Goal: Information Seeking & Learning: Find specific fact

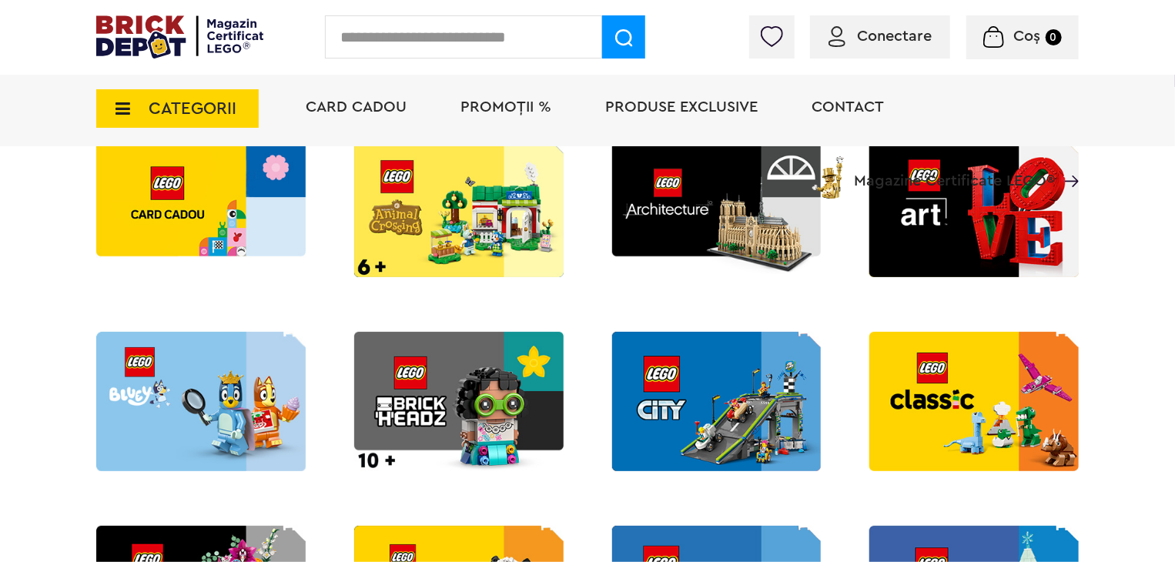
scroll to position [385, 0]
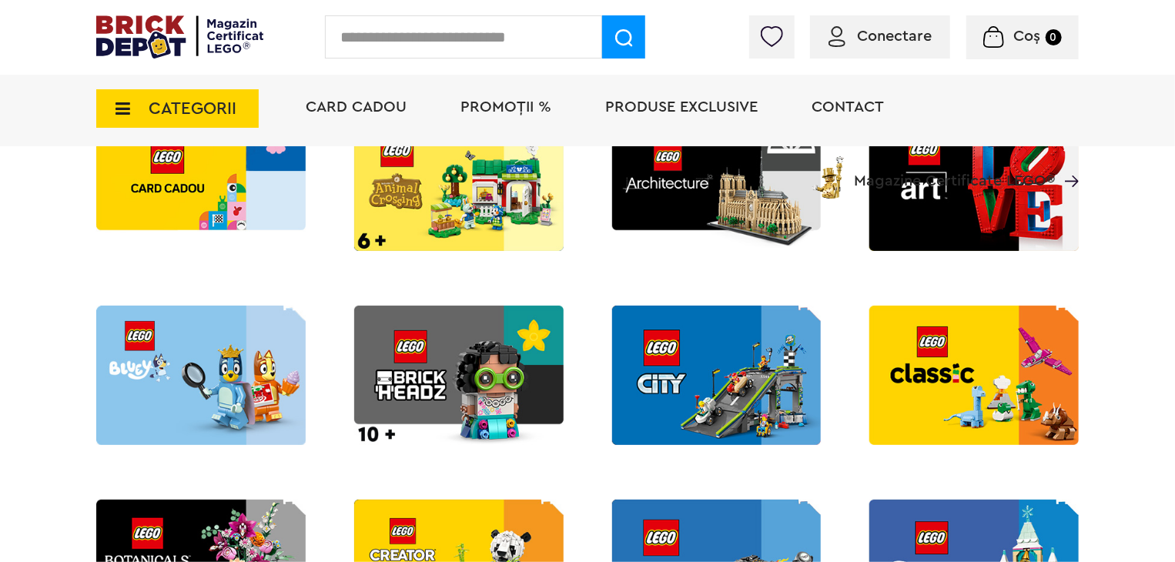
click at [196, 364] on img at bounding box center [201, 375] width 210 height 139
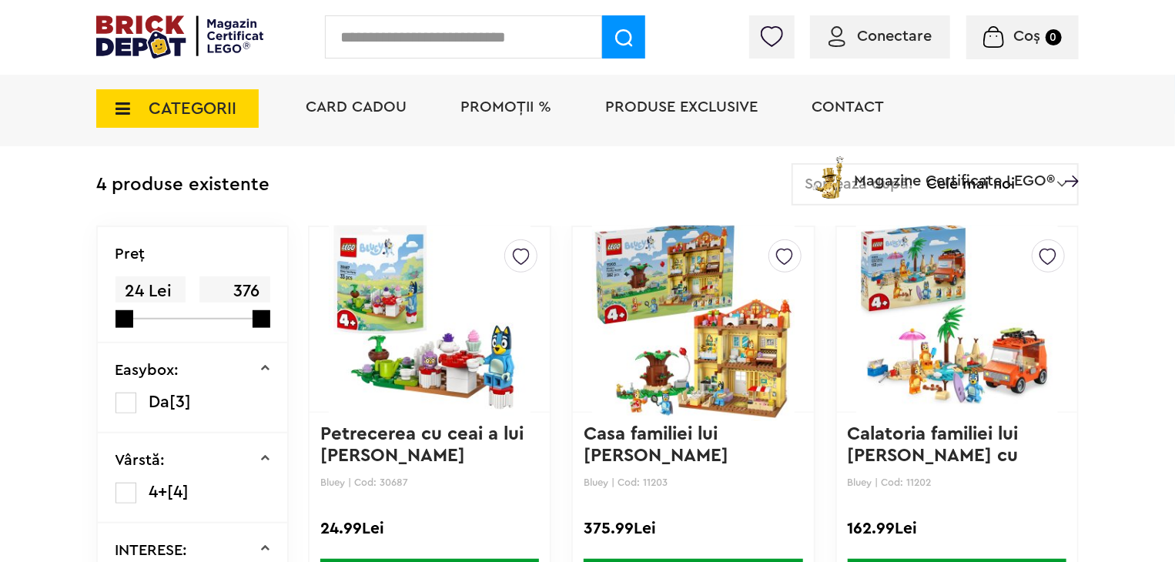
scroll to position [385, 0]
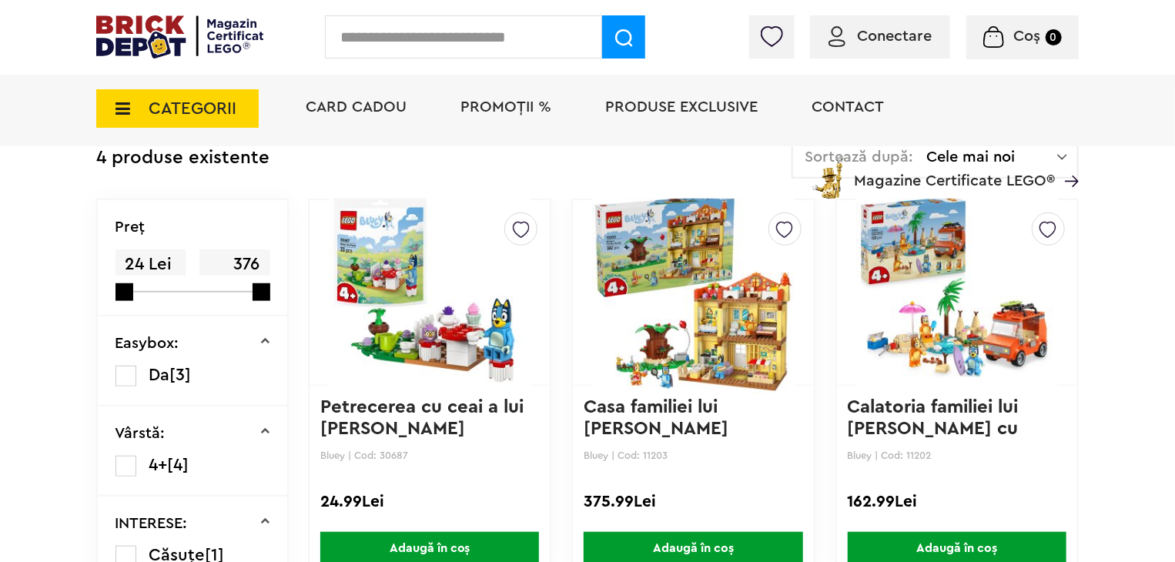
click at [428, 314] on img at bounding box center [430, 293] width 202 height 216
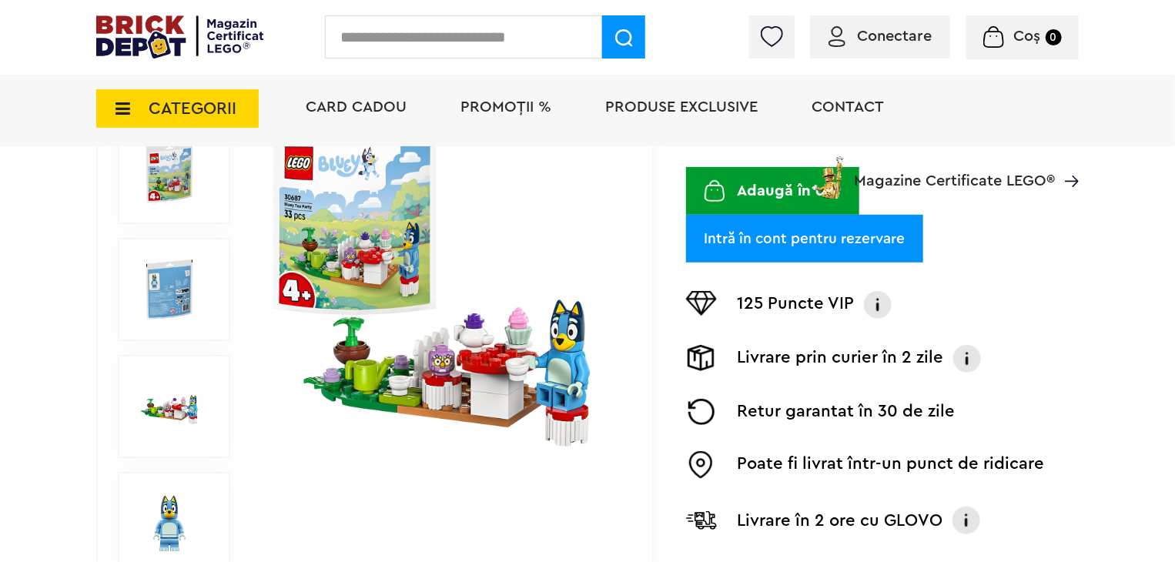
scroll to position [308, 0]
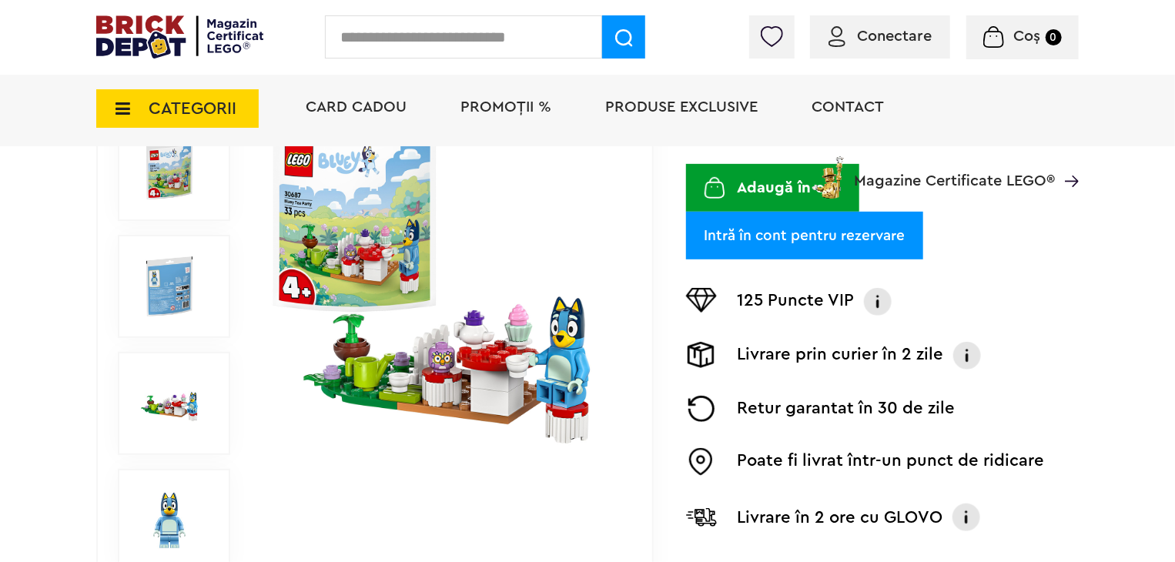
click at [478, 322] on img at bounding box center [441, 286] width 355 height 355
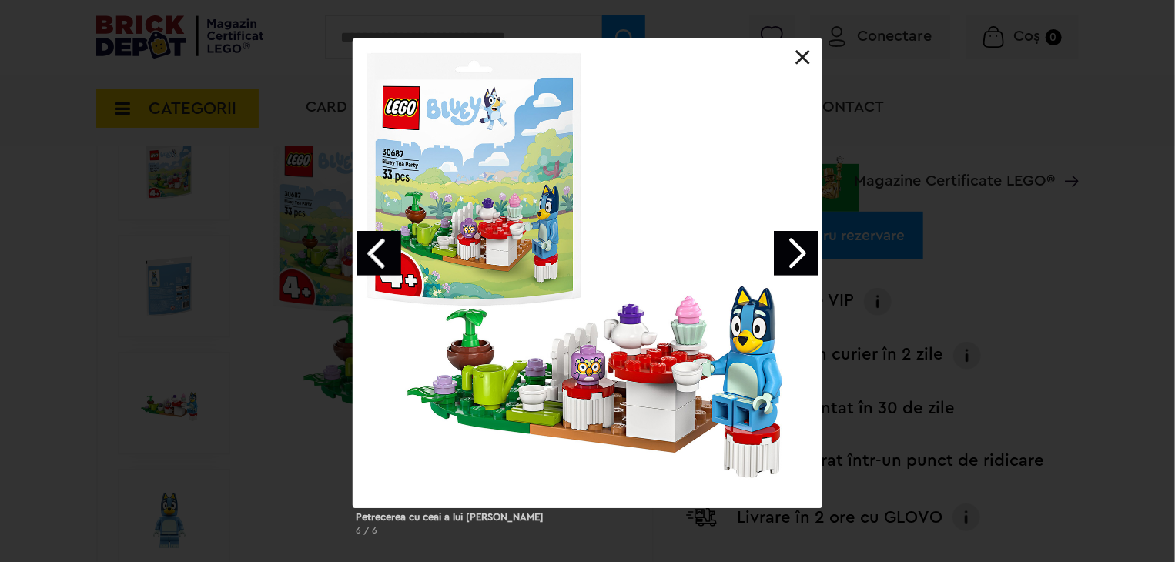
click at [804, 258] on link "Next image" at bounding box center [796, 253] width 45 height 45
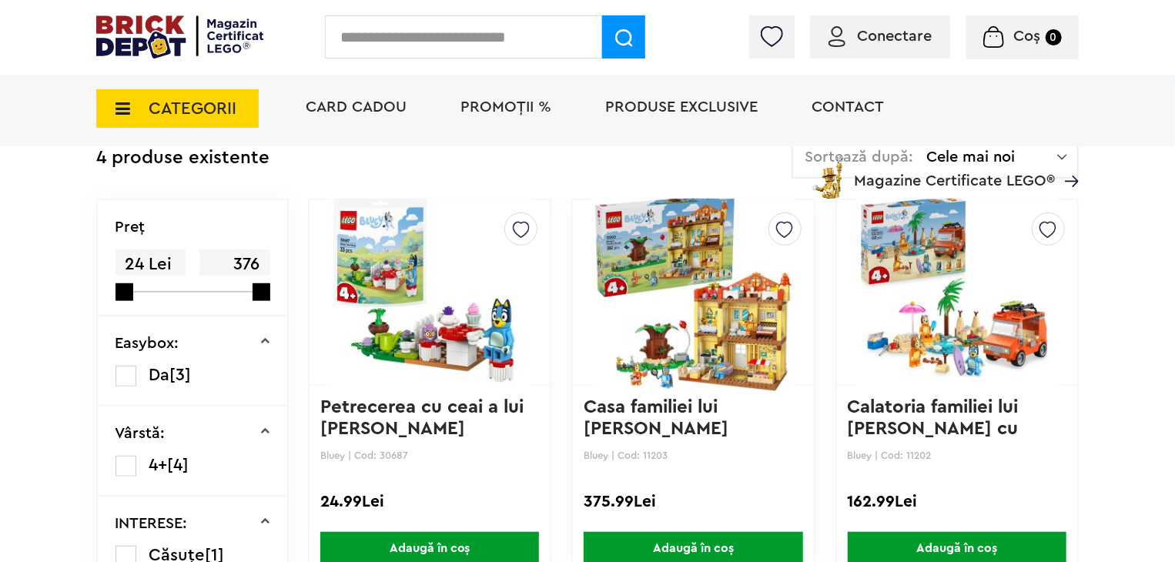
click at [668, 334] on img at bounding box center [693, 293] width 202 height 216
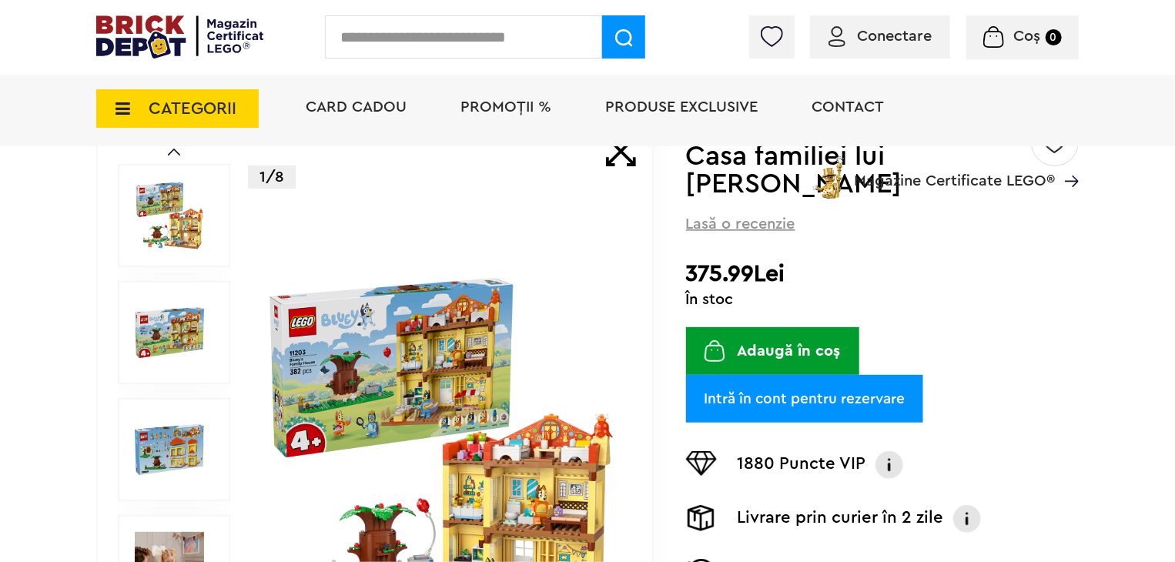
scroll to position [154, 0]
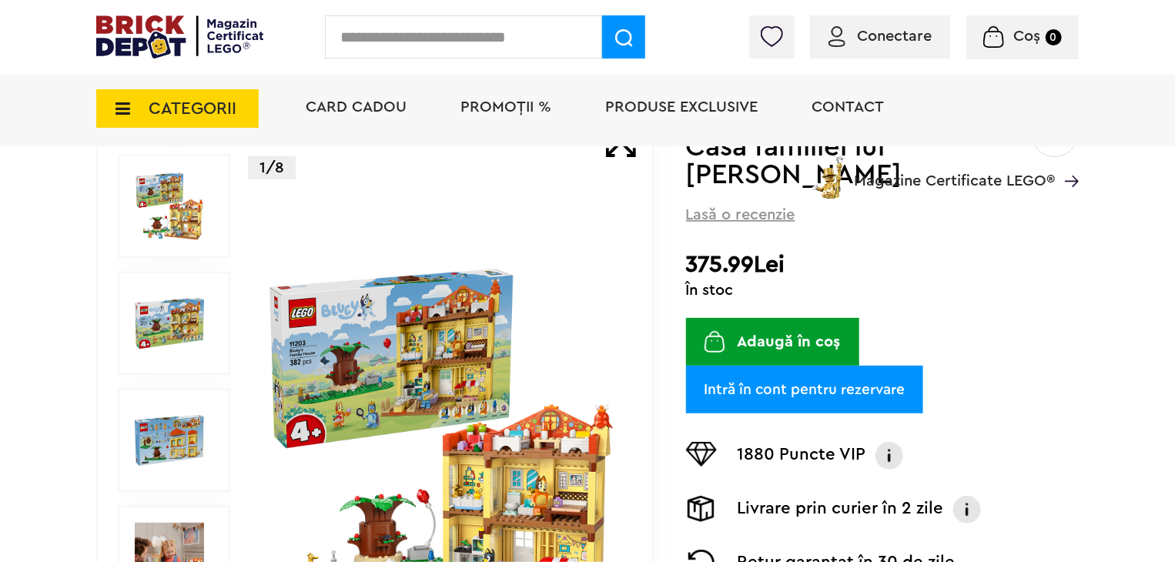
click at [467, 367] on img at bounding box center [441, 440] width 355 height 355
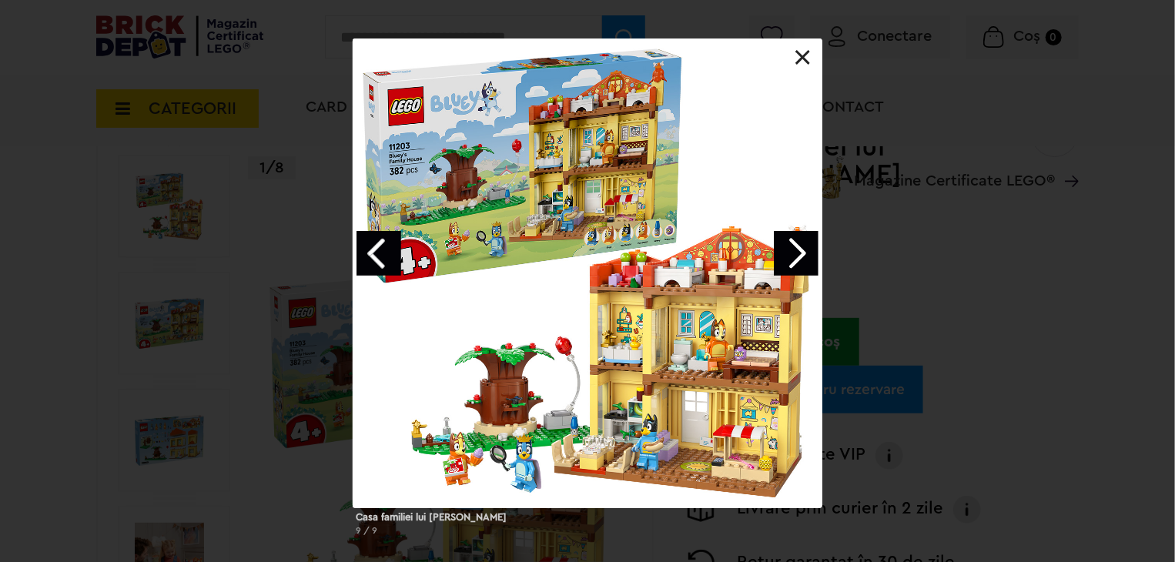
click at [810, 254] on link "Next image" at bounding box center [796, 253] width 45 height 45
click at [804, 255] on link "Next image" at bounding box center [796, 253] width 45 height 45
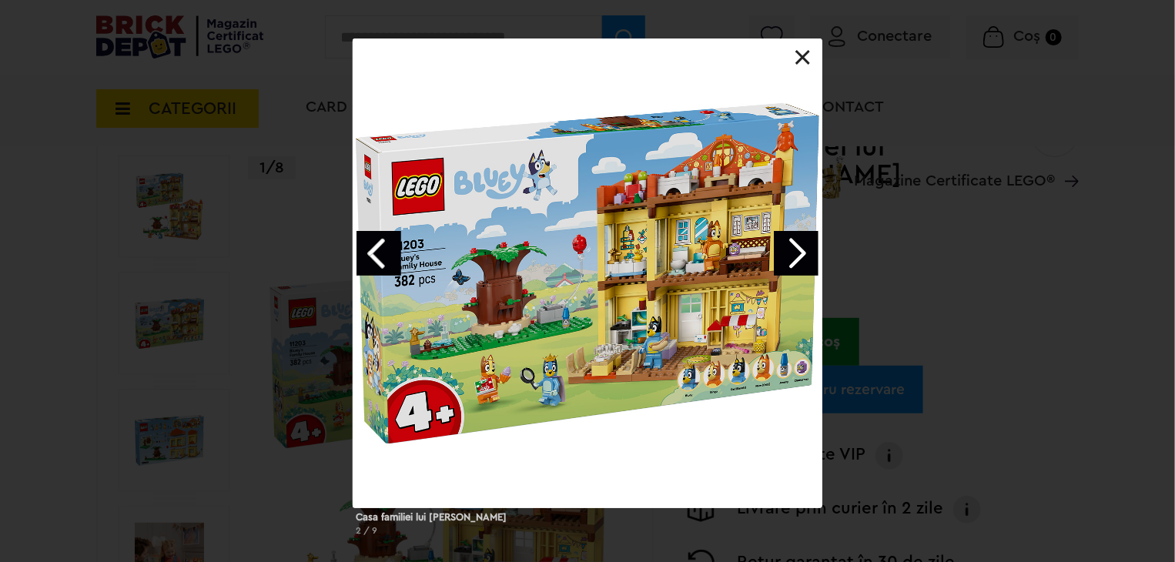
click at [795, 268] on link "Next image" at bounding box center [796, 253] width 45 height 45
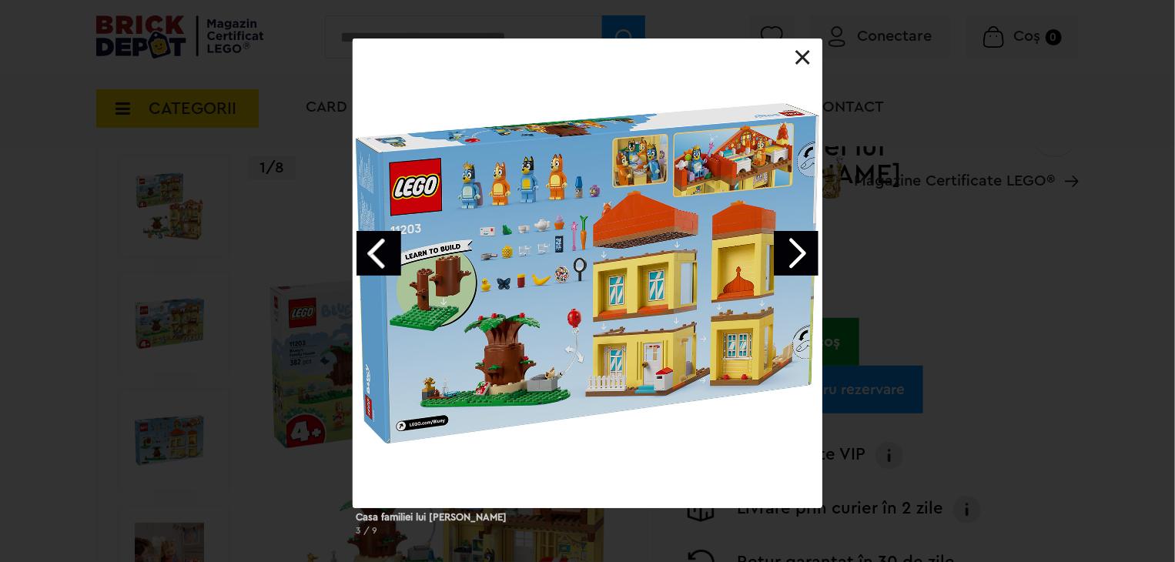
click at [65, 109] on div "Casa familiei lui Blue 3 / 9" at bounding box center [587, 294] width 1175 height 510
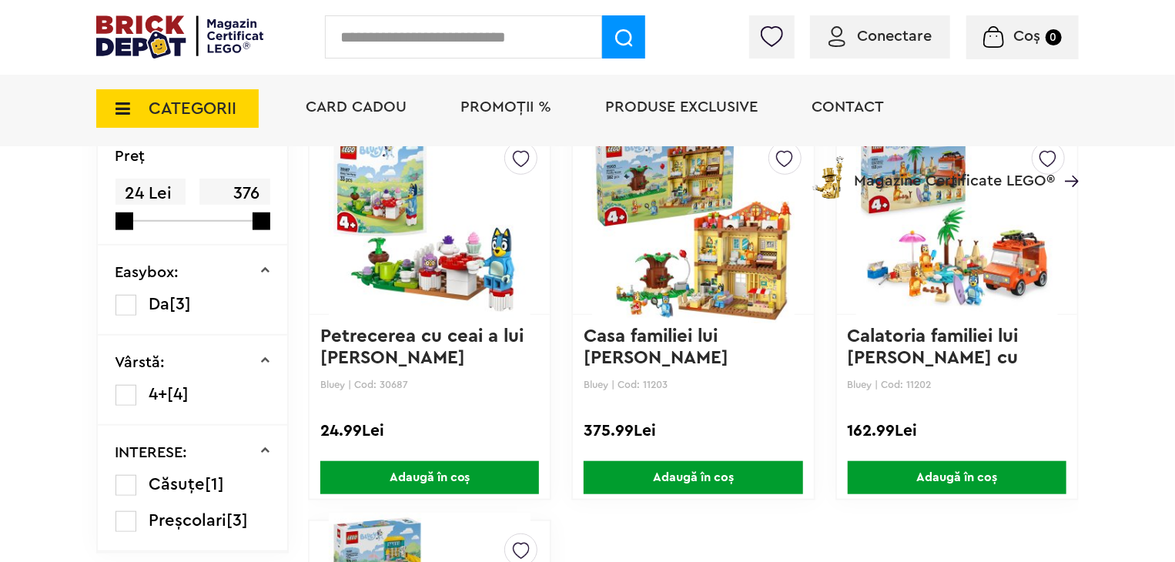
scroll to position [539, 0]
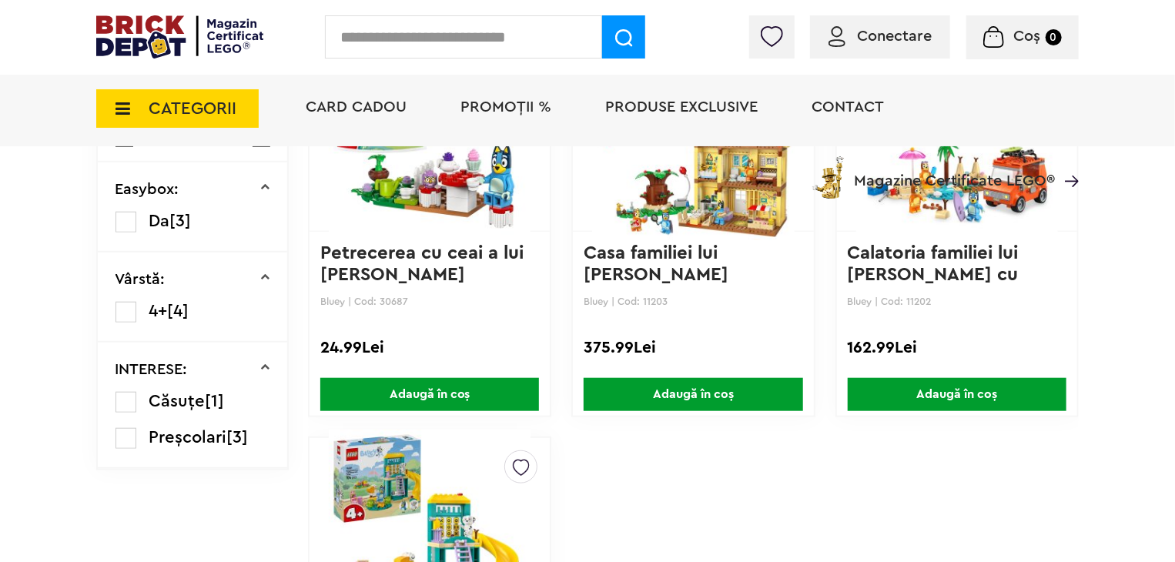
click at [989, 188] on span "Magazine Certificate LEGO®" at bounding box center [954, 170] width 201 height 35
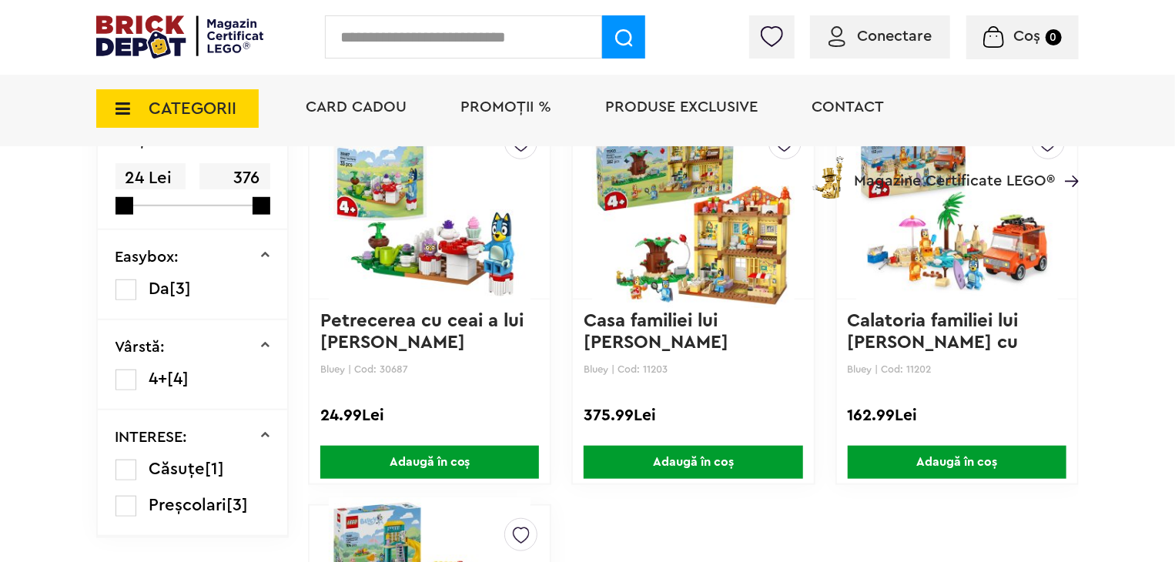
scroll to position [375, 0]
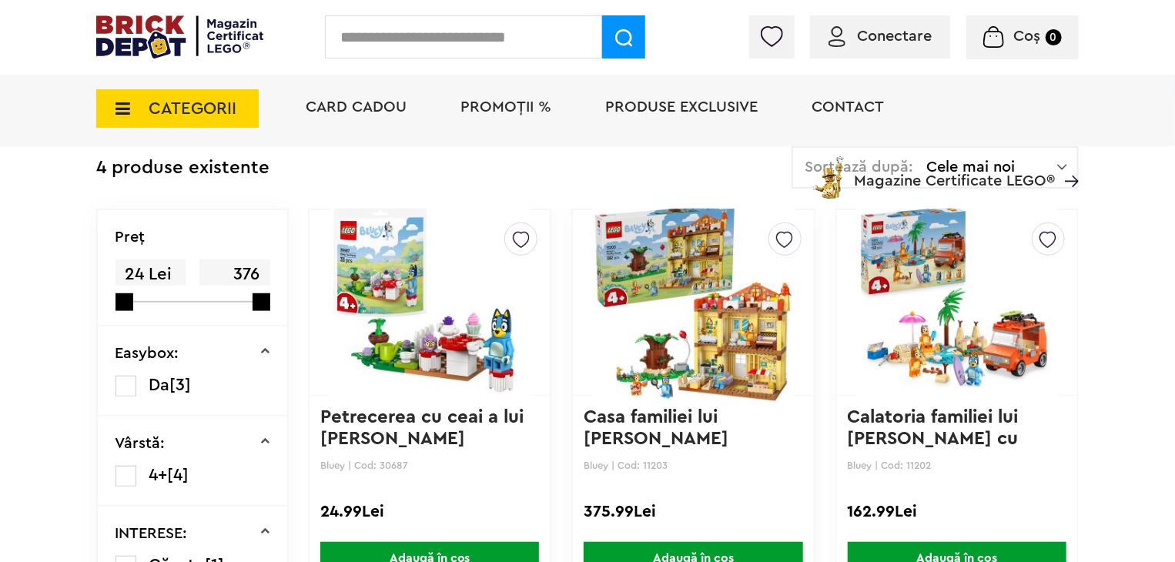
click at [968, 319] on img at bounding box center [958, 303] width 202 height 216
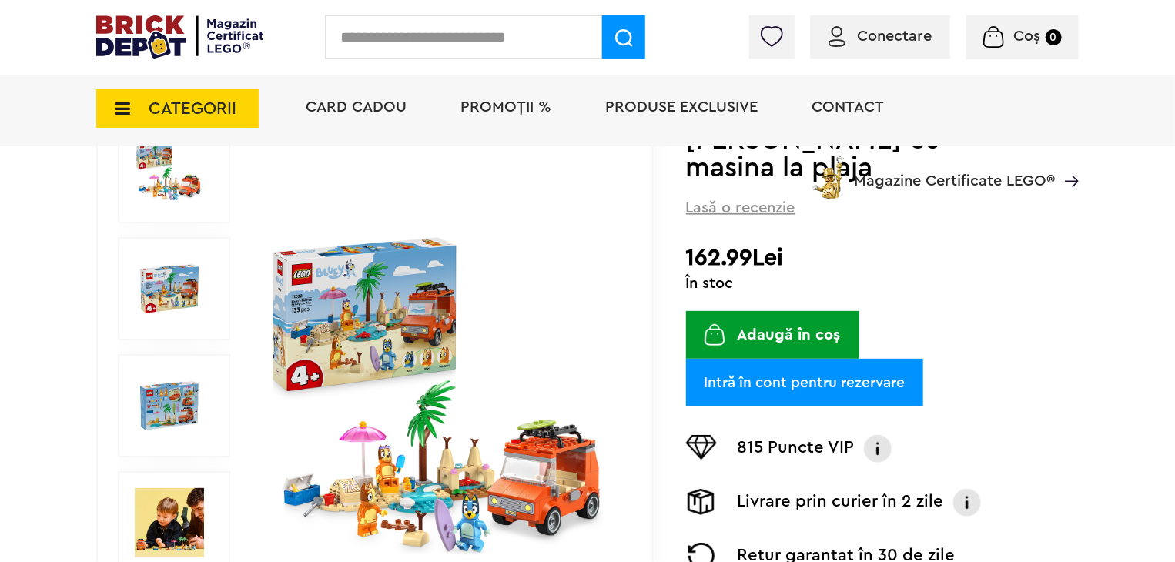
scroll to position [231, 0]
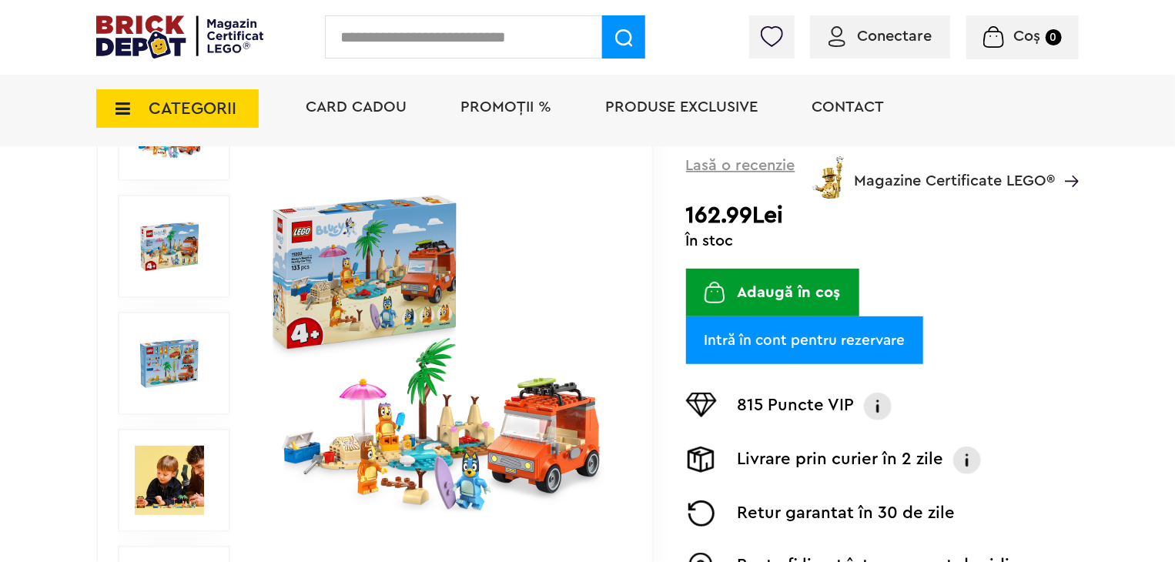
click at [515, 354] on img at bounding box center [441, 363] width 355 height 355
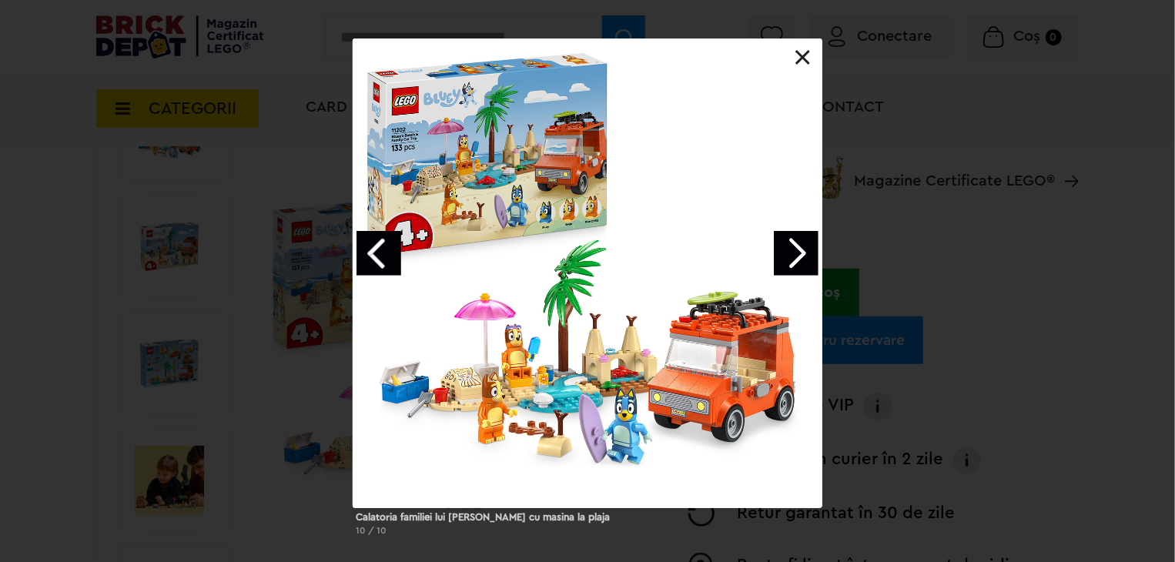
click at [792, 260] on link "Next image" at bounding box center [796, 253] width 45 height 45
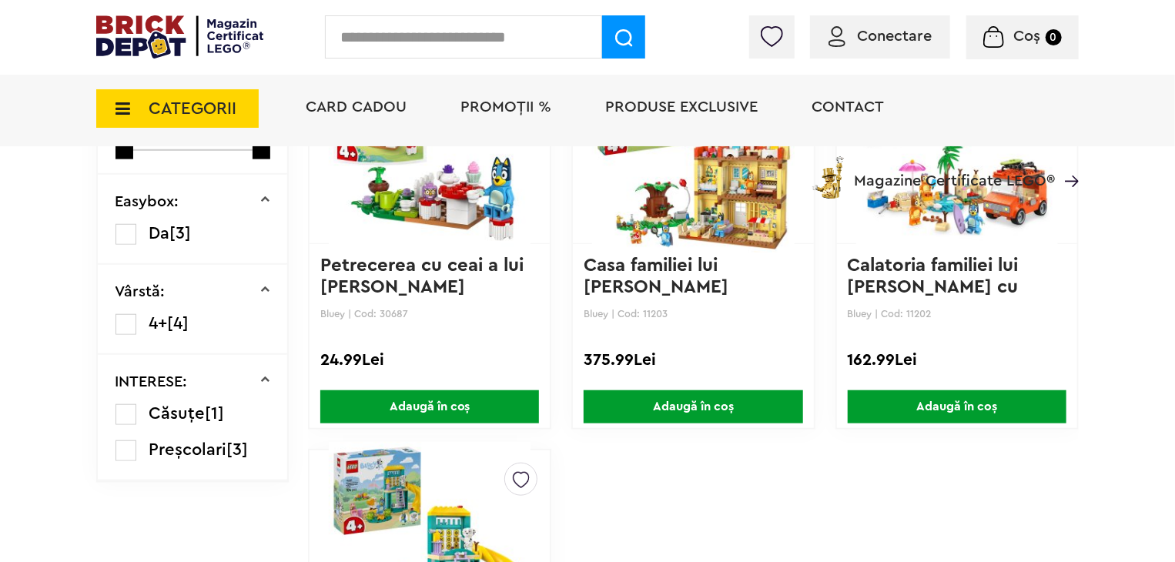
scroll to position [529, 0]
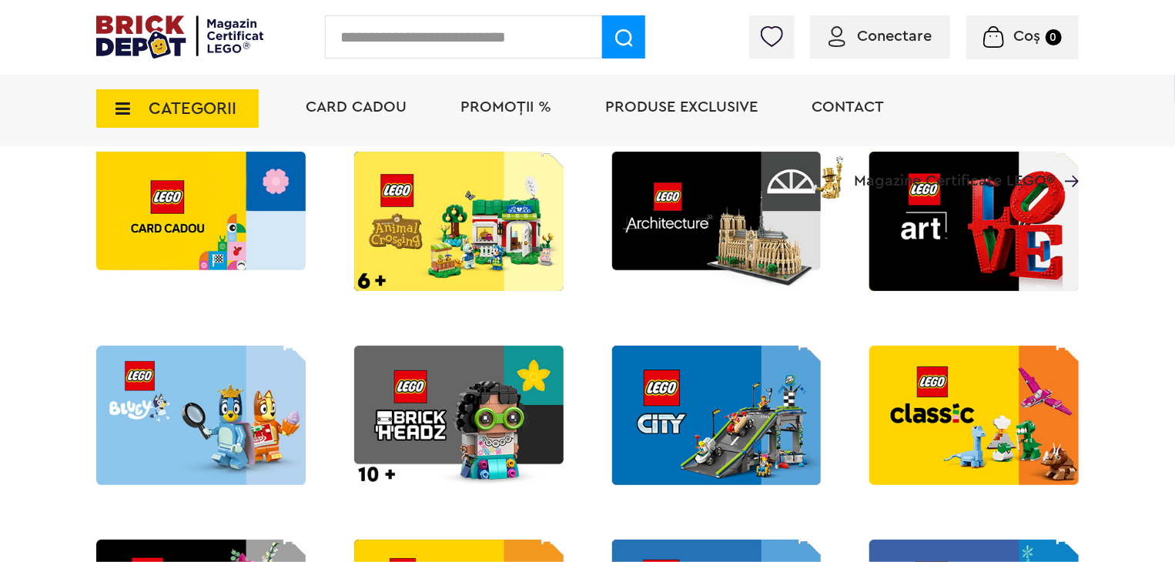
scroll to position [308, 0]
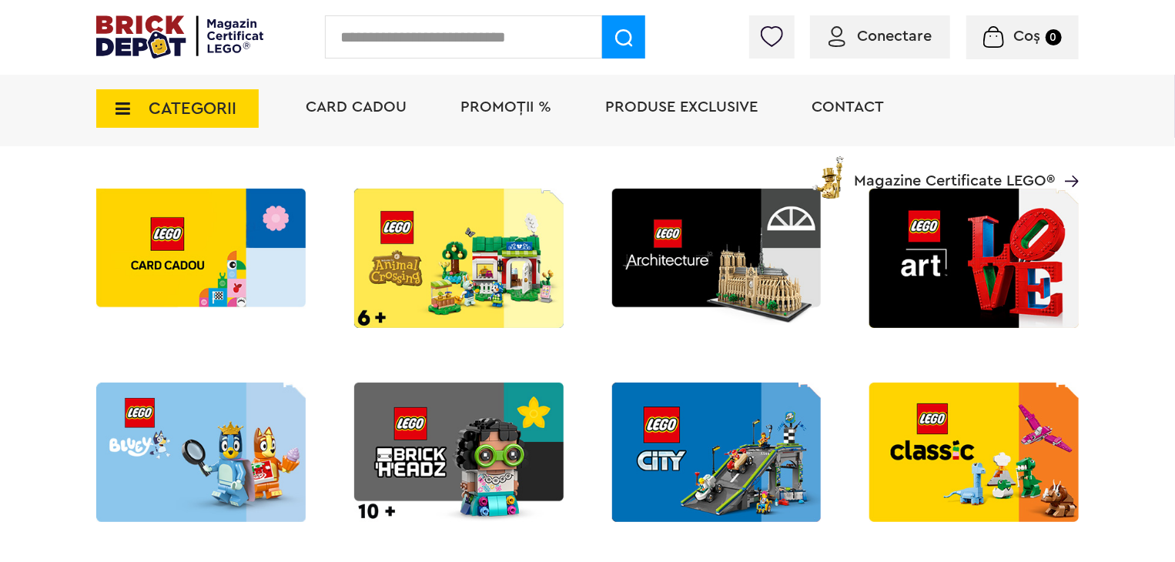
click at [785, 438] on img at bounding box center [717, 452] width 210 height 139
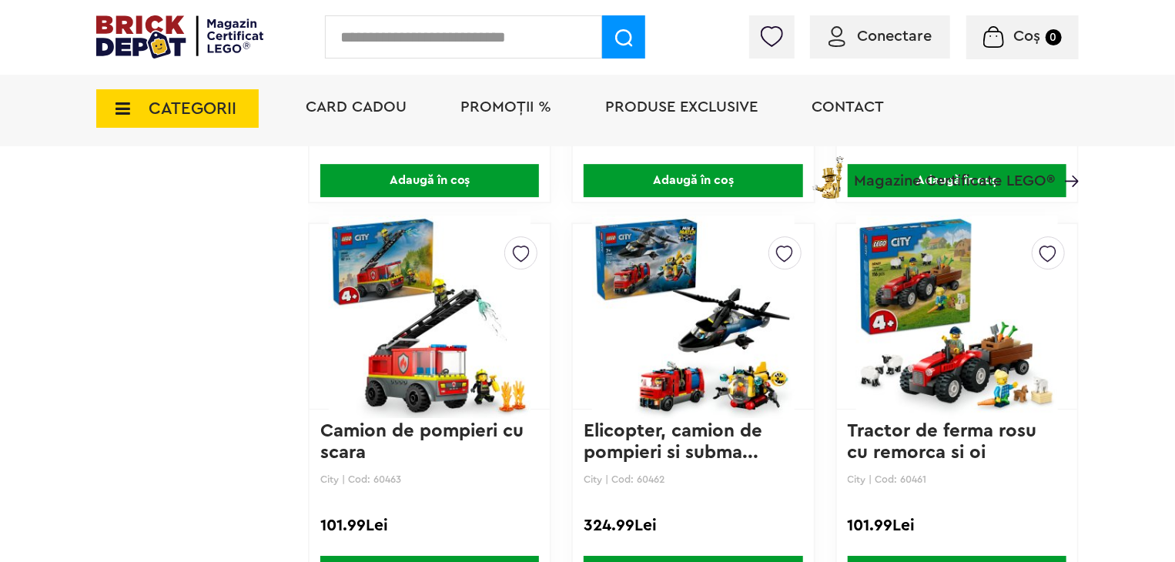
scroll to position [2349, 0]
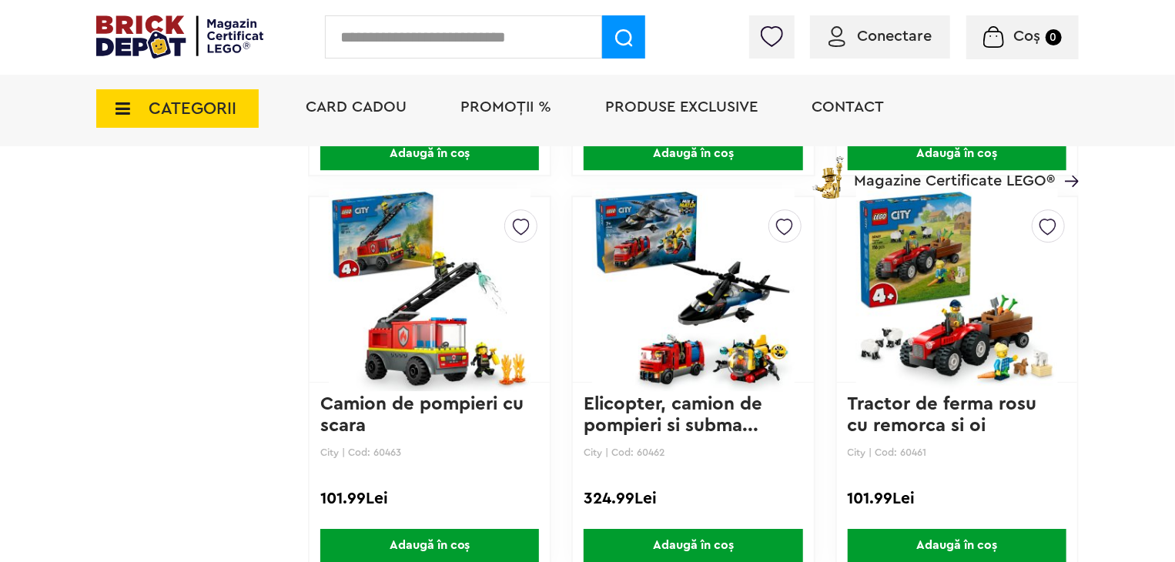
click at [470, 312] on img at bounding box center [430, 290] width 202 height 216
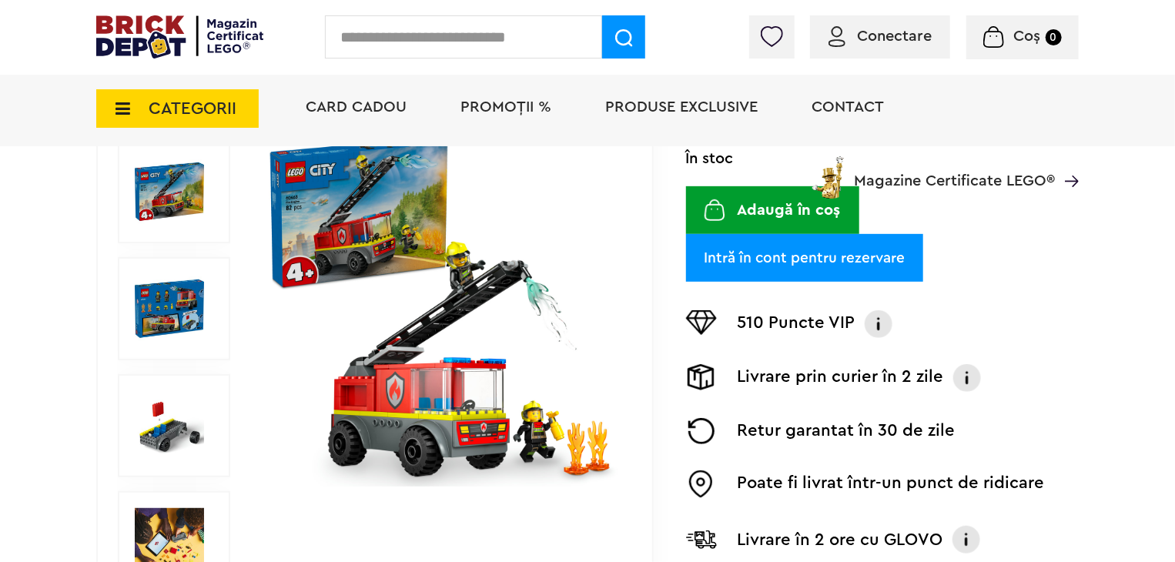
scroll to position [308, 0]
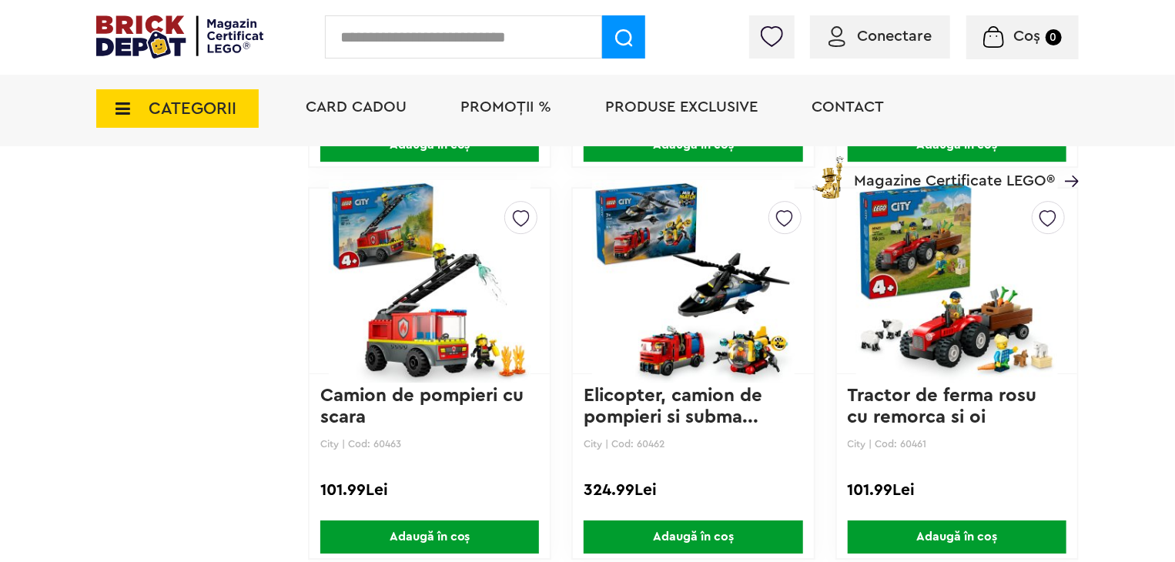
scroll to position [2391, 0]
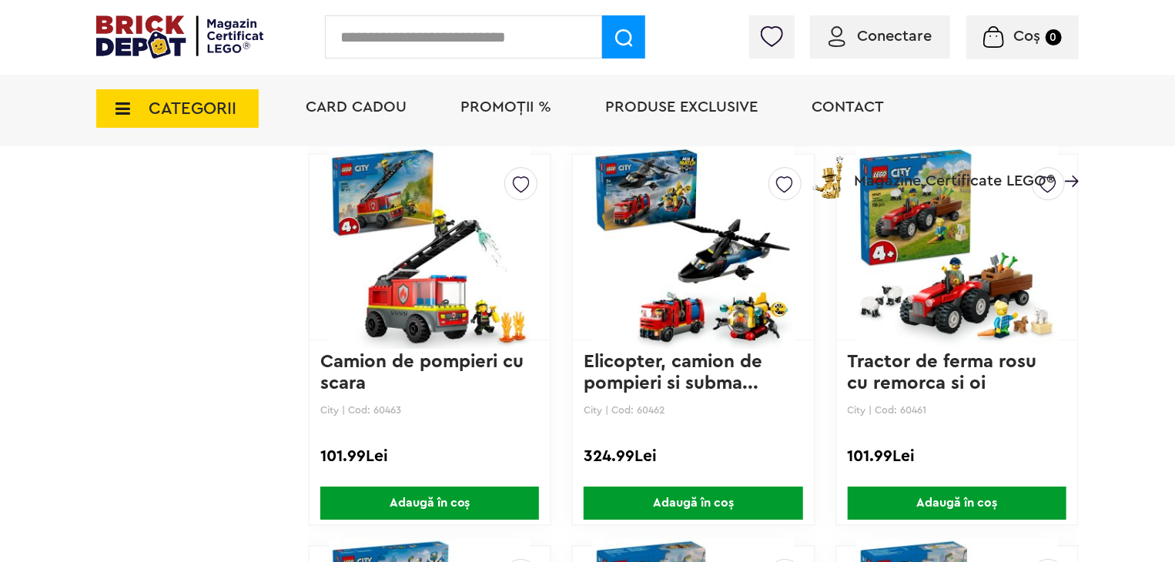
click at [950, 277] on img at bounding box center [958, 247] width 202 height 216
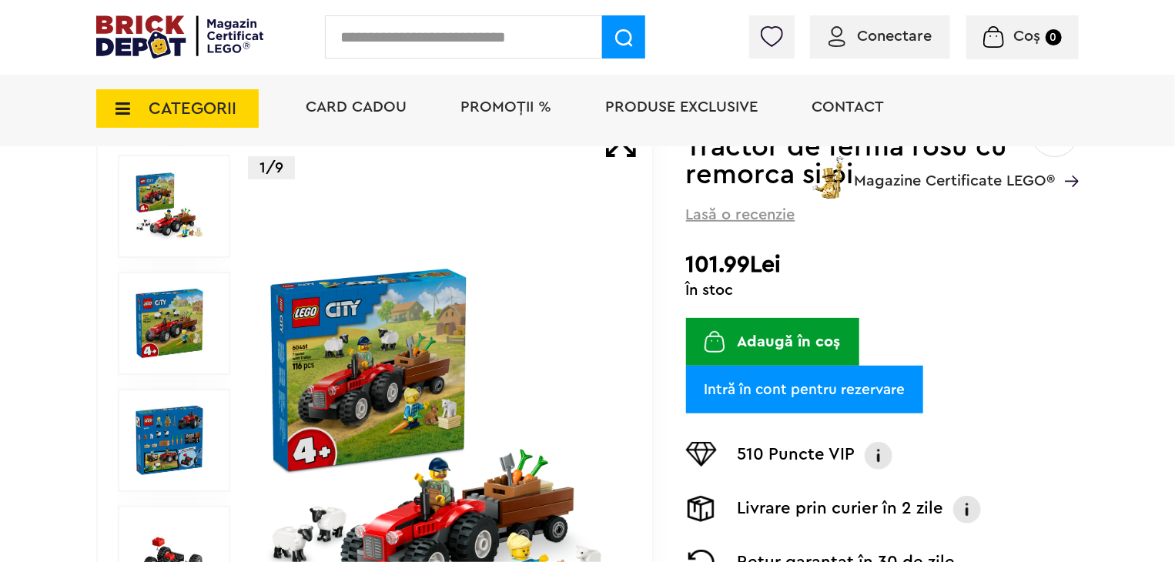
scroll to position [231, 0]
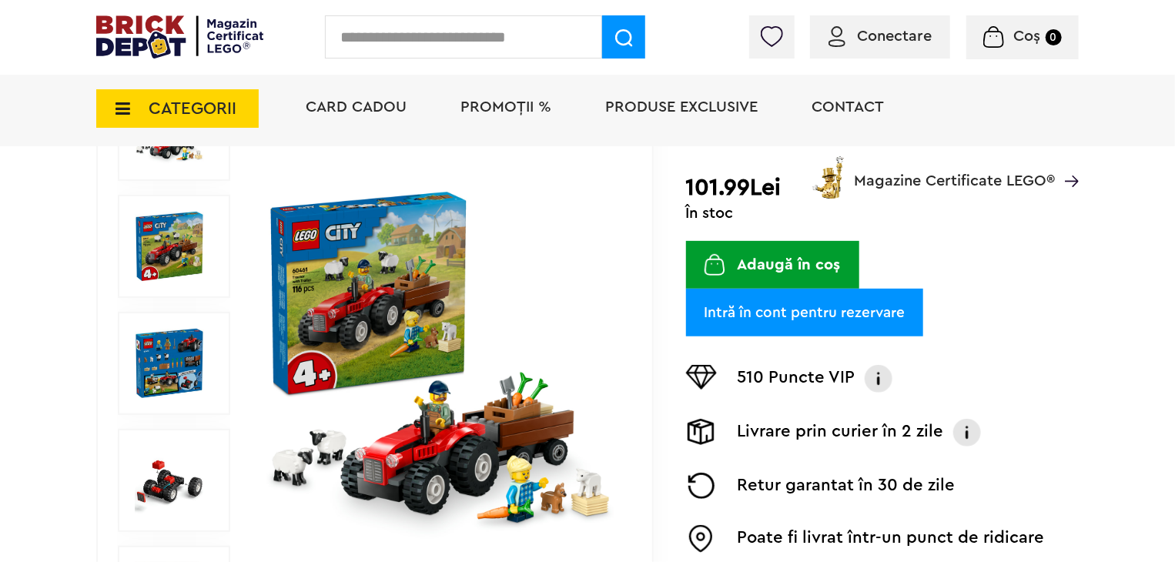
click at [401, 383] on img at bounding box center [441, 363] width 355 height 355
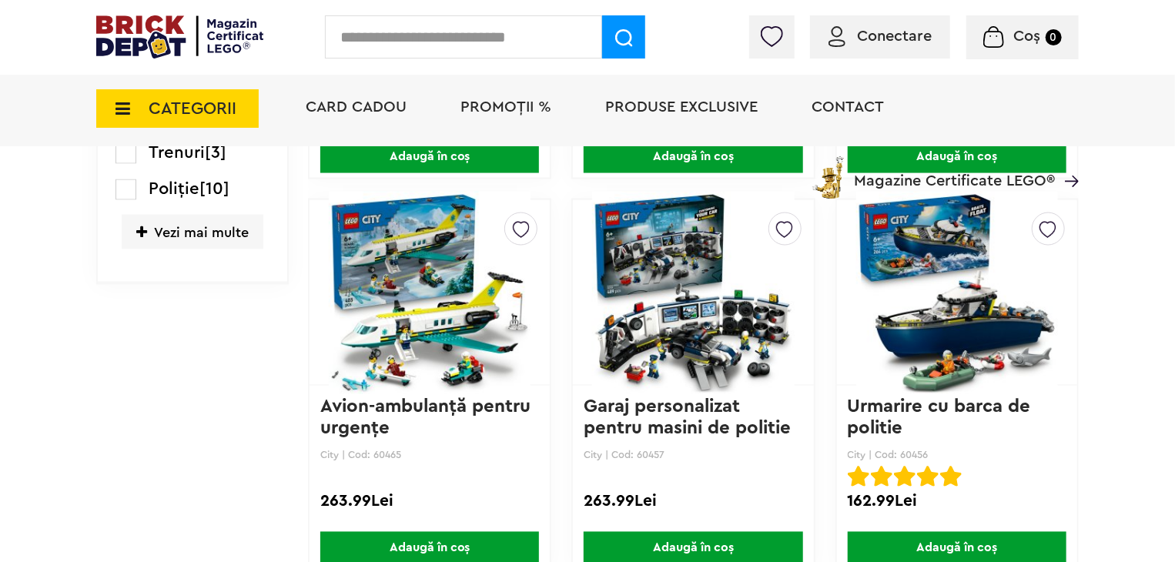
scroll to position [1194, 0]
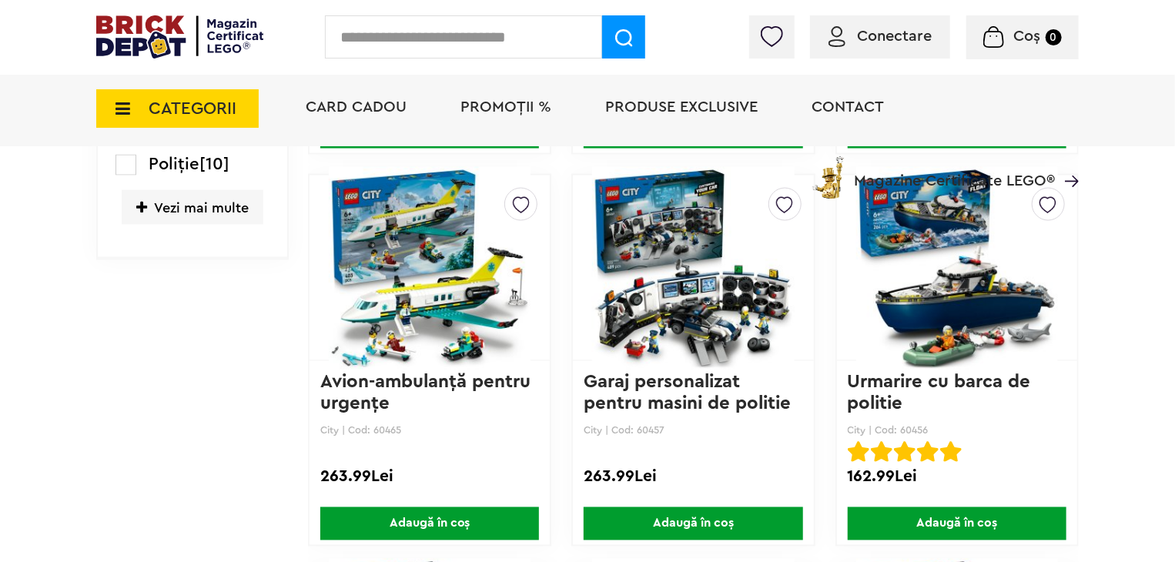
click at [391, 279] on img at bounding box center [430, 268] width 202 height 216
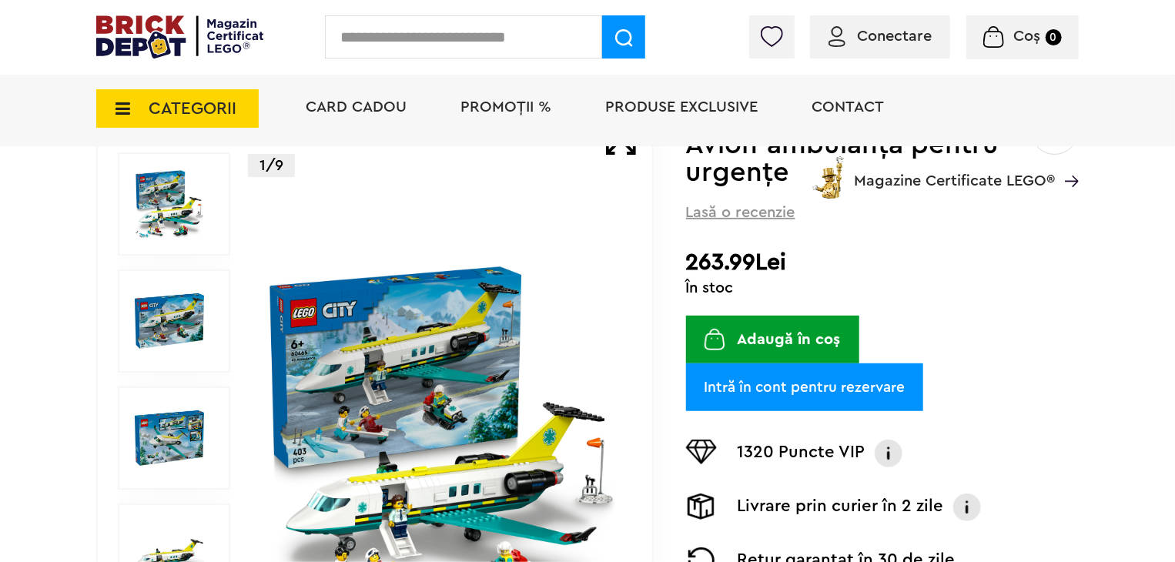
scroll to position [231, 0]
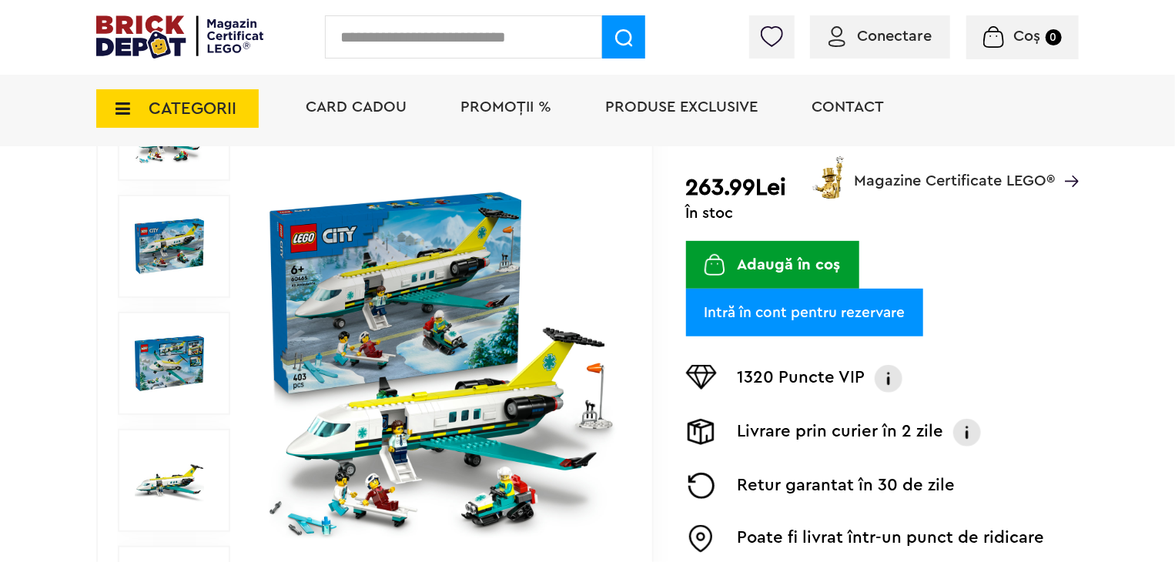
click at [482, 340] on img at bounding box center [441, 363] width 355 height 355
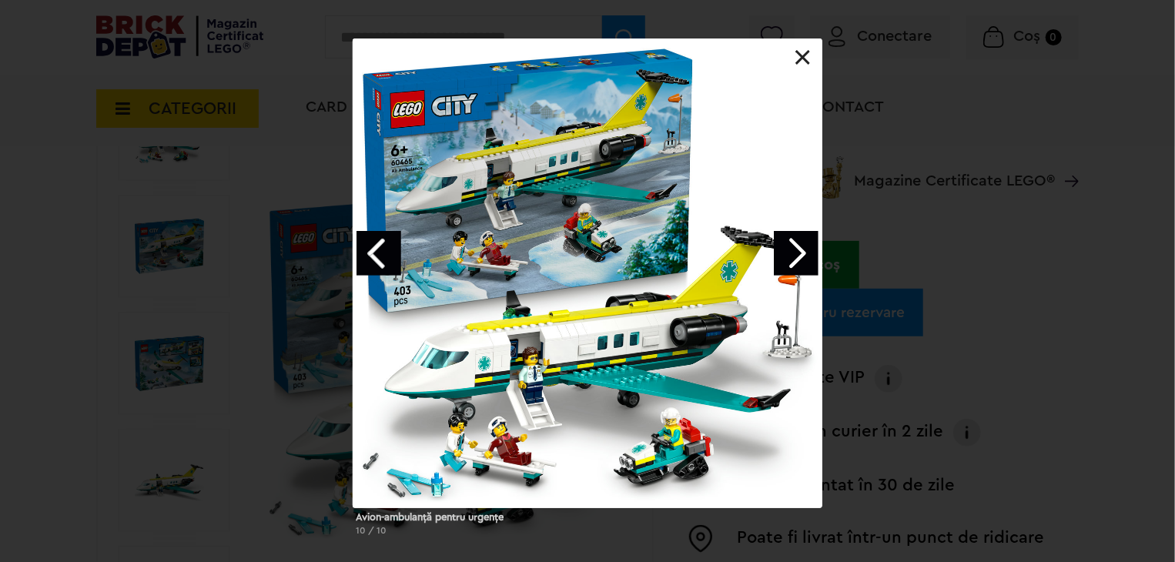
click at [798, 259] on link "Next image" at bounding box center [796, 253] width 45 height 45
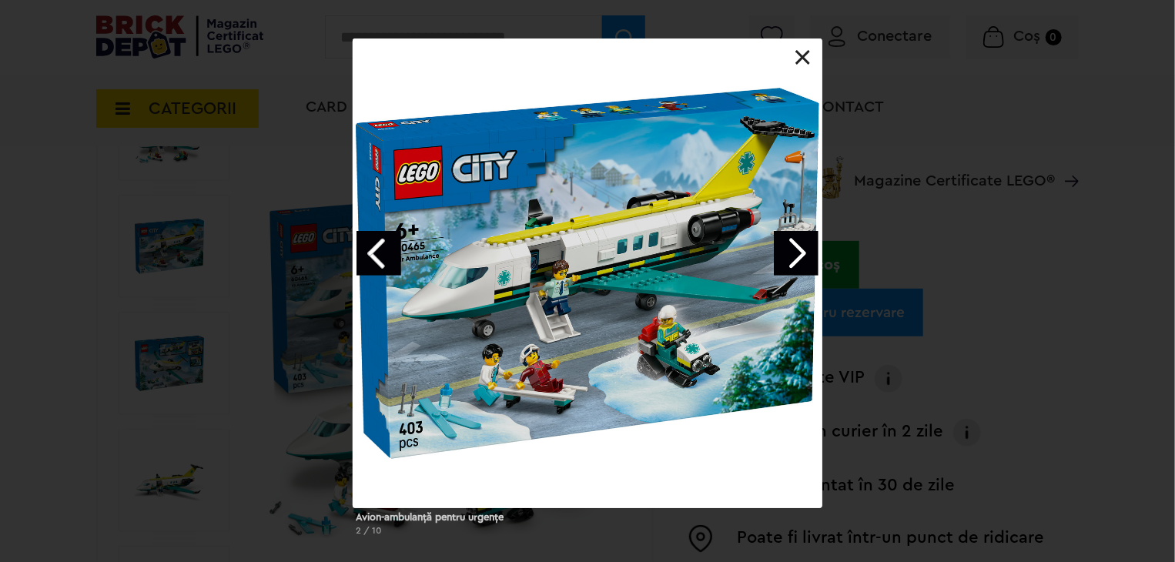
click at [798, 259] on link "Next image" at bounding box center [796, 253] width 45 height 45
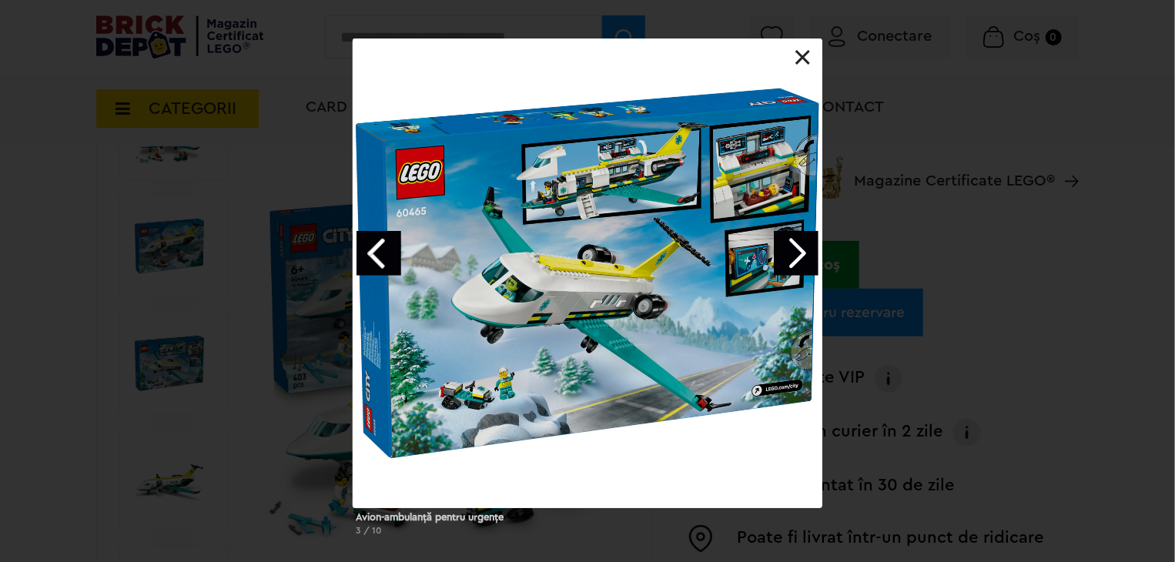
click at [804, 255] on link "Next image" at bounding box center [796, 253] width 45 height 45
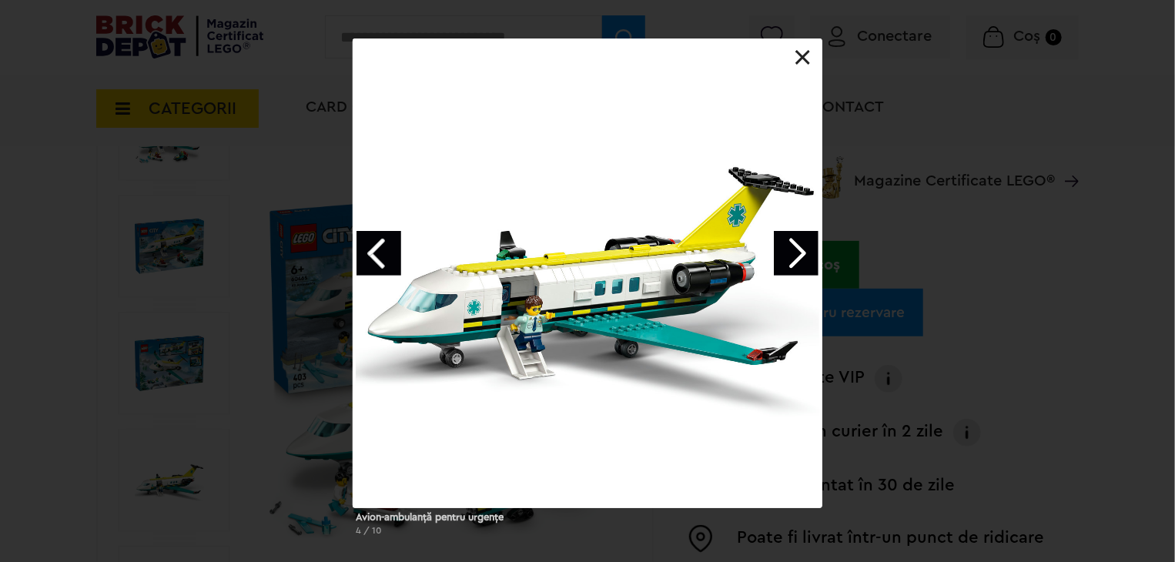
click at [237, 317] on div "Avion-ambulanţă pentru urgenţe 4 / 10" at bounding box center [587, 294] width 1175 height 510
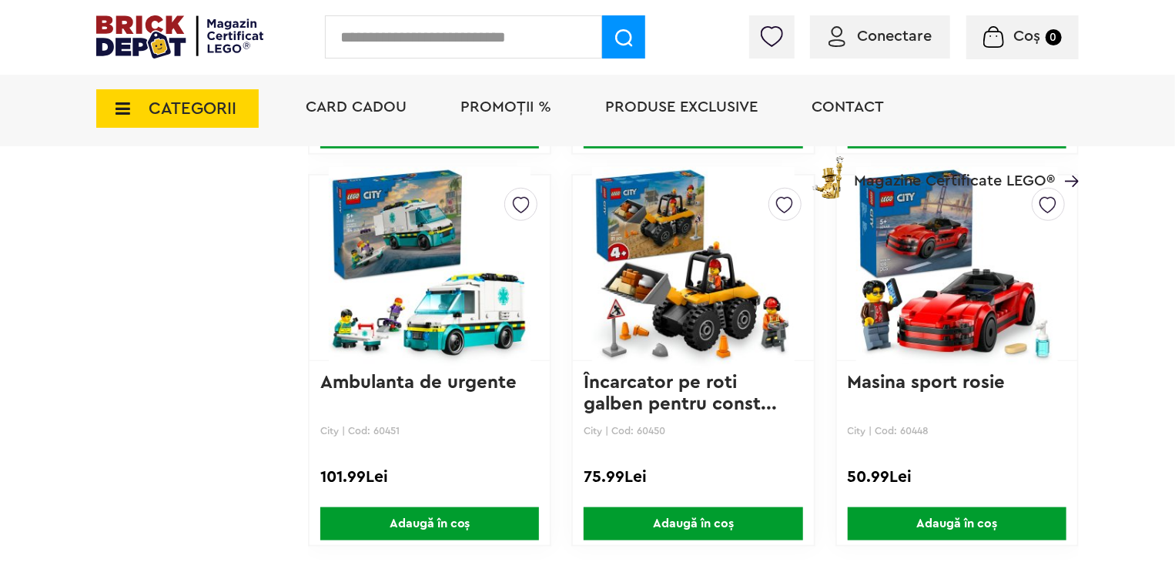
scroll to position [3624, 0]
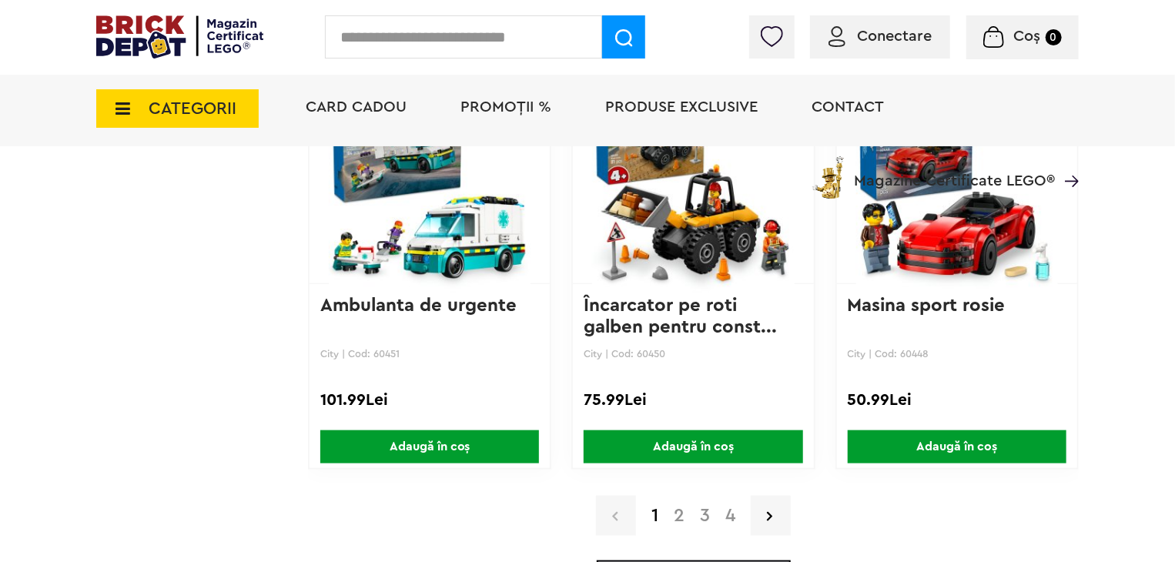
click at [677, 507] on link "2" at bounding box center [679, 516] width 26 height 18
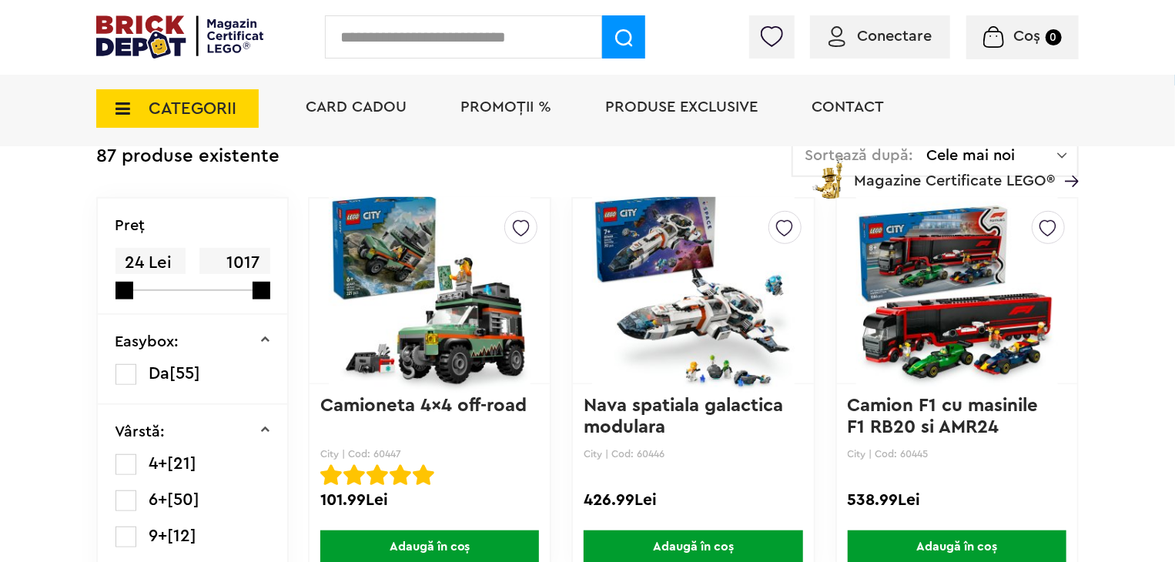
scroll to position [385, 0]
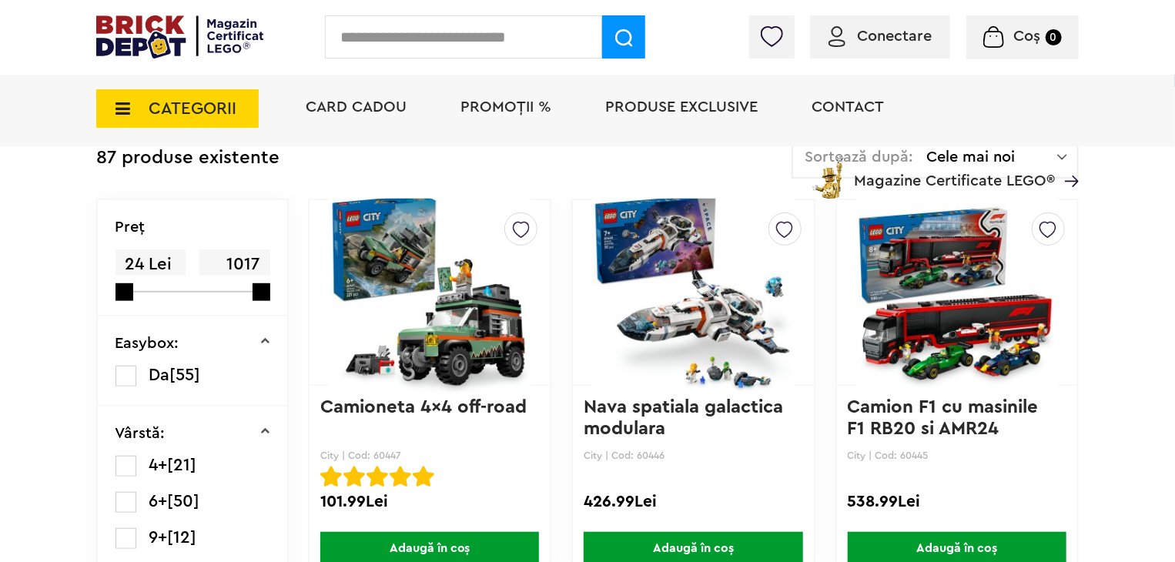
click at [451, 319] on img at bounding box center [430, 293] width 202 height 216
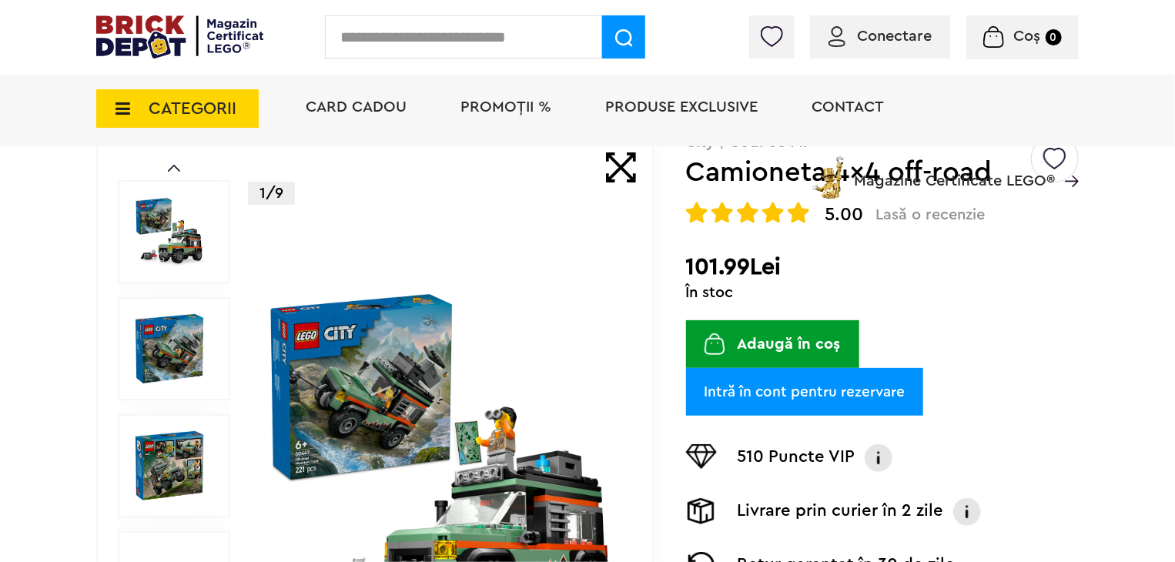
scroll to position [308, 0]
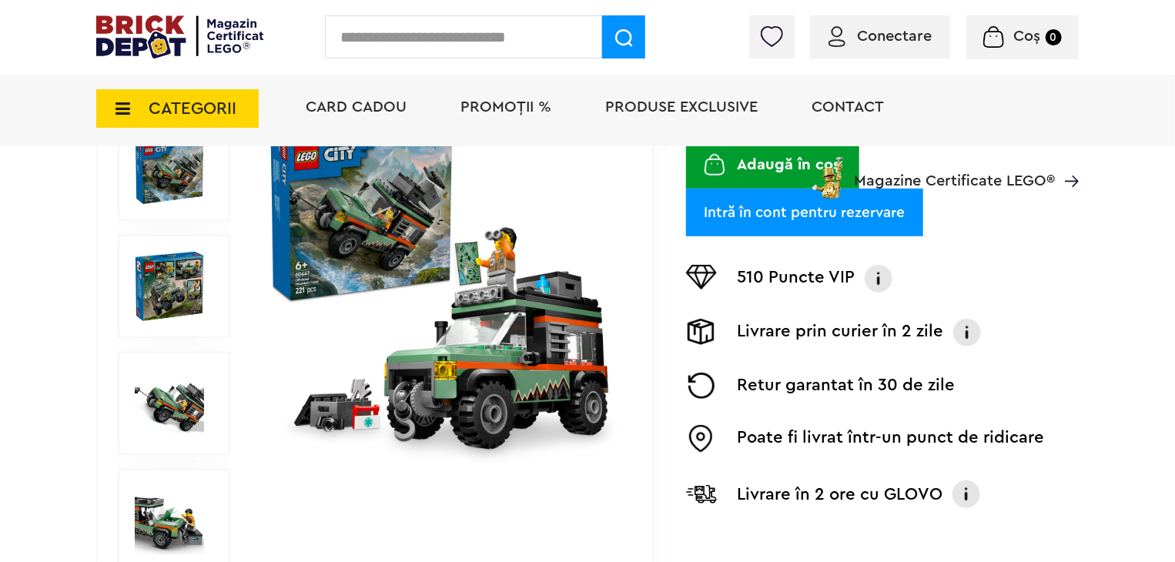
click at [413, 307] on img at bounding box center [441, 286] width 355 height 355
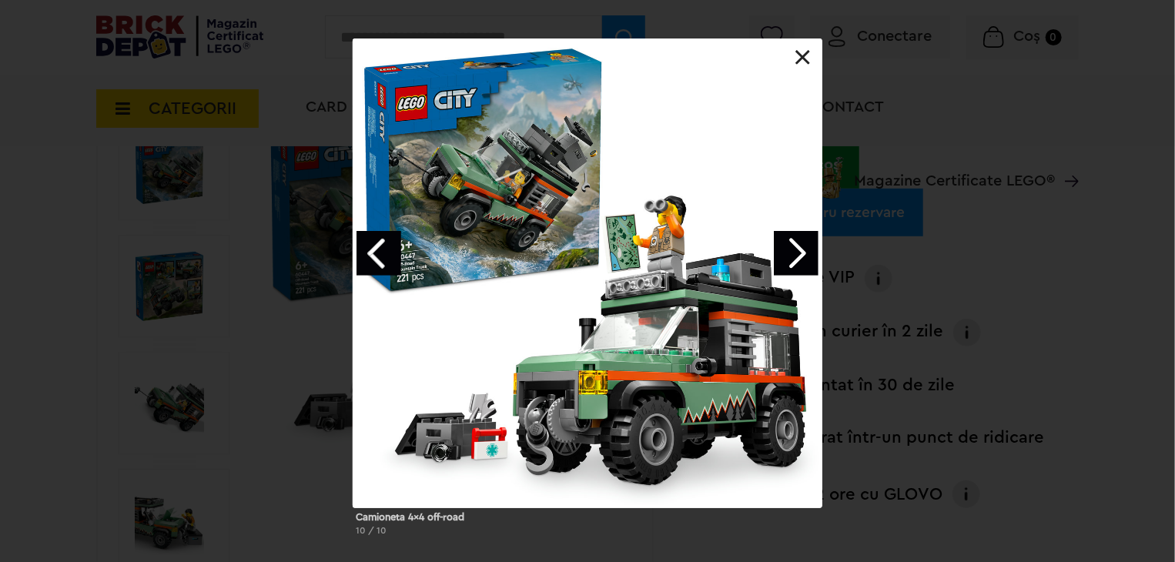
click at [806, 256] on link "Next image" at bounding box center [796, 253] width 45 height 45
click at [806, 254] on link "Next image" at bounding box center [796, 253] width 45 height 45
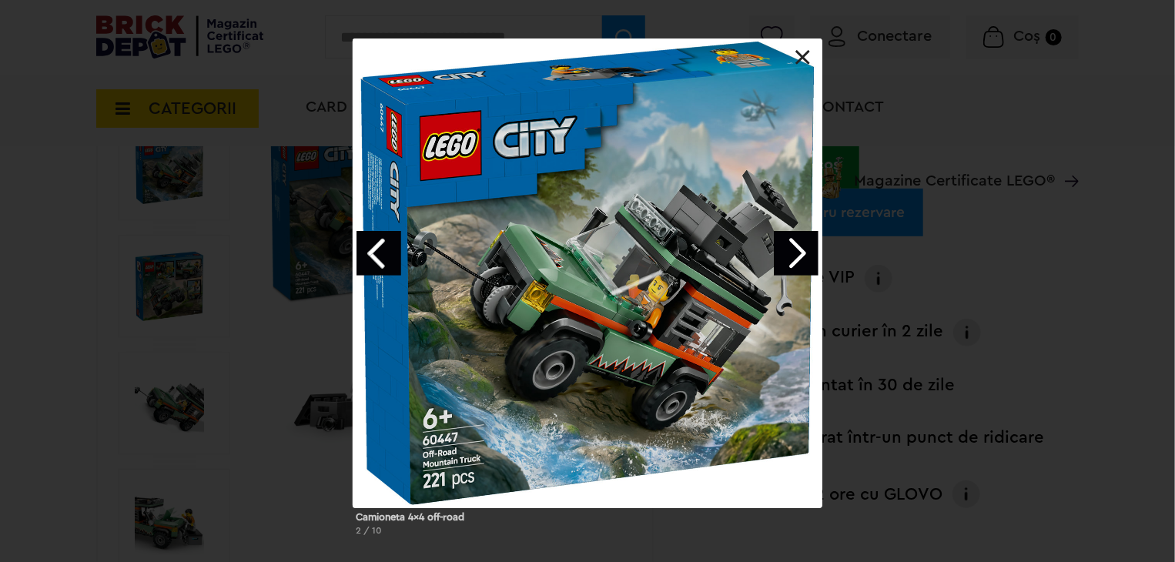
click at [806, 253] on link "Next image" at bounding box center [796, 253] width 45 height 45
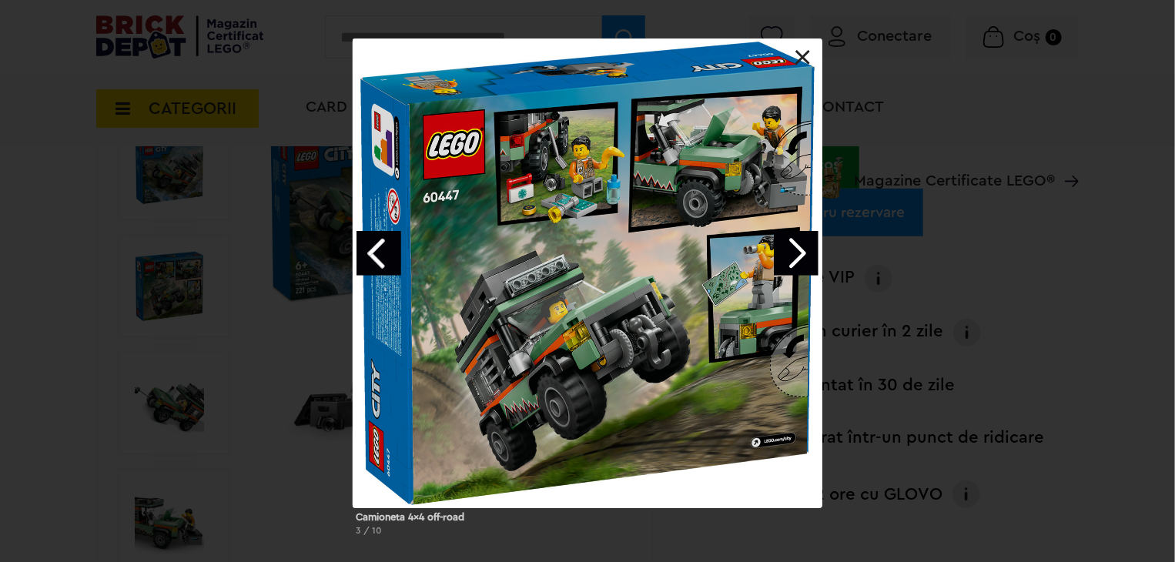
click at [806, 253] on link "Next image" at bounding box center [796, 253] width 45 height 45
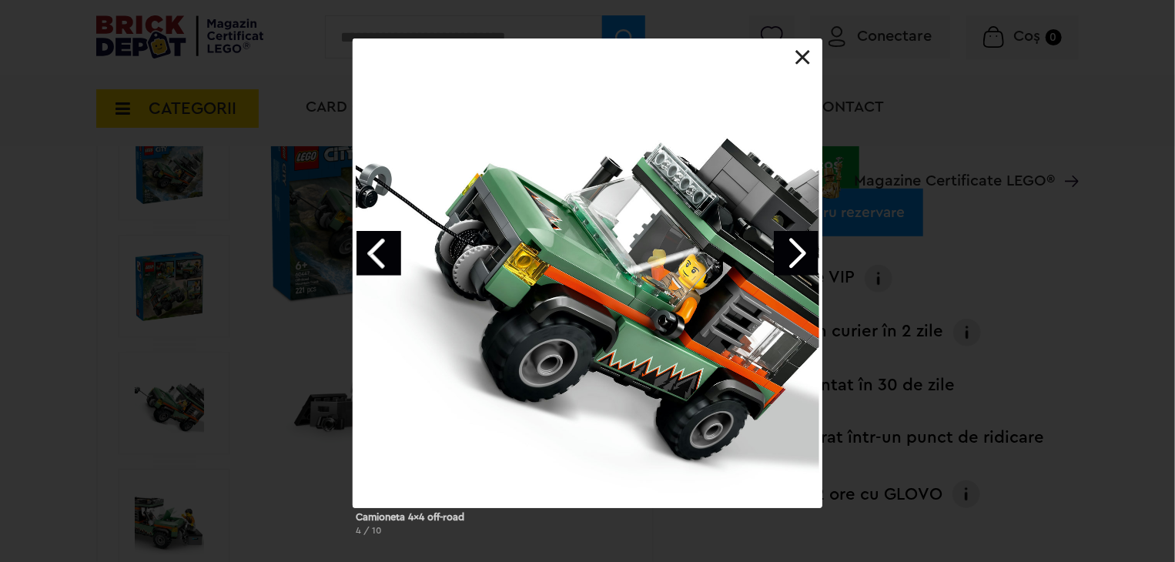
click at [806, 253] on link "Next image" at bounding box center [796, 253] width 45 height 45
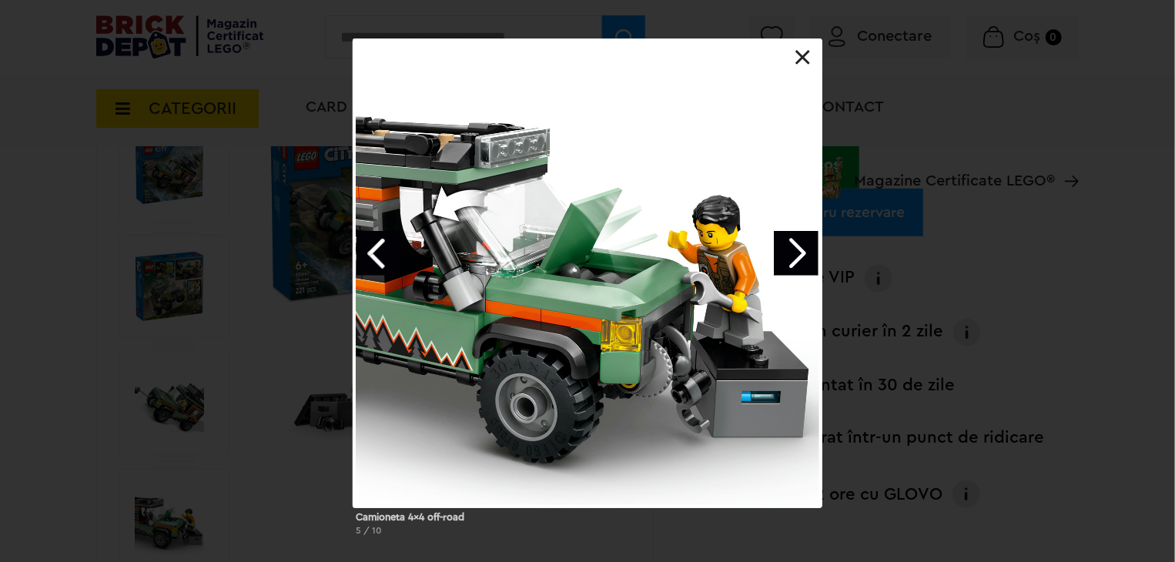
click at [789, 253] on link "Next image" at bounding box center [796, 253] width 45 height 45
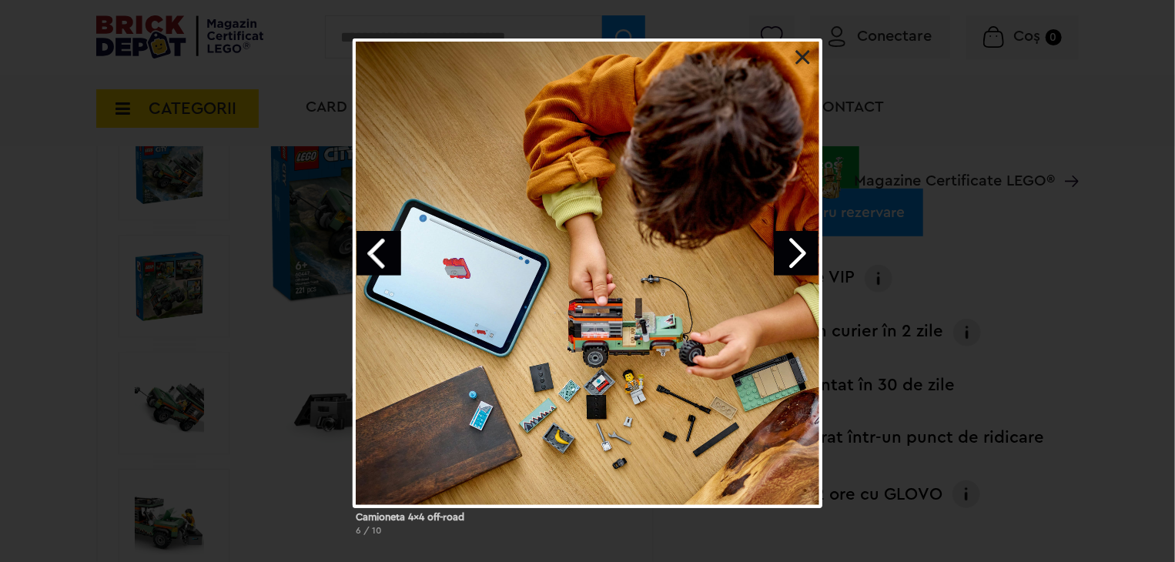
click at [796, 263] on link "Next image" at bounding box center [796, 253] width 45 height 45
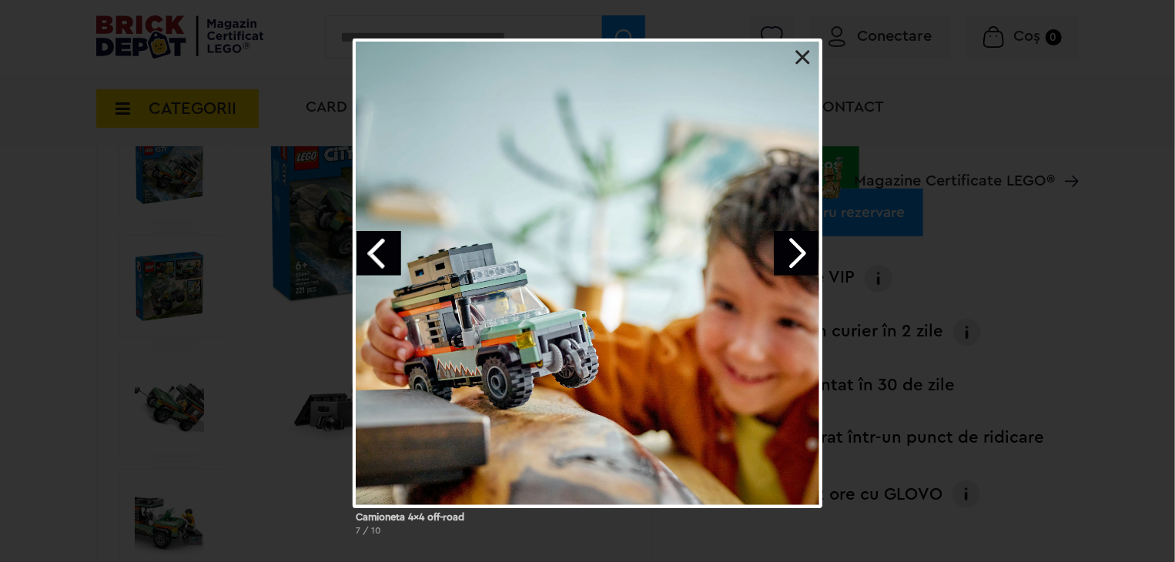
click at [792, 253] on link "Next image" at bounding box center [796, 253] width 45 height 45
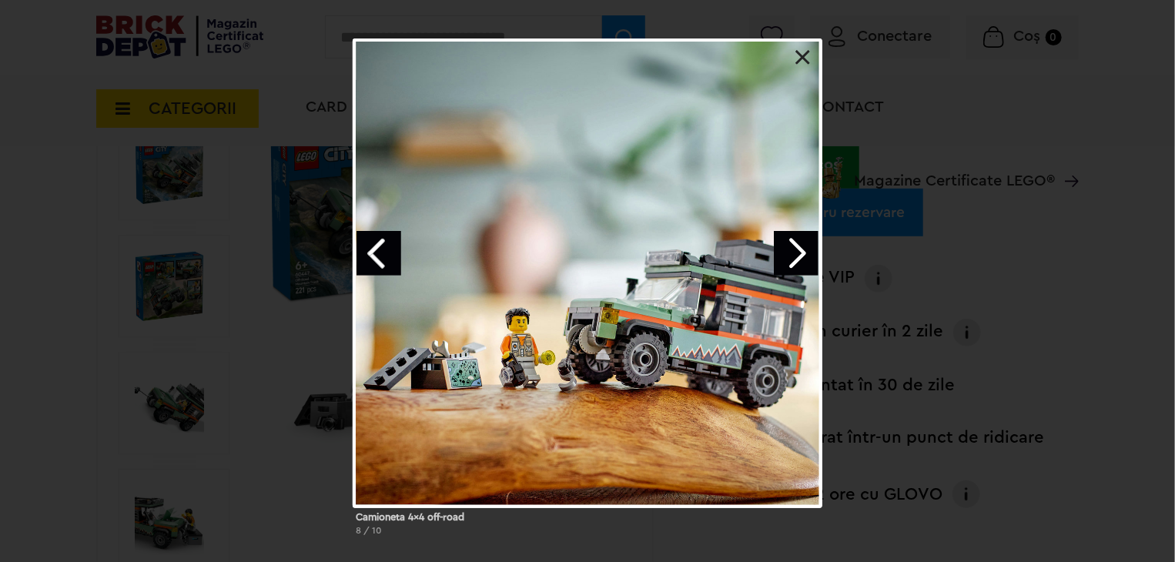
click at [1017, 286] on div "Camioneta 4x4 off-road 8 / 10" at bounding box center [587, 294] width 1175 height 510
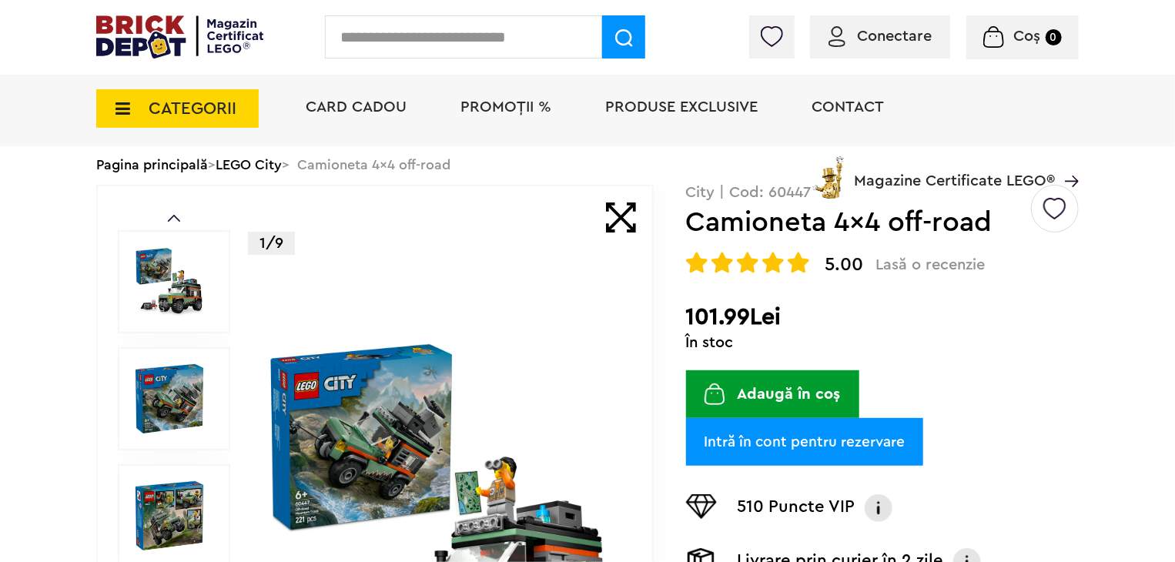
scroll to position [77, 0]
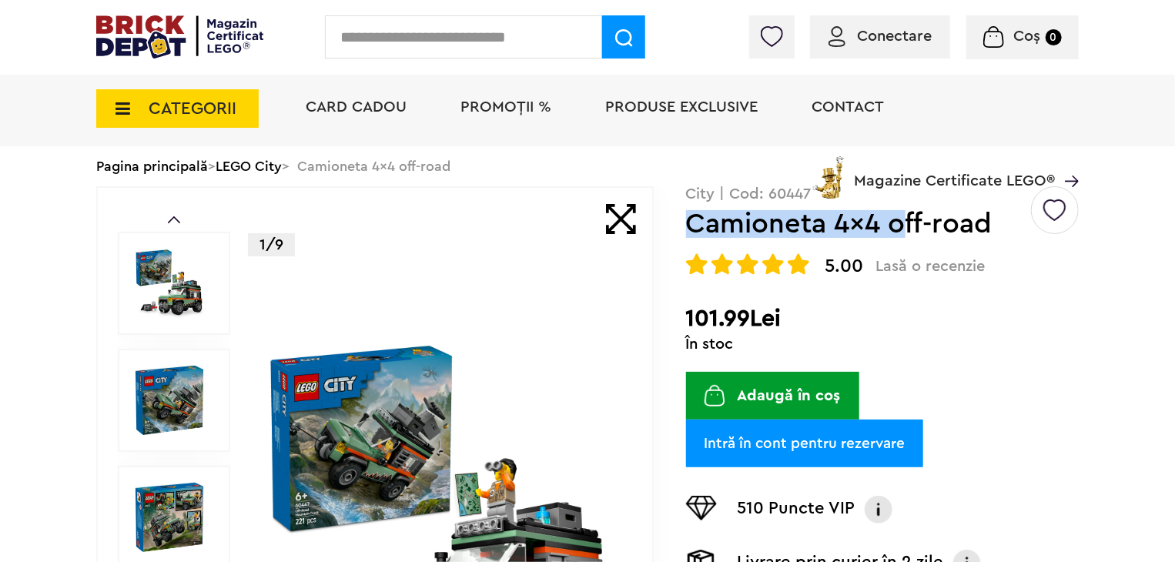
drag, startPoint x: 692, startPoint y: 228, endPoint x: 915, endPoint y: 221, distance: 223.5
click at [915, 221] on h1 "Camioneta 4x4 off-road" at bounding box center [857, 224] width 343 height 28
drag, startPoint x: 915, startPoint y: 221, endPoint x: 880, endPoint y: 222, distance: 34.7
click at [880, 222] on h1 "Camioneta 4x4 off-road" at bounding box center [857, 224] width 343 height 28
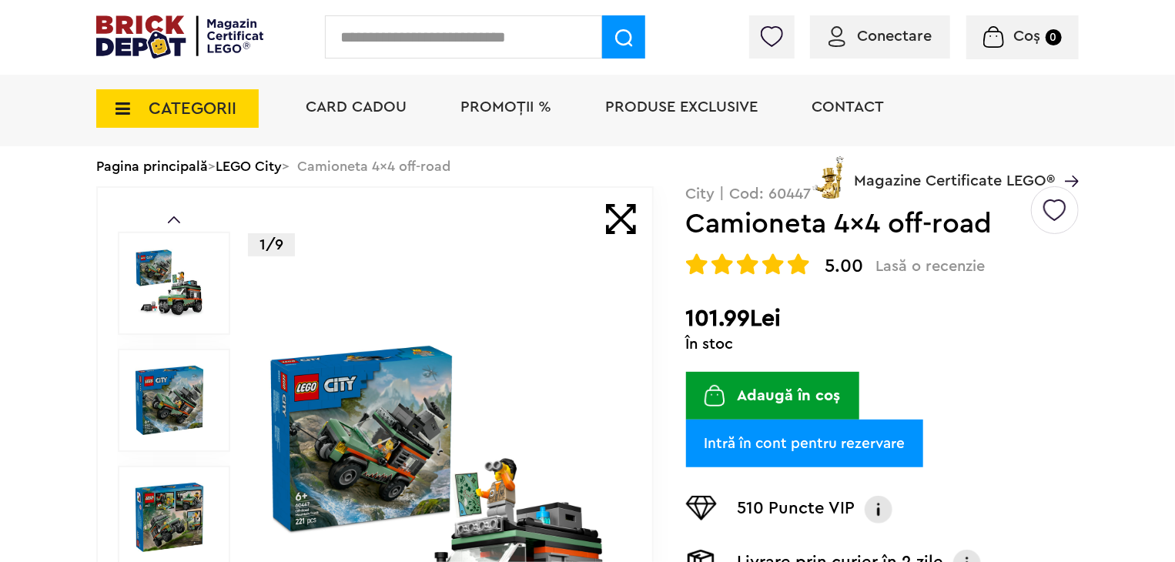
click at [933, 317] on h2 "101.99Lei" at bounding box center [882, 319] width 393 height 28
drag, startPoint x: 881, startPoint y: 222, endPoint x: 700, endPoint y: 227, distance: 181.1
click at [699, 227] on h1 "Camioneta 4x4 off-road" at bounding box center [857, 224] width 343 height 28
click at [914, 290] on div "Creează o listă nouă City | Cod: 60447 Camioneta 4x4 off-road 5.00 Lasă o recen…" at bounding box center [882, 474] width 393 height 577
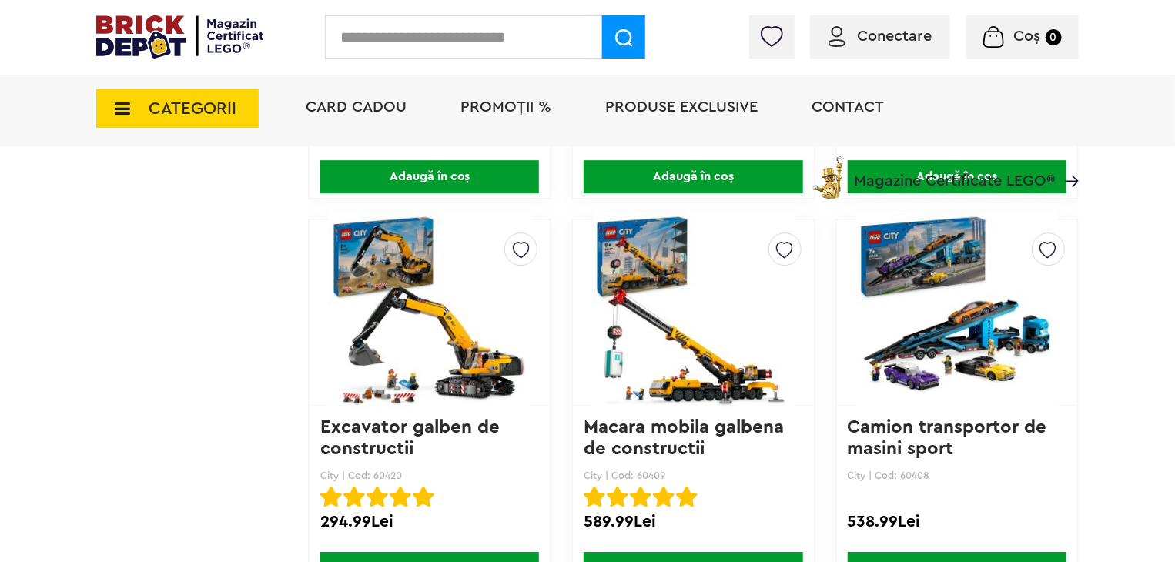
scroll to position [2353, 0]
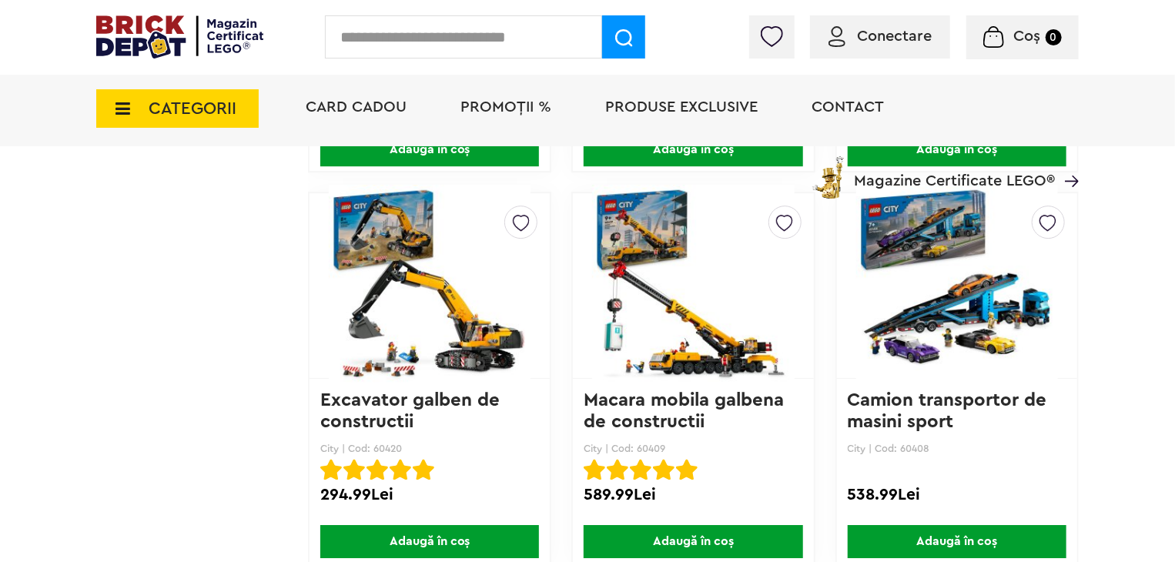
click at [717, 307] on img at bounding box center [693, 286] width 202 height 216
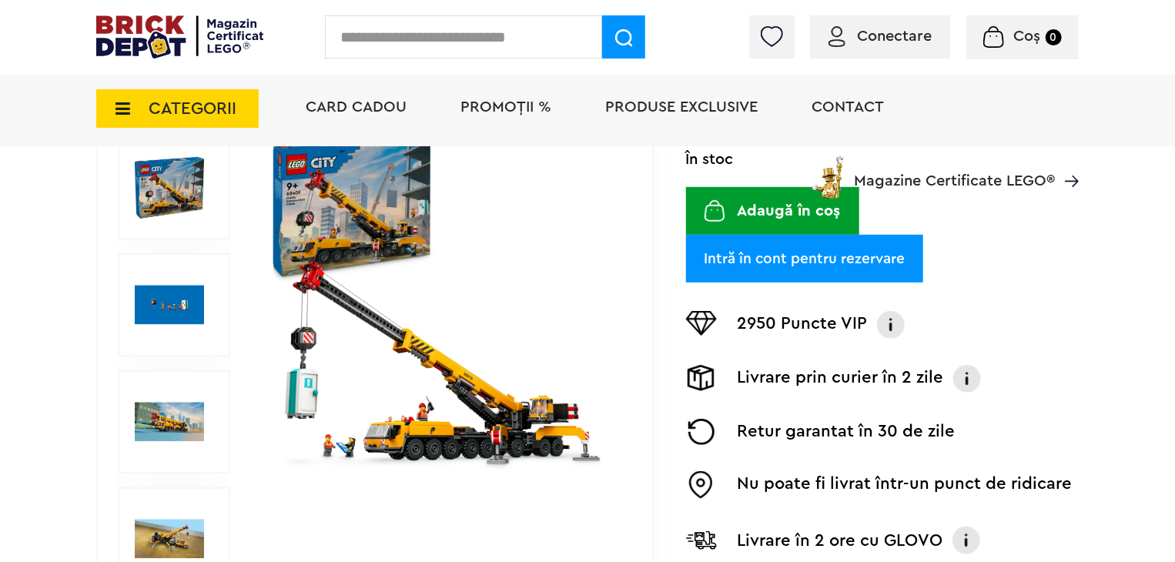
scroll to position [231, 0]
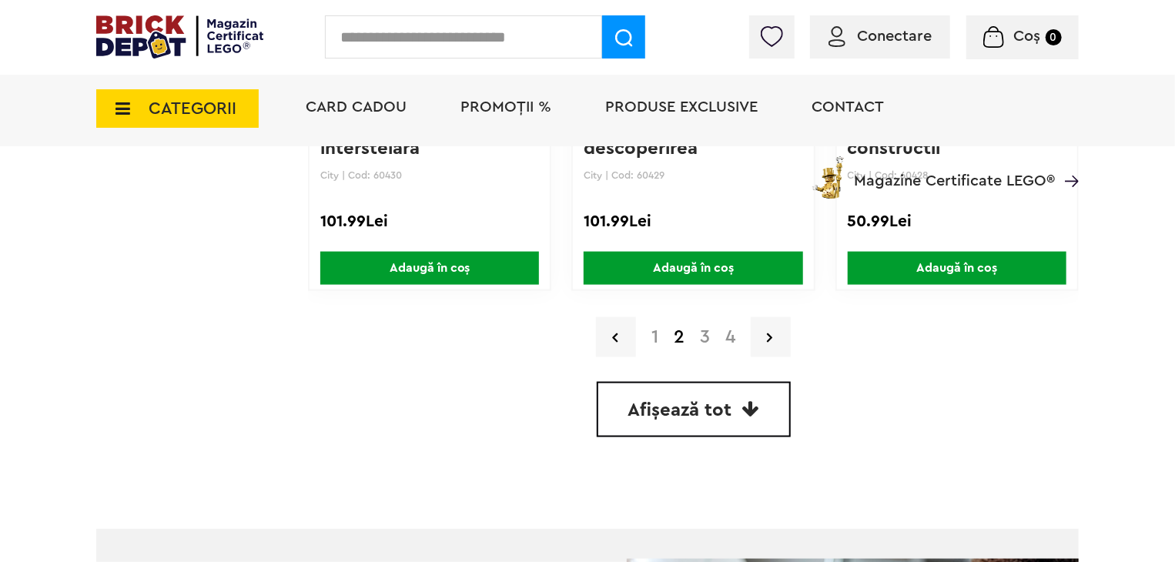
scroll to position [3781, 0]
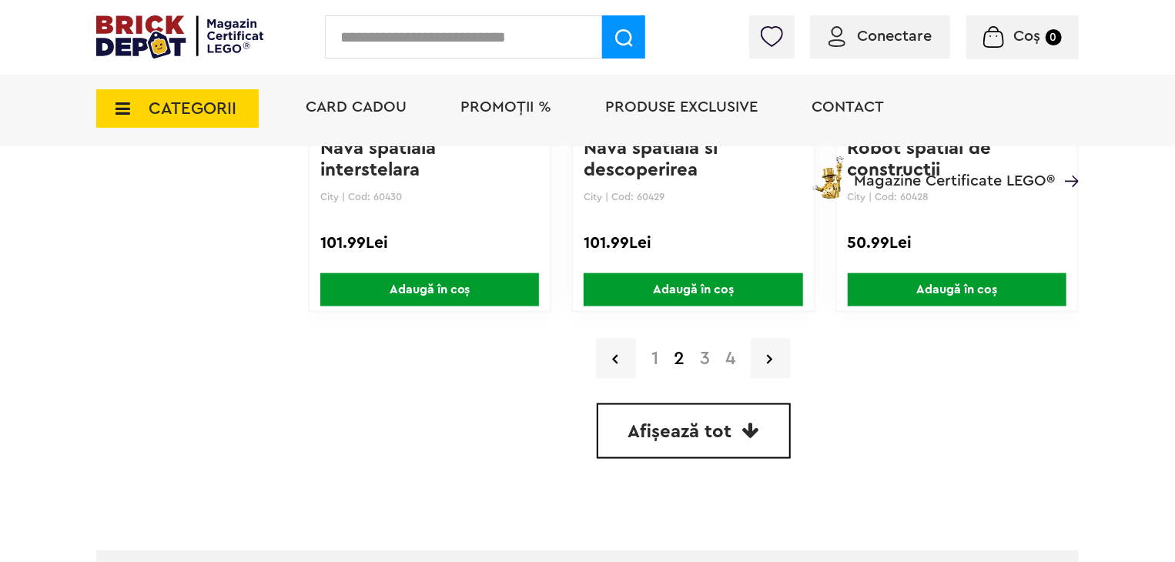
click at [703, 350] on link "3" at bounding box center [705, 359] width 25 height 18
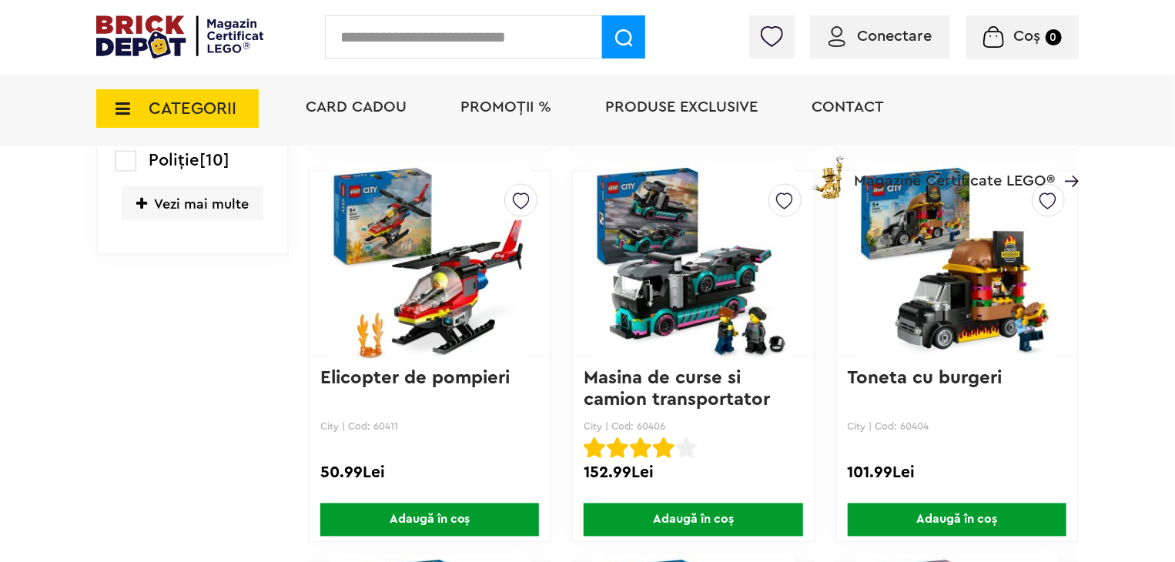
scroll to position [1232, 0]
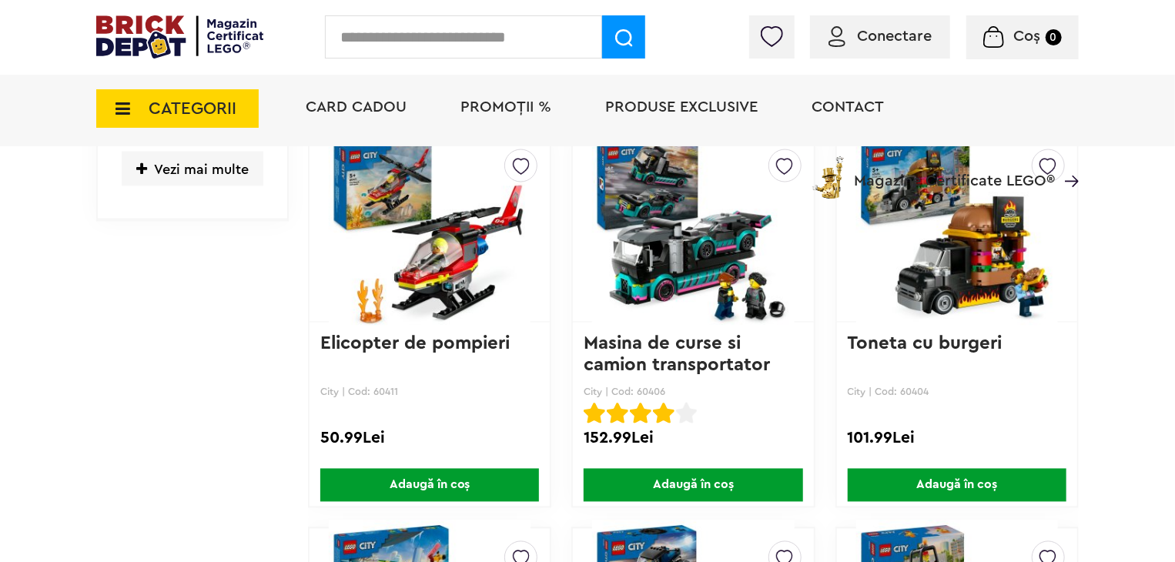
click at [709, 265] on img at bounding box center [693, 230] width 202 height 216
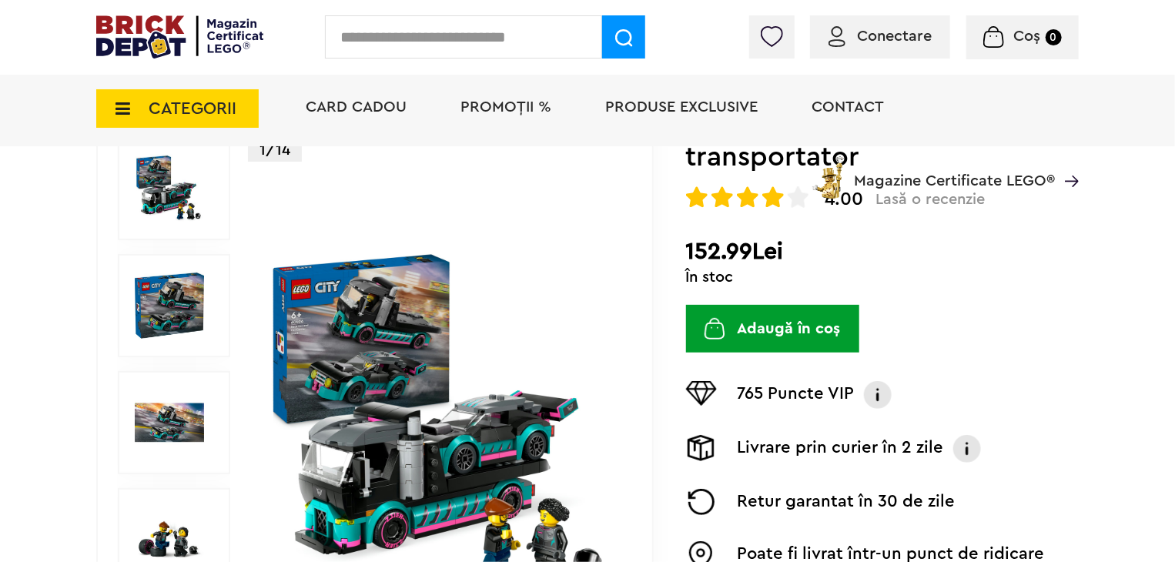
scroll to position [231, 0]
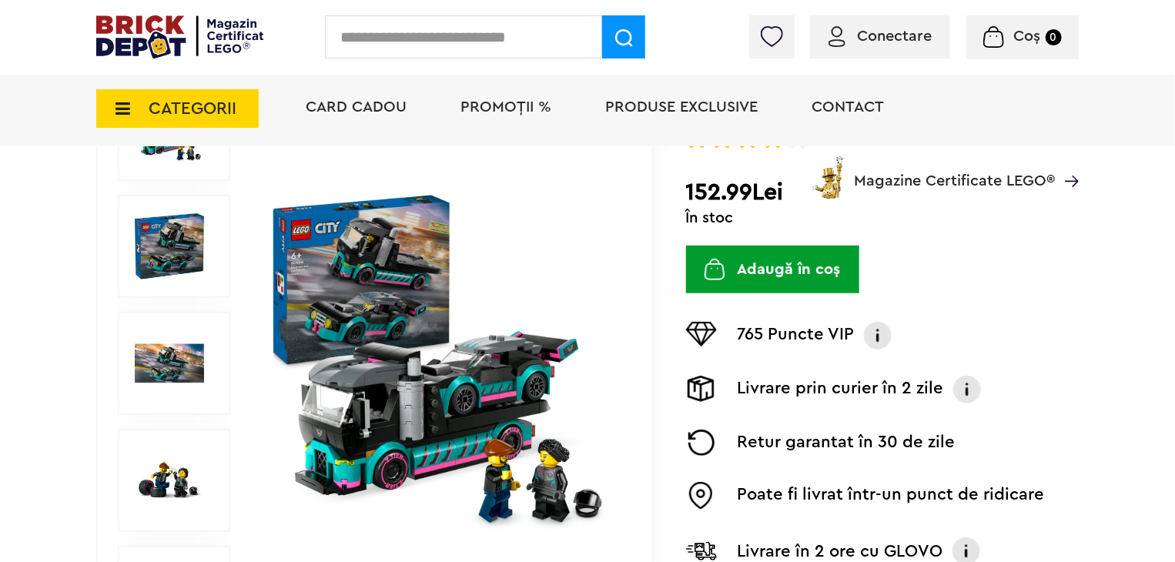
click at [499, 372] on img at bounding box center [441, 363] width 355 height 355
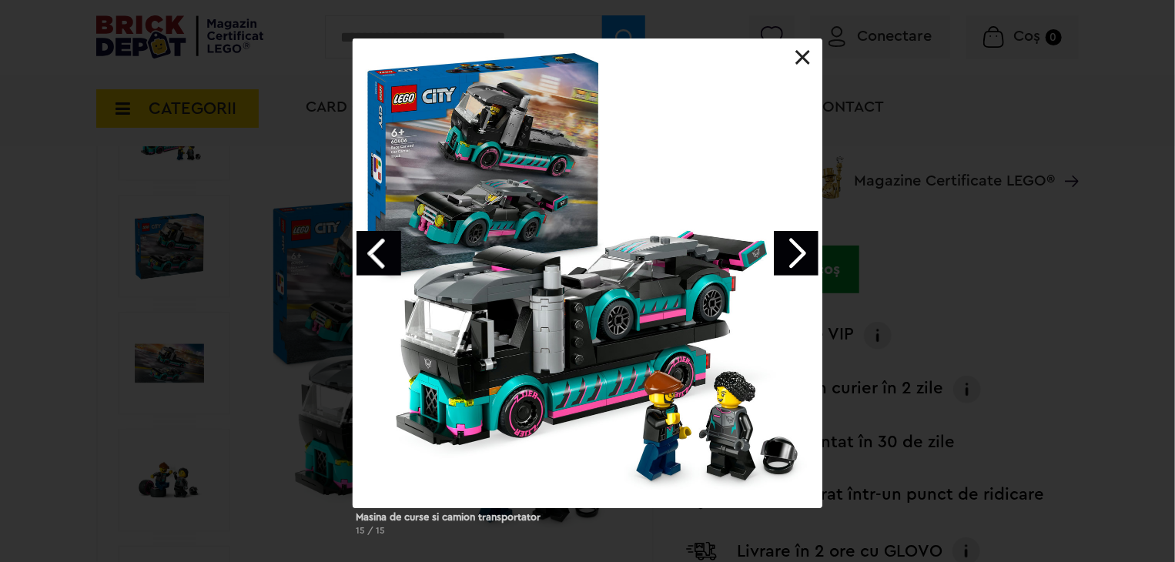
click at [796, 249] on link "Next image" at bounding box center [796, 253] width 45 height 45
click at [800, 247] on link "Next image" at bounding box center [796, 253] width 45 height 45
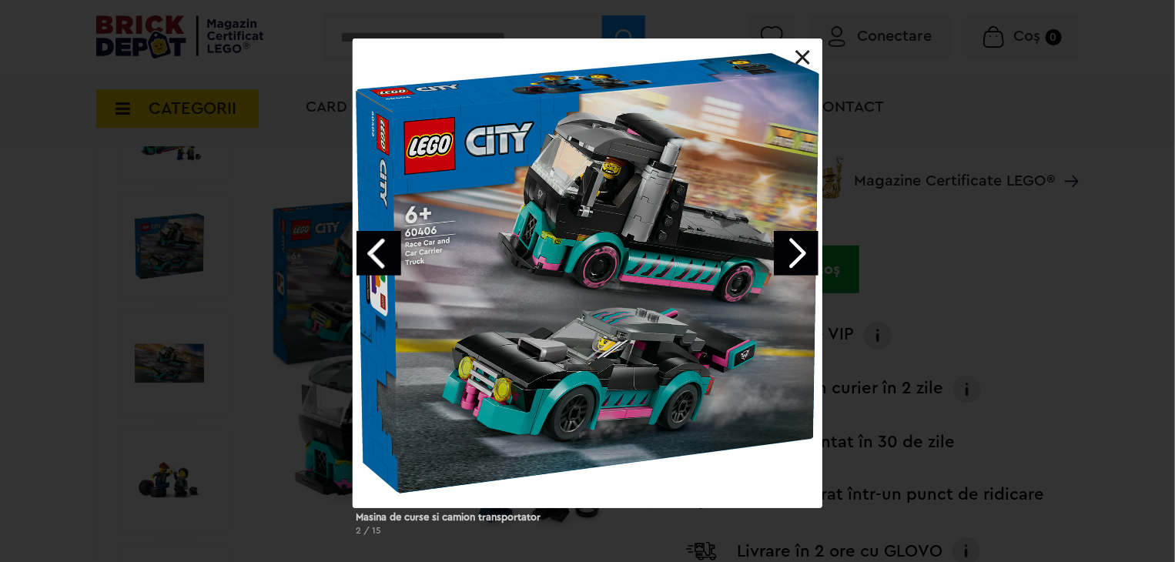
click at [807, 253] on link "Next image" at bounding box center [796, 253] width 45 height 45
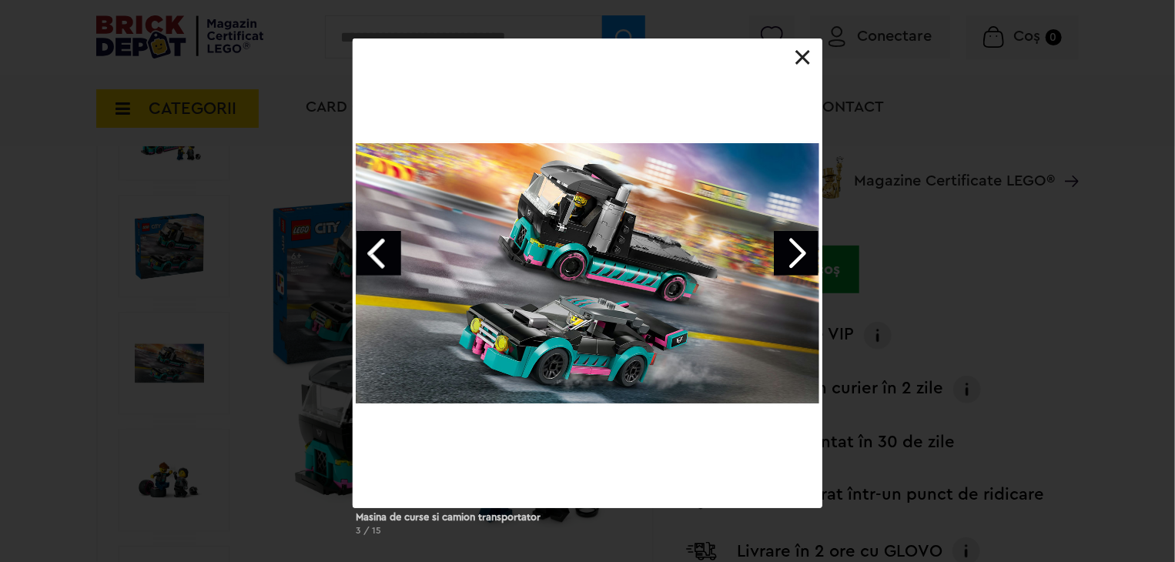
click at [807, 253] on link "Next image" at bounding box center [796, 253] width 45 height 45
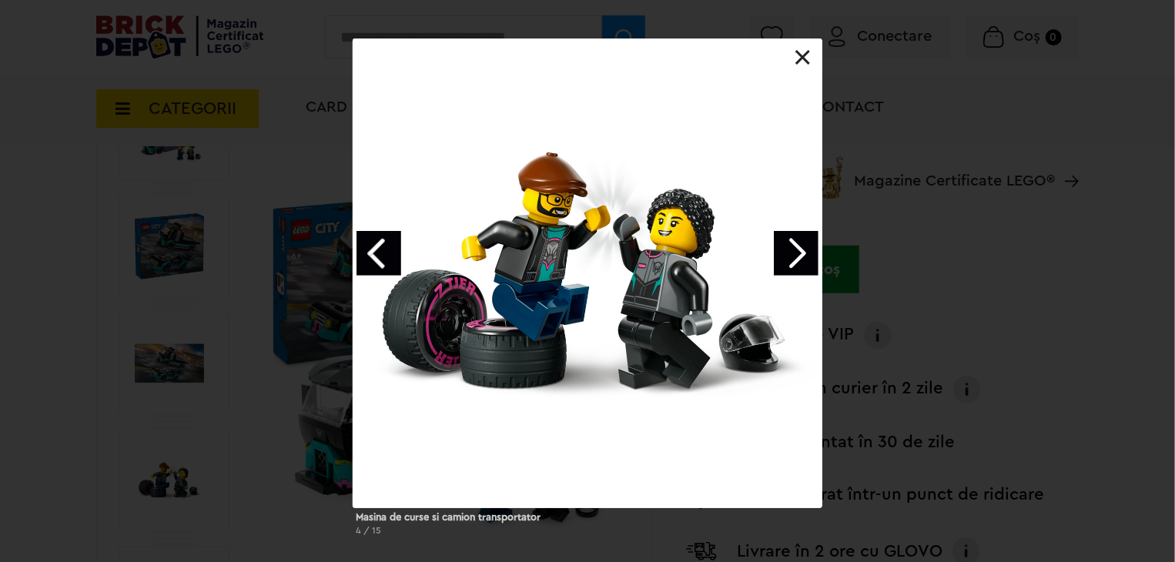
click at [792, 253] on link "Next image" at bounding box center [796, 253] width 45 height 45
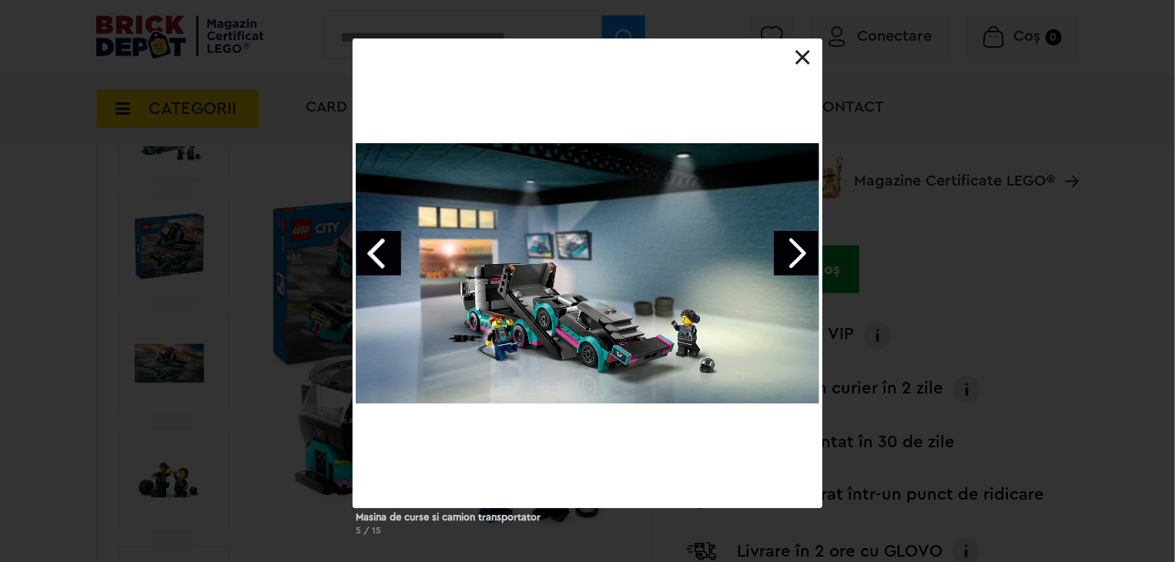
click at [792, 253] on link "Next image" at bounding box center [796, 253] width 45 height 45
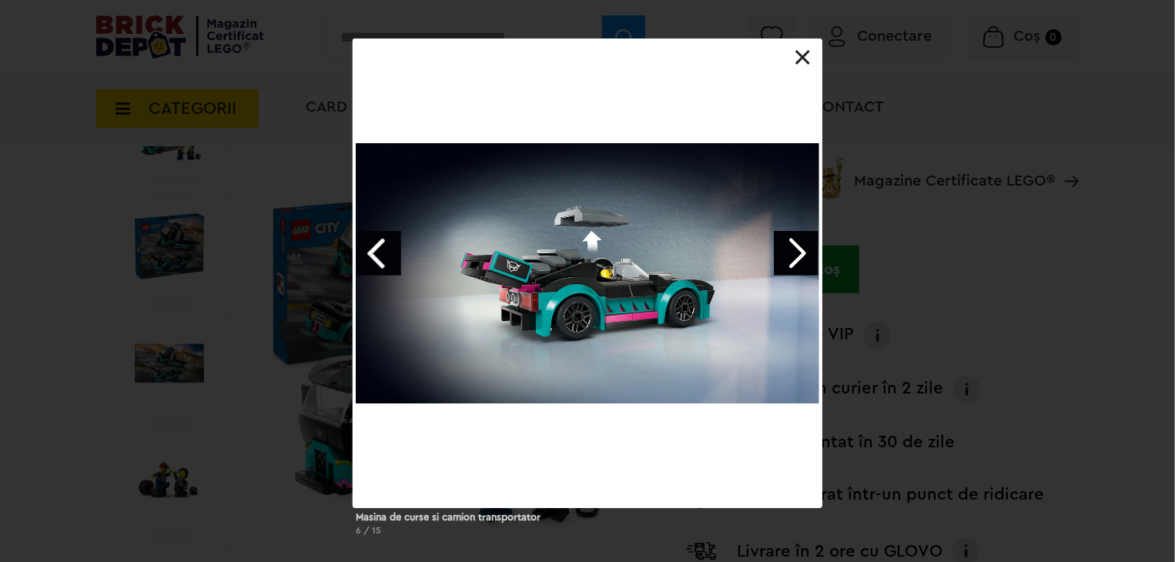
click at [792, 253] on link "Next image" at bounding box center [796, 253] width 45 height 45
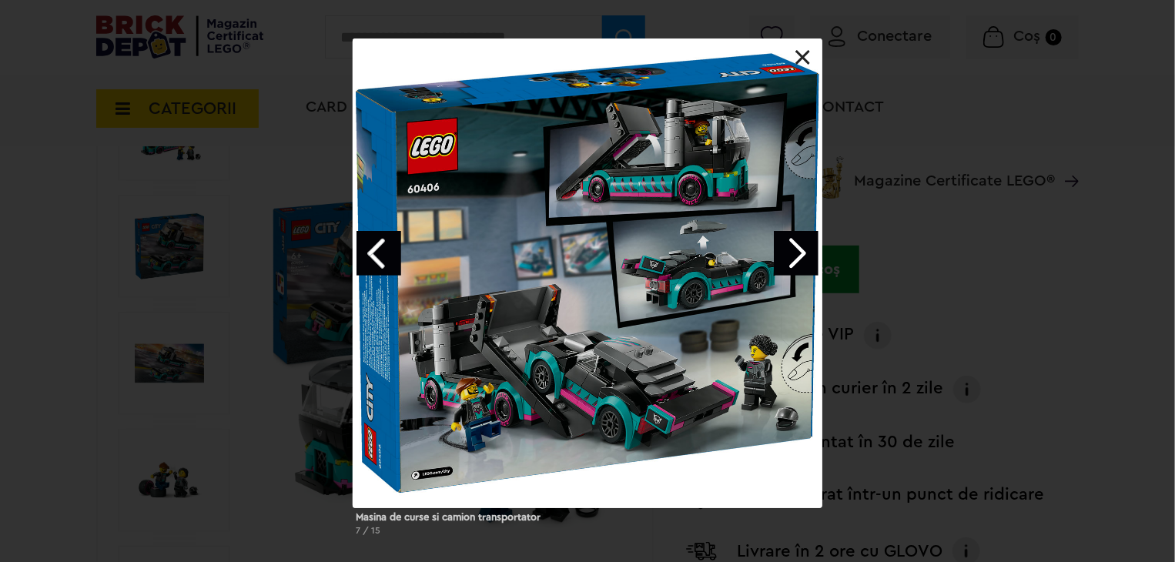
click at [953, 311] on div "Masina de curse si camion transportator 7 / 15" at bounding box center [587, 294] width 1175 height 510
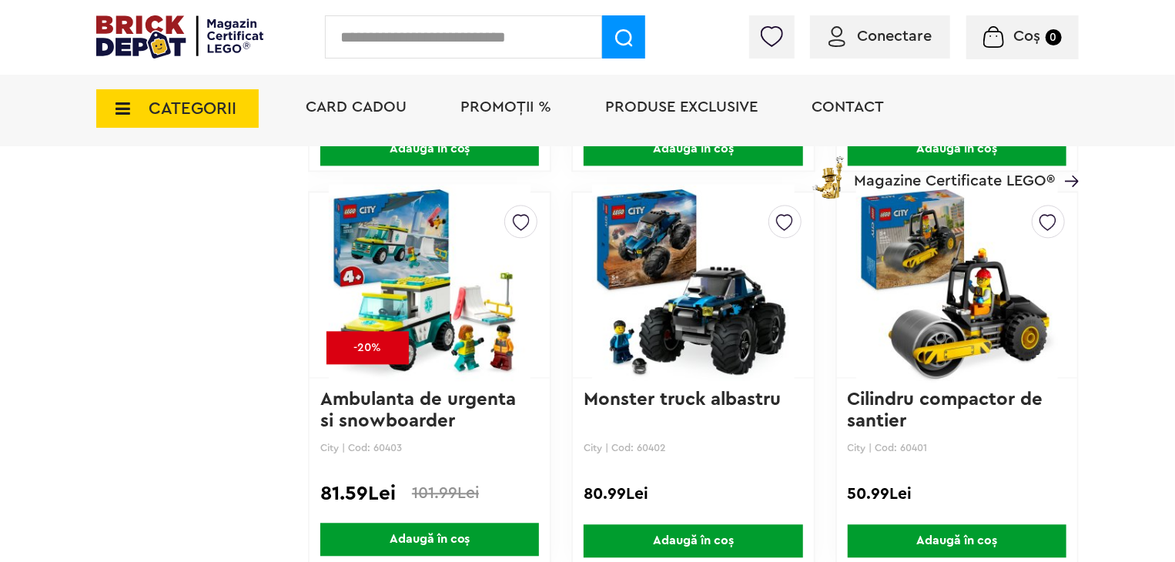
scroll to position [1542, 0]
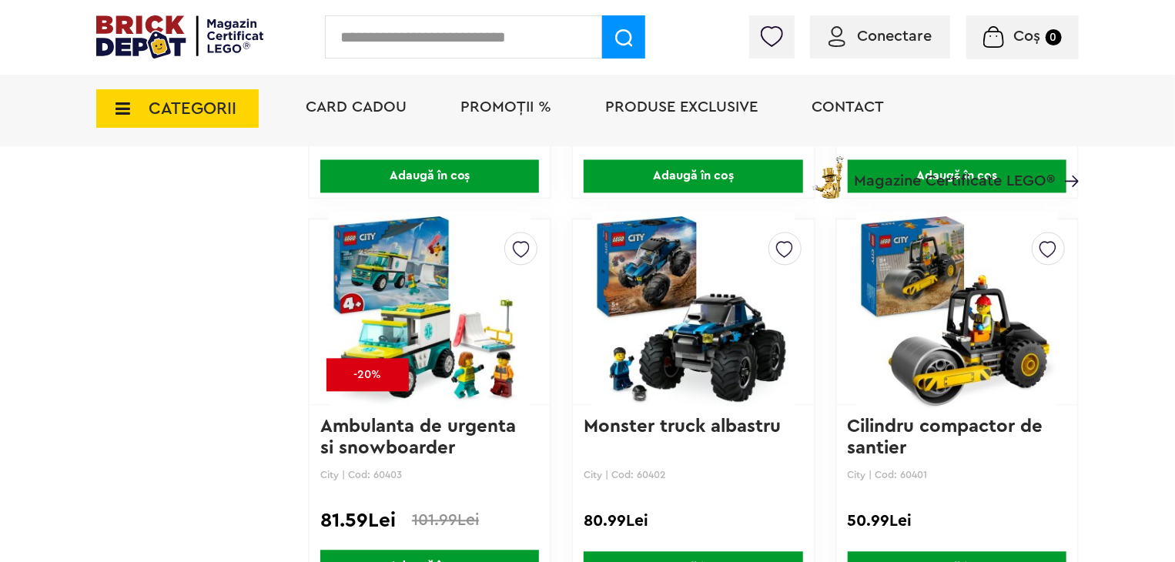
click at [988, 334] on img at bounding box center [958, 312] width 202 height 216
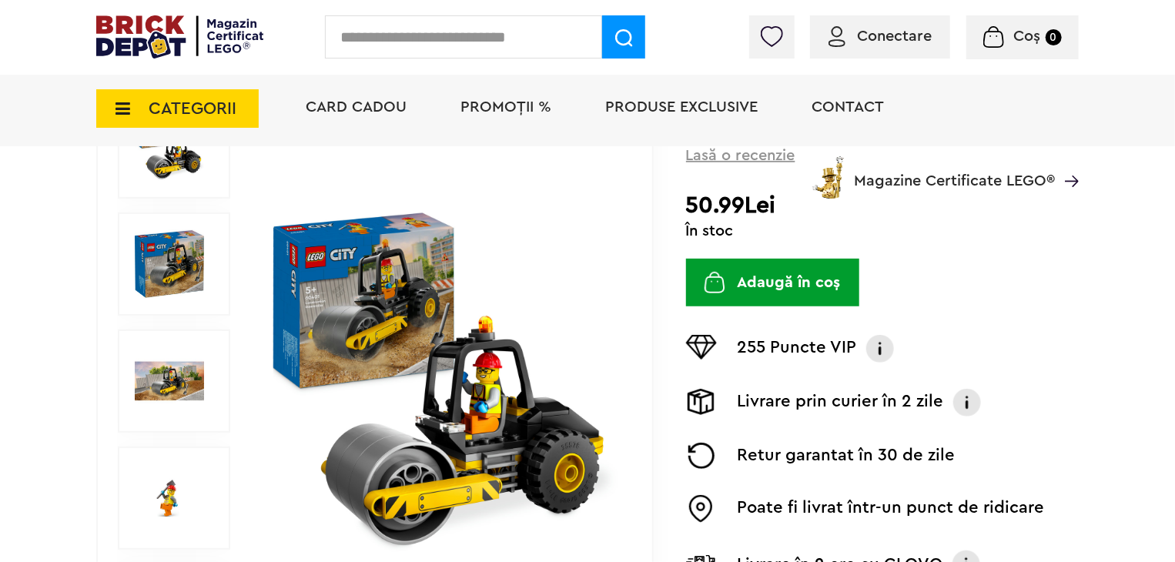
scroll to position [308, 0]
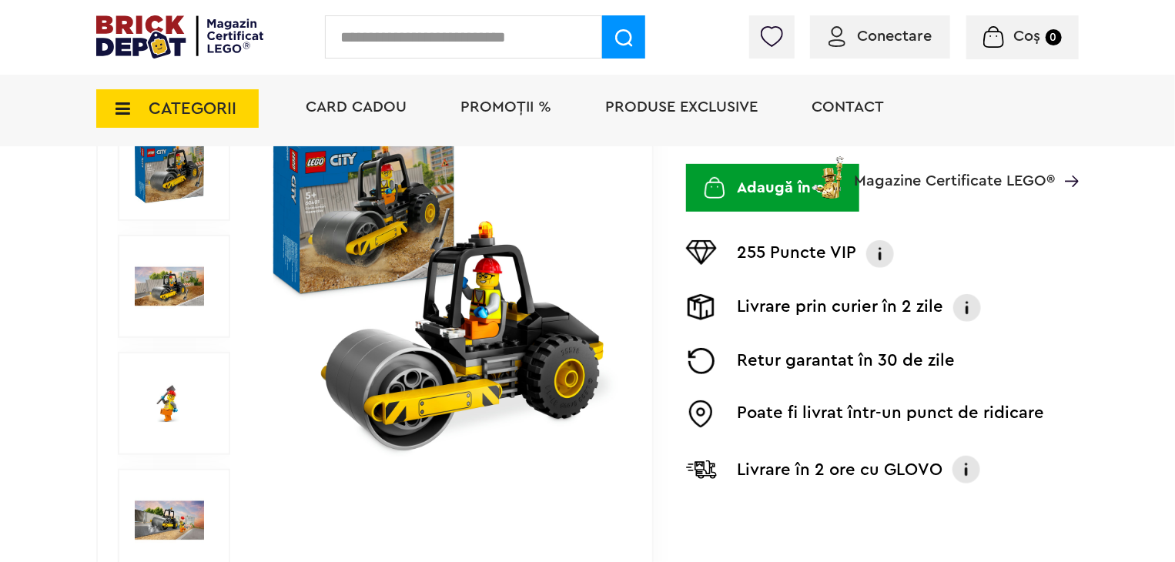
click at [466, 352] on img at bounding box center [441, 286] width 355 height 355
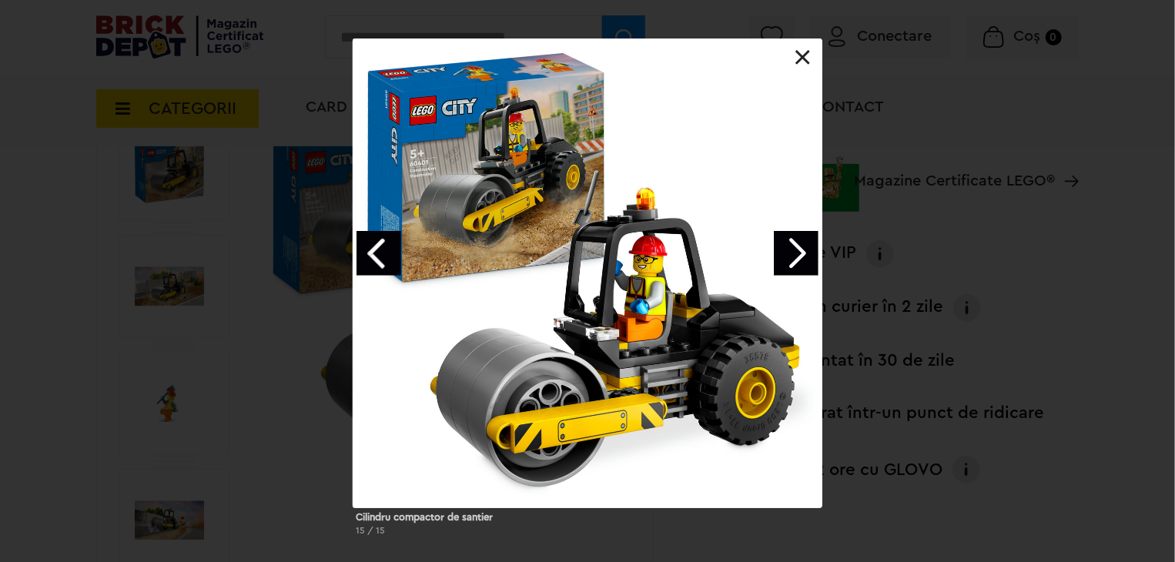
click at [797, 247] on link "Next image" at bounding box center [796, 253] width 45 height 45
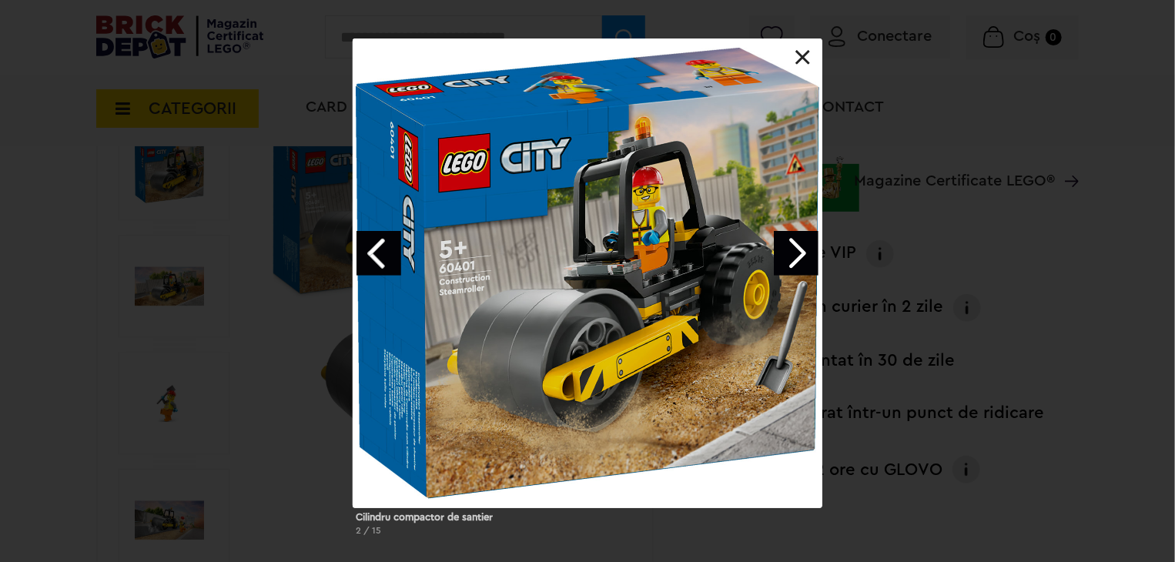
click at [797, 247] on link "Next image" at bounding box center [796, 253] width 45 height 45
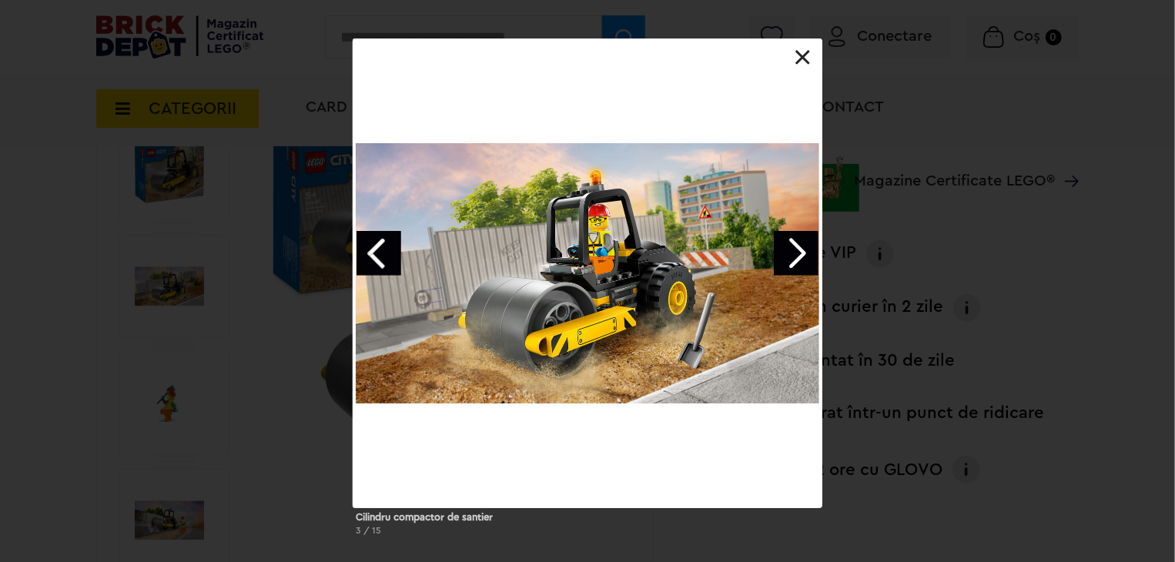
click at [789, 253] on link "Next image" at bounding box center [796, 253] width 45 height 45
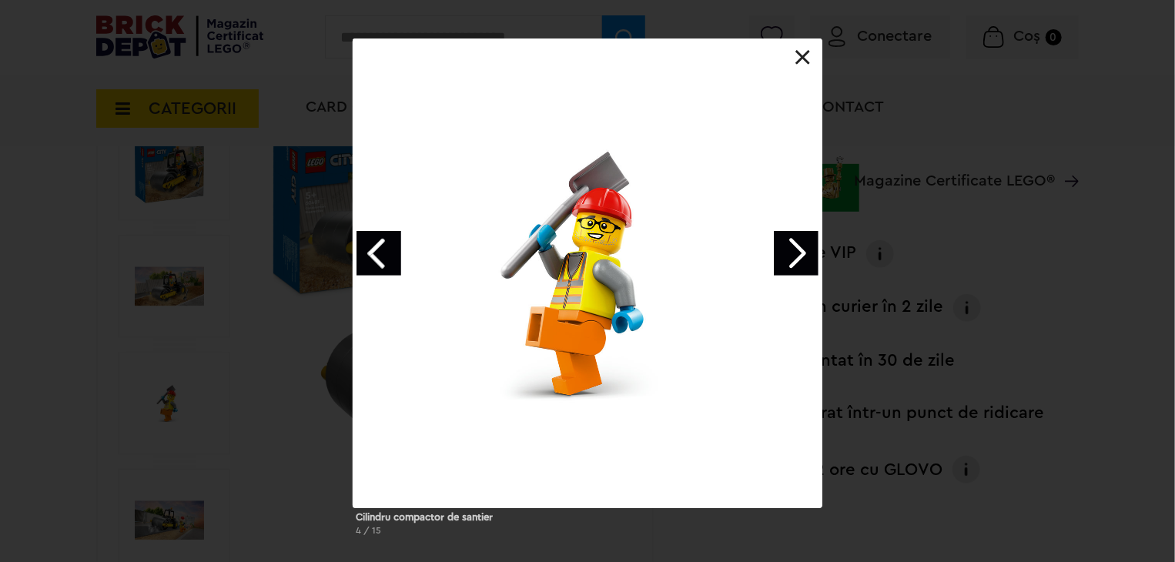
click at [789, 253] on link "Next image" at bounding box center [796, 253] width 45 height 45
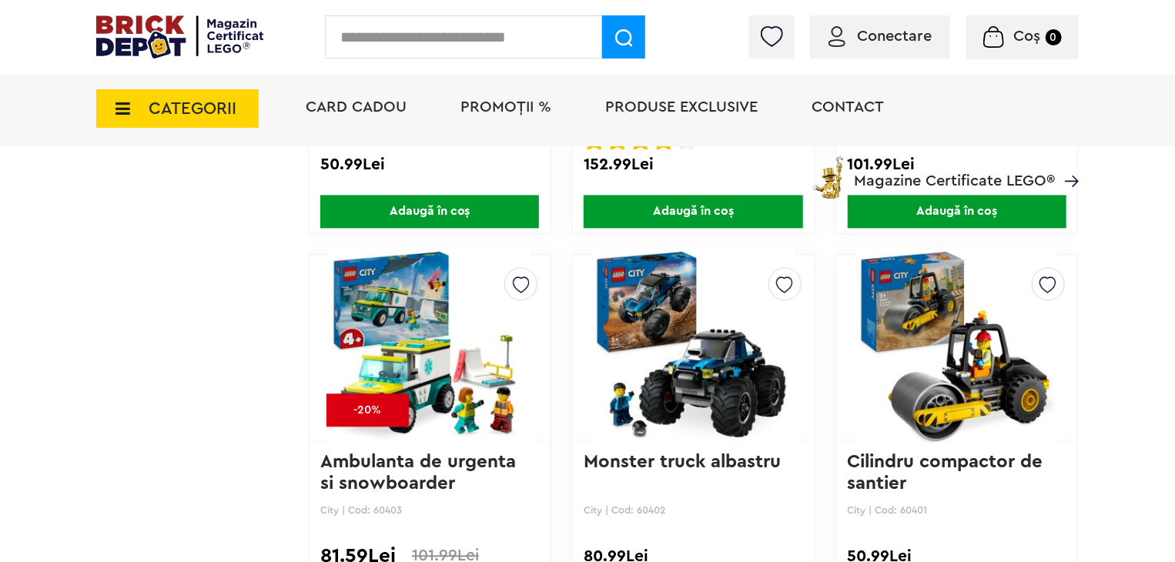
click at [932, 345] on img at bounding box center [958, 348] width 202 height 216
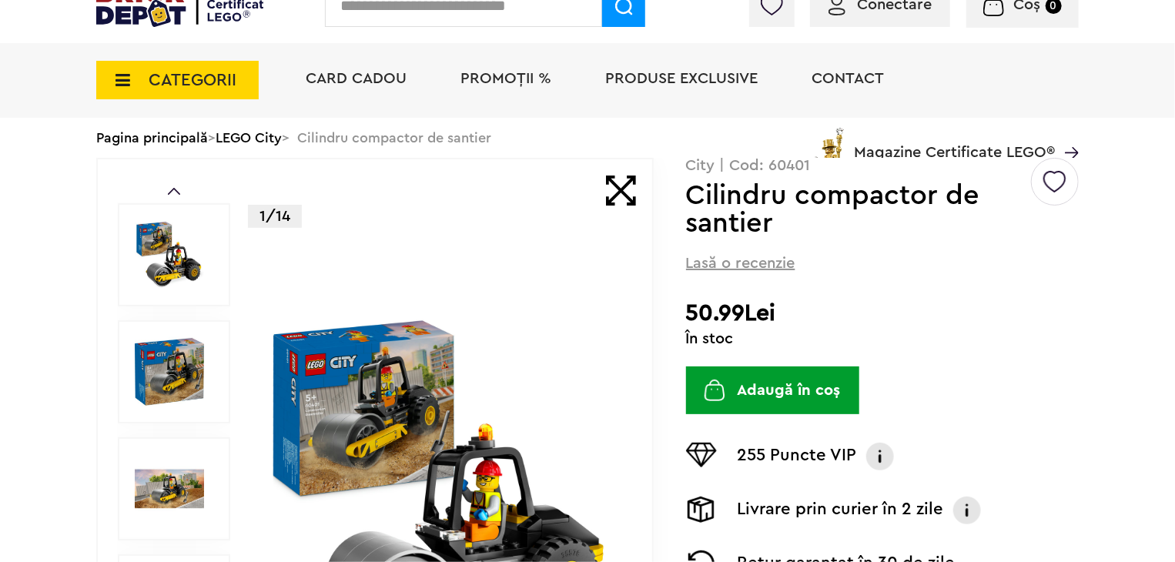
scroll to position [154, 0]
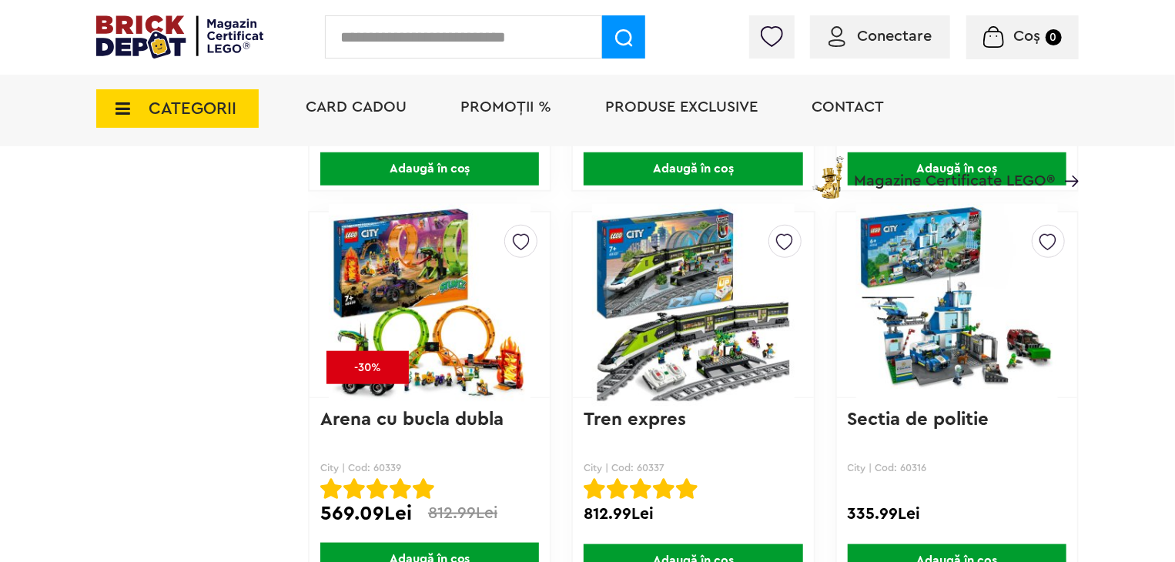
scroll to position [3664, 0]
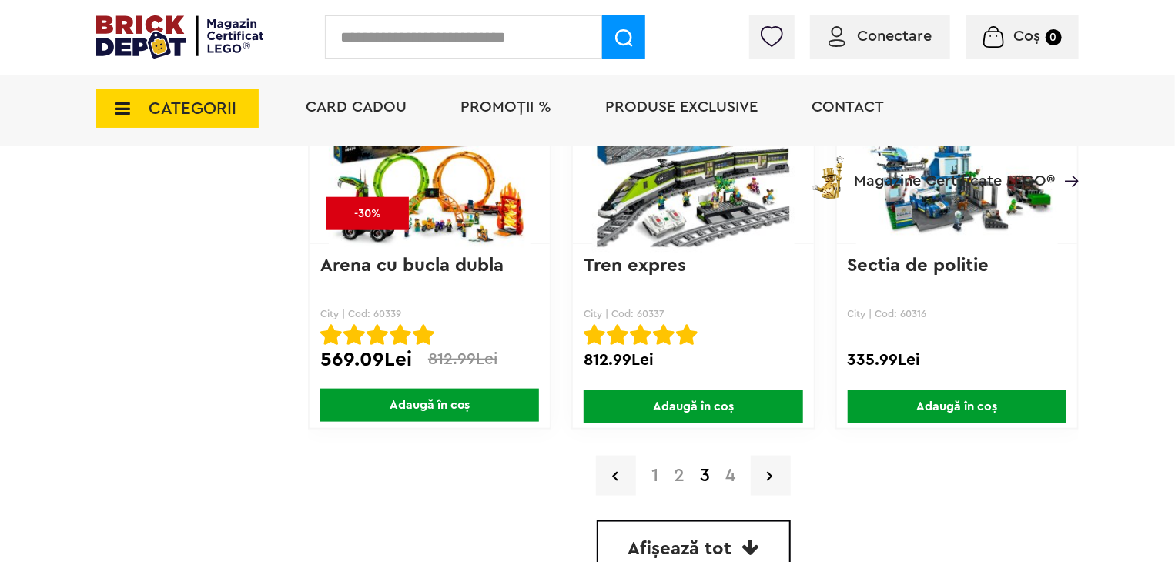
click at [733, 467] on link "4" at bounding box center [730, 476] width 25 height 18
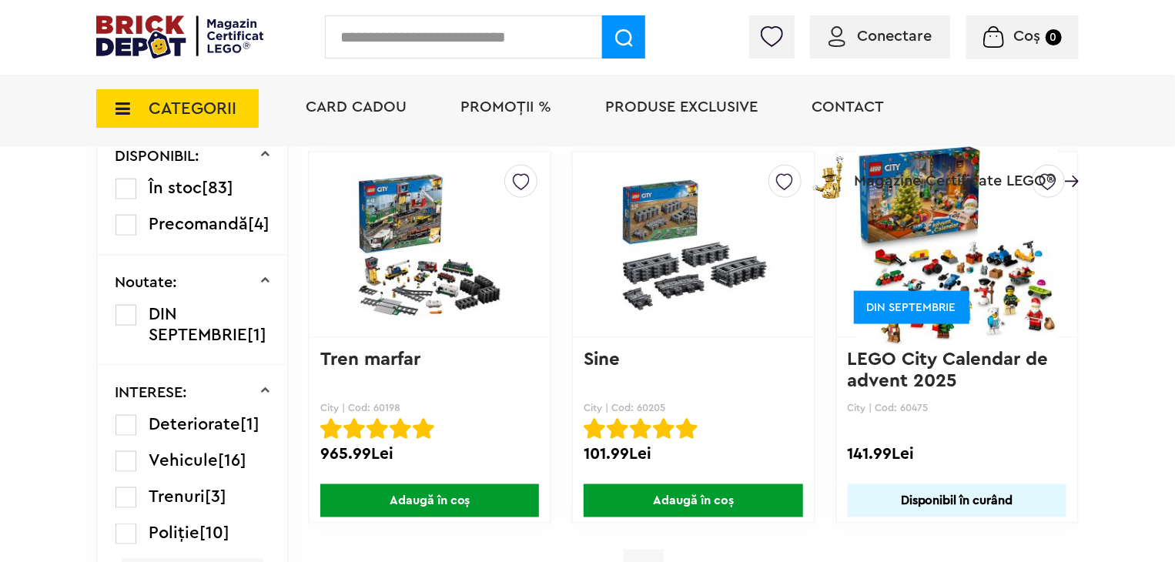
scroll to position [847, 0]
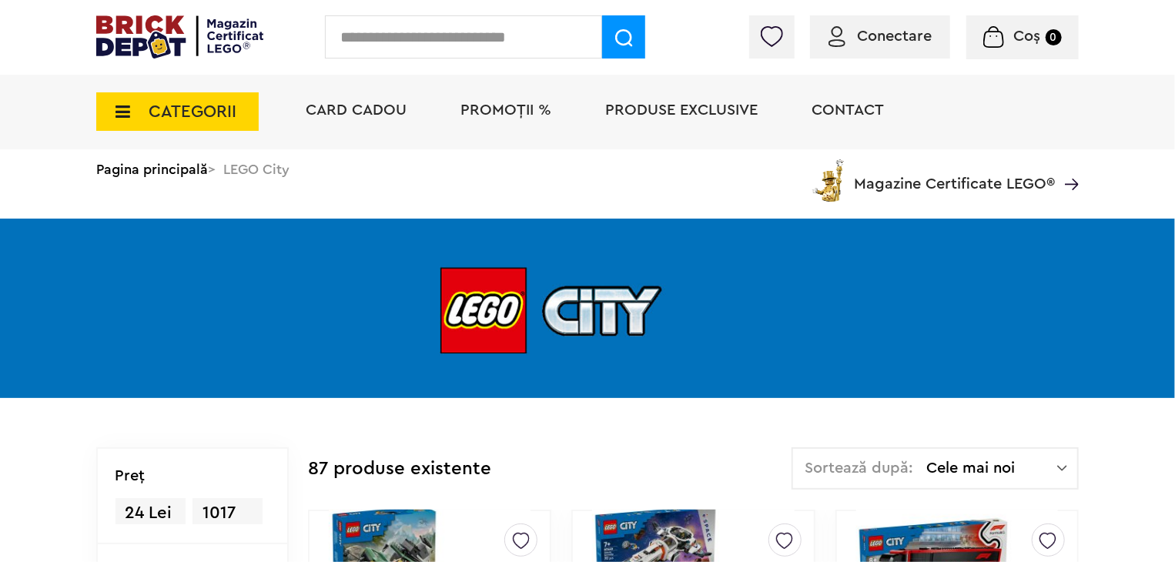
scroll to position [3746, 0]
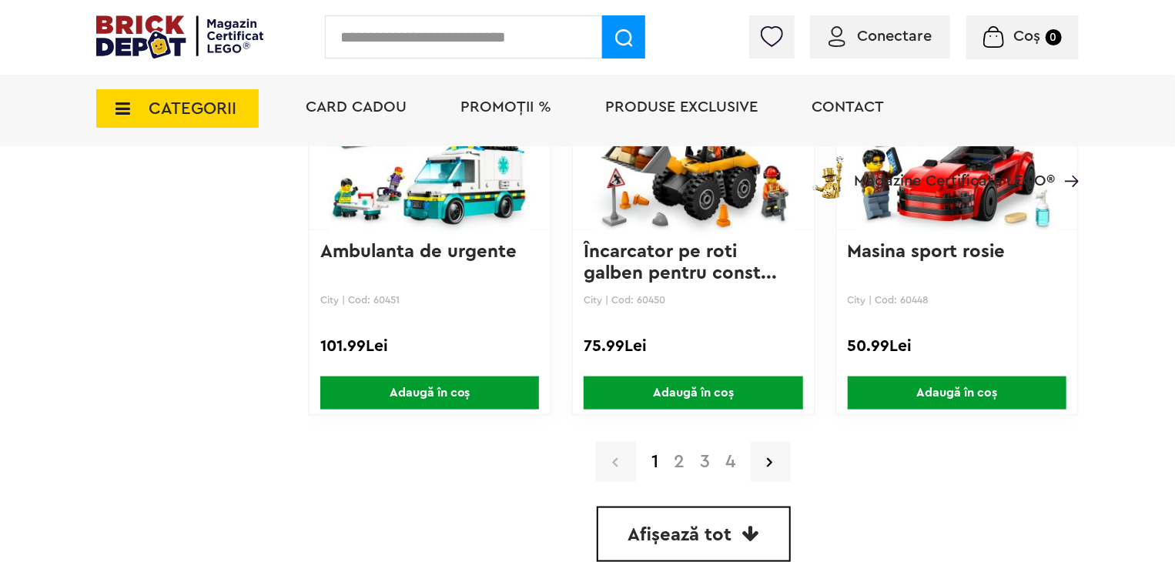
scroll to position [3743, 0]
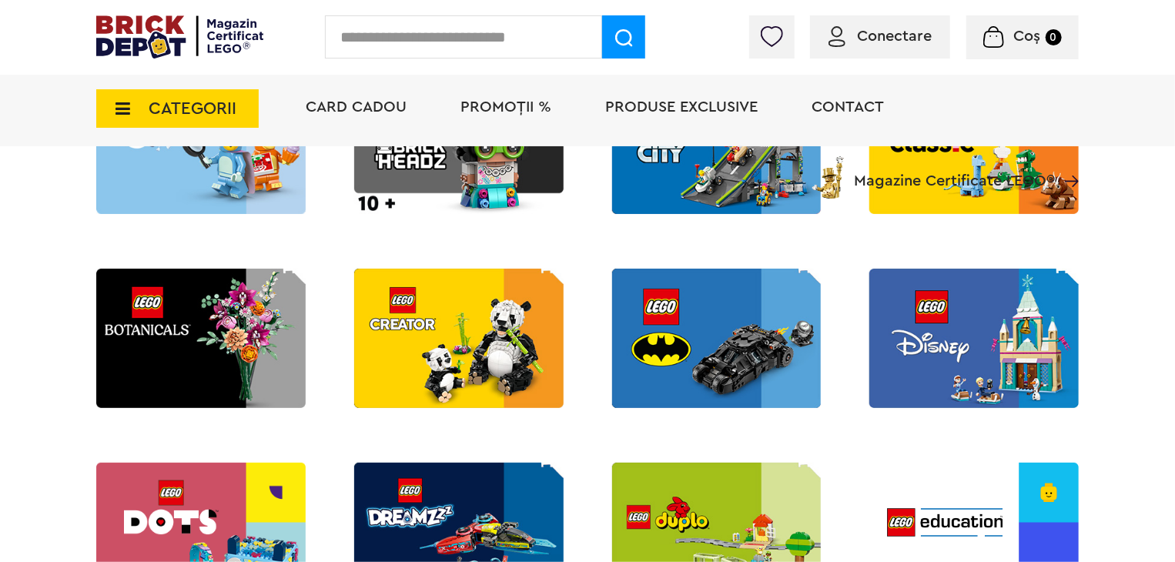
scroll to position [693, 0]
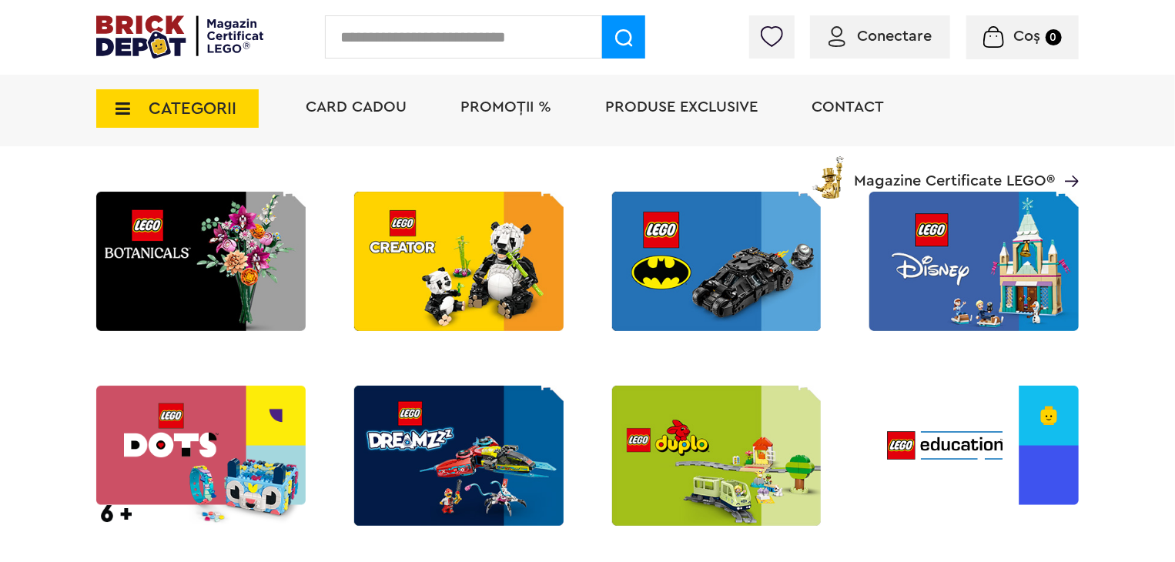
click at [267, 262] on img at bounding box center [201, 261] width 210 height 139
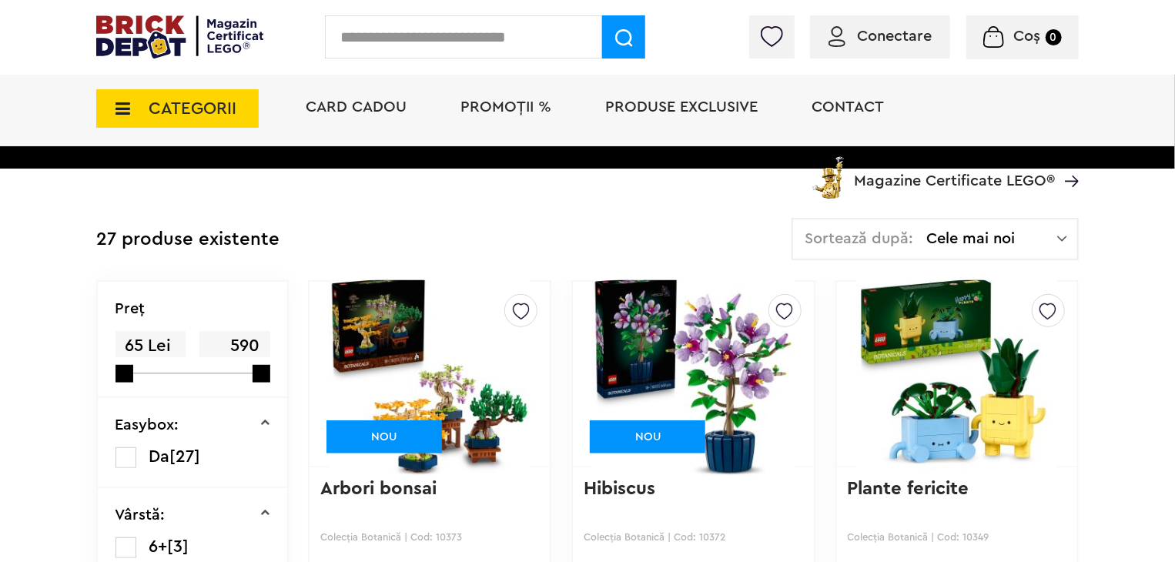
scroll to position [385, 0]
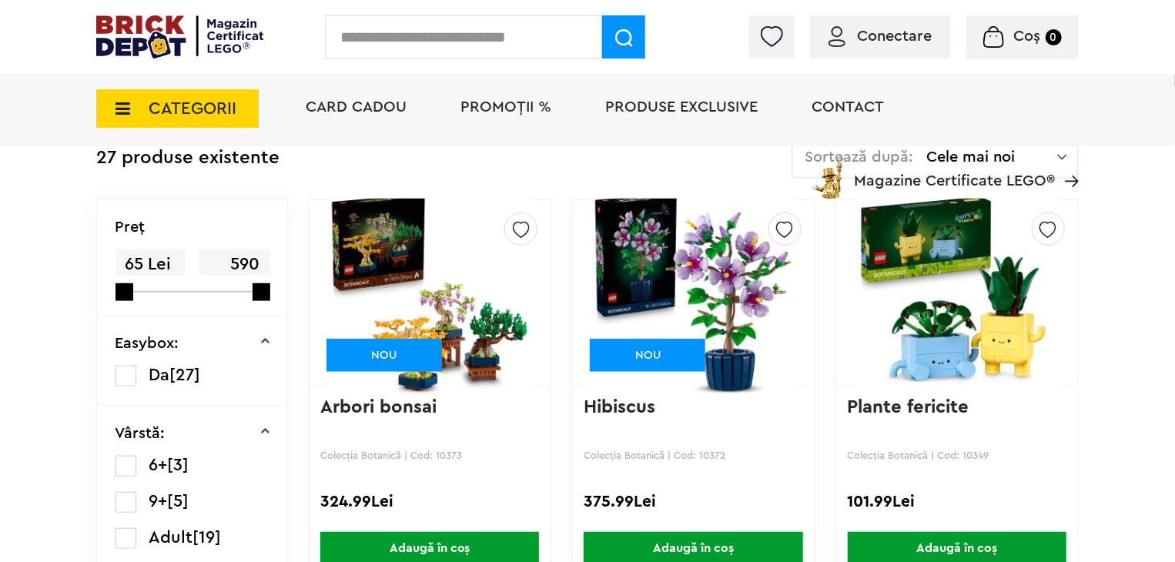
click at [976, 338] on img at bounding box center [958, 293] width 202 height 216
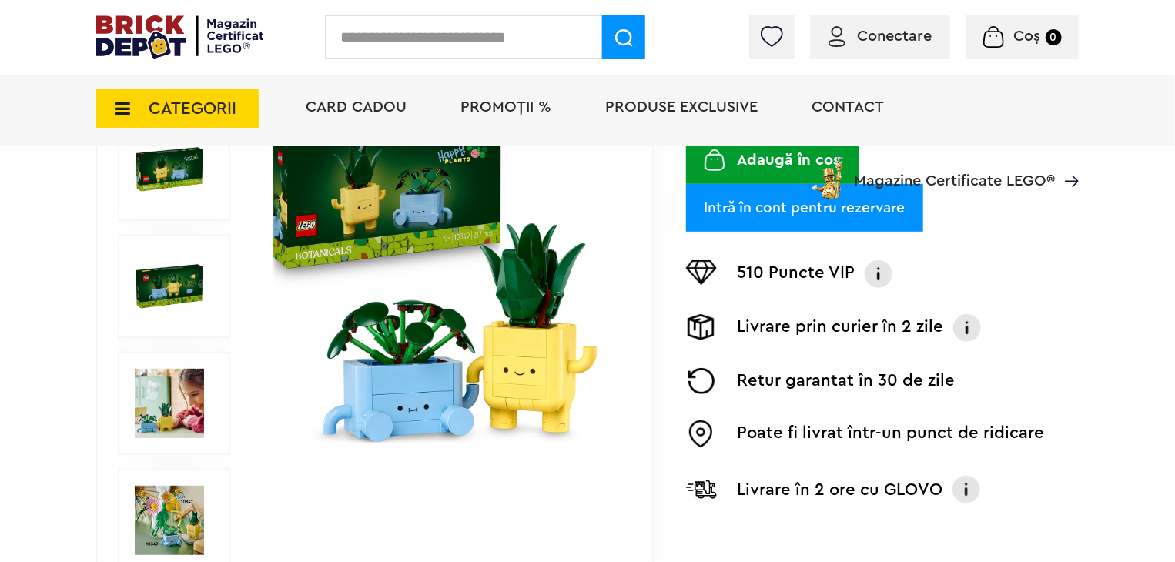
scroll to position [231, 0]
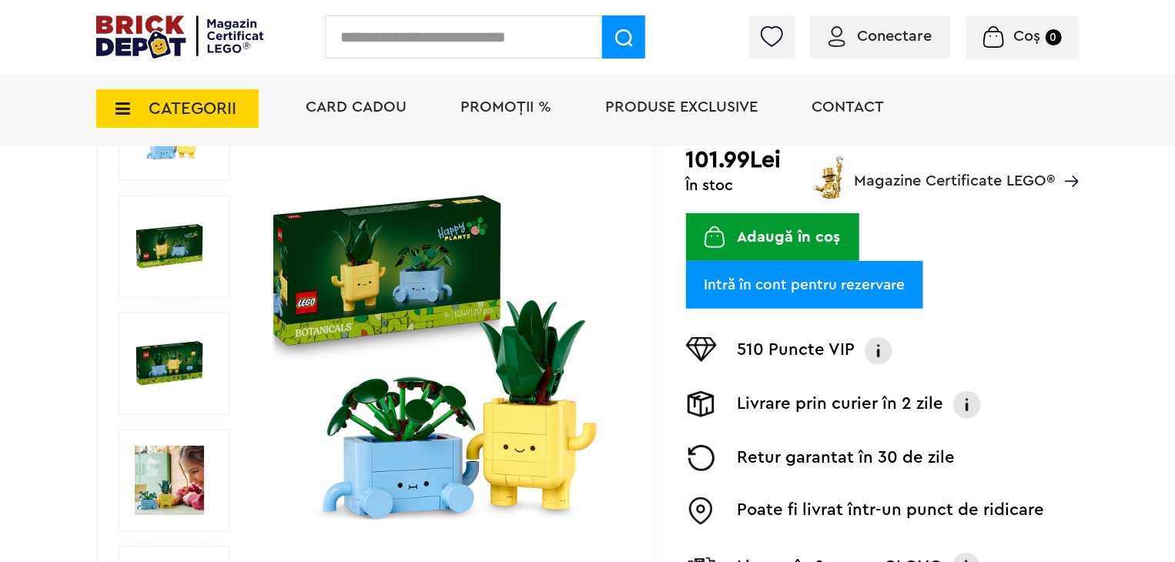
click at [505, 386] on img at bounding box center [441, 363] width 355 height 355
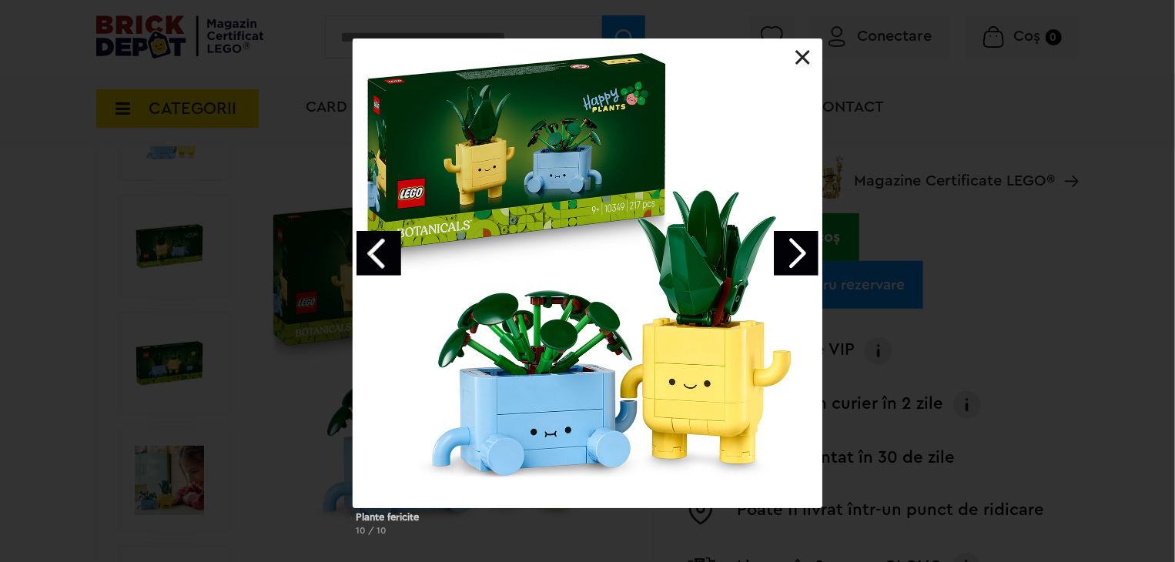
click at [802, 245] on link "Next image" at bounding box center [796, 253] width 45 height 45
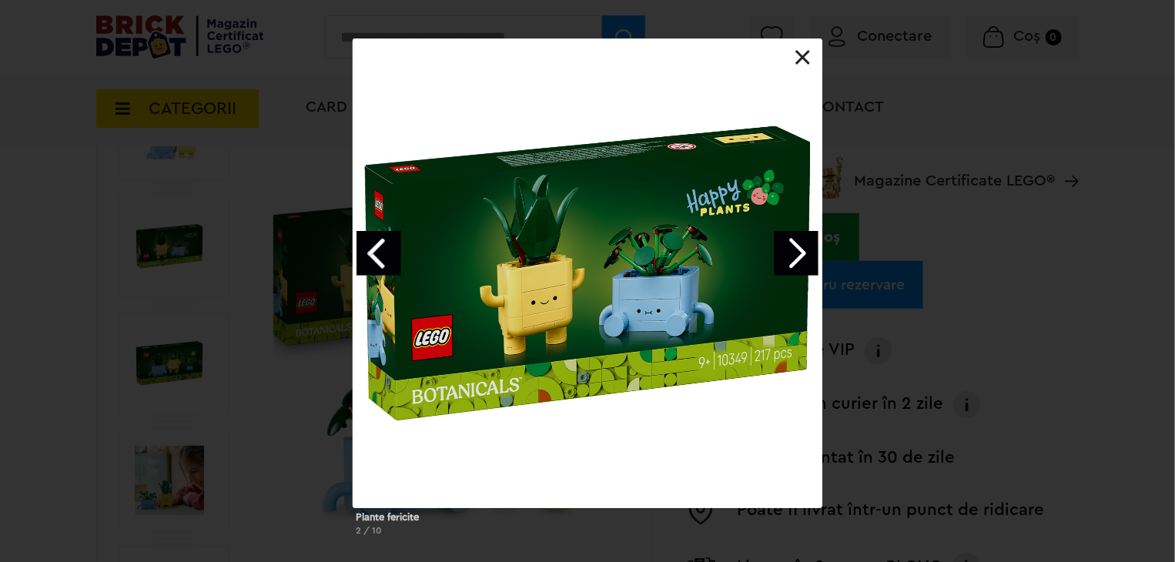
click at [798, 240] on link "Next image" at bounding box center [796, 253] width 45 height 45
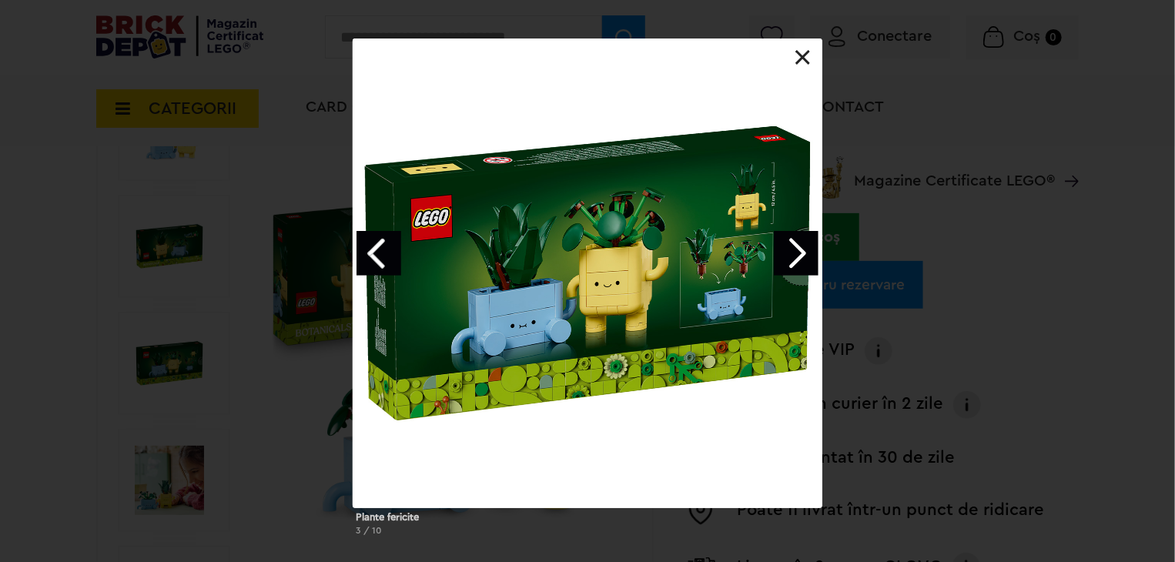
click at [799, 242] on link "Next image" at bounding box center [796, 253] width 45 height 45
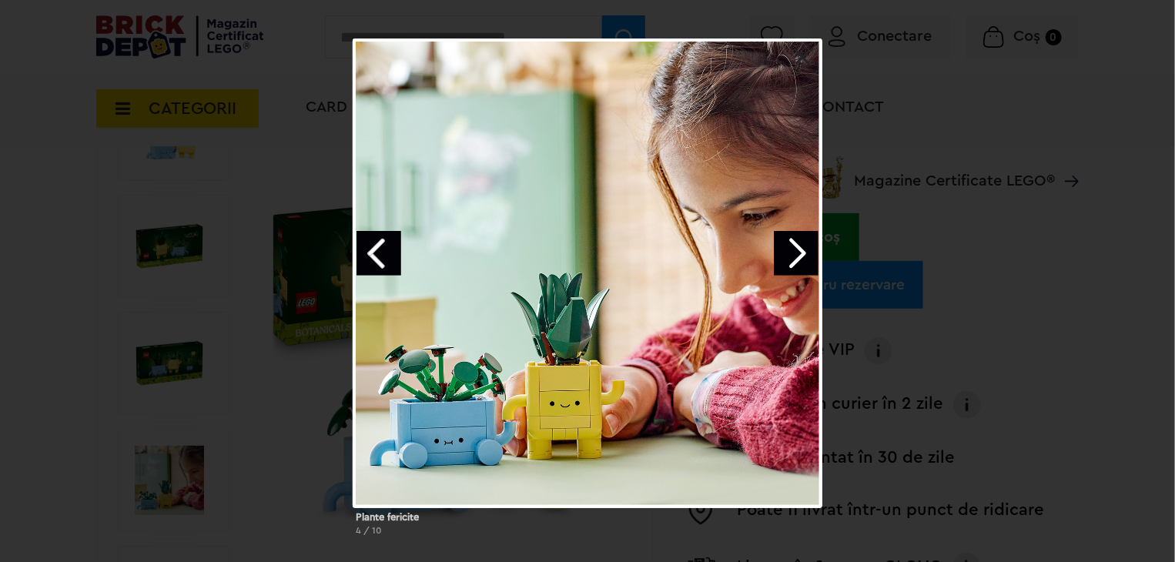
click at [799, 260] on link "Next image" at bounding box center [796, 253] width 45 height 45
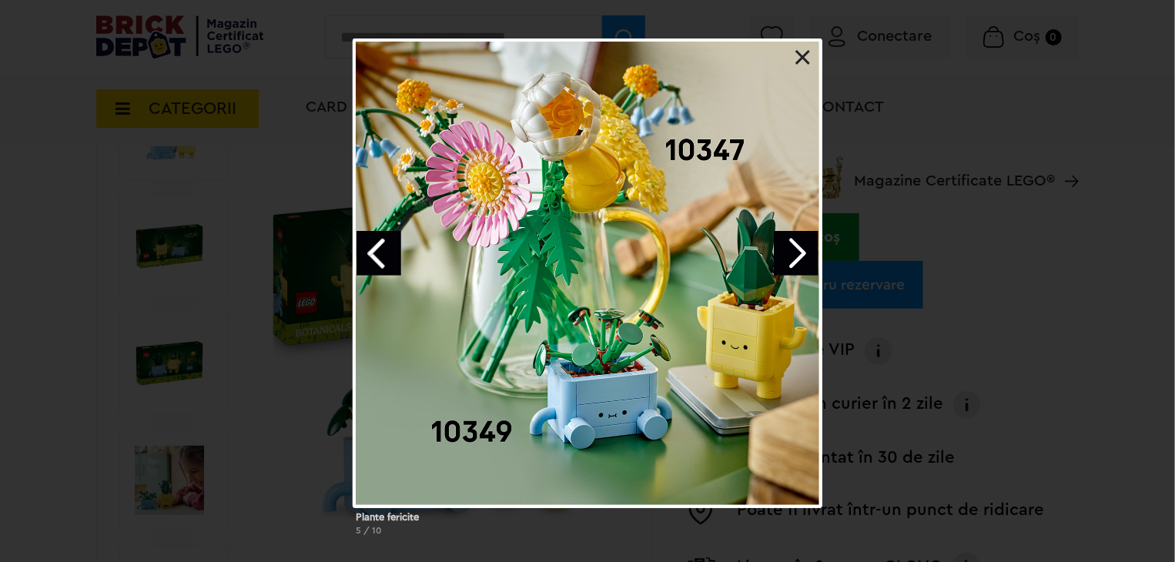
click at [799, 260] on link "Next image" at bounding box center [796, 253] width 45 height 45
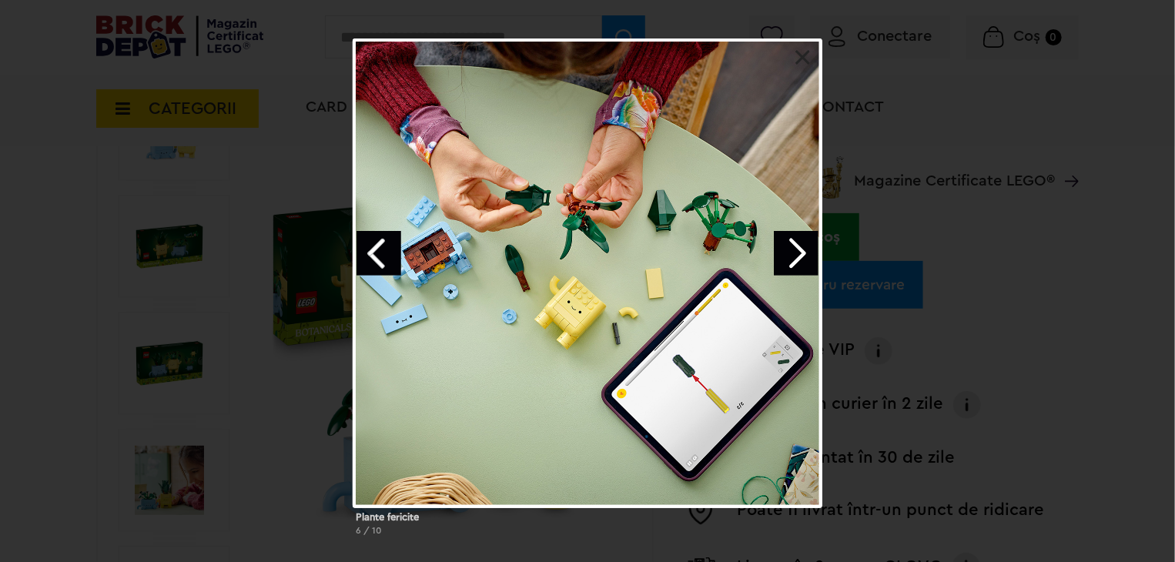
click at [794, 253] on link "Next image" at bounding box center [796, 253] width 45 height 45
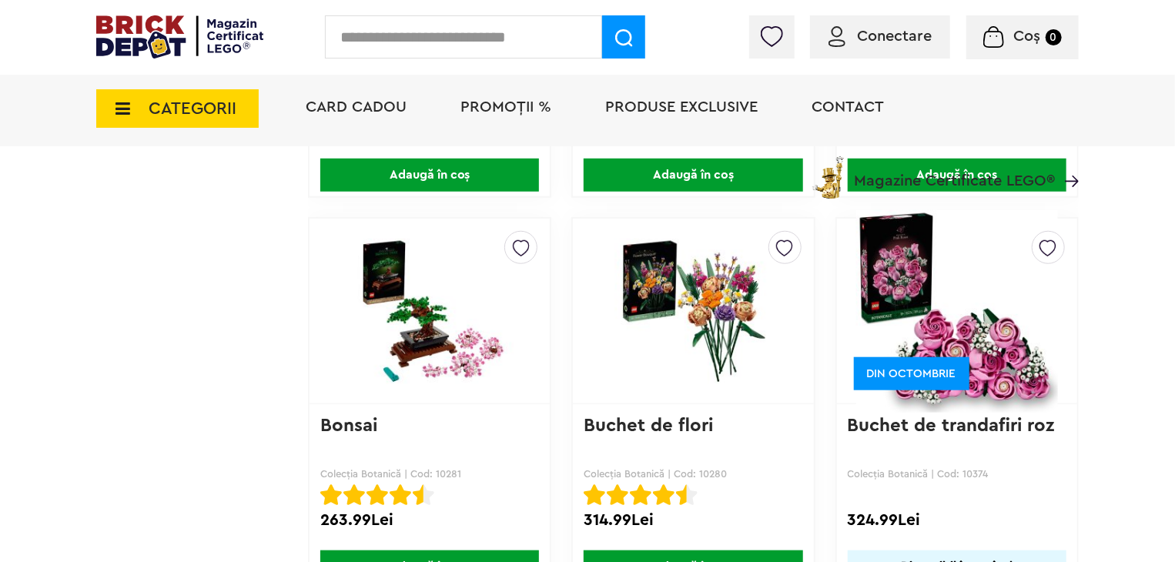
scroll to position [3620, 0]
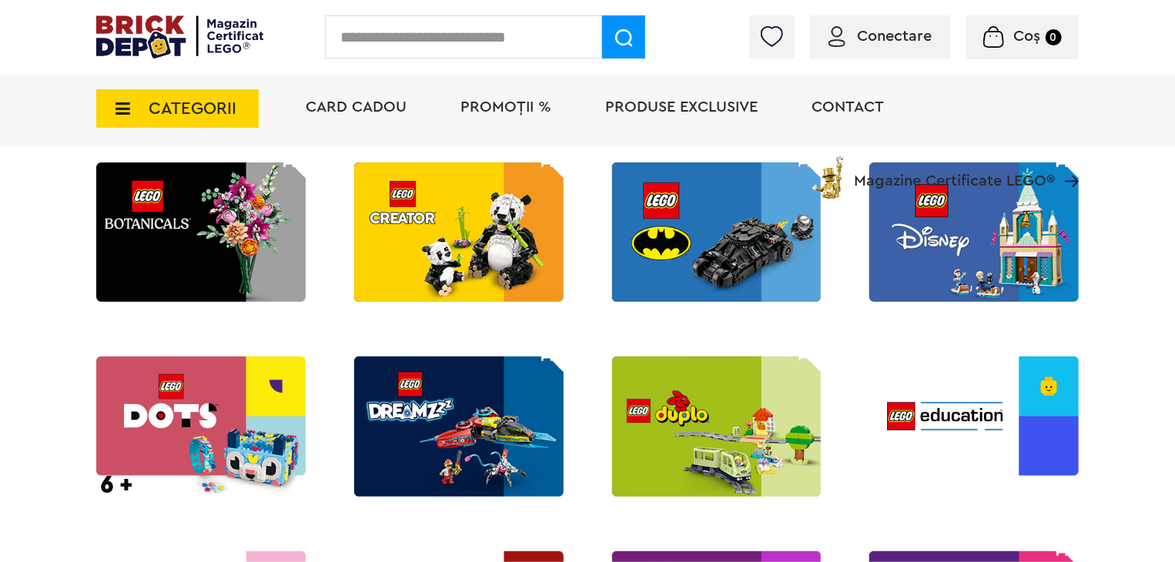
scroll to position [770, 0]
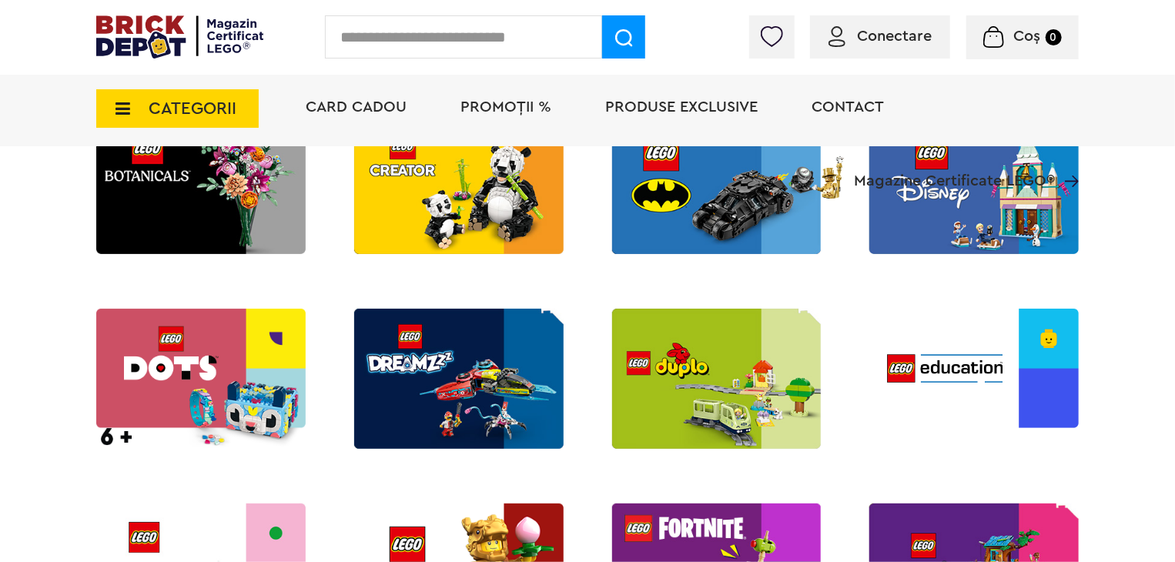
click at [680, 391] on img at bounding box center [717, 378] width 210 height 139
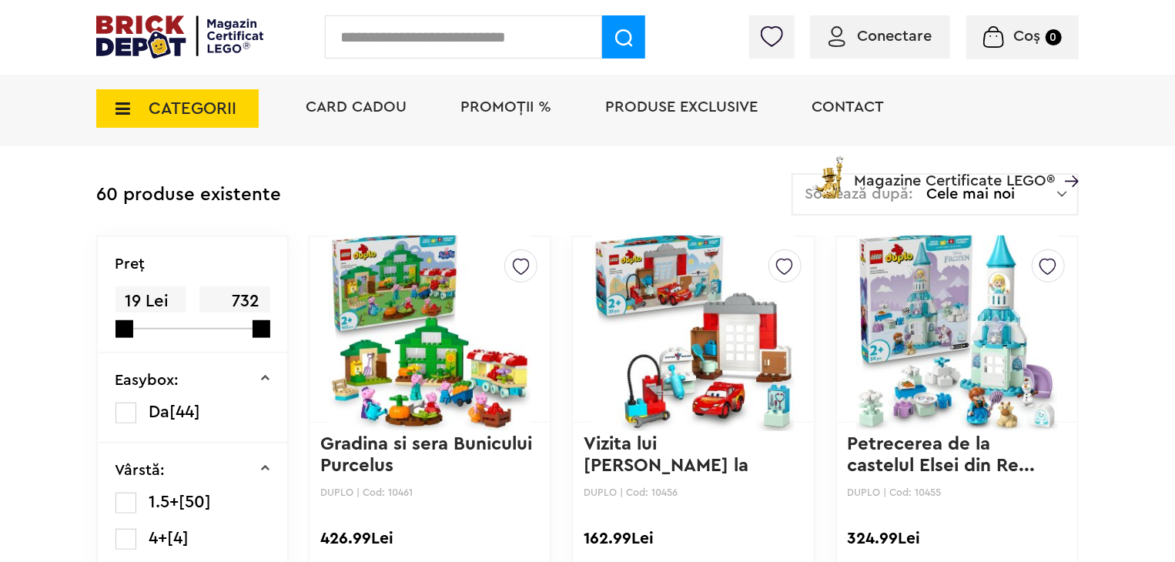
scroll to position [385, 0]
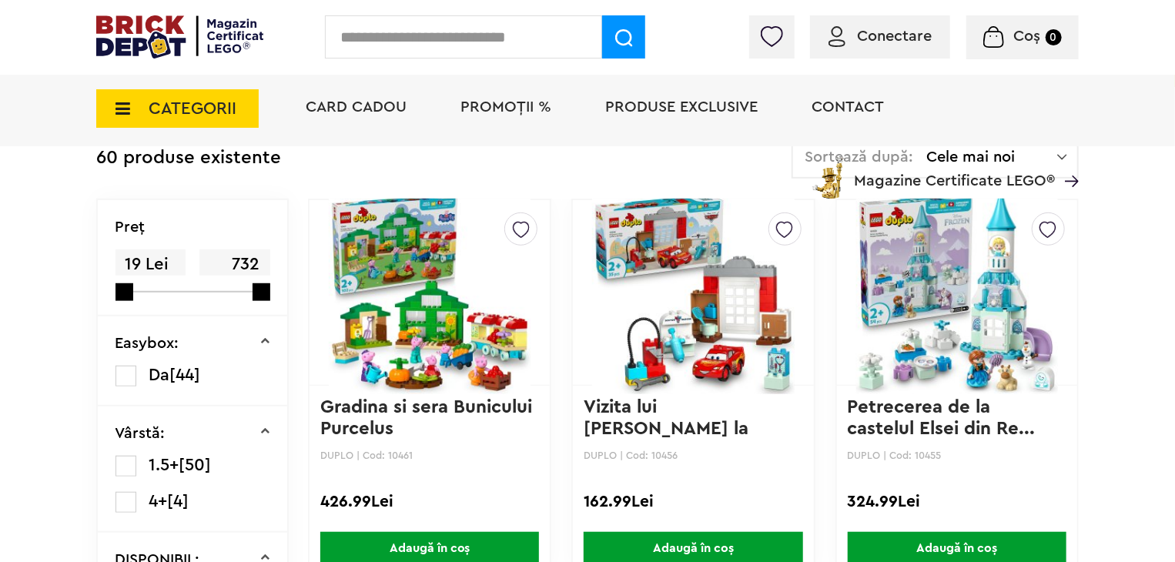
click at [404, 341] on img at bounding box center [430, 293] width 202 height 216
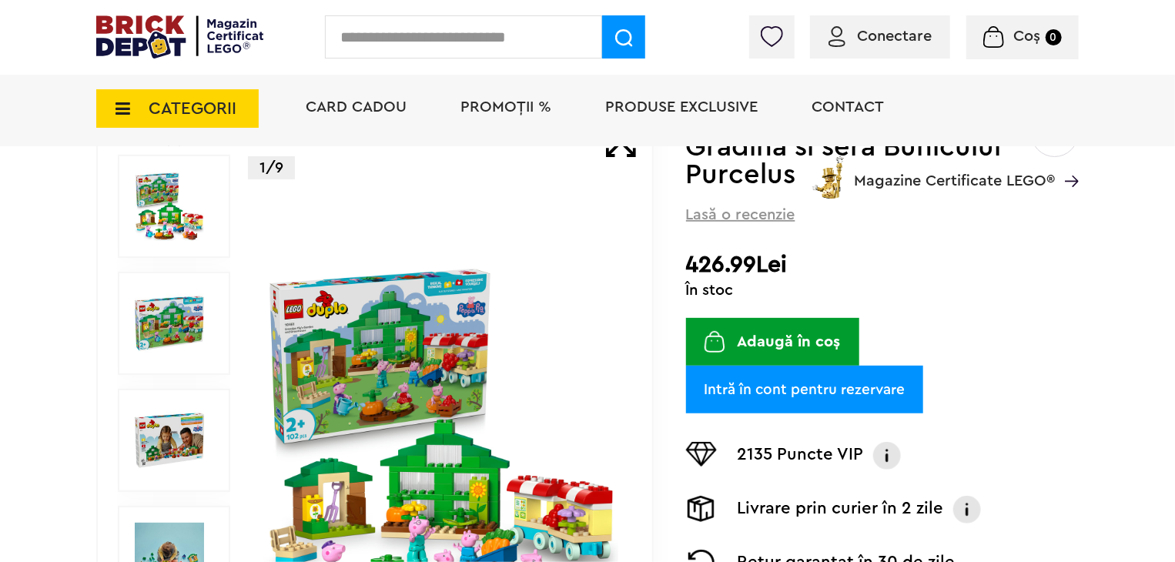
scroll to position [231, 0]
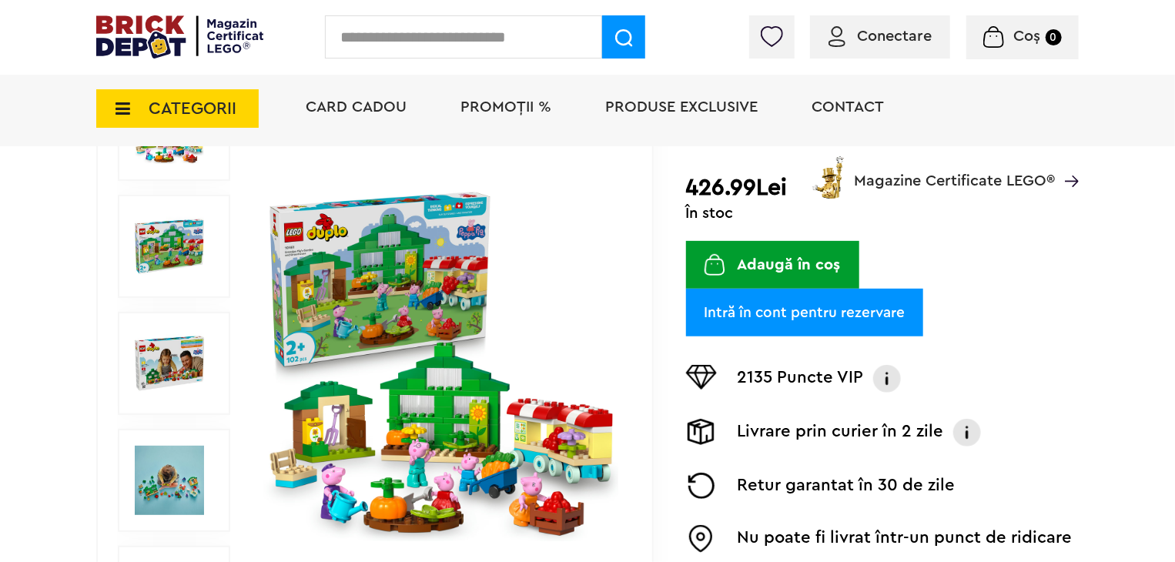
click at [477, 387] on img at bounding box center [441, 363] width 355 height 355
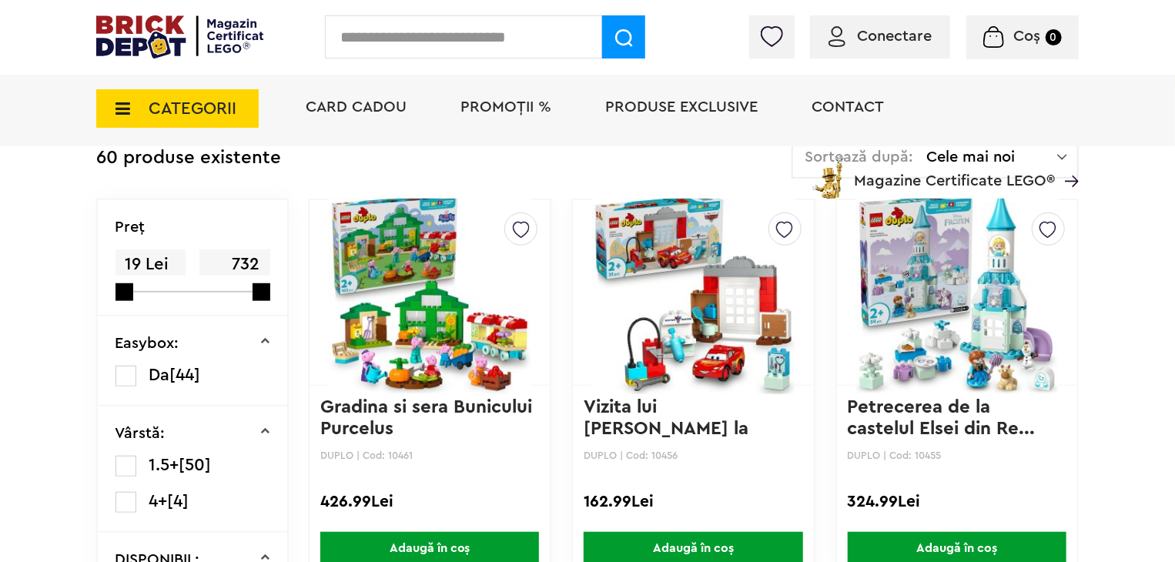
click at [736, 346] on img at bounding box center [693, 293] width 202 height 216
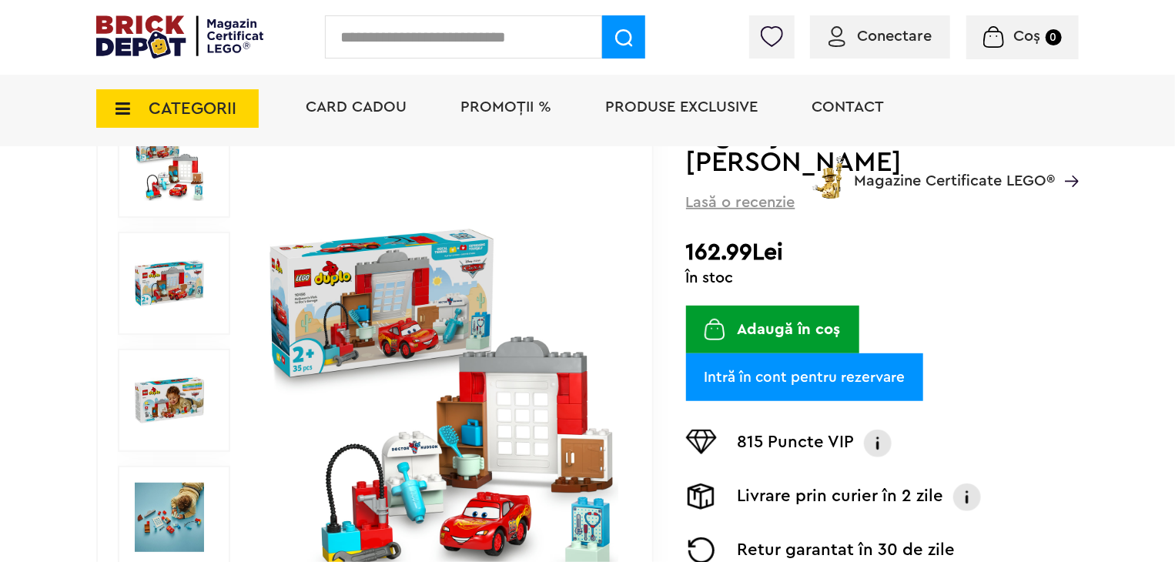
scroll to position [231, 0]
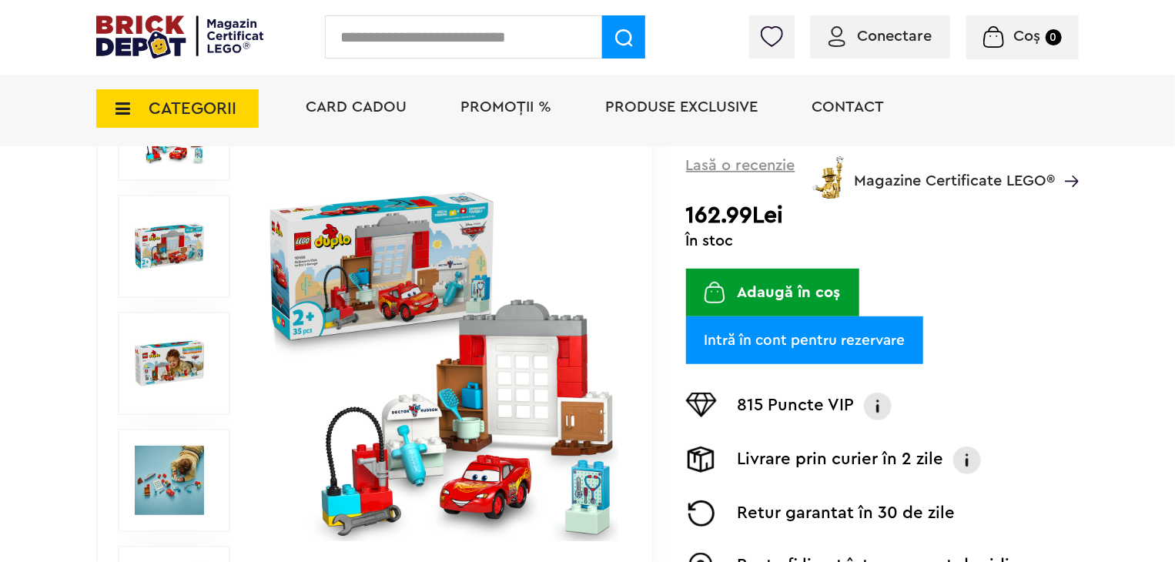
click at [490, 395] on img at bounding box center [441, 363] width 355 height 355
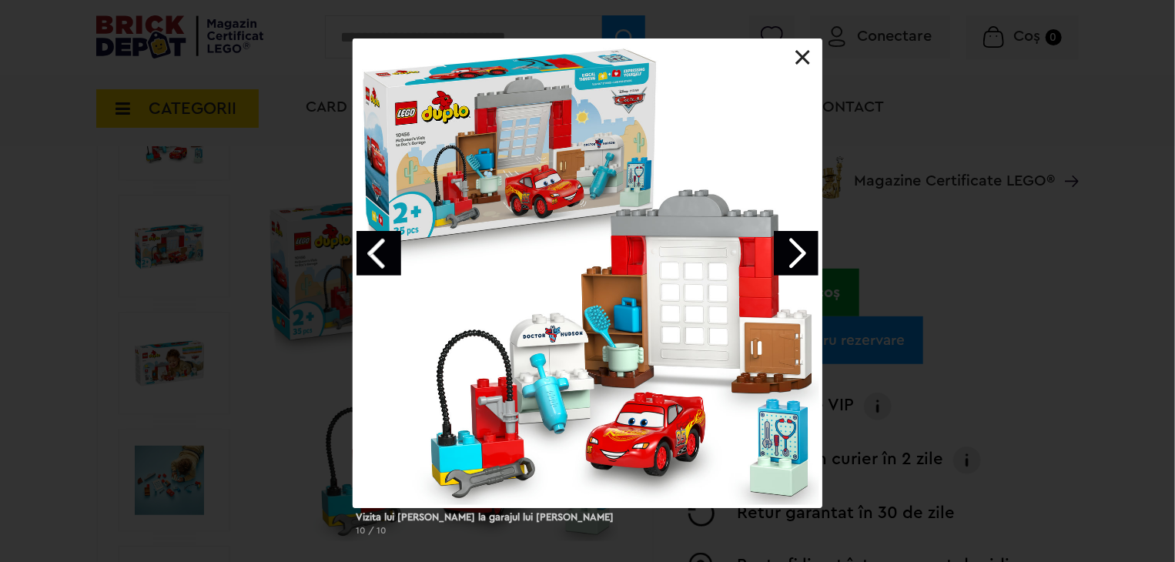
click at [783, 265] on link "Next image" at bounding box center [796, 253] width 45 height 45
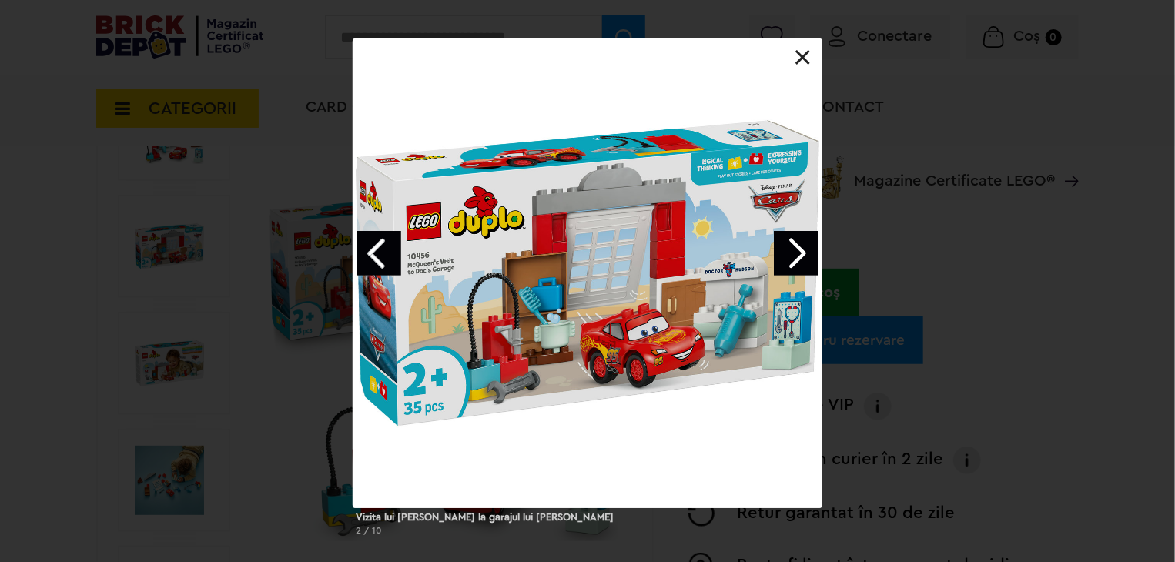
click at [981, 287] on div "Vizita lui McQueen la garajul lui Doc 2 / 10" at bounding box center [587, 294] width 1175 height 510
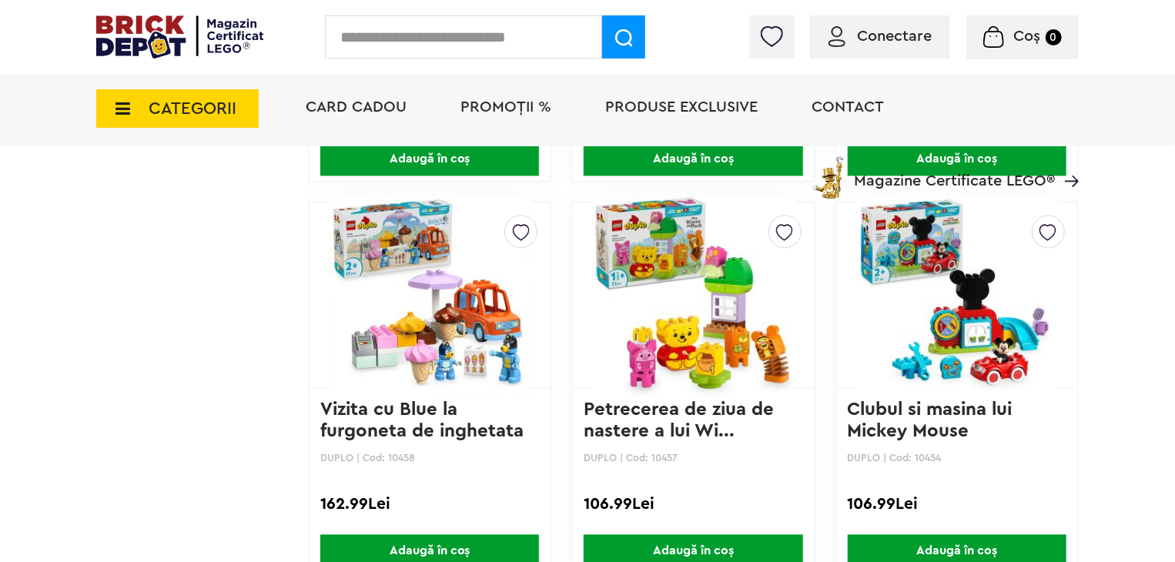
scroll to position [1582, 0]
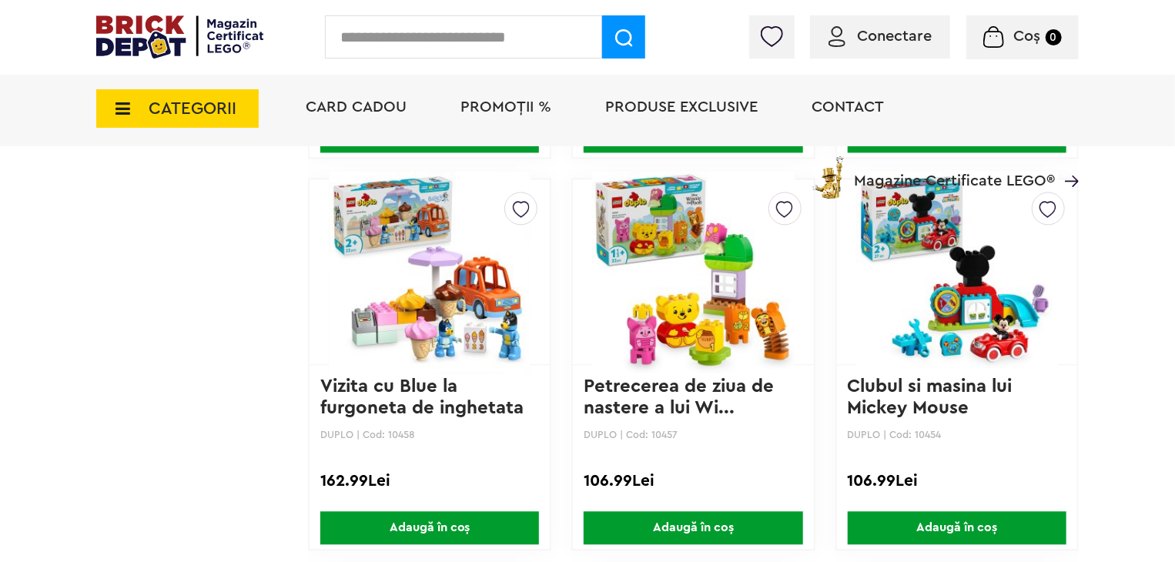
click at [449, 276] on img at bounding box center [430, 272] width 202 height 216
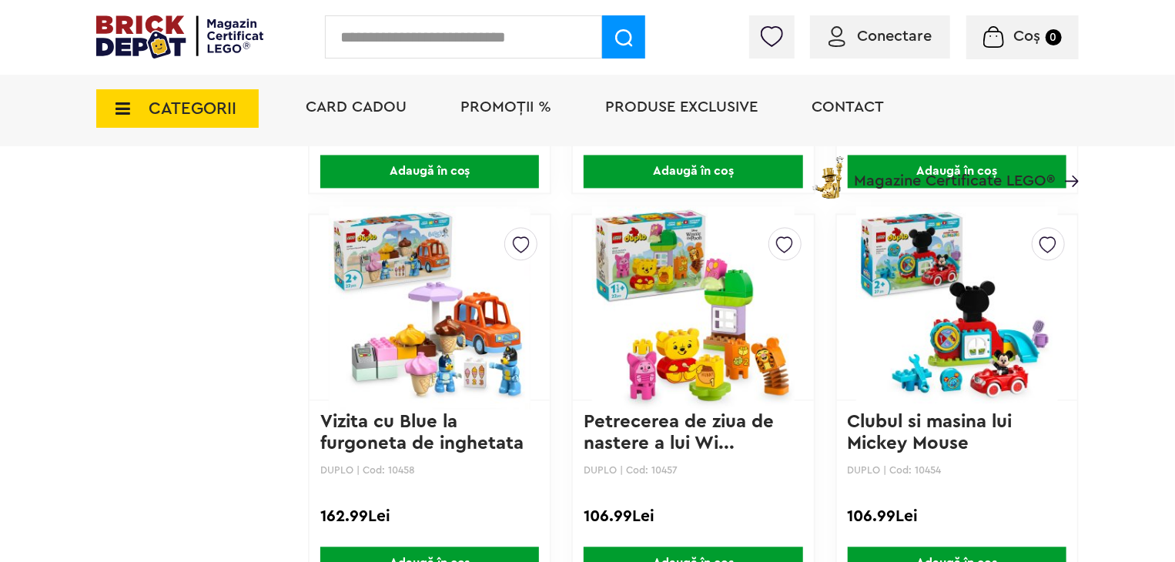
click at [931, 348] on img at bounding box center [958, 308] width 202 height 216
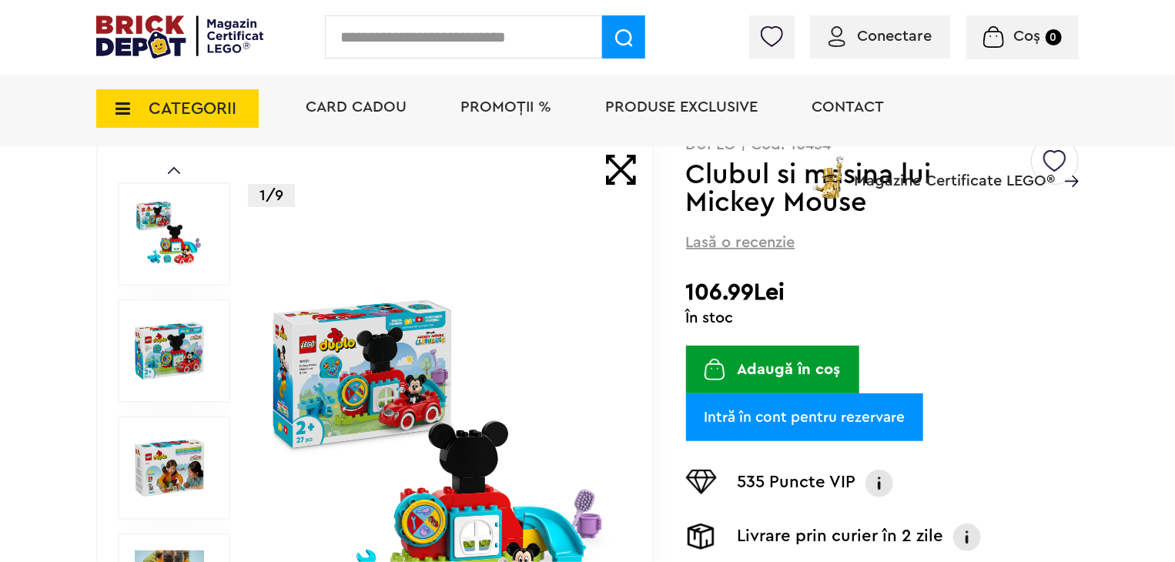
scroll to position [154, 0]
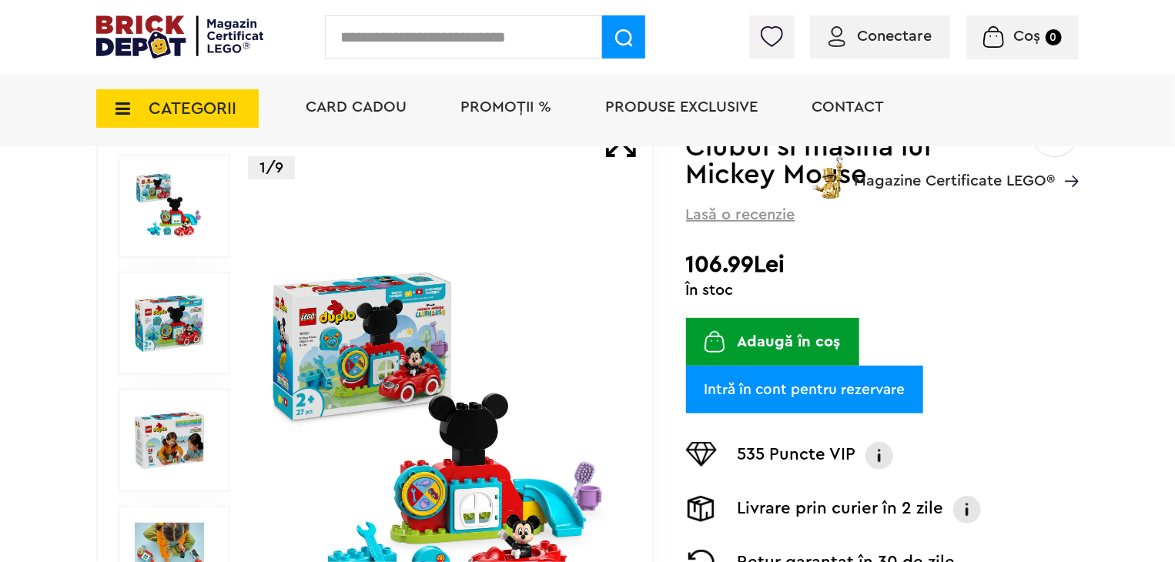
click at [427, 415] on img at bounding box center [441, 440] width 355 height 355
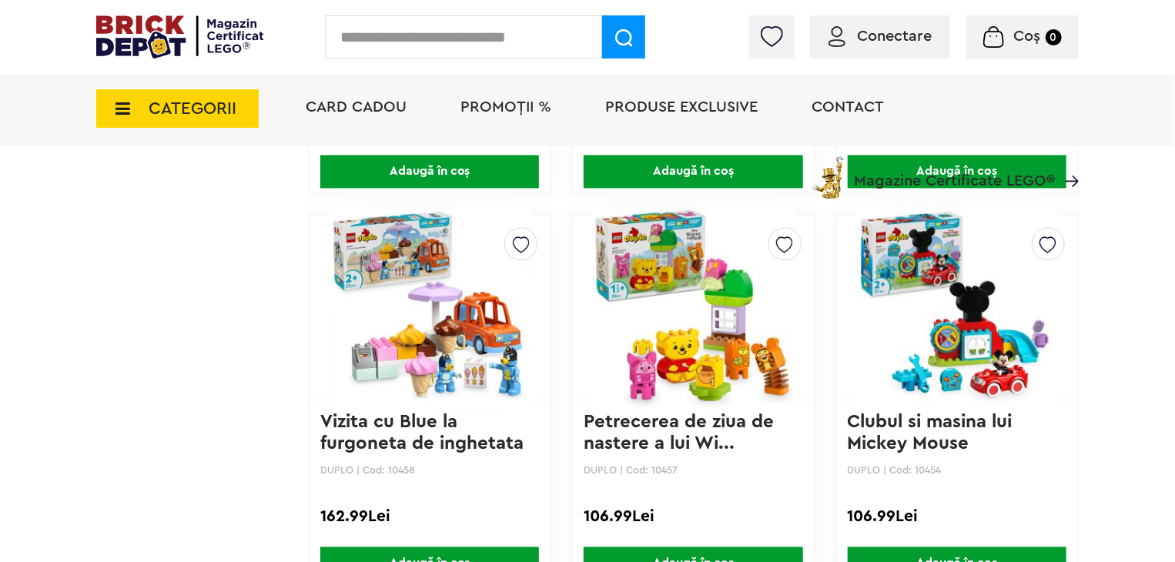
click at [726, 345] on img at bounding box center [693, 308] width 202 height 216
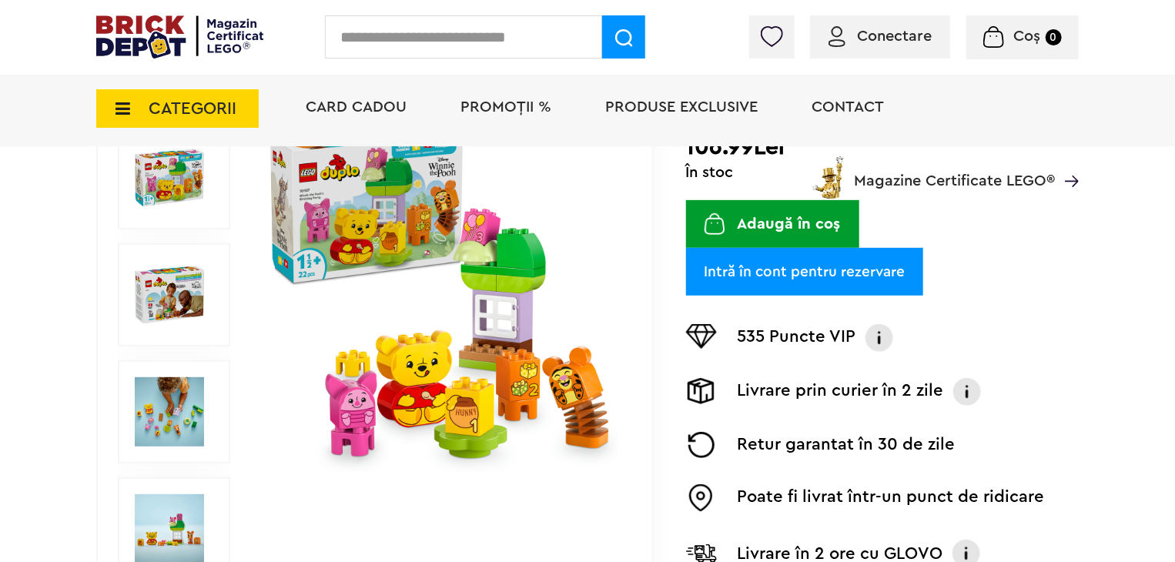
scroll to position [308, 0]
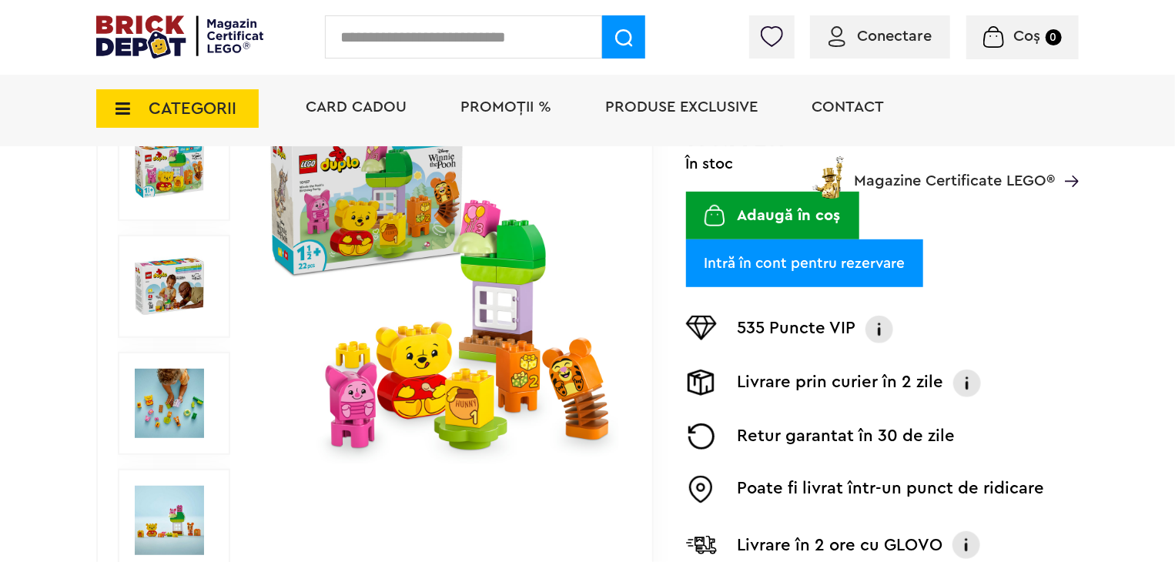
click at [488, 324] on img at bounding box center [441, 286] width 355 height 355
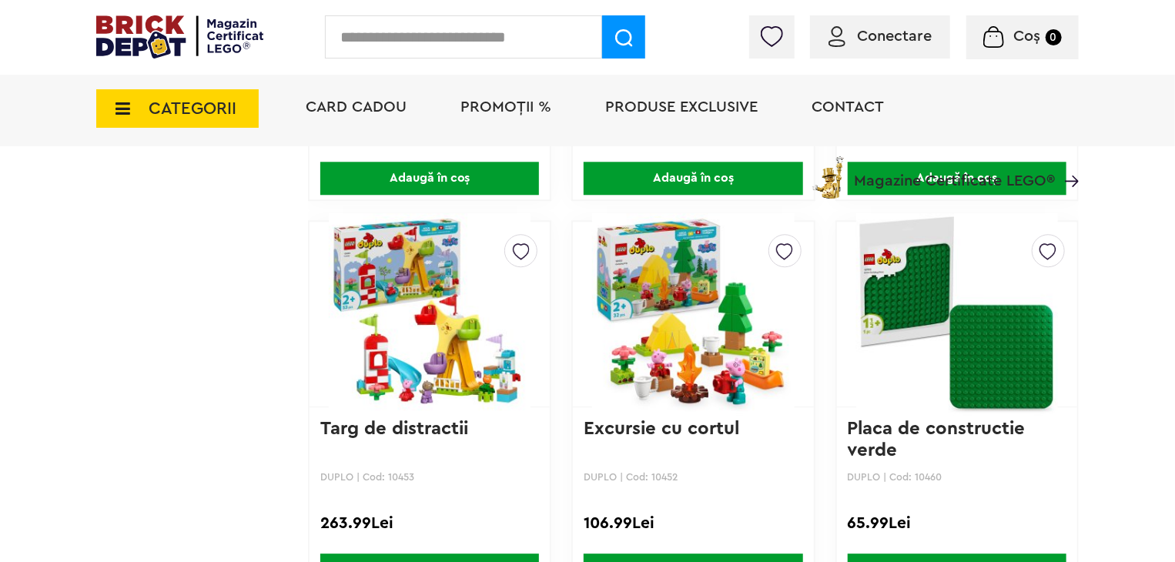
scroll to position [1701, 0]
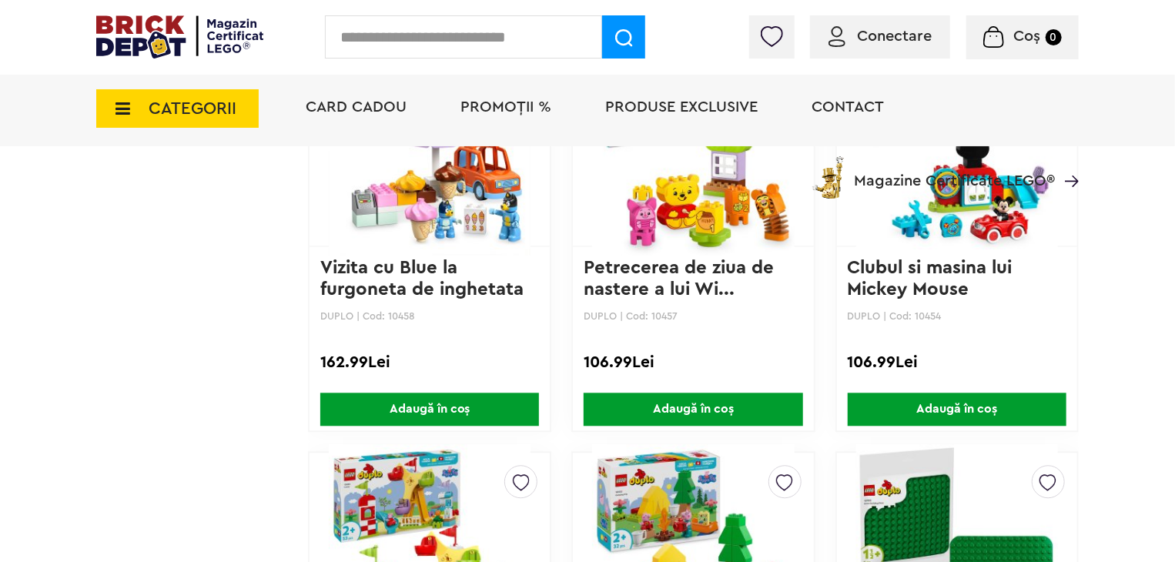
click at [428, 213] on img at bounding box center [430, 153] width 202 height 216
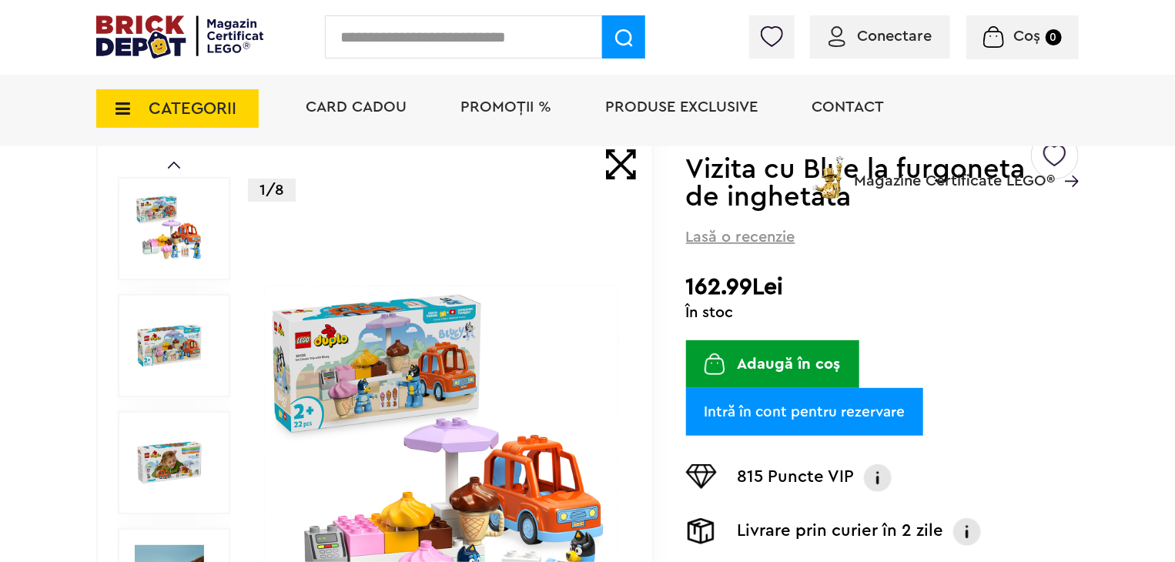
scroll to position [308, 0]
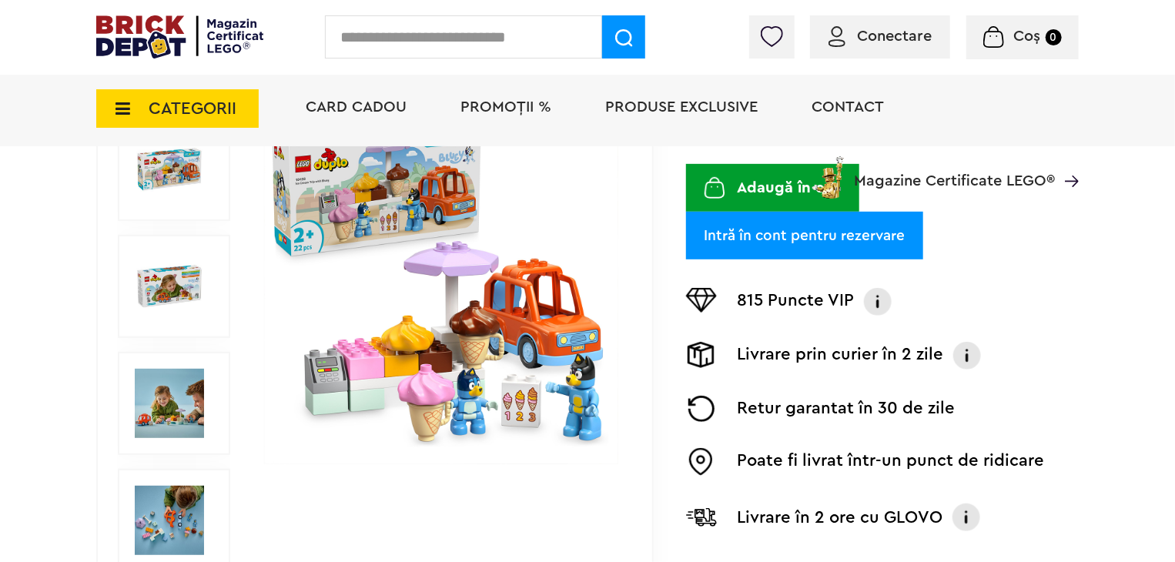
click at [458, 340] on img at bounding box center [441, 286] width 355 height 355
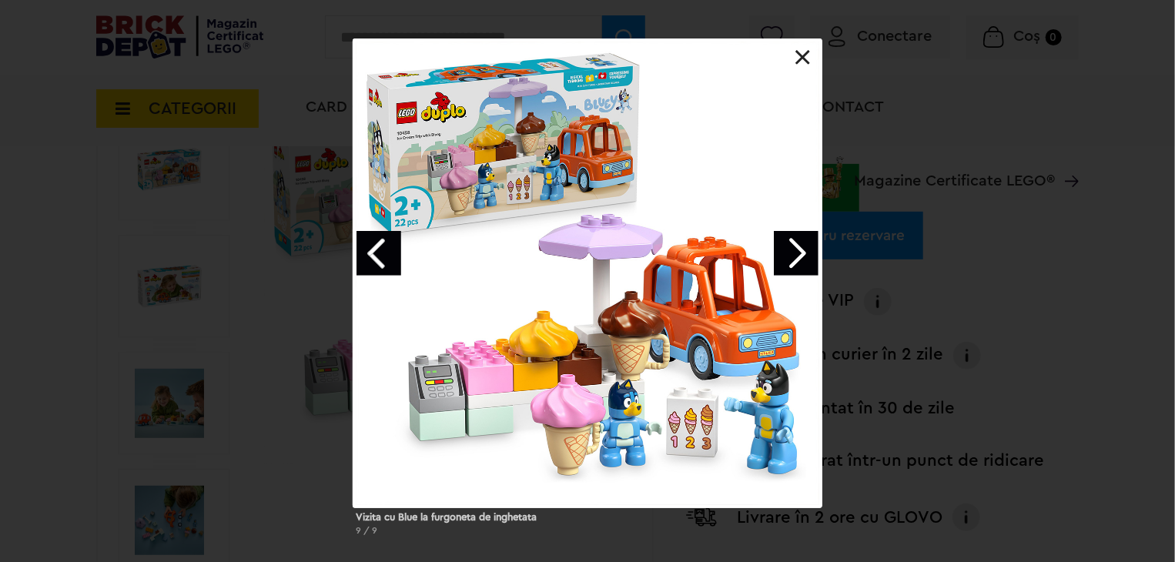
click at [787, 256] on link "Next image" at bounding box center [796, 253] width 45 height 45
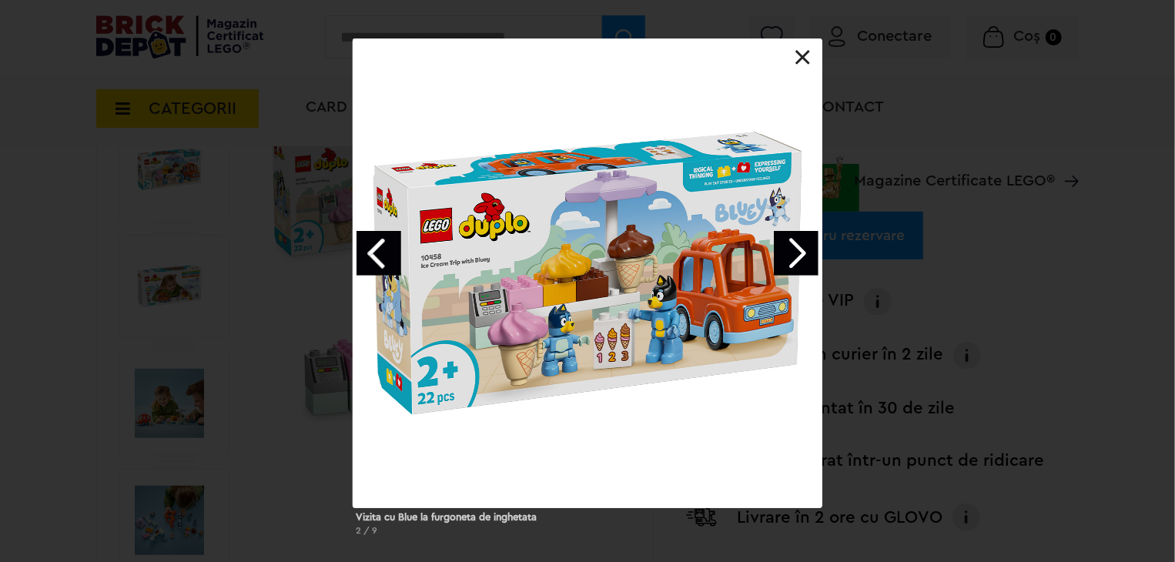
click at [787, 256] on link "Next image" at bounding box center [796, 253] width 45 height 45
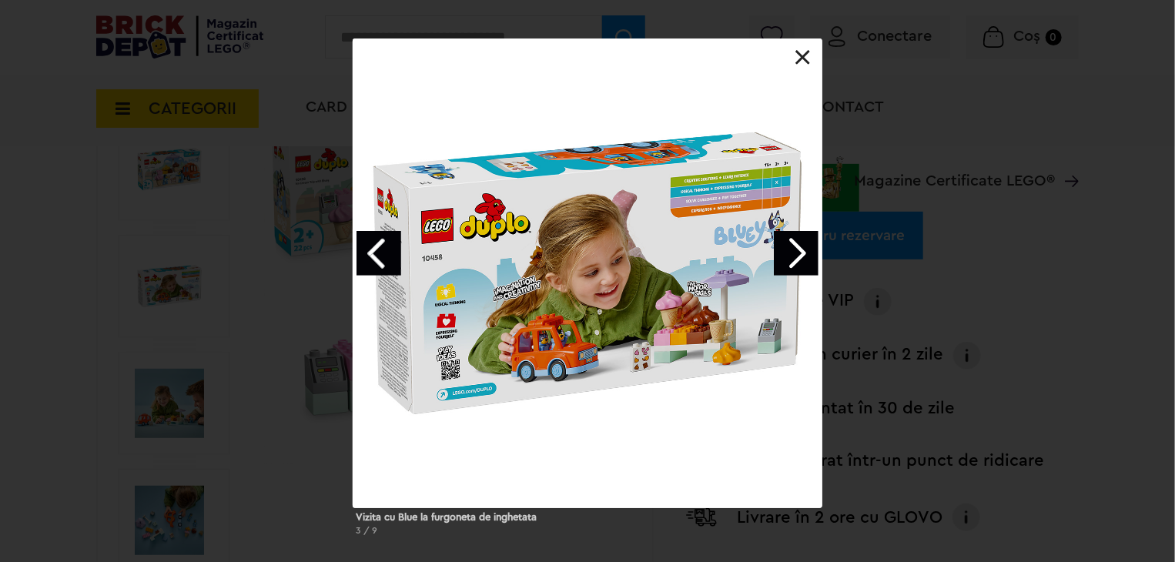
click at [798, 253] on link "Next image" at bounding box center [796, 253] width 45 height 45
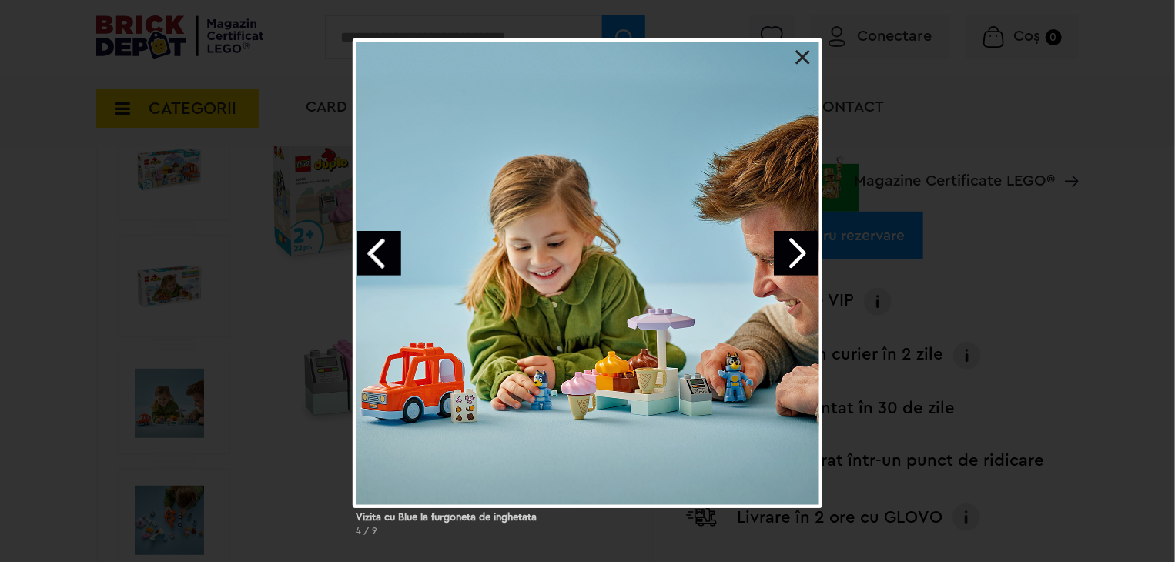
click at [798, 253] on link "Next image" at bounding box center [796, 253] width 45 height 45
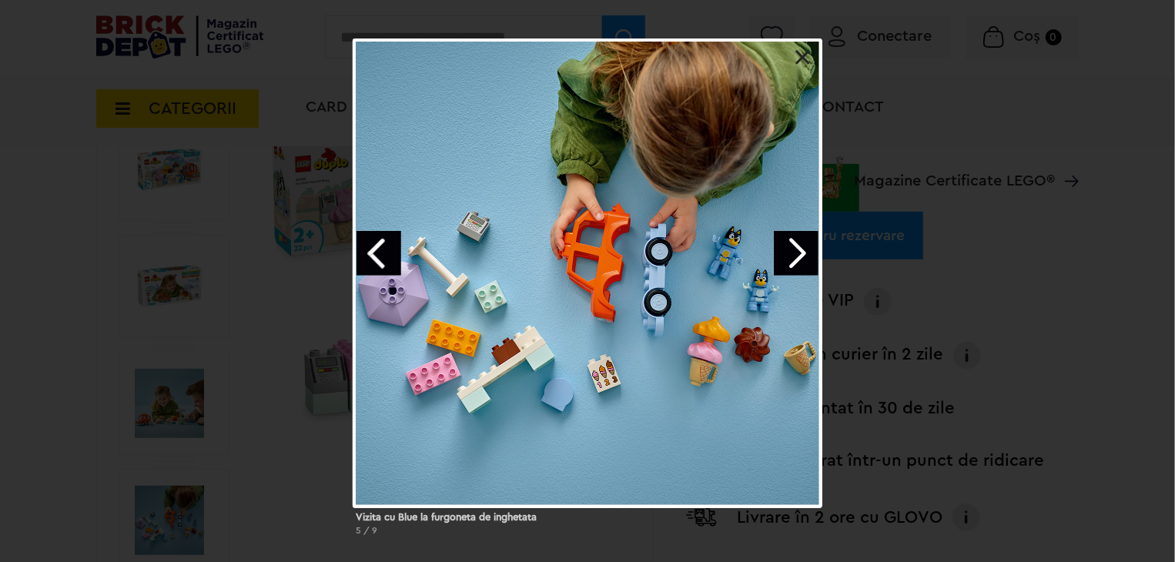
click at [795, 248] on link "Next image" at bounding box center [796, 253] width 45 height 45
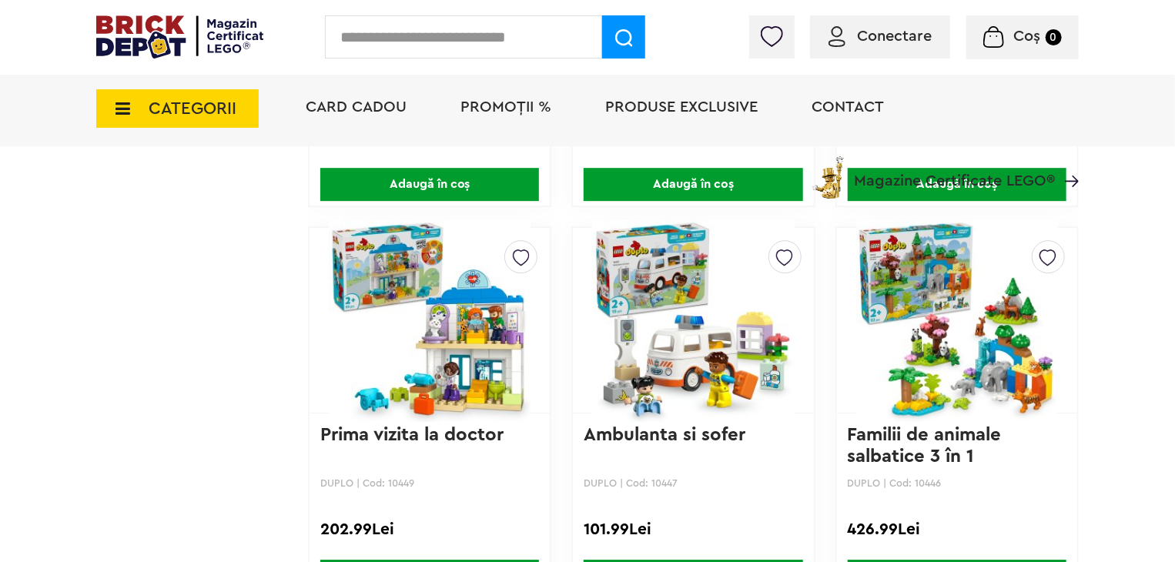
scroll to position [2317, 0]
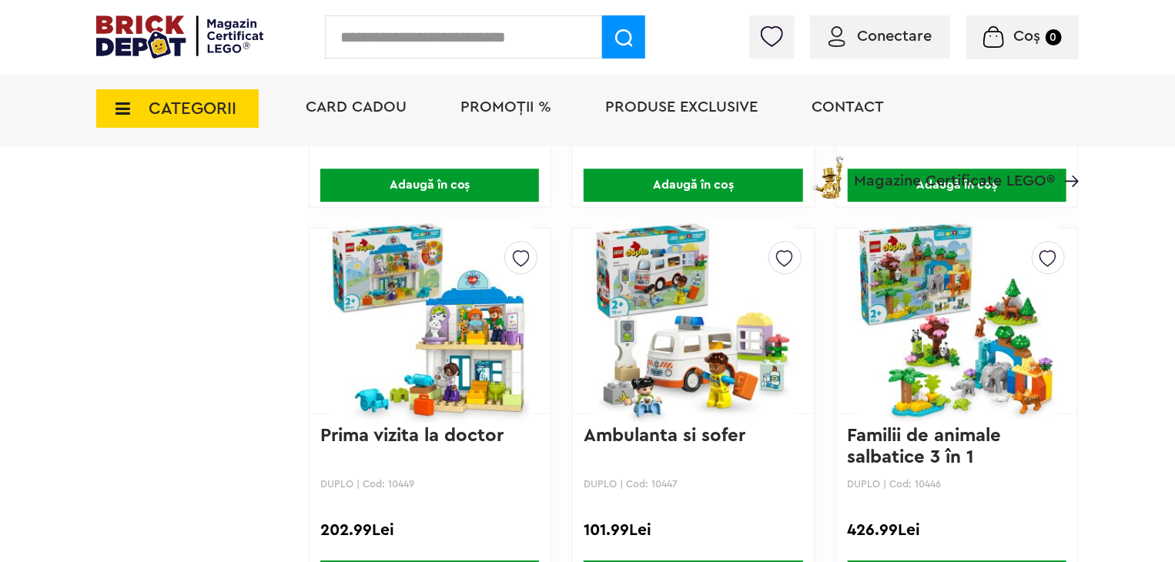
click at [653, 352] on img at bounding box center [693, 321] width 202 height 216
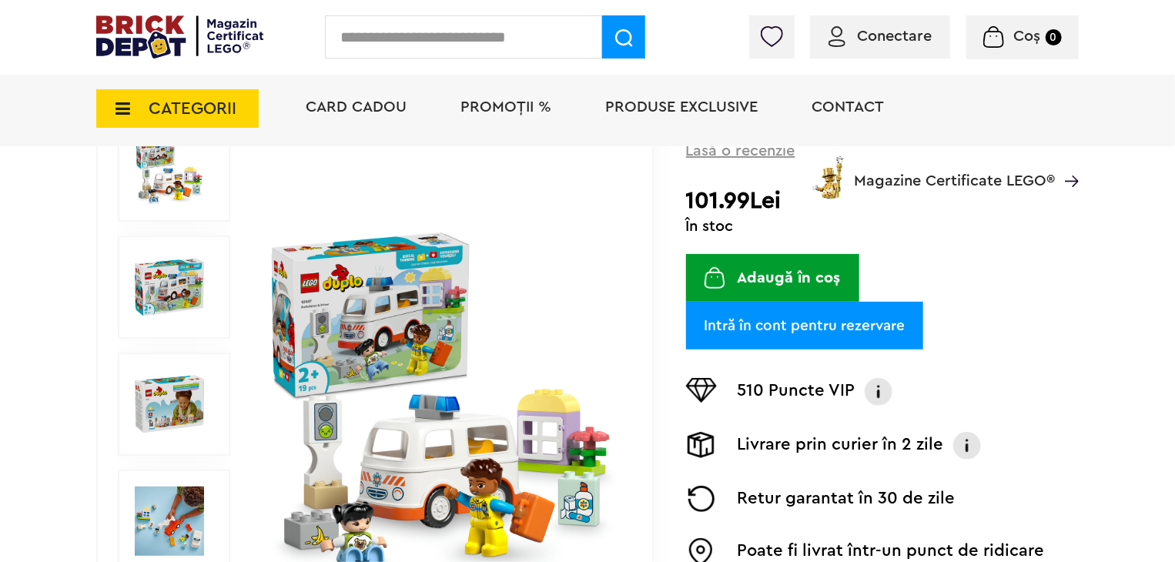
scroll to position [231, 0]
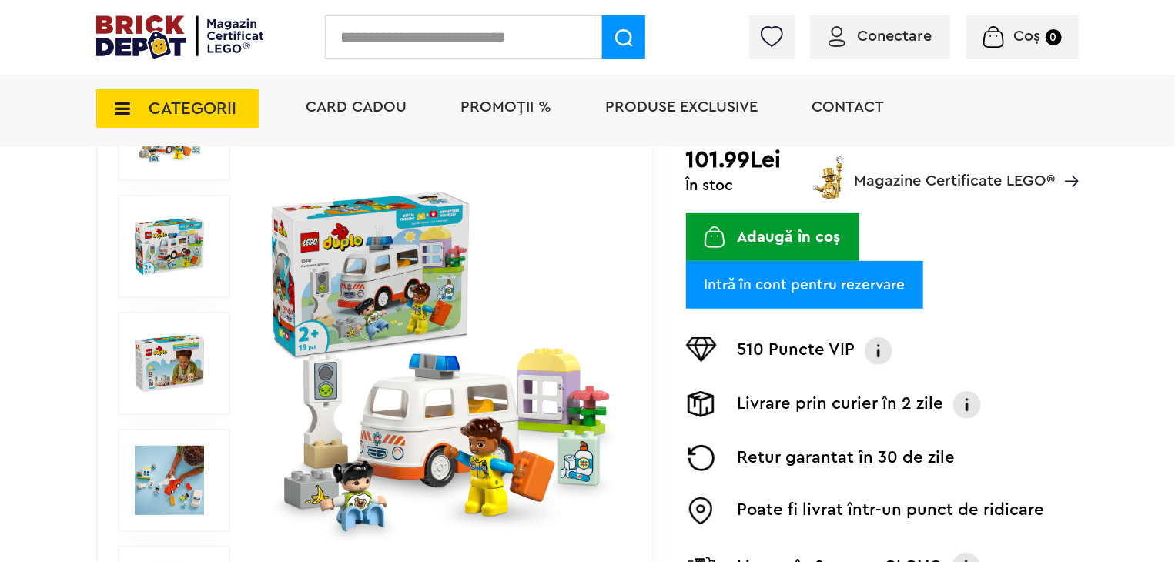
click at [456, 378] on img at bounding box center [441, 363] width 355 height 355
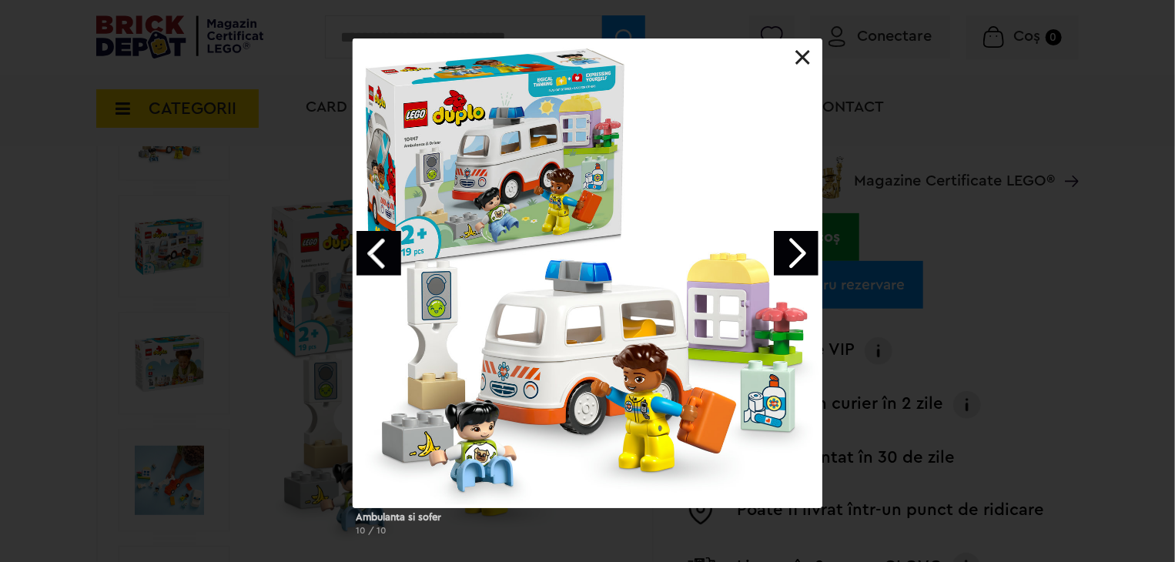
click at [799, 64] on link at bounding box center [803, 57] width 15 height 15
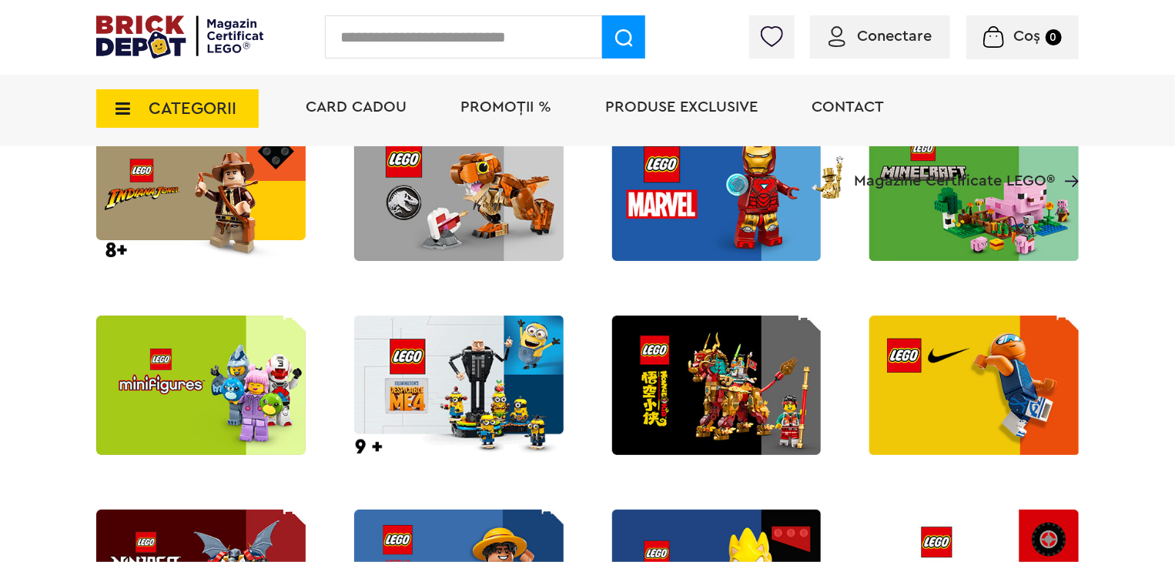
scroll to position [1464, 0]
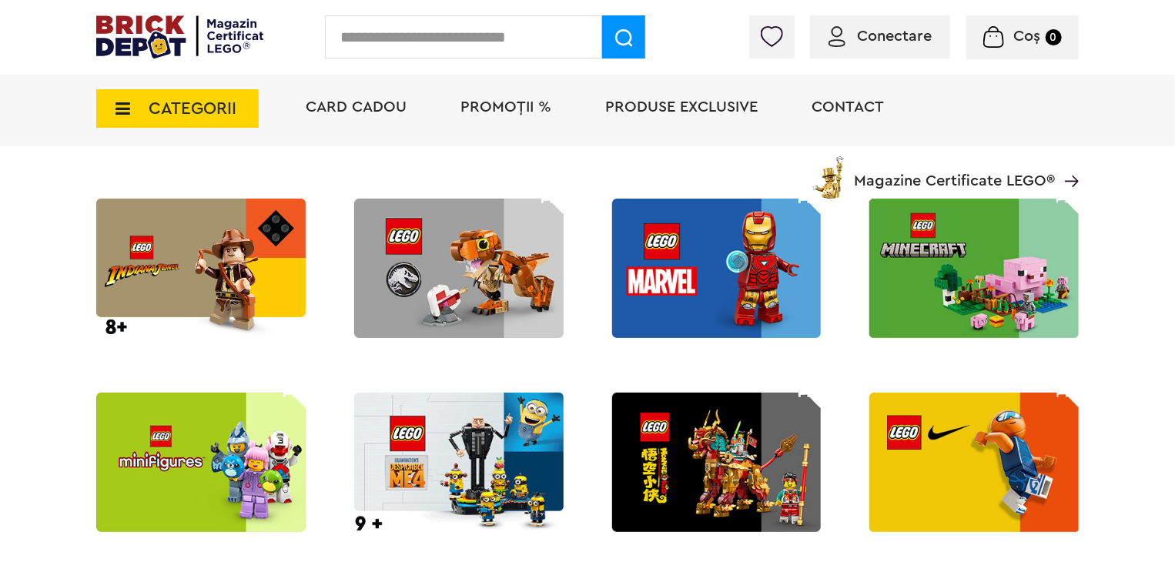
click at [463, 452] on img at bounding box center [459, 462] width 210 height 139
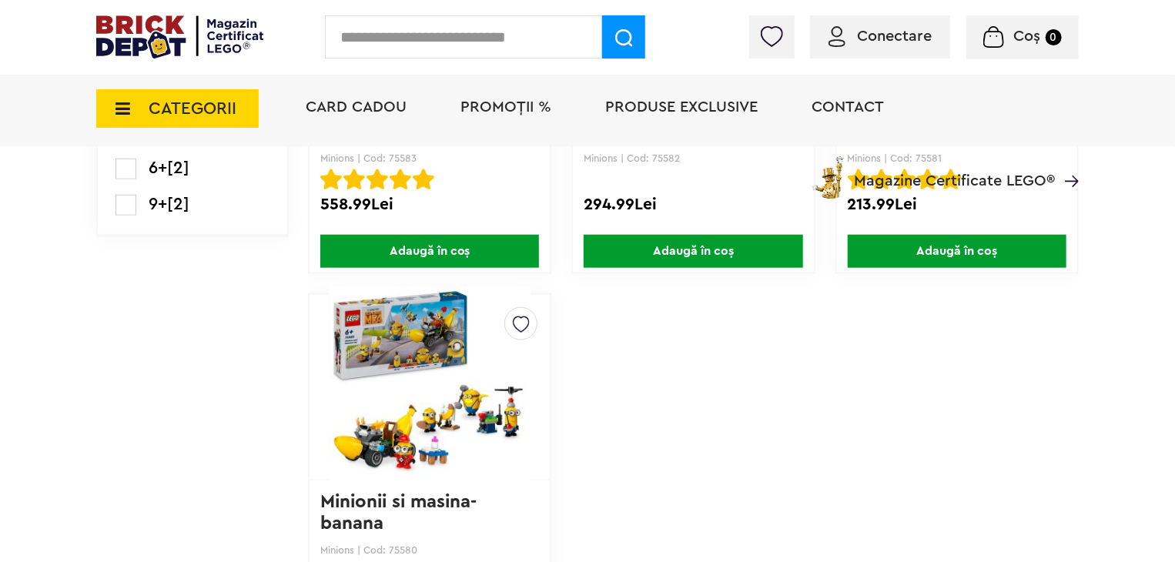
scroll to position [693, 0]
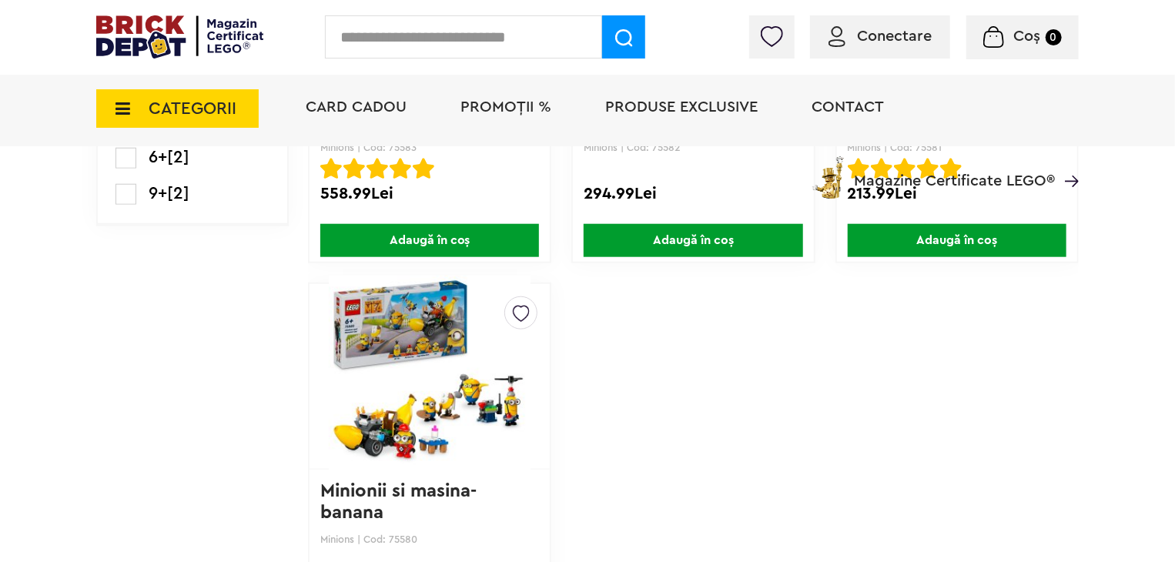
click at [440, 412] on img at bounding box center [430, 377] width 202 height 216
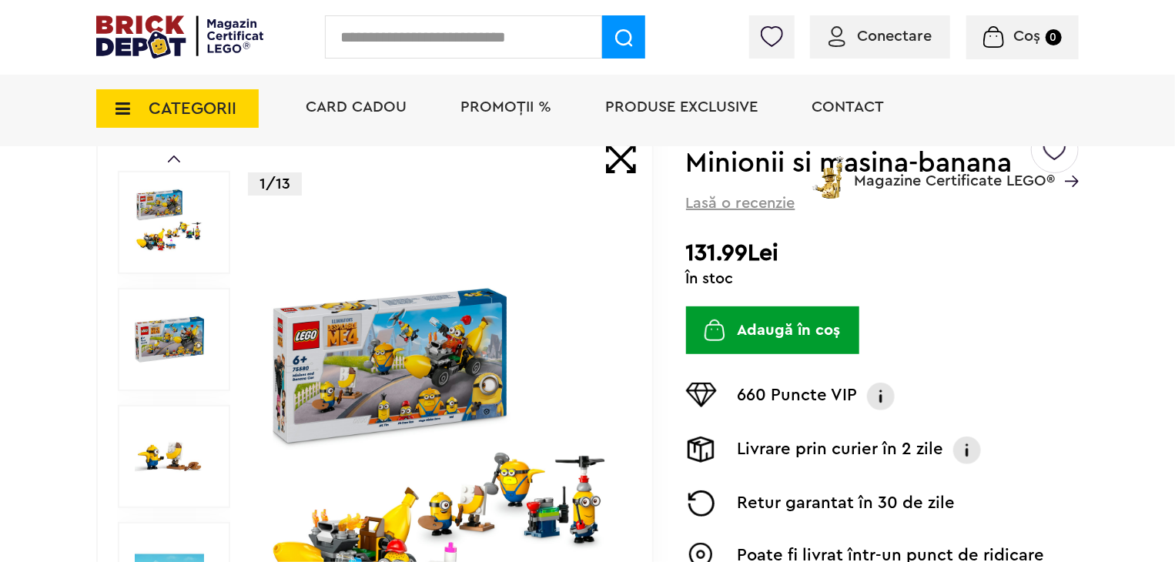
scroll to position [154, 0]
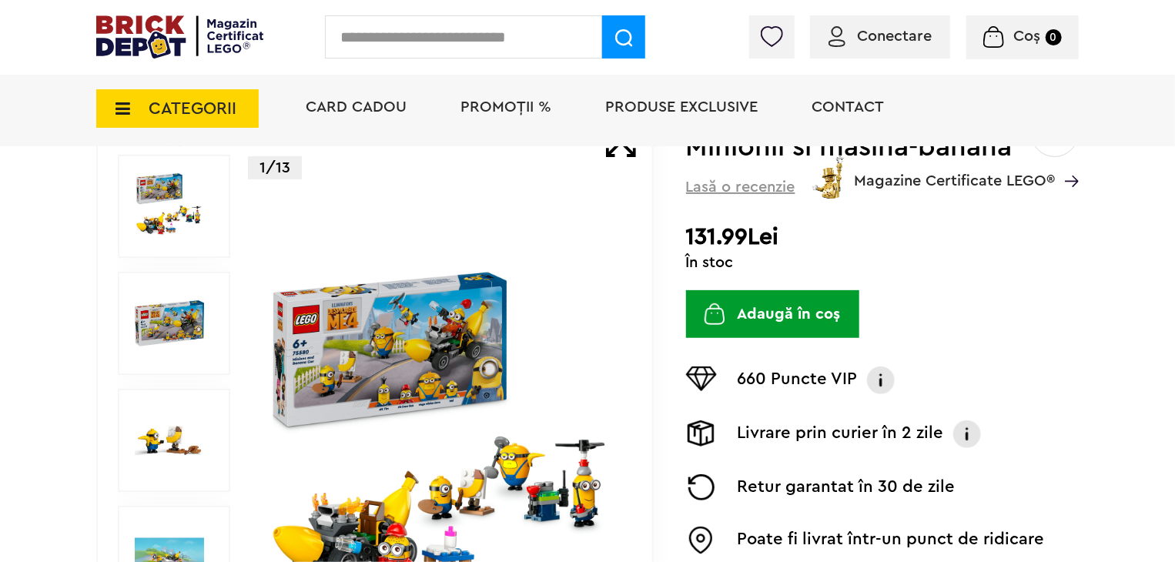
click at [439, 370] on img at bounding box center [441, 440] width 355 height 355
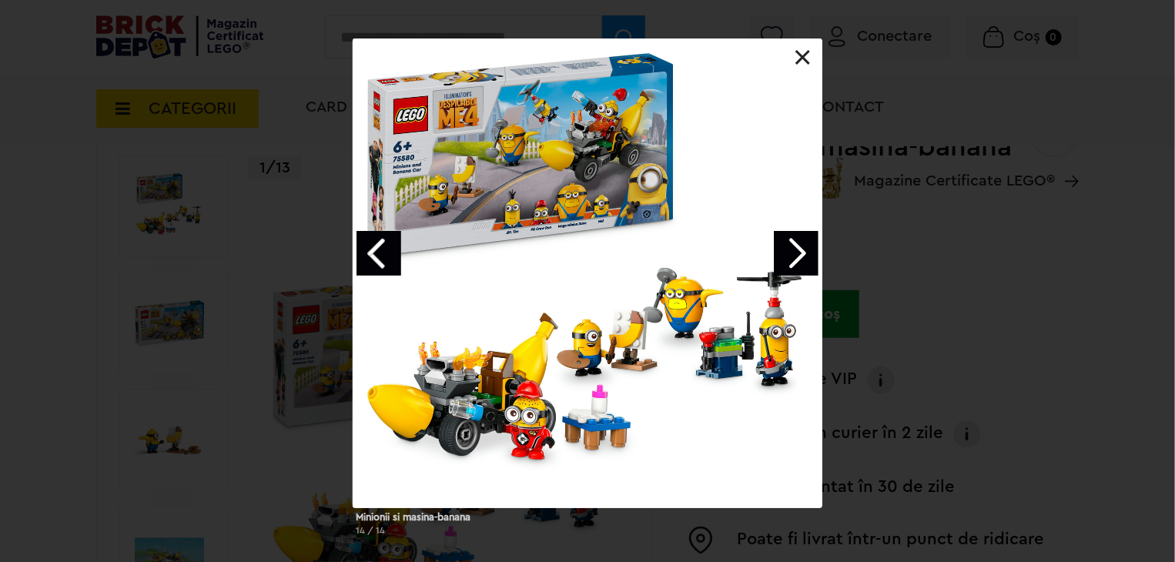
click at [369, 262] on link "Previous image" at bounding box center [379, 253] width 45 height 45
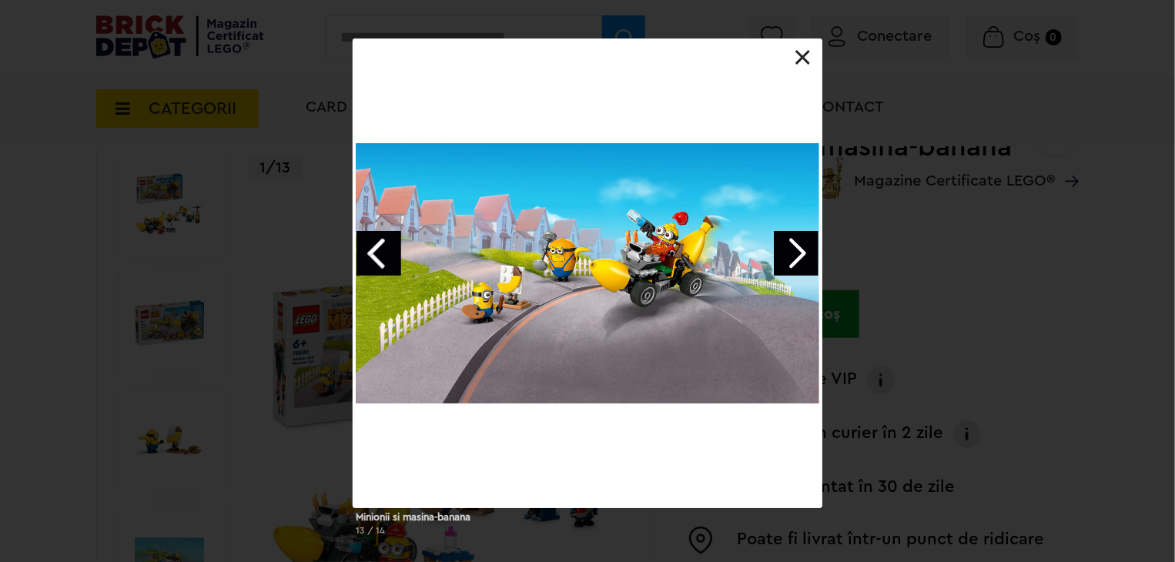
click at [369, 262] on link "Previous image" at bounding box center [379, 253] width 45 height 45
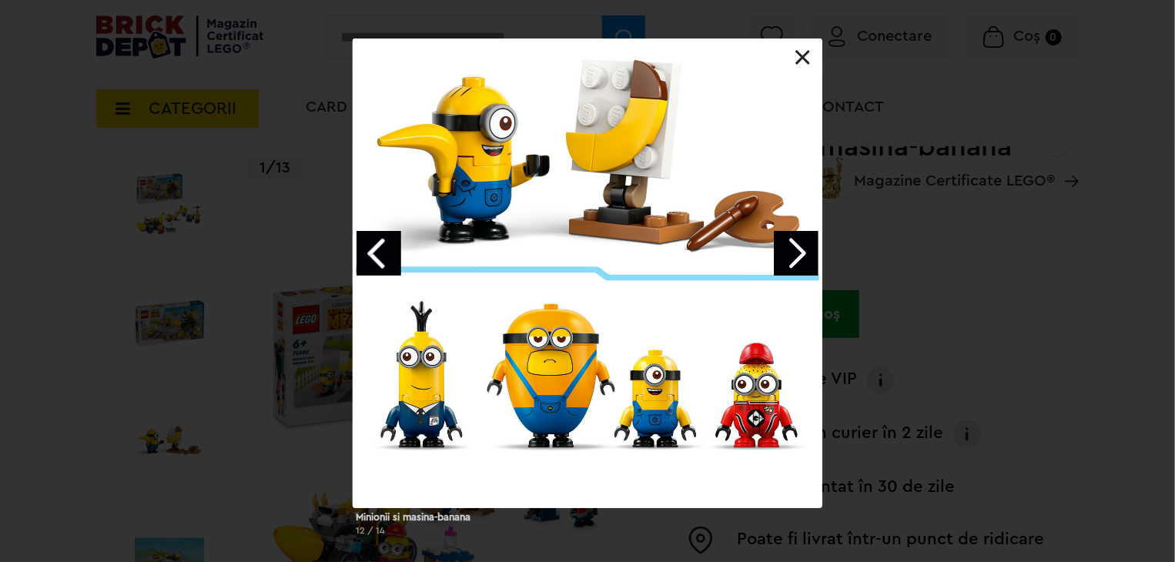
click at [379, 250] on link "Previous image" at bounding box center [379, 253] width 45 height 45
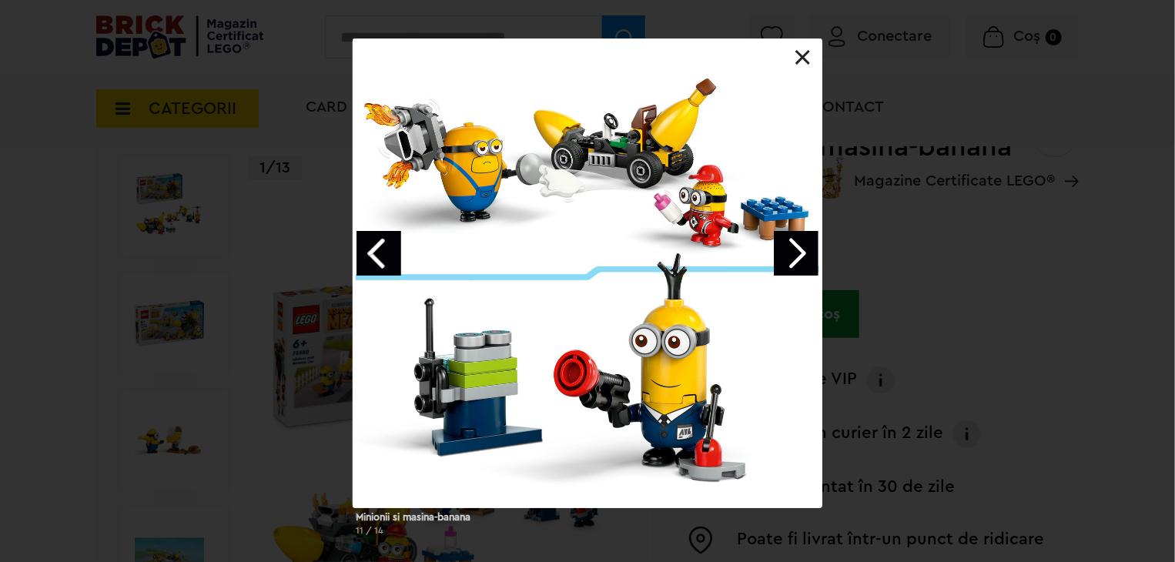
click at [379, 250] on link "Previous image" at bounding box center [379, 253] width 45 height 45
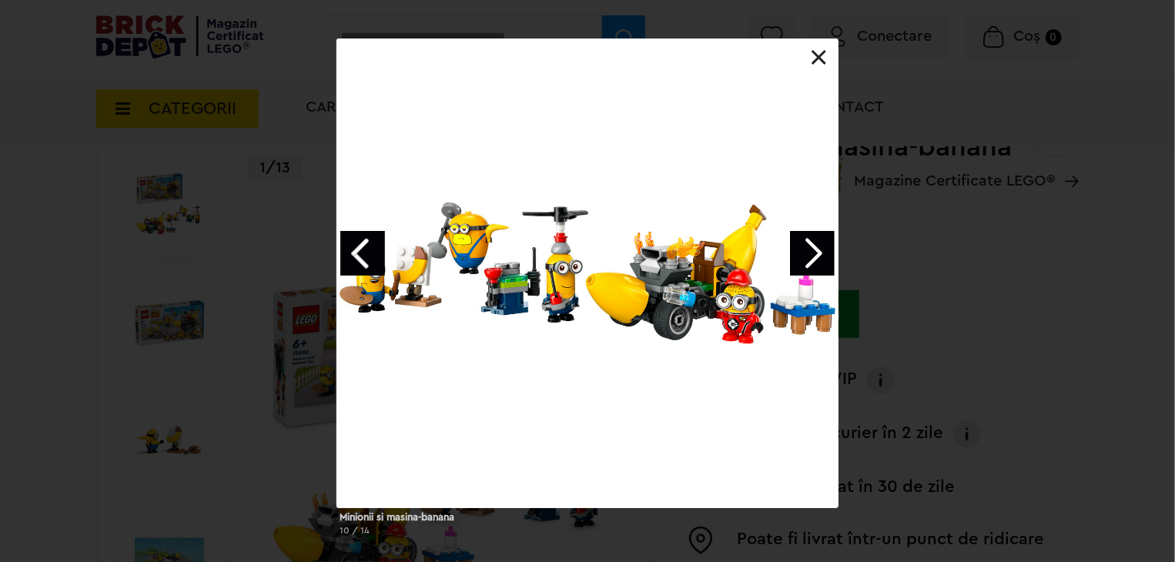
click at [379, 250] on link "Previous image" at bounding box center [362, 253] width 45 height 45
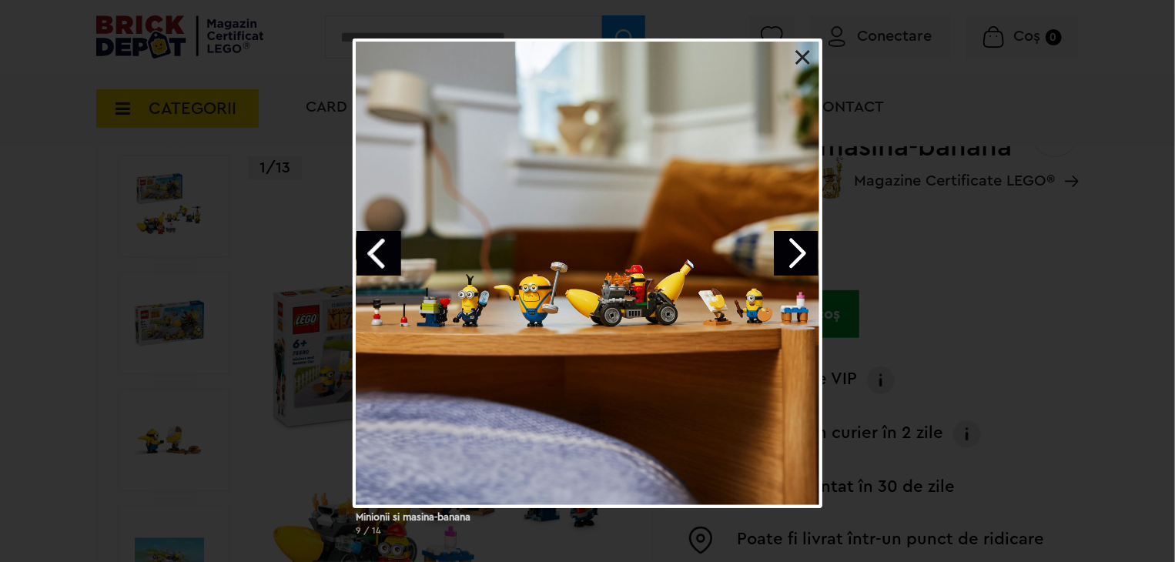
click at [379, 250] on link "Previous image" at bounding box center [379, 253] width 45 height 45
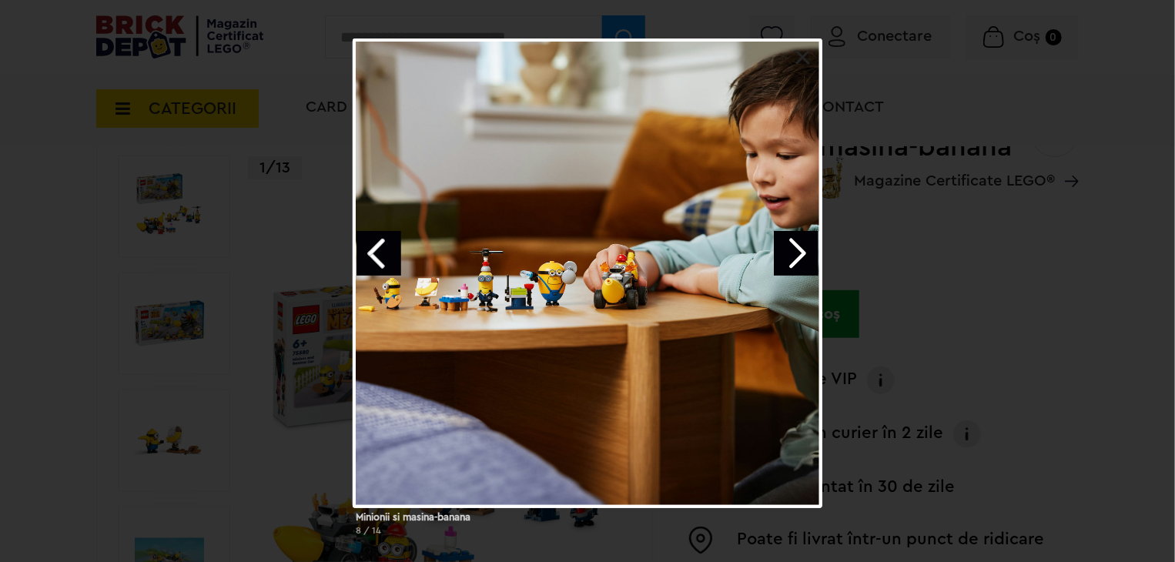
click at [379, 250] on link "Previous image" at bounding box center [379, 253] width 45 height 45
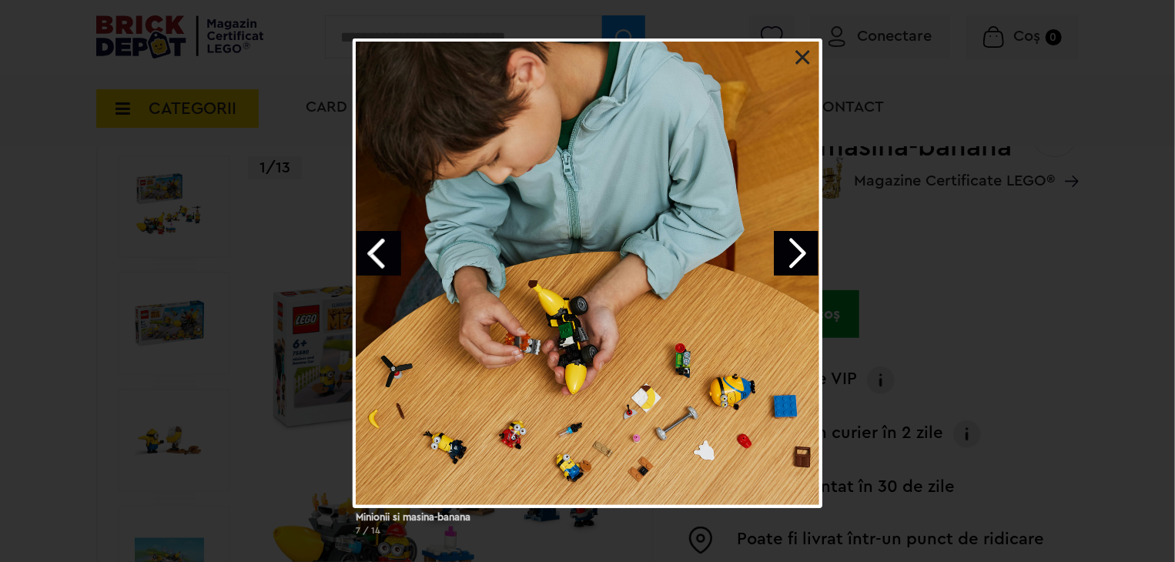
click at [379, 250] on link "Previous image" at bounding box center [379, 253] width 45 height 45
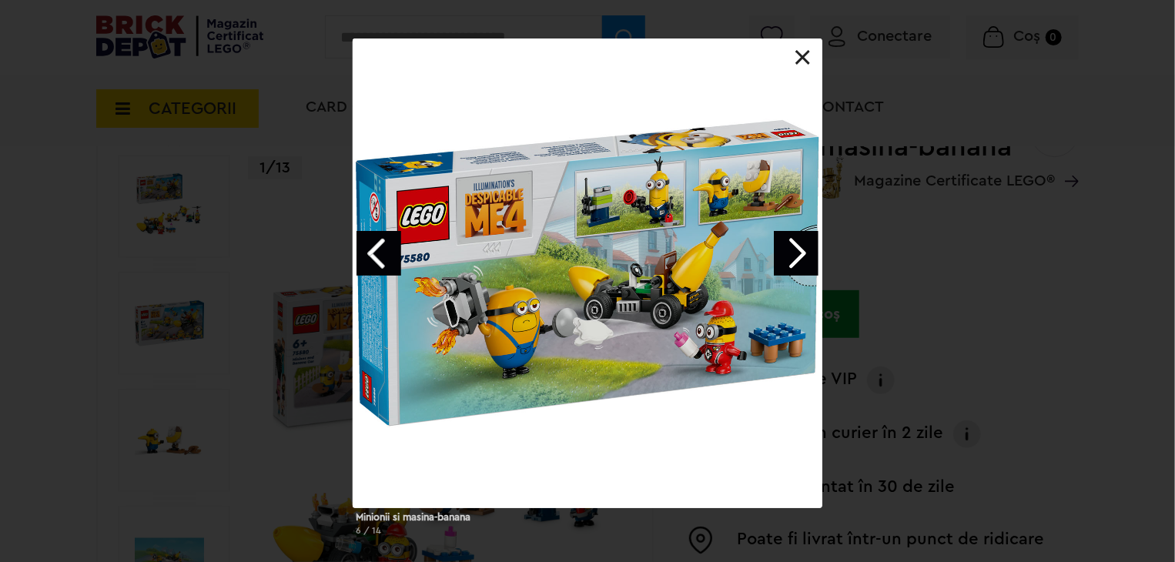
click at [793, 260] on link "Next image" at bounding box center [796, 253] width 45 height 45
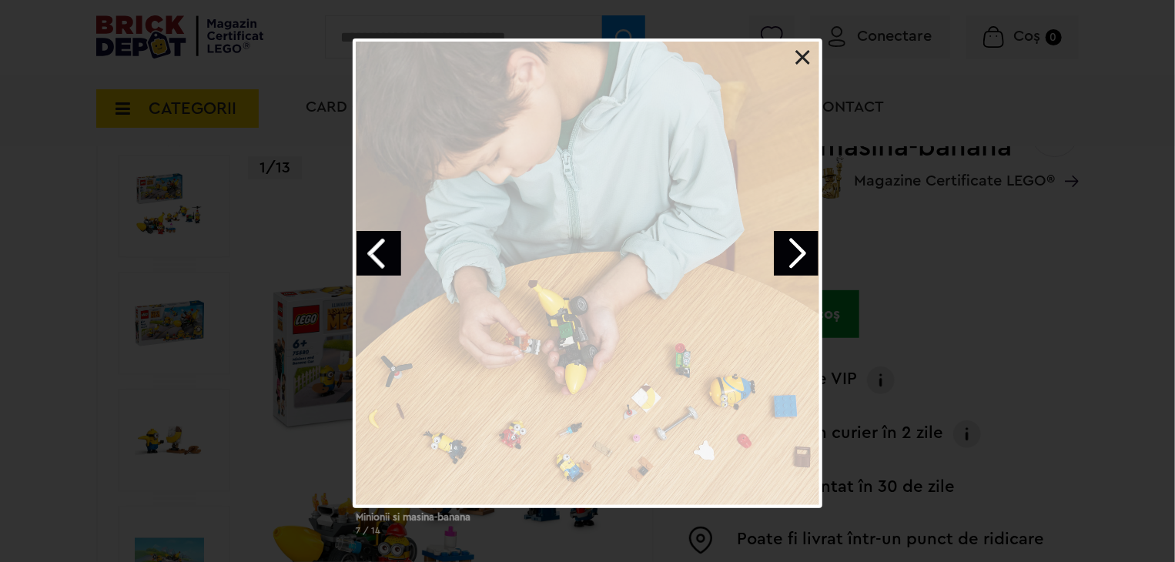
click at [795, 252] on link "Next image" at bounding box center [796, 253] width 45 height 45
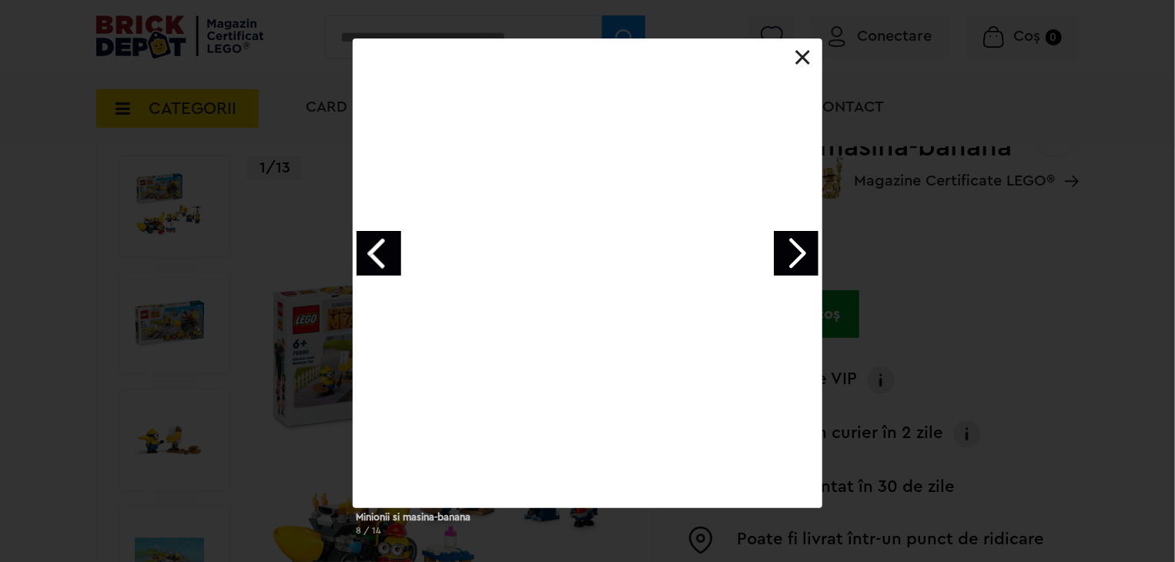
click at [795, 252] on link "Next image" at bounding box center [796, 253] width 45 height 45
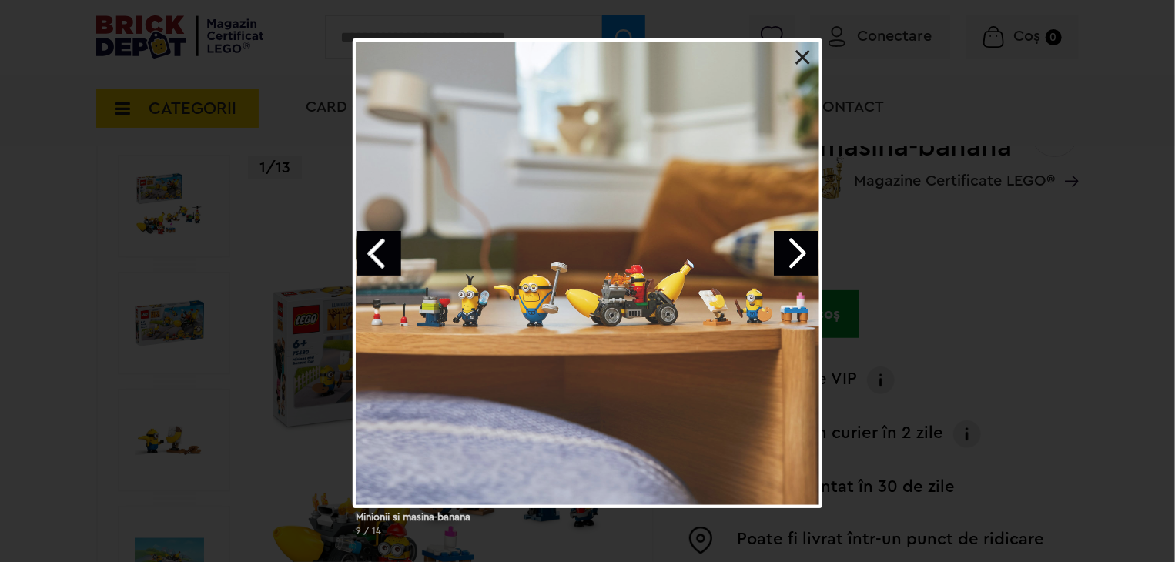
click at [795, 252] on link "Next image" at bounding box center [796, 253] width 45 height 45
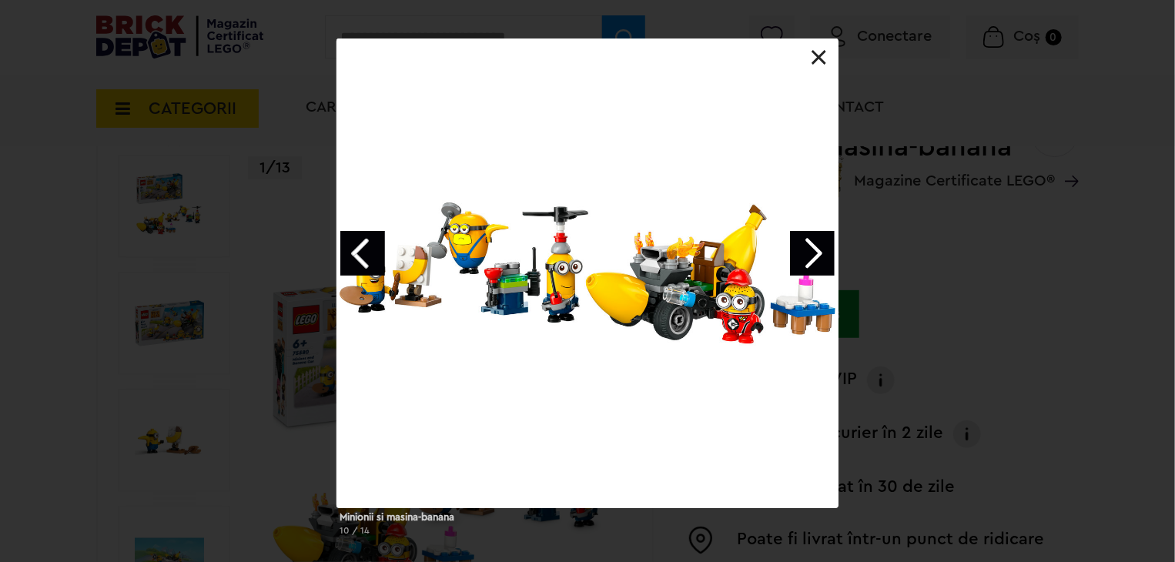
click at [795, 252] on link "Next image" at bounding box center [812, 253] width 45 height 45
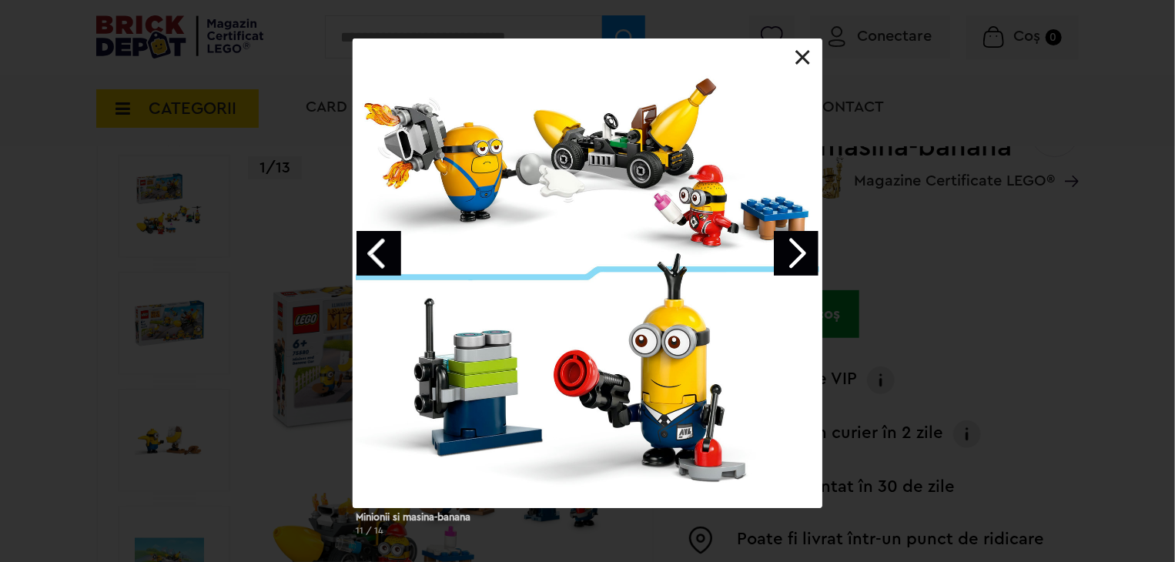
click at [255, 244] on div "Minionii si masina-banana 11 / 14" at bounding box center [587, 294] width 1175 height 510
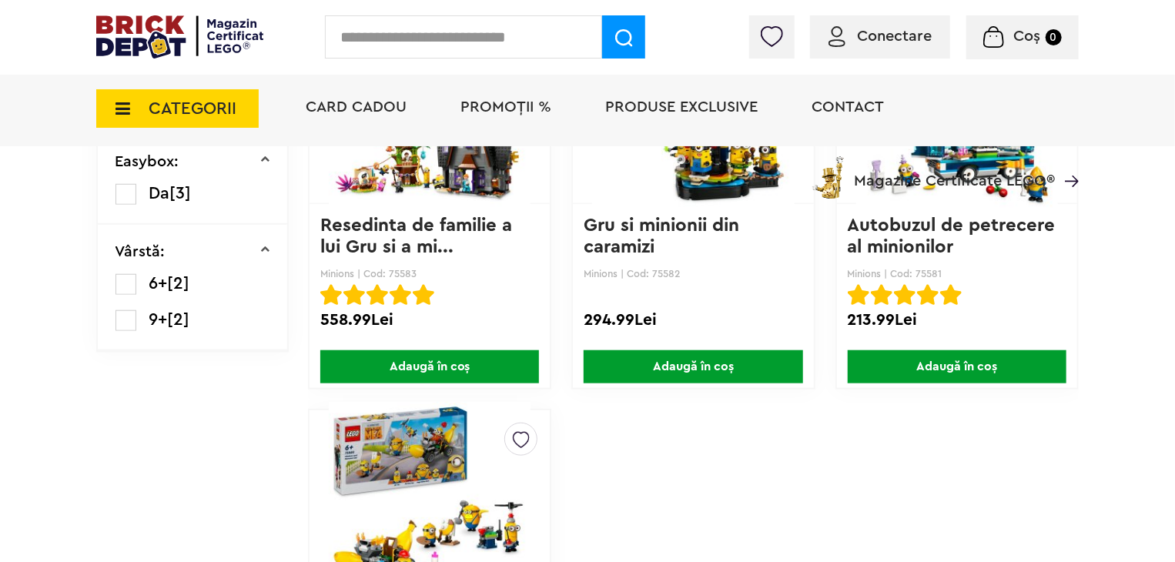
scroll to position [462, 0]
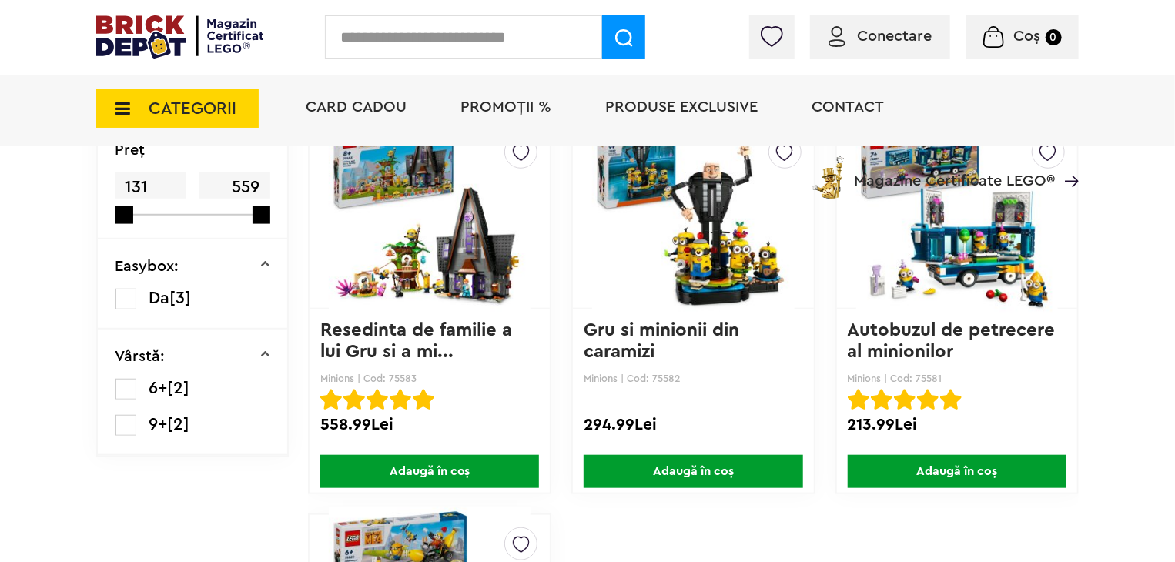
click at [955, 258] on img at bounding box center [958, 216] width 202 height 216
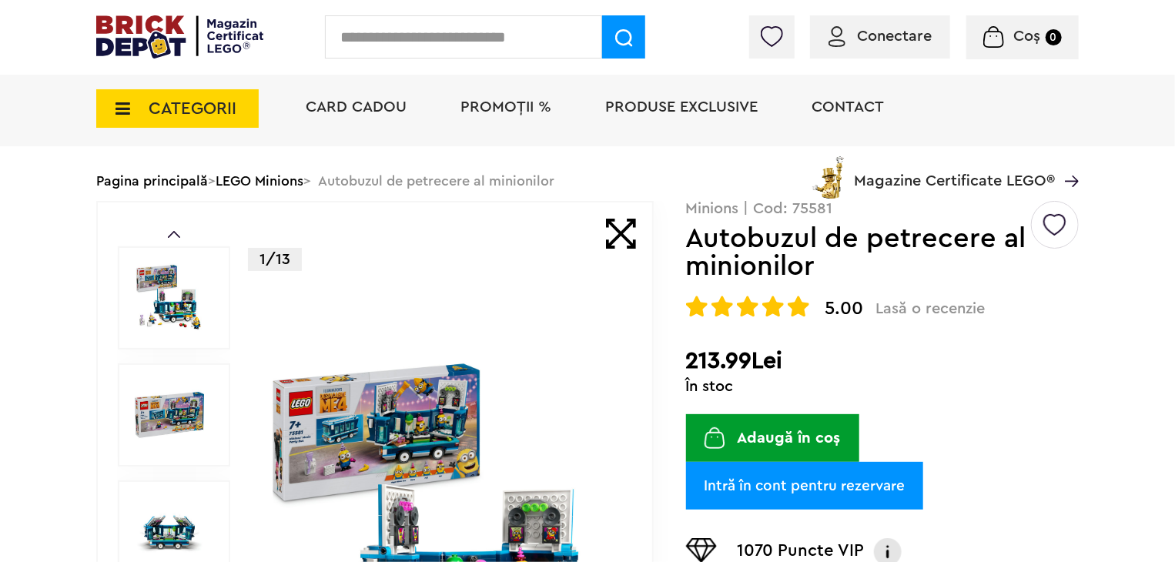
scroll to position [154, 0]
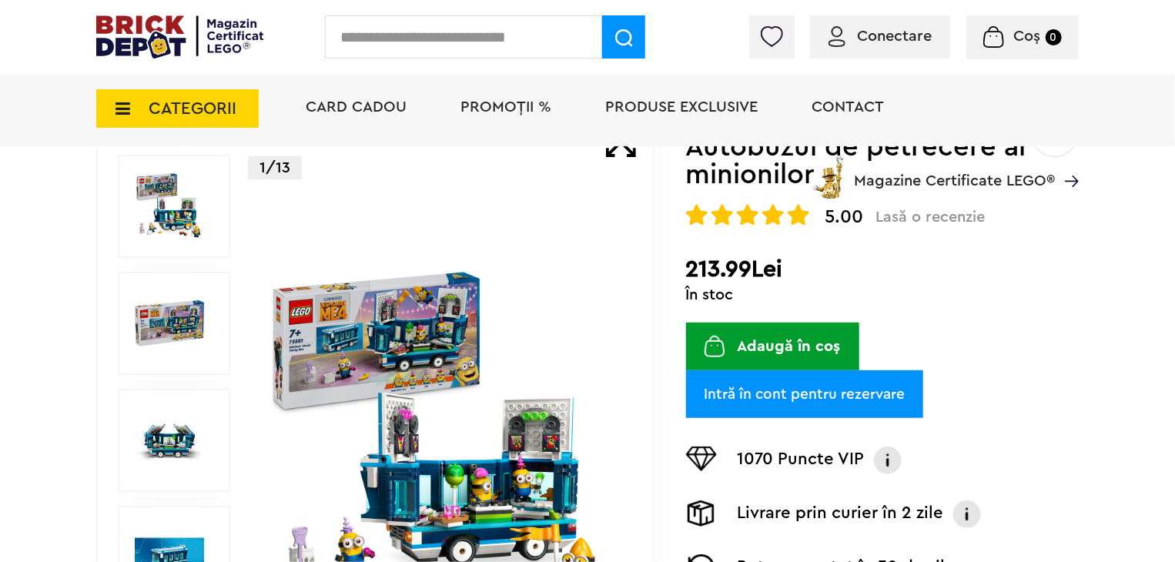
click at [473, 389] on img at bounding box center [441, 440] width 355 height 355
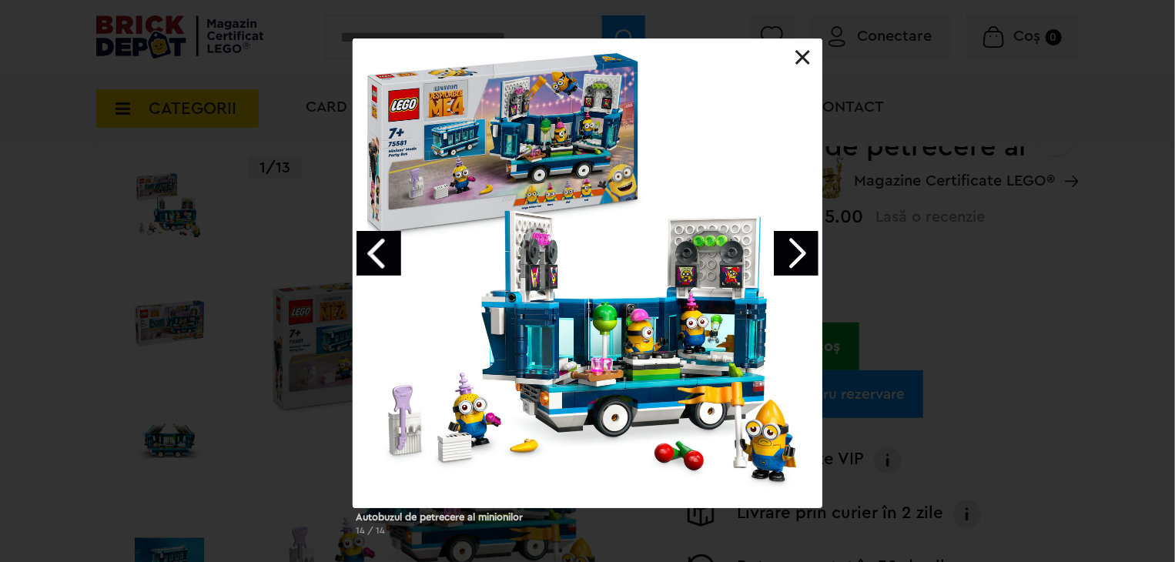
click at [376, 244] on link "Previous image" at bounding box center [379, 253] width 45 height 45
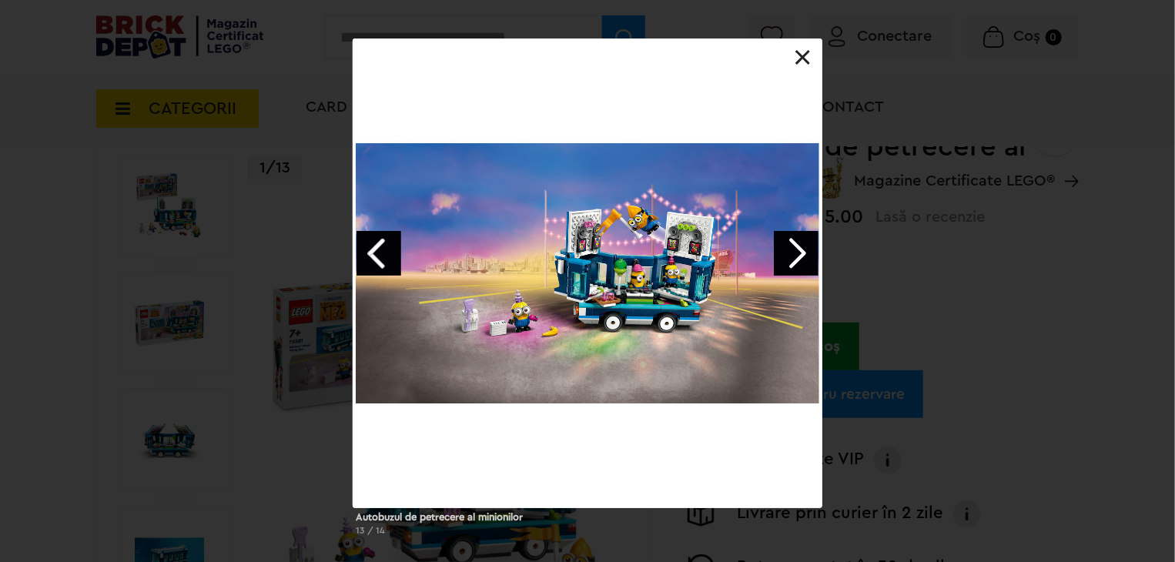
click at [376, 244] on link "Previous image" at bounding box center [379, 253] width 45 height 45
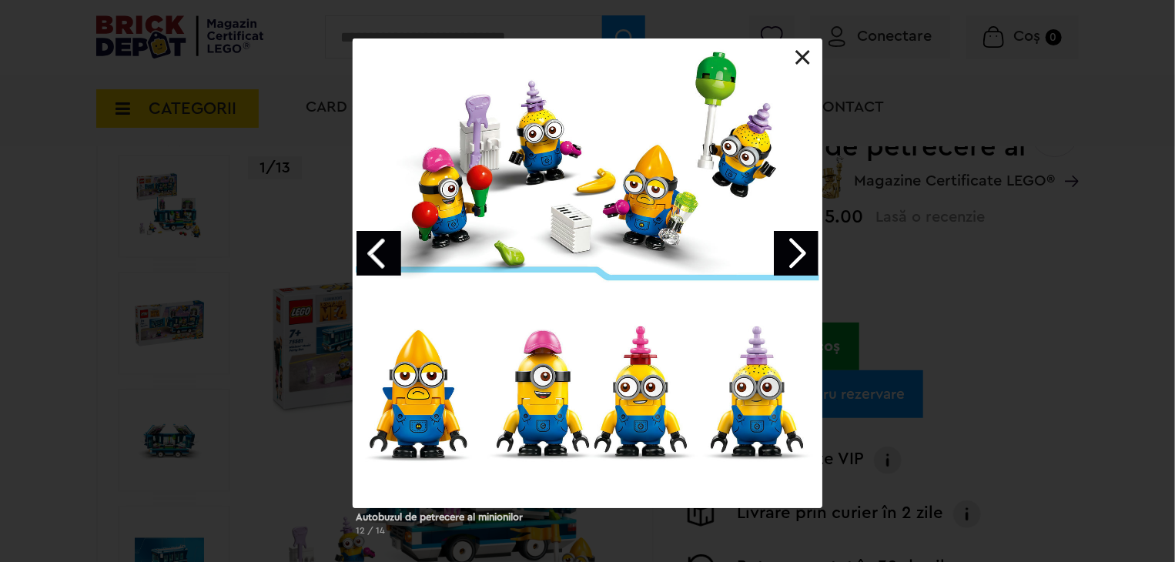
click at [376, 244] on link "Previous image" at bounding box center [379, 253] width 45 height 45
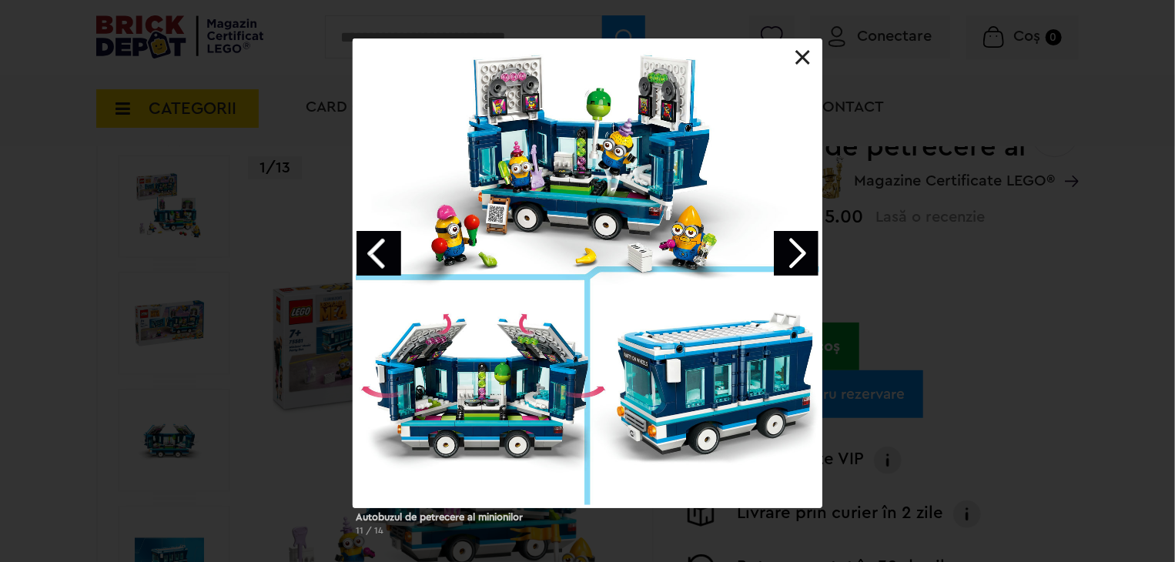
click at [789, 253] on link "Next image" at bounding box center [796, 253] width 45 height 45
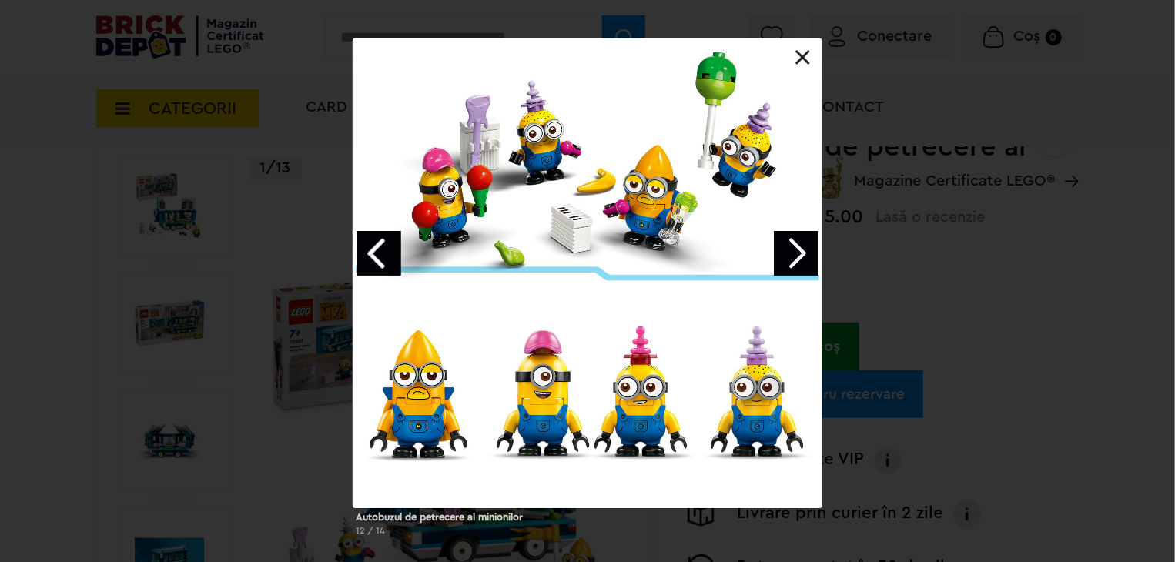
click at [376, 243] on link "Previous image" at bounding box center [379, 253] width 45 height 45
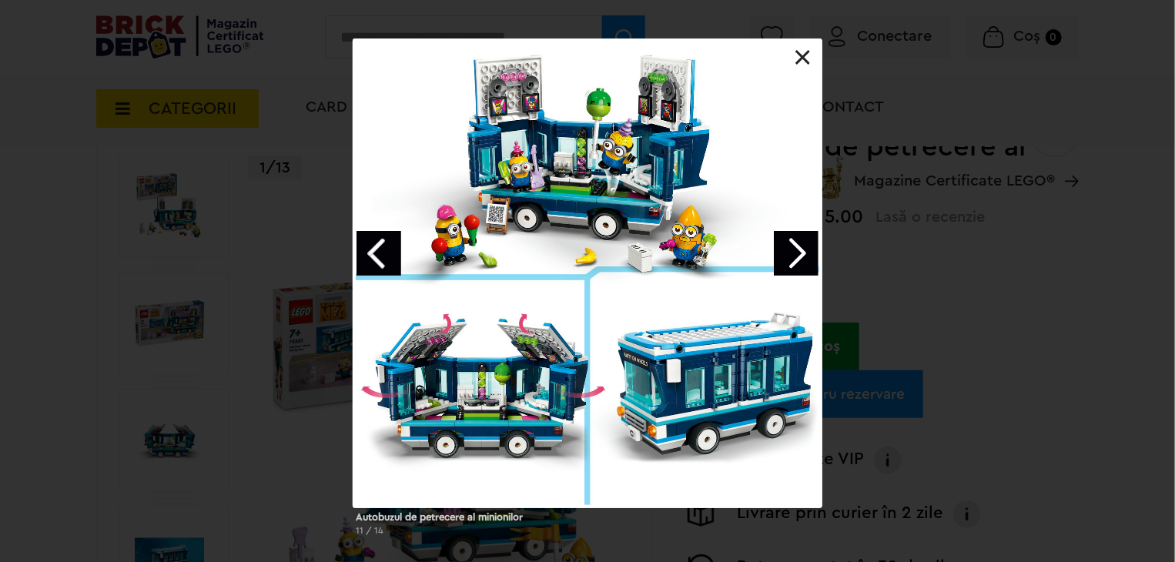
drag, startPoint x: 183, startPoint y: 58, endPoint x: 193, endPoint y: 63, distance: 11.4
click at [183, 58] on div "Autobuzul de petrecere al minionilor 11 / 14" at bounding box center [587, 294] width 1175 height 510
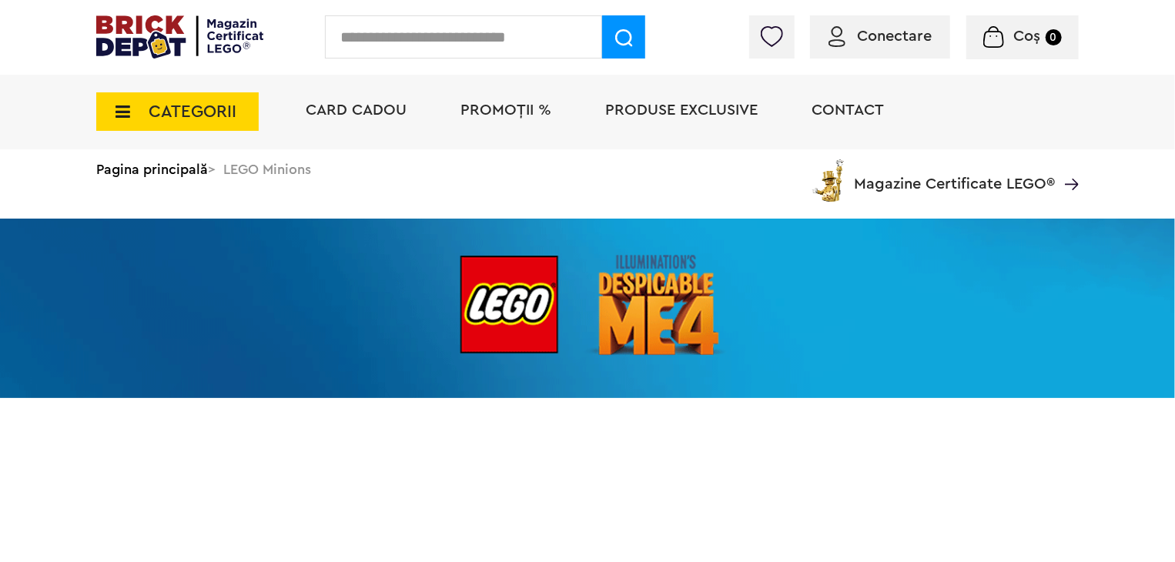
scroll to position [427, 0]
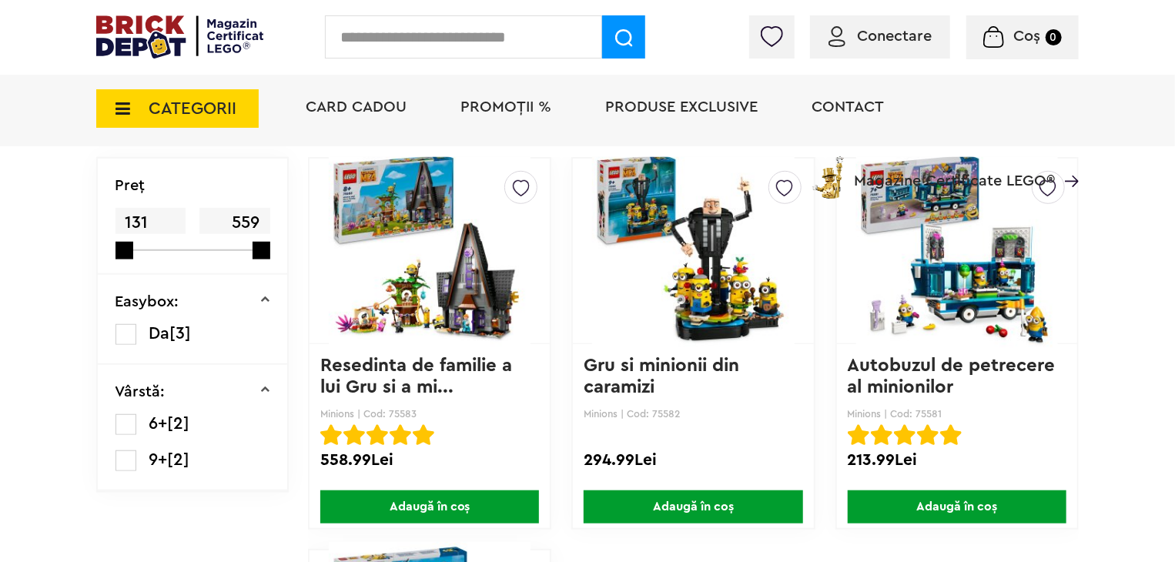
click at [688, 265] on img at bounding box center [693, 251] width 202 height 216
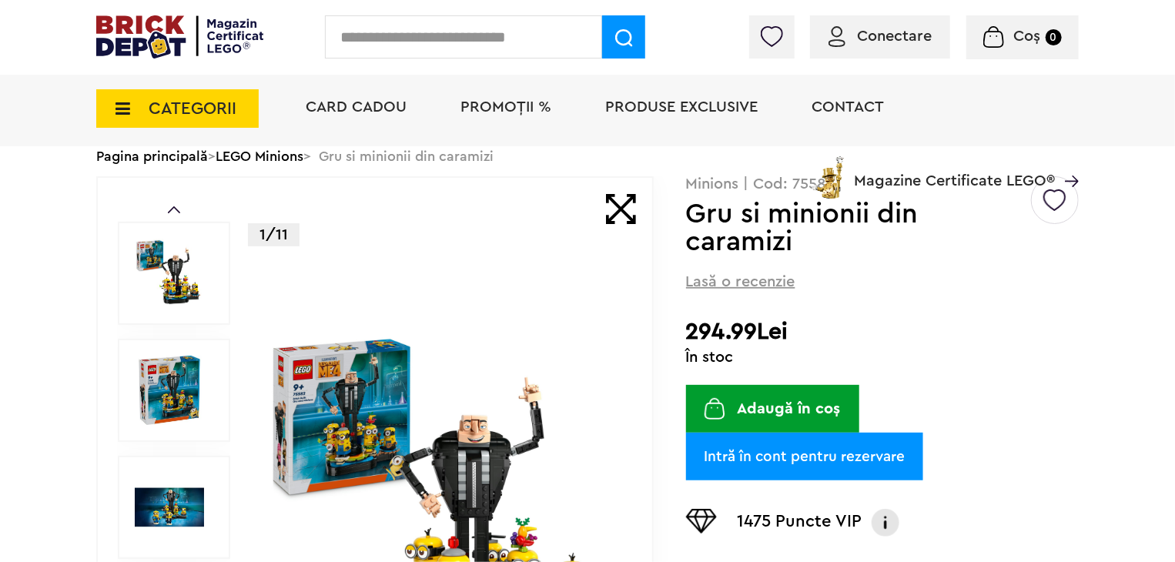
scroll to position [154, 0]
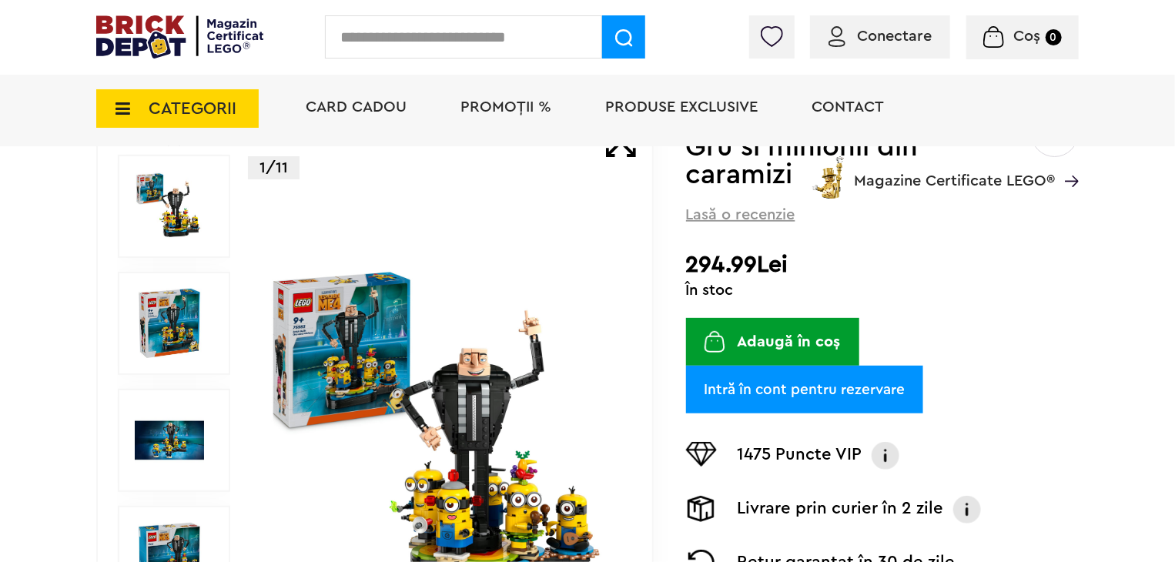
click at [453, 367] on img at bounding box center [441, 440] width 355 height 355
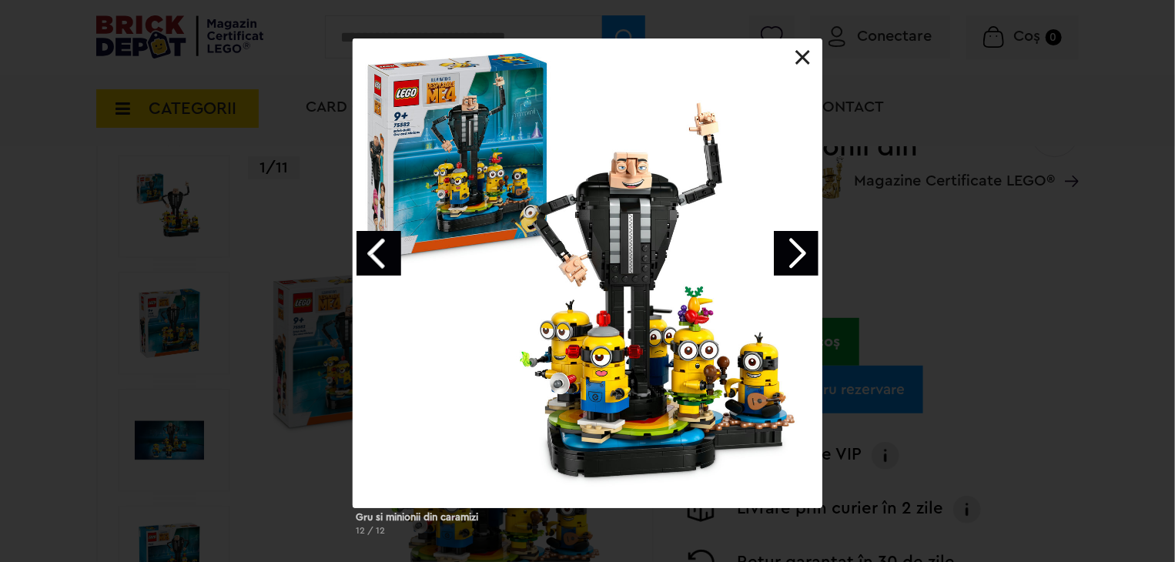
click at [397, 245] on link "Previous image" at bounding box center [379, 253] width 45 height 45
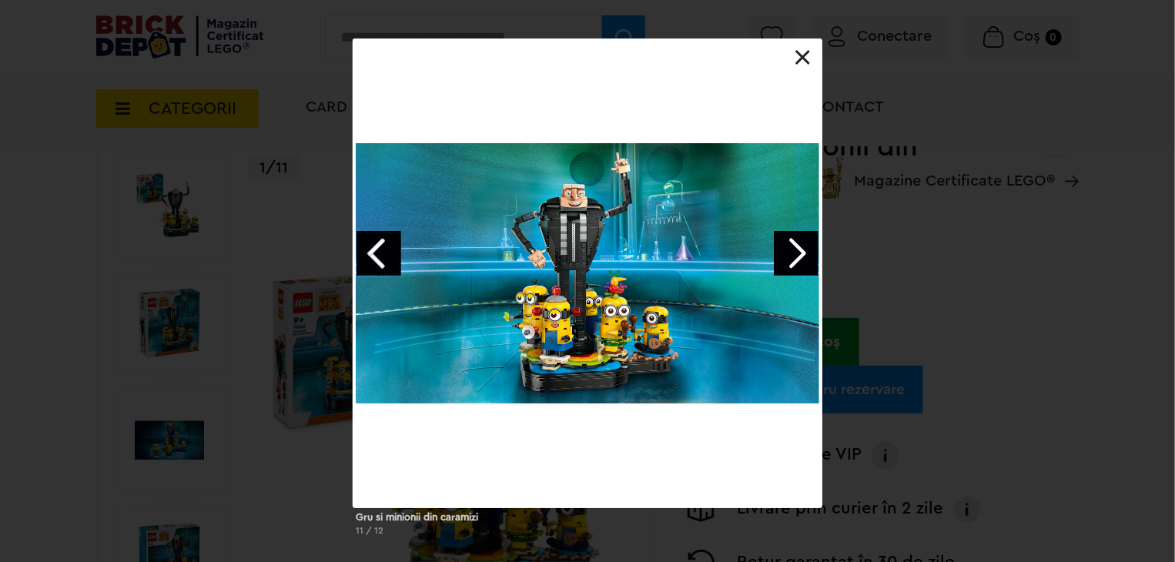
click at [376, 254] on link "Previous image" at bounding box center [379, 253] width 45 height 45
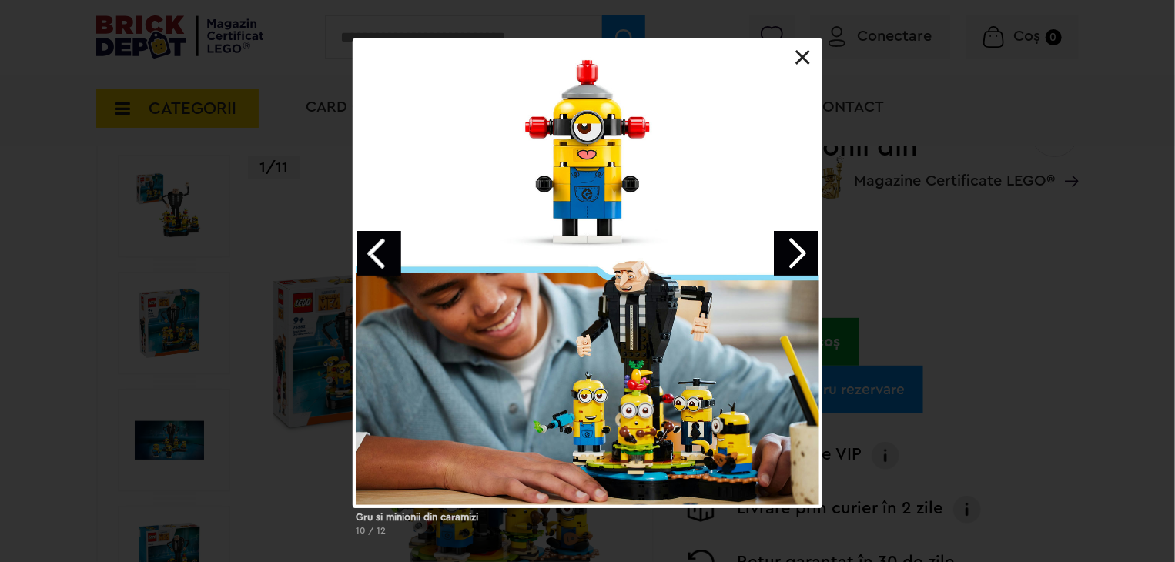
click at [364, 242] on link "Previous image" at bounding box center [379, 253] width 45 height 45
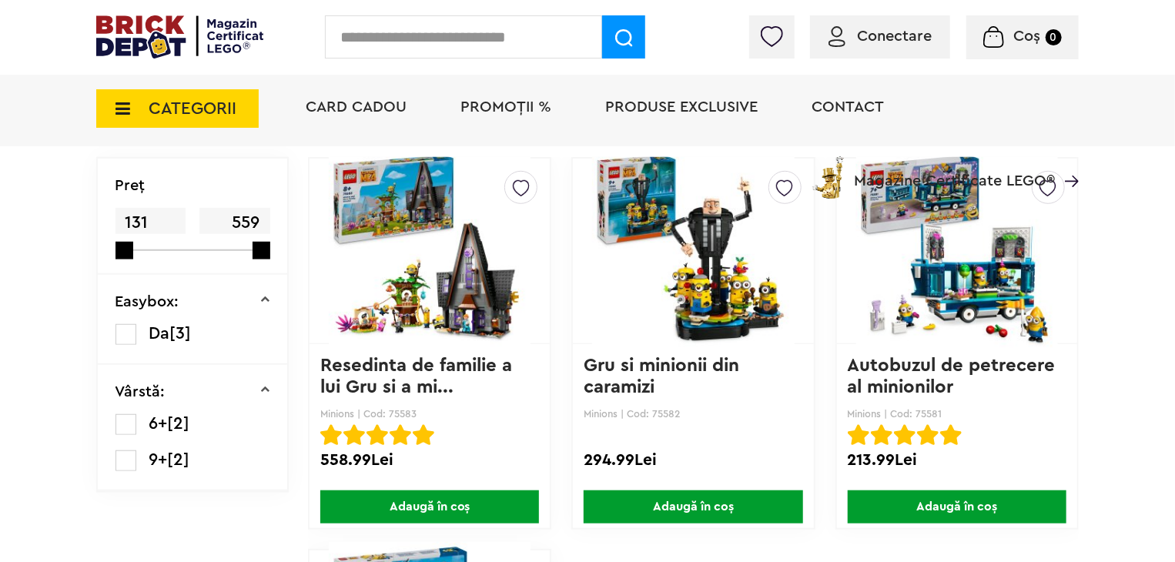
click at [716, 259] on img at bounding box center [693, 251] width 202 height 216
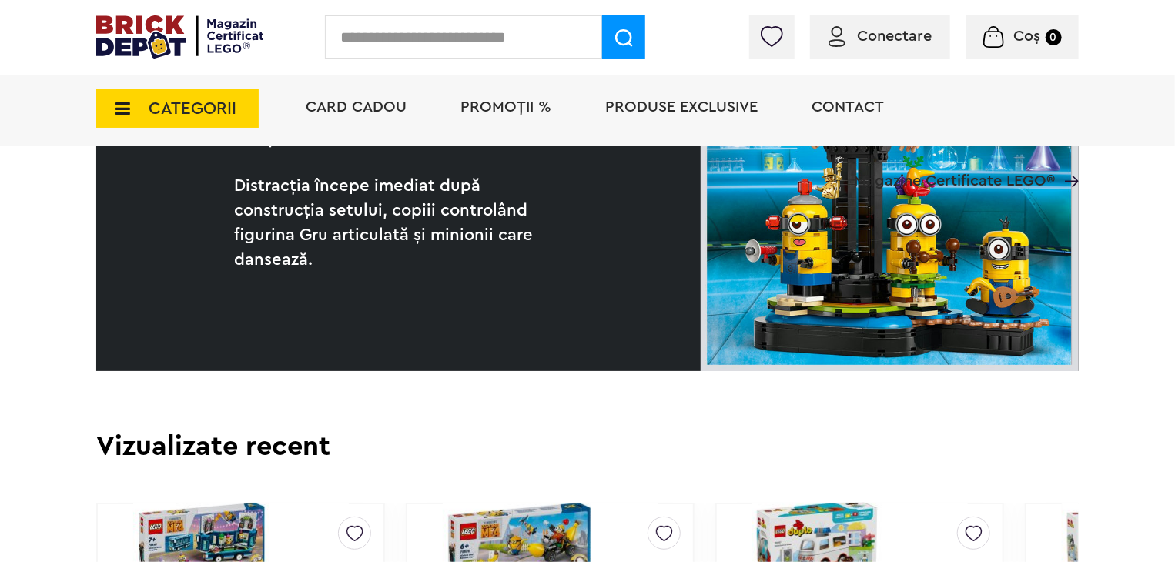
scroll to position [1926, 0]
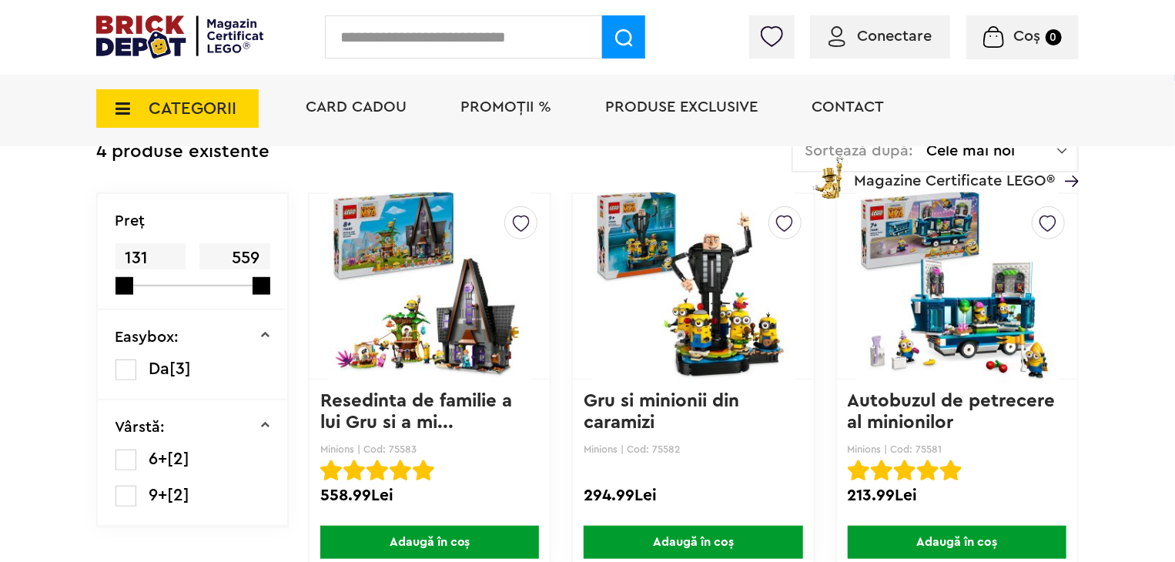
scroll to position [427, 0]
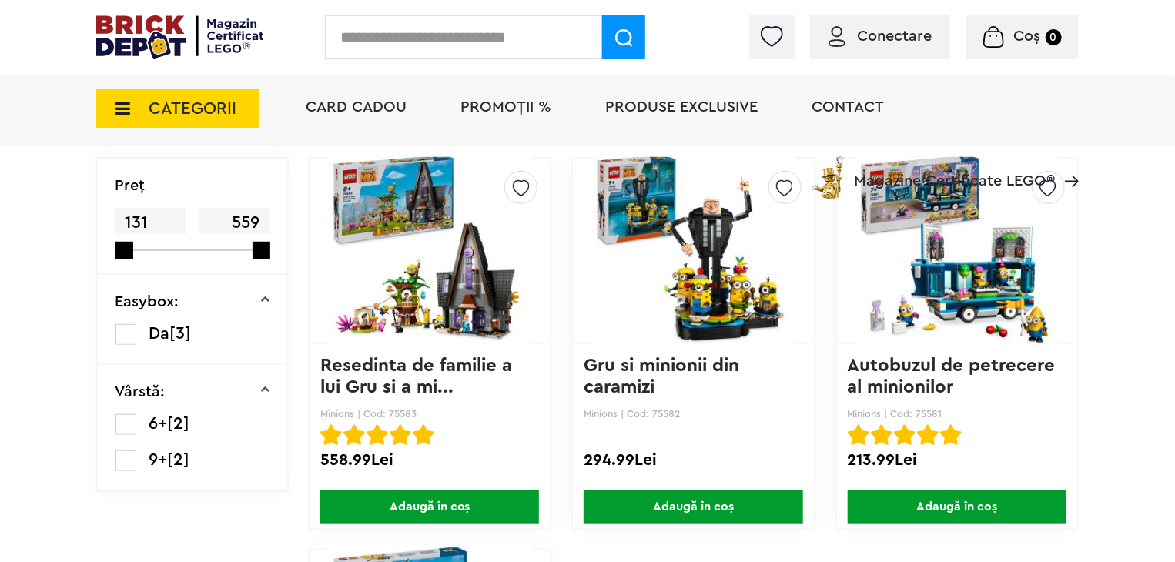
click at [411, 304] on img at bounding box center [430, 251] width 202 height 216
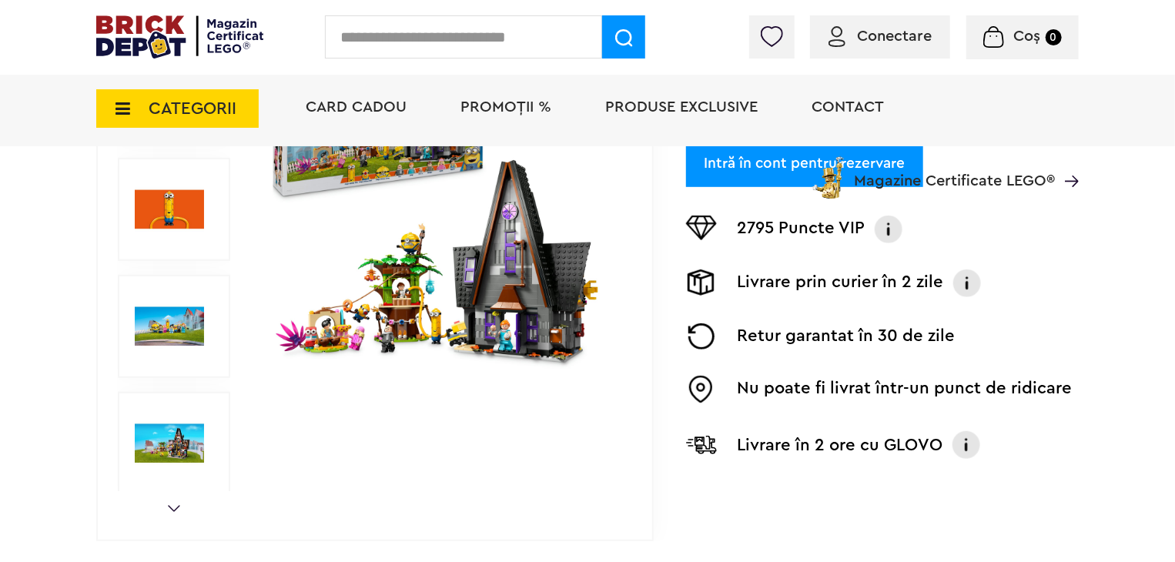
scroll to position [308, 0]
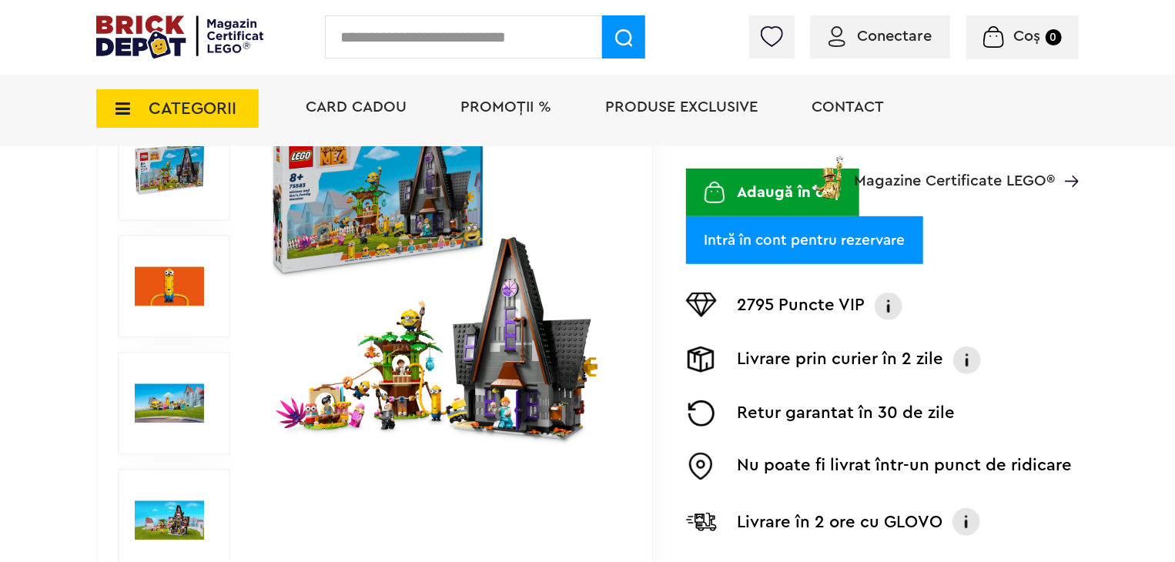
click at [439, 374] on img at bounding box center [441, 286] width 355 height 355
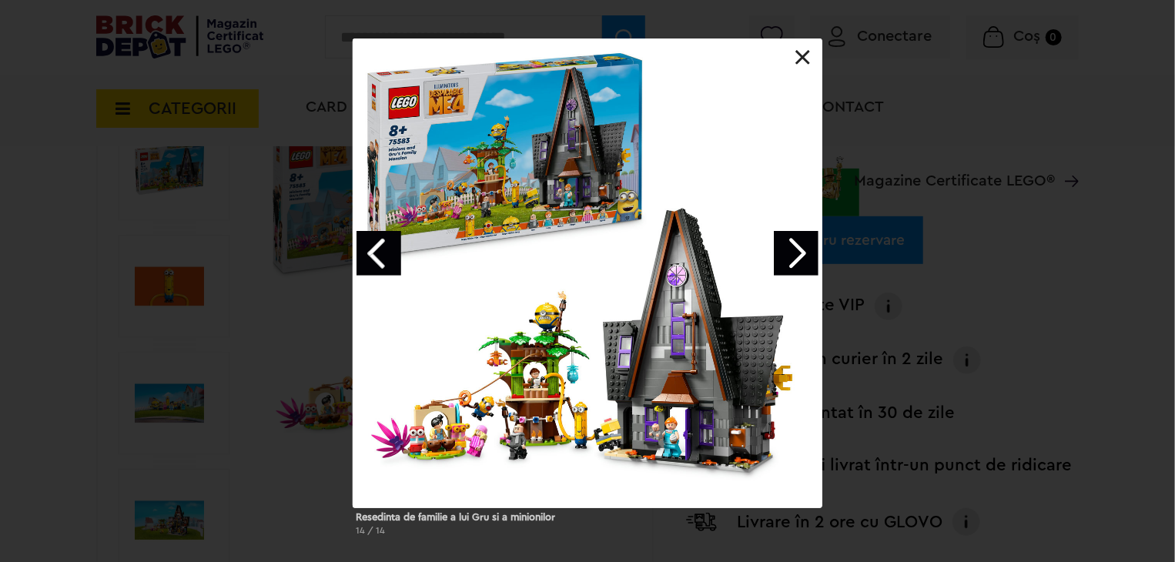
click at [387, 253] on link "Previous image" at bounding box center [379, 253] width 45 height 45
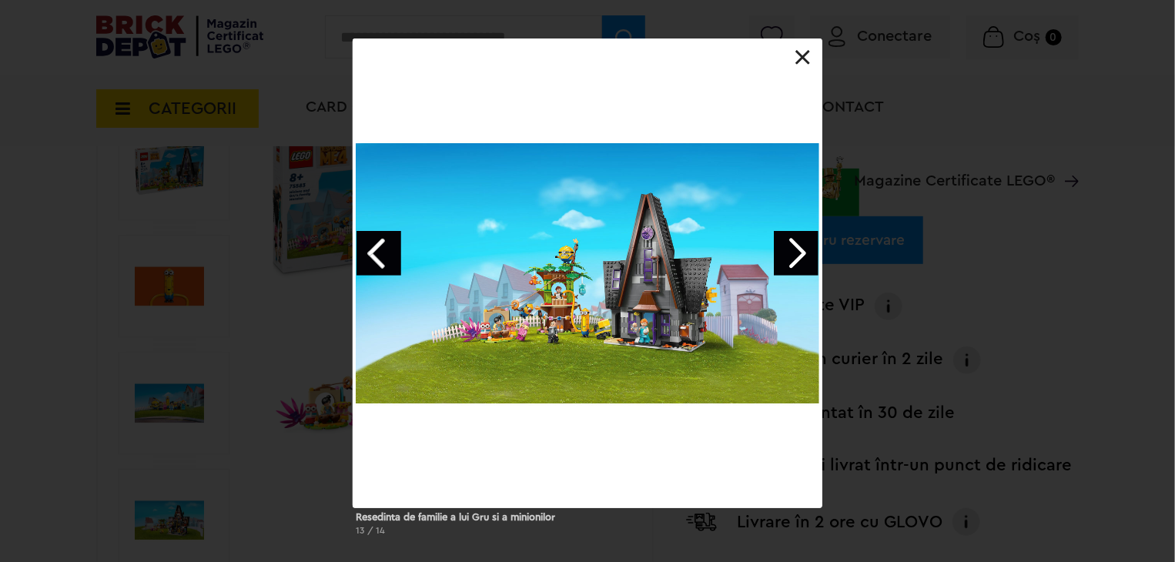
click at [387, 253] on link "Previous image" at bounding box center [379, 253] width 45 height 45
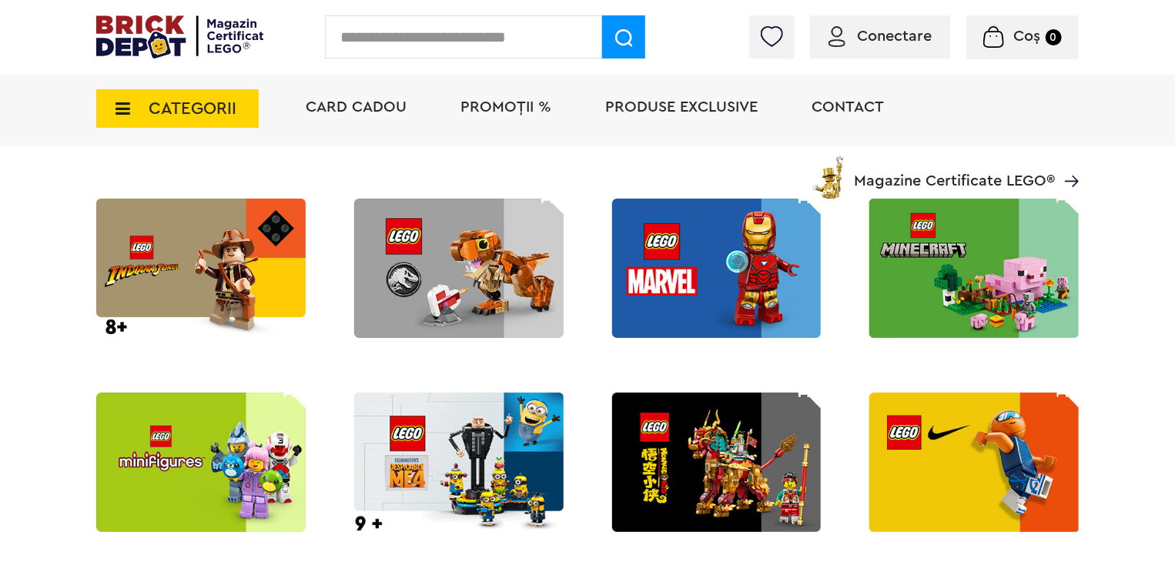
click at [750, 260] on img at bounding box center [717, 268] width 210 height 139
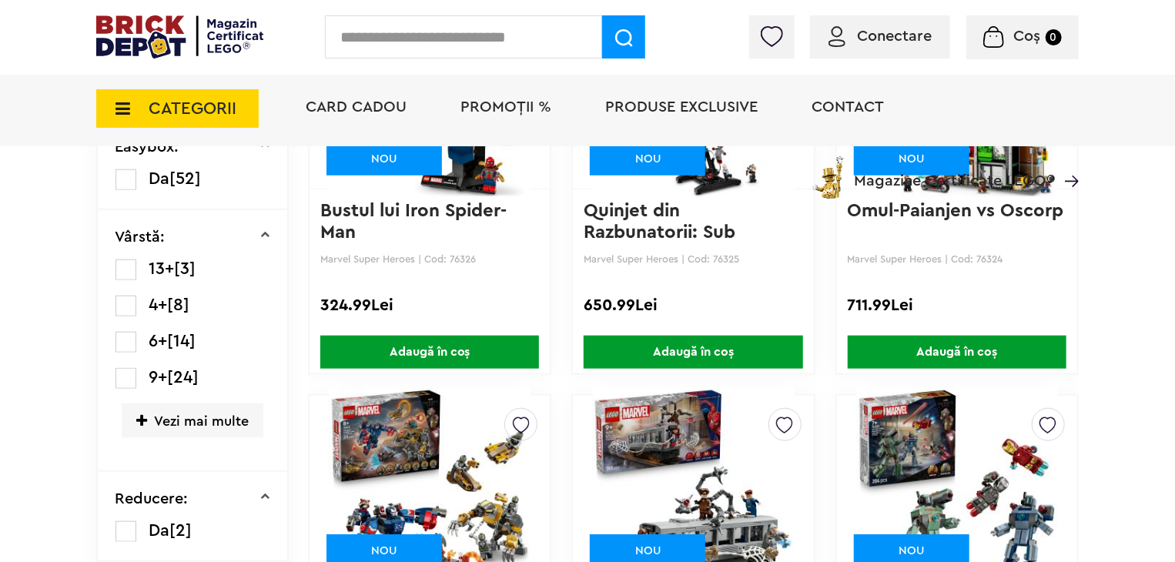
scroll to position [693, 0]
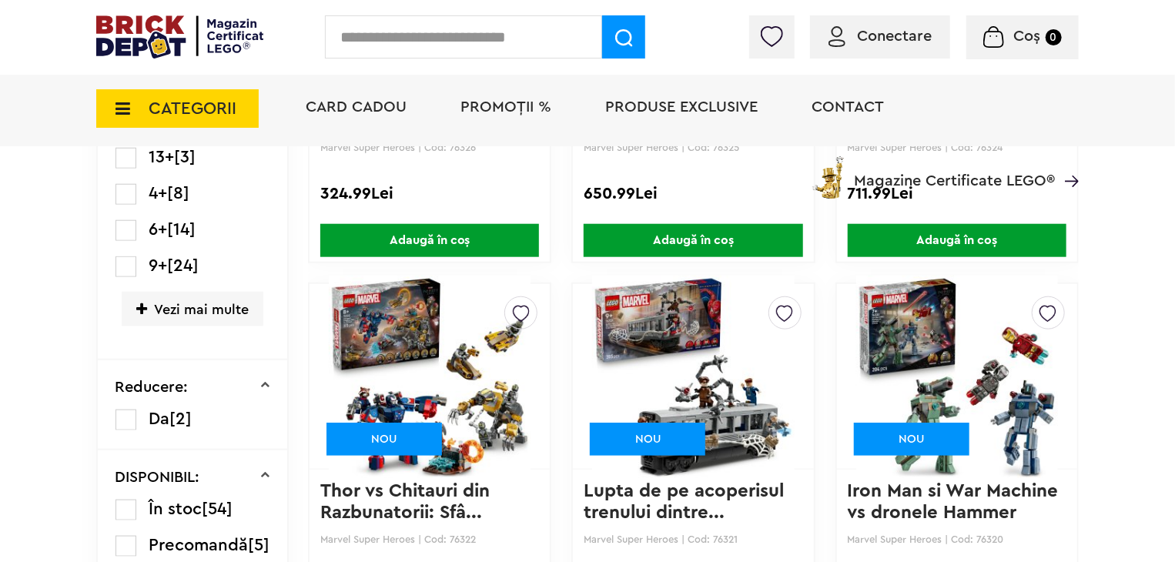
click at [1012, 366] on img at bounding box center [958, 377] width 202 height 216
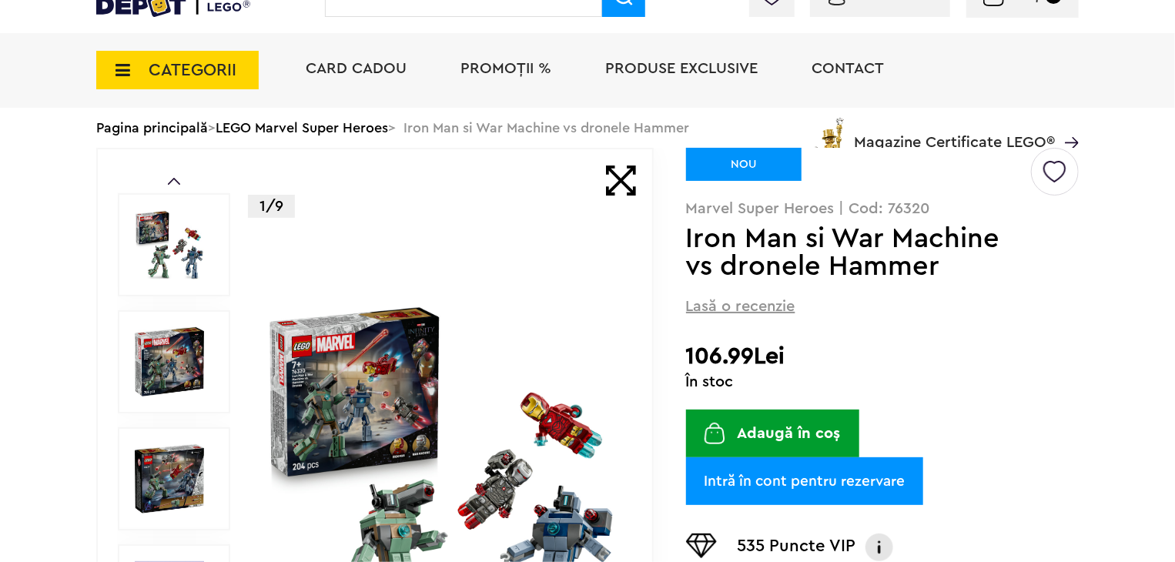
scroll to position [231, 0]
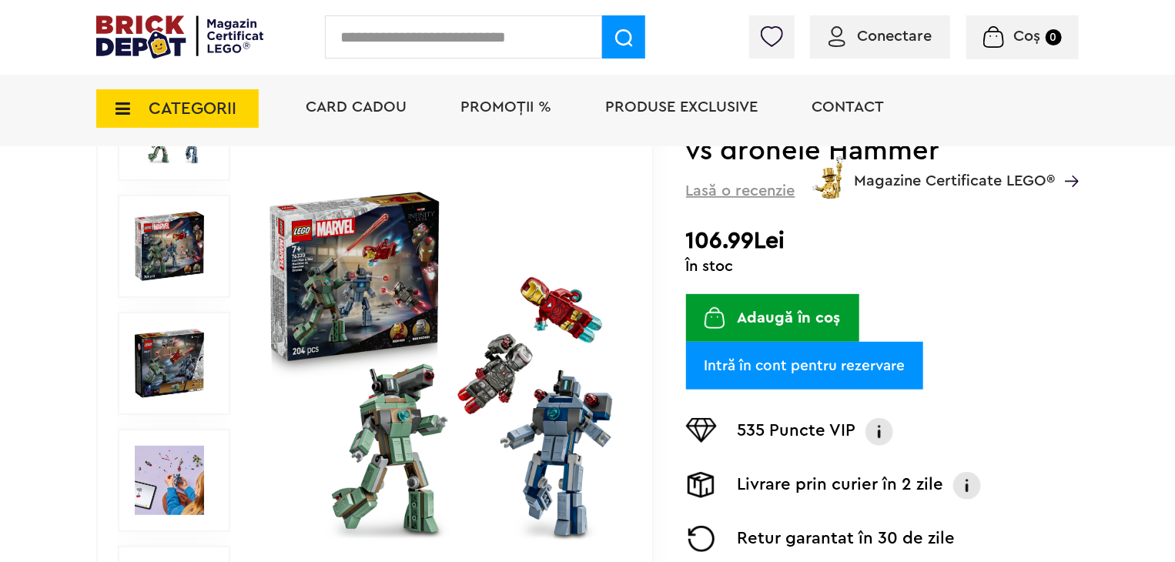
click at [558, 309] on img at bounding box center [441, 363] width 355 height 355
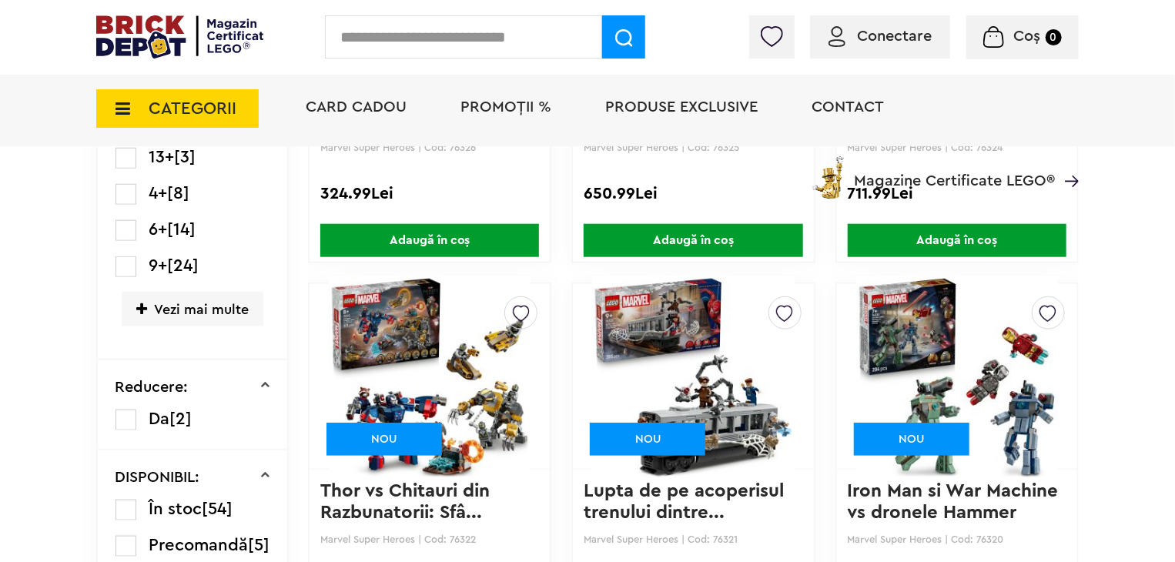
scroll to position [770, 0]
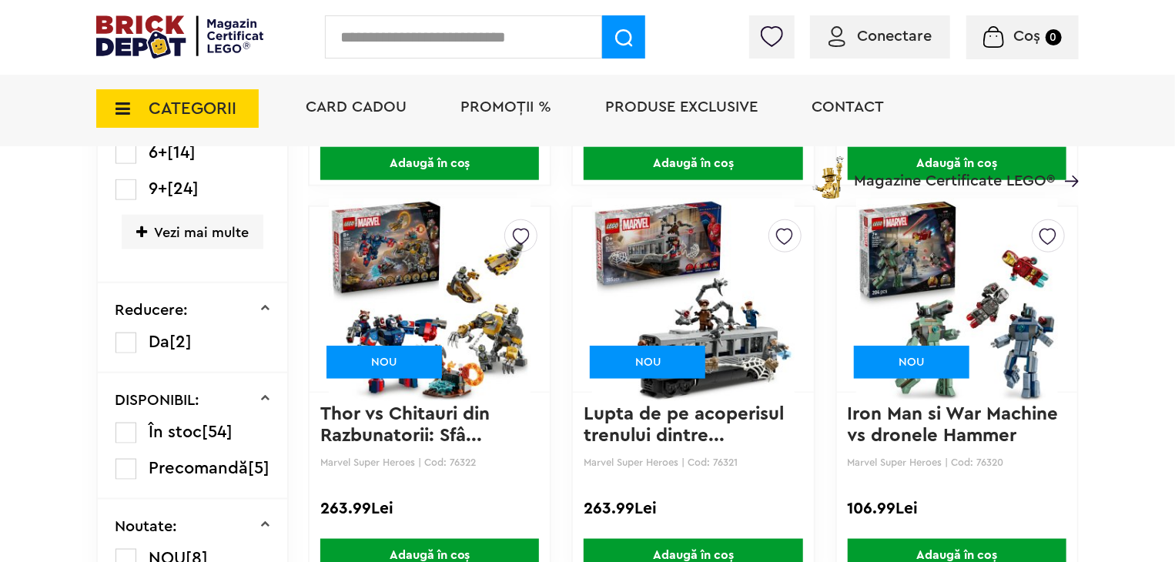
click at [727, 290] on img at bounding box center [693, 300] width 202 height 216
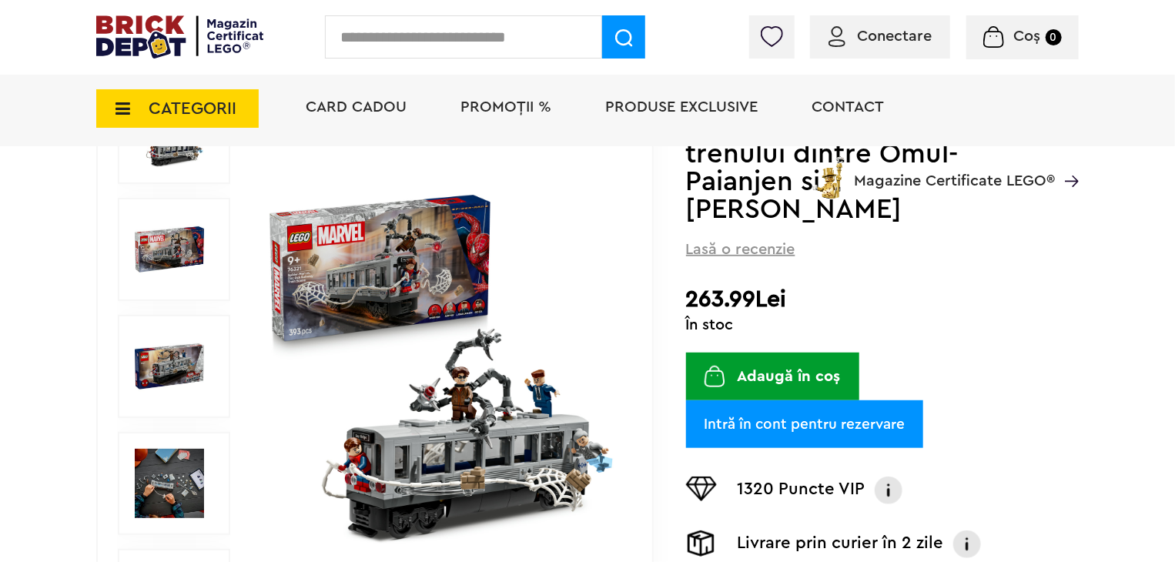
scroll to position [231, 0]
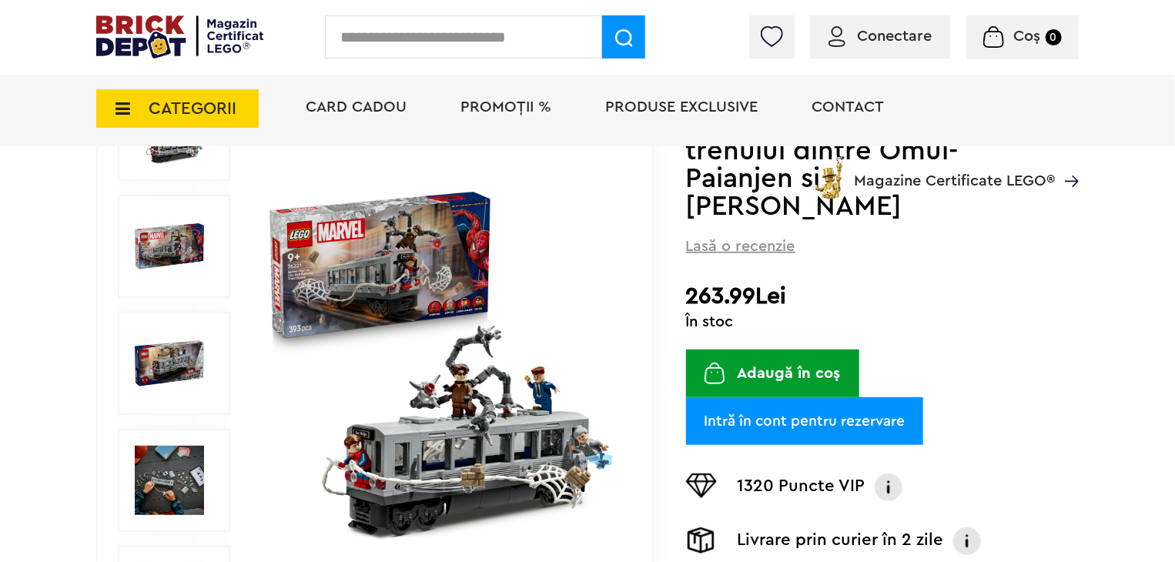
click at [509, 374] on img at bounding box center [441, 363] width 355 height 355
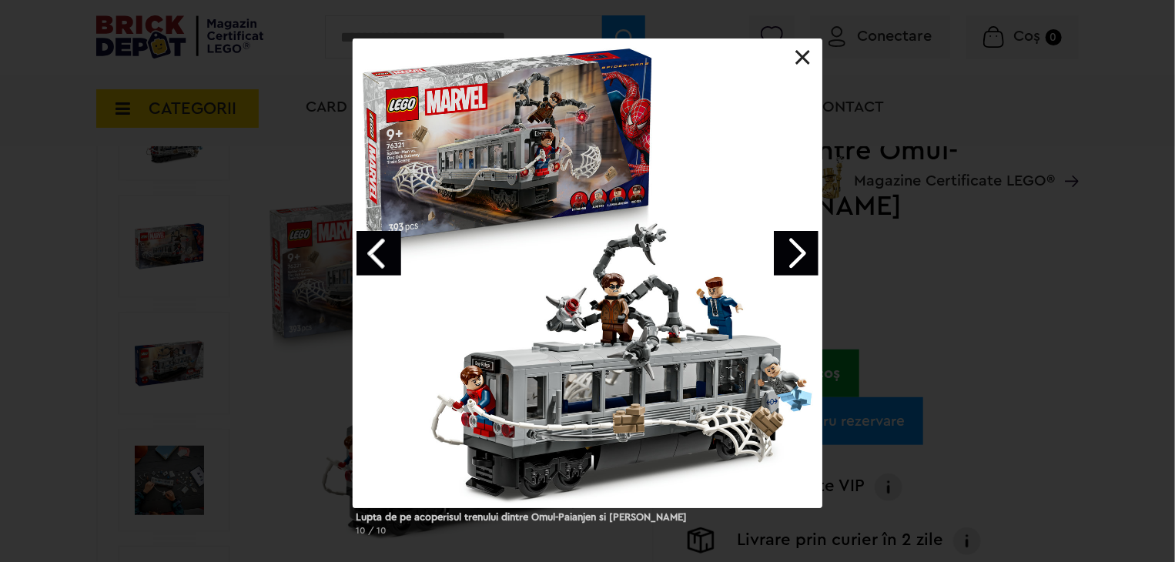
click at [373, 243] on link "Previous image" at bounding box center [379, 253] width 45 height 45
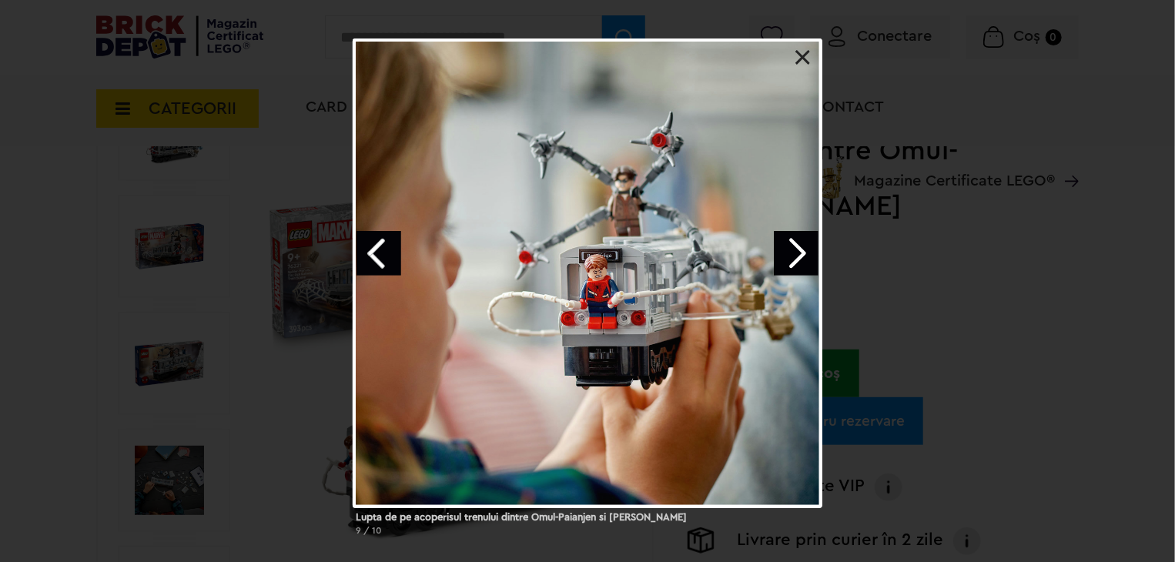
click at [373, 243] on link "Previous image" at bounding box center [379, 253] width 45 height 45
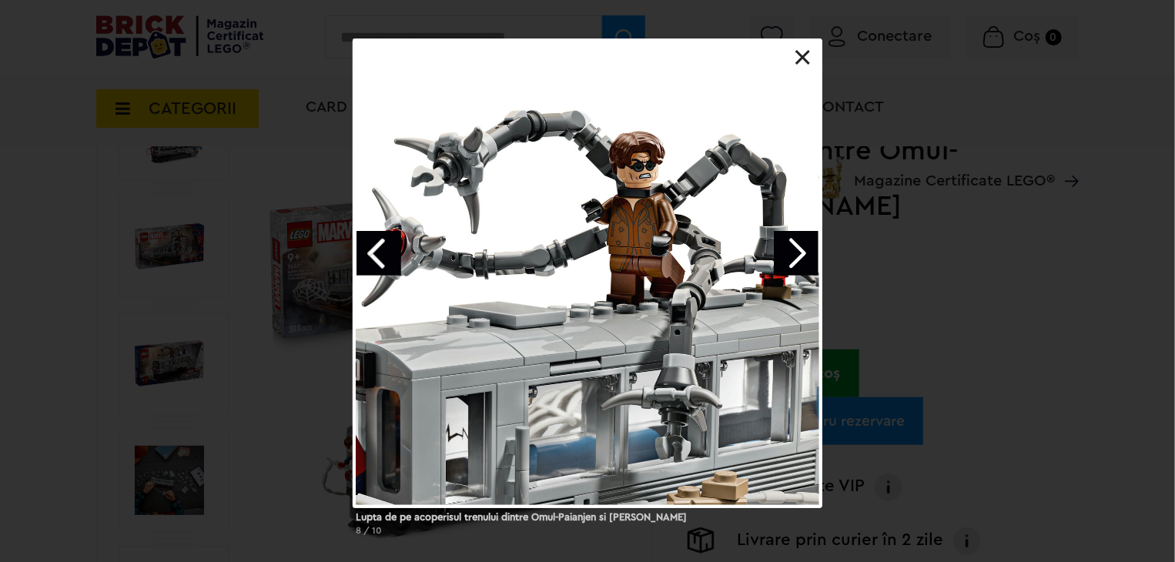
click at [373, 243] on link "Previous image" at bounding box center [379, 253] width 45 height 45
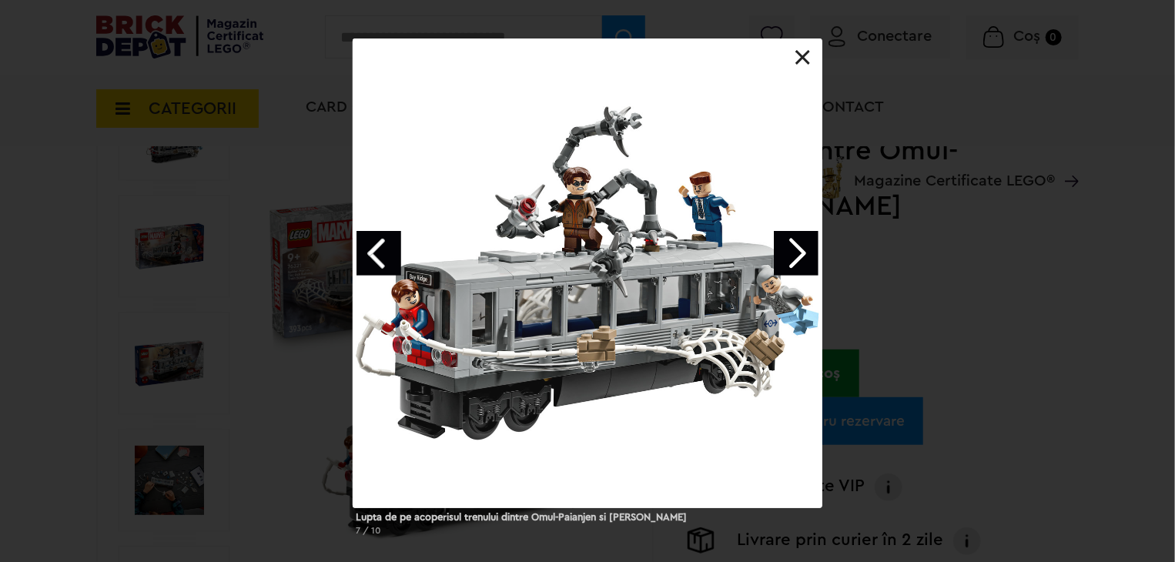
click at [373, 243] on link "Previous image" at bounding box center [379, 253] width 45 height 45
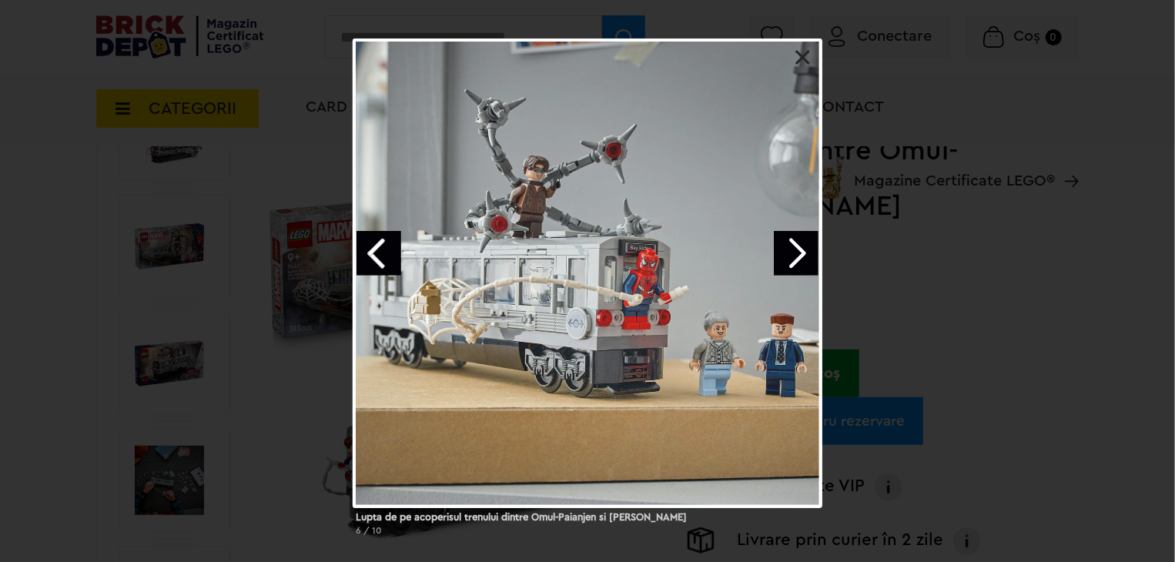
click at [373, 243] on link "Previous image" at bounding box center [379, 253] width 45 height 45
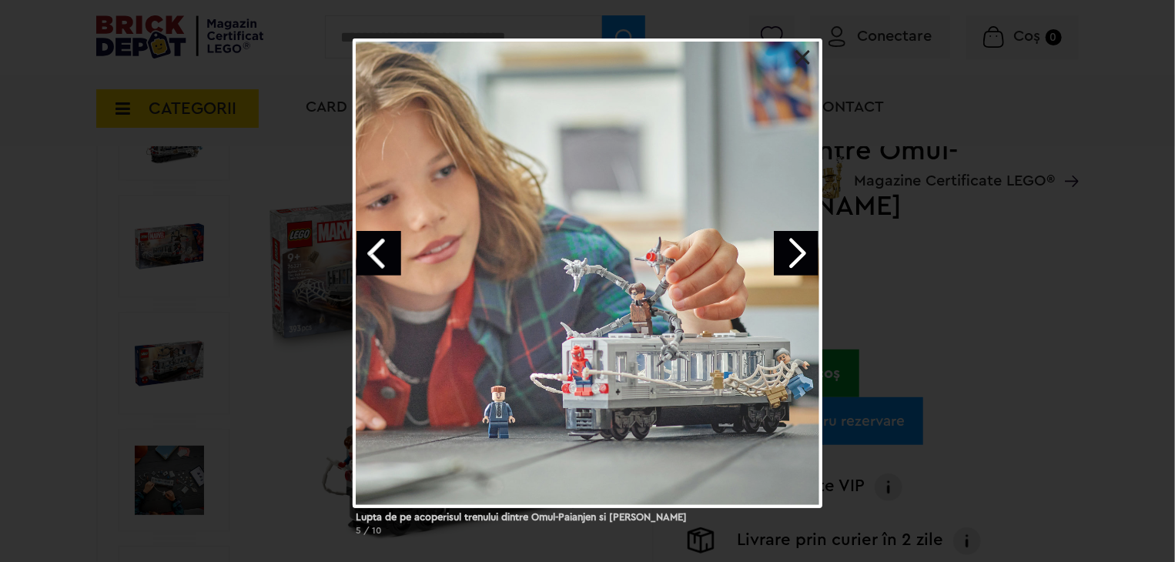
click at [373, 243] on link "Previous image" at bounding box center [379, 253] width 45 height 45
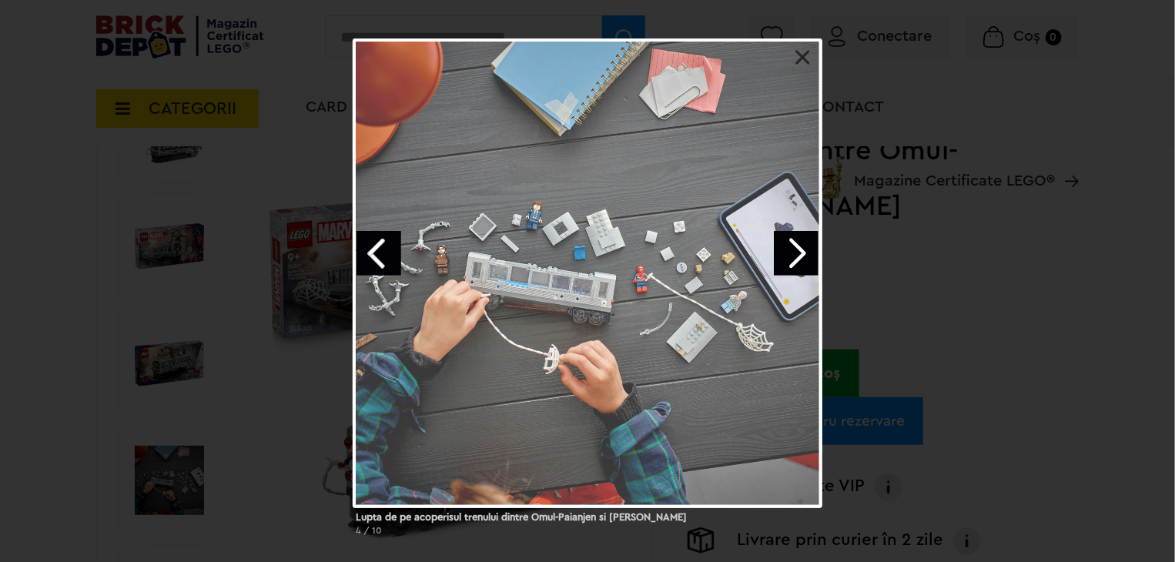
click at [373, 243] on link "Previous image" at bounding box center [379, 253] width 45 height 45
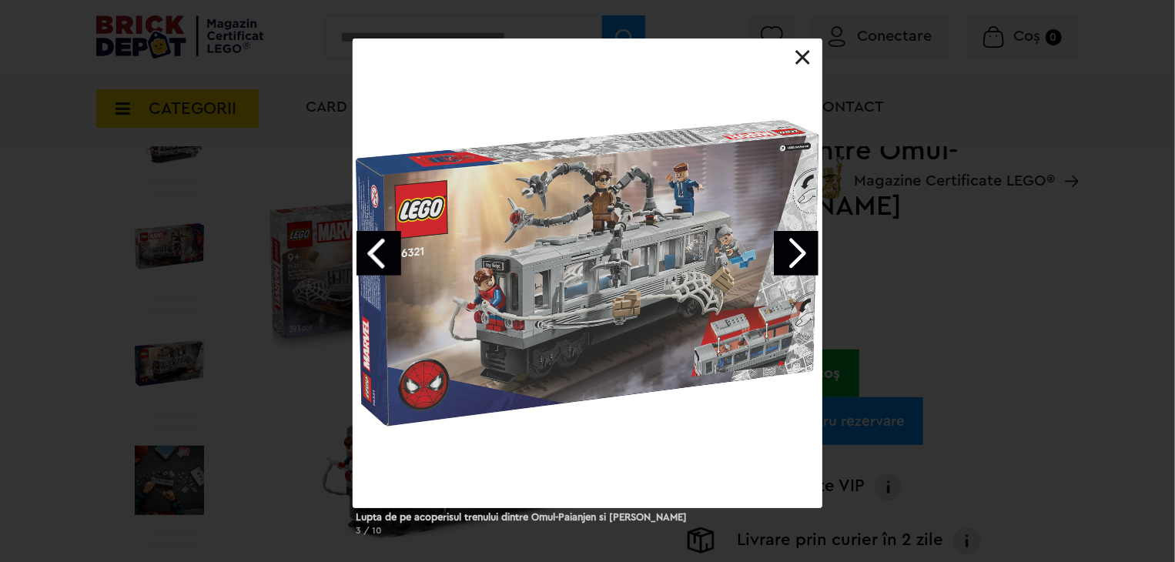
click at [373, 243] on link "Previous image" at bounding box center [379, 253] width 45 height 45
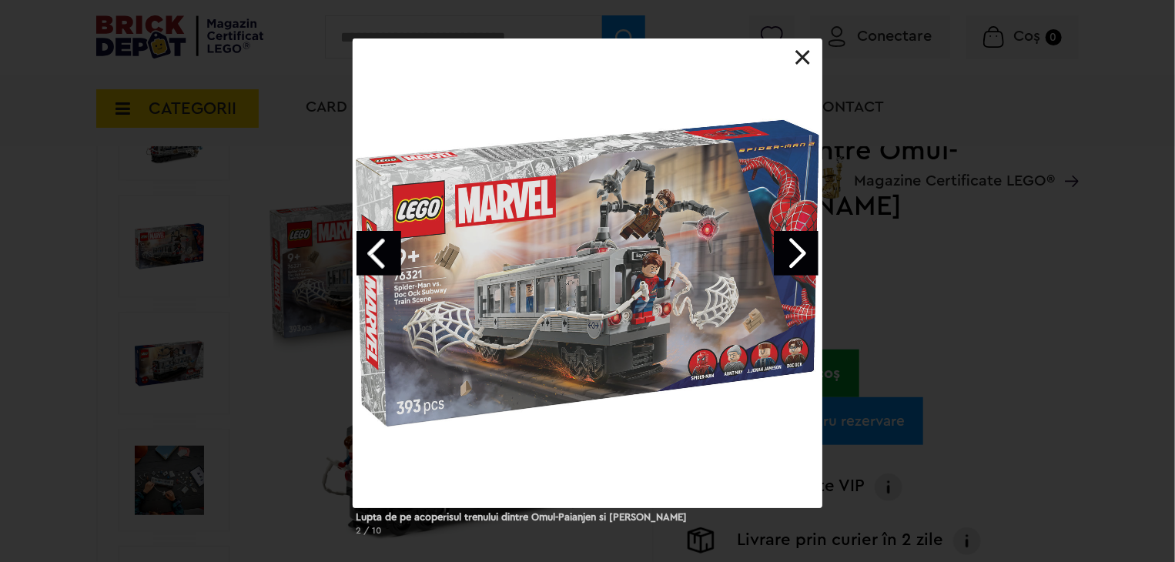
click at [373, 243] on link "Previous image" at bounding box center [379, 253] width 45 height 45
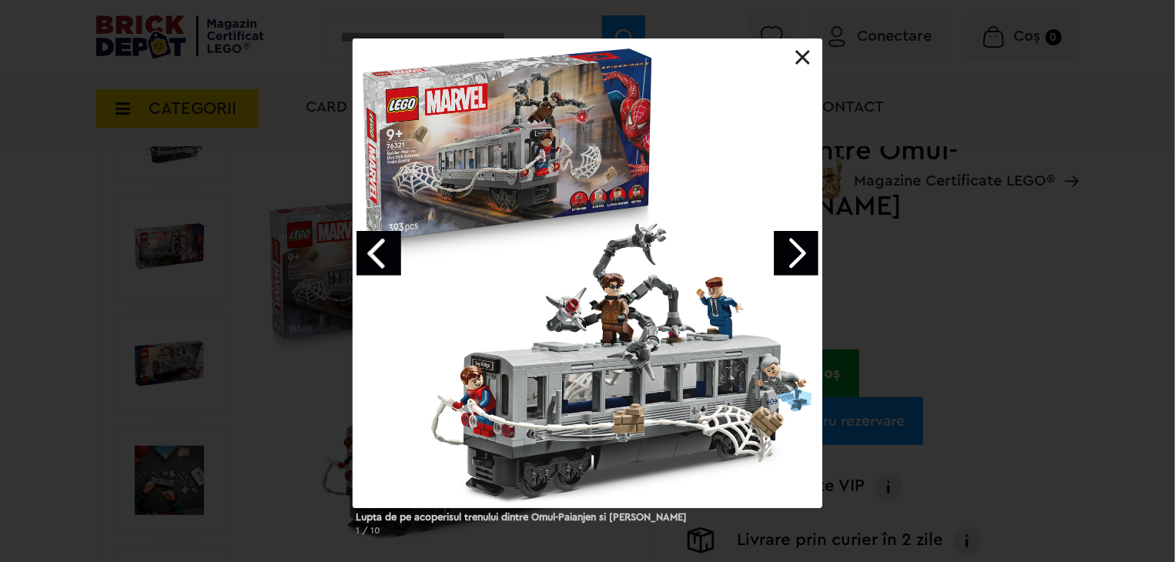
click at [373, 243] on link "Previous image" at bounding box center [379, 253] width 45 height 45
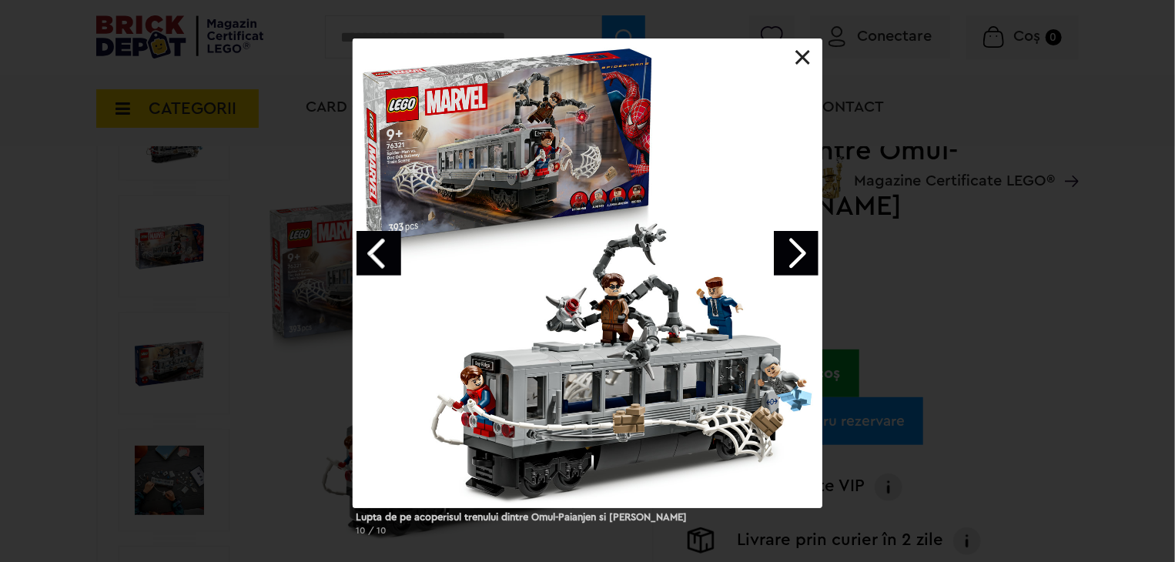
click at [112, 87] on div "Lupta de pe acoperisul trenului dintre Omul-Paianjen si Doc Ock 10 / 10" at bounding box center [587, 294] width 1175 height 510
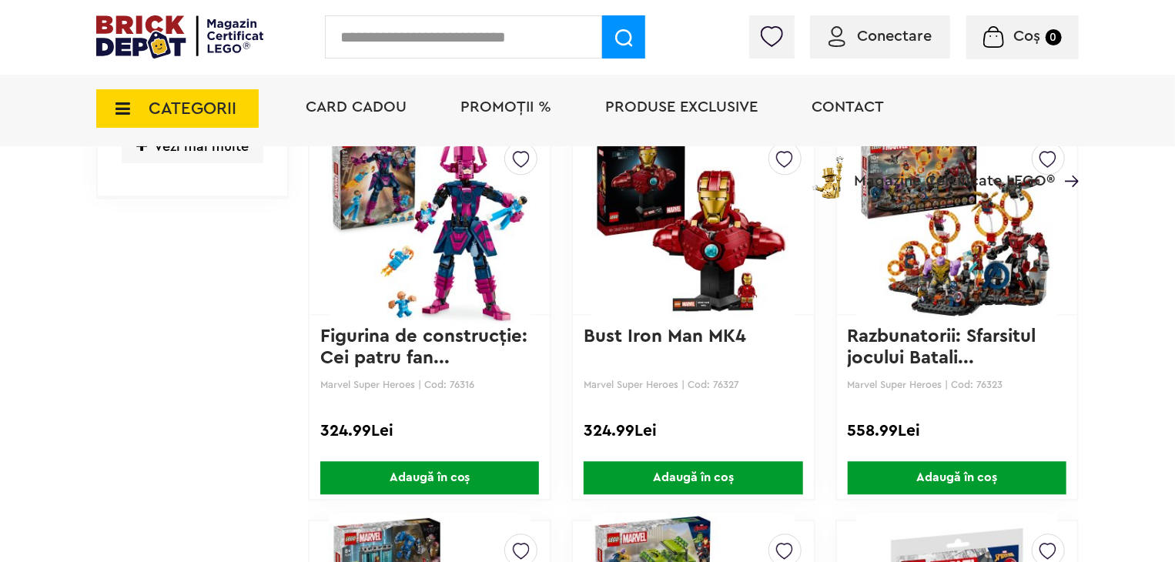
scroll to position [1659, 0]
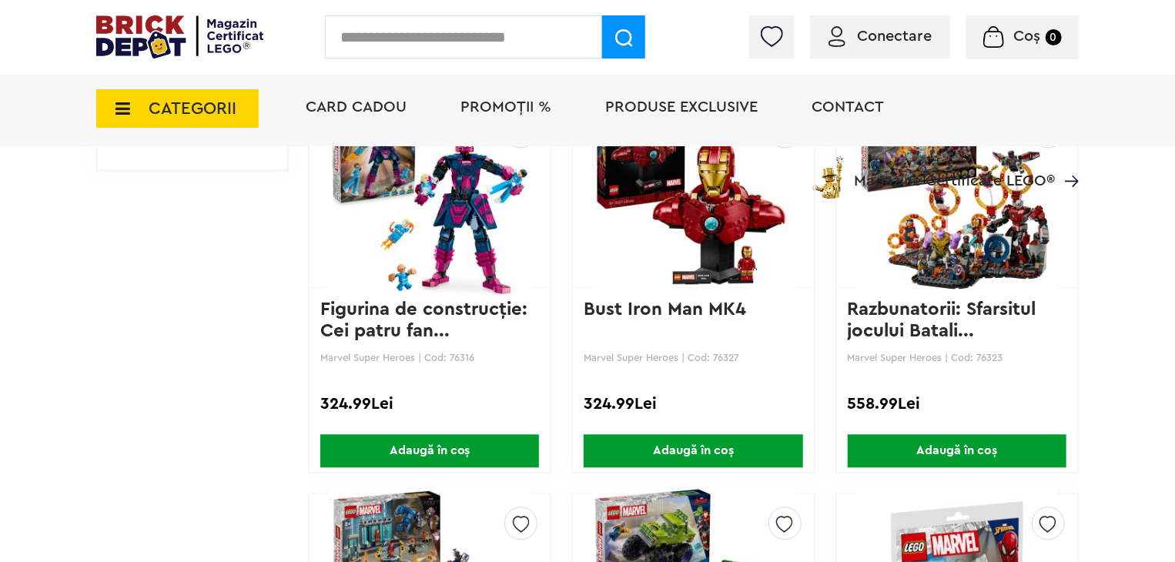
click at [1015, 235] on img at bounding box center [958, 195] width 202 height 216
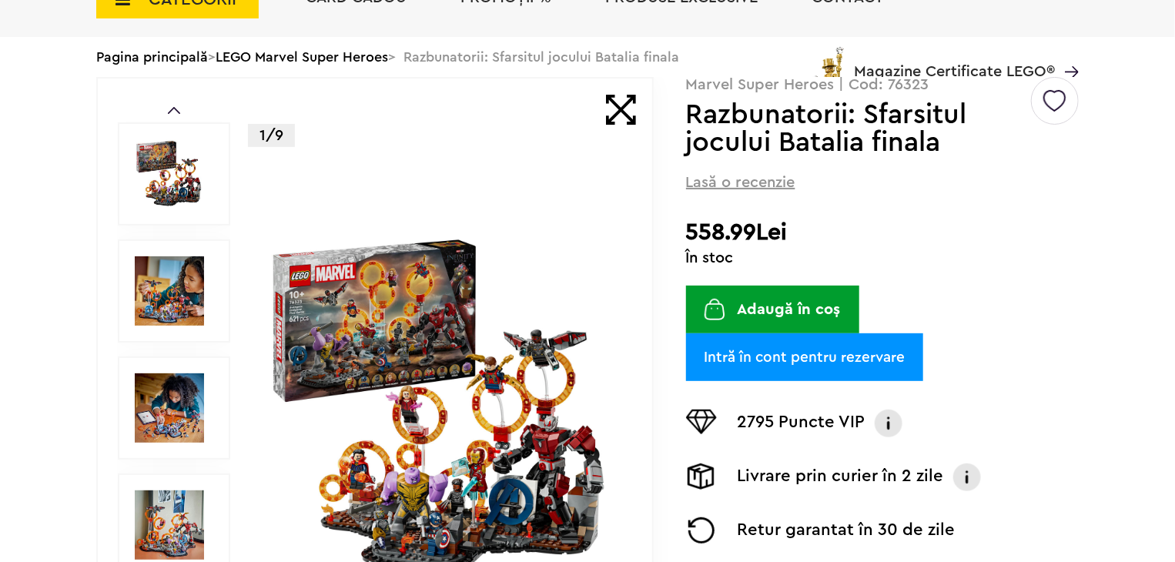
scroll to position [154, 0]
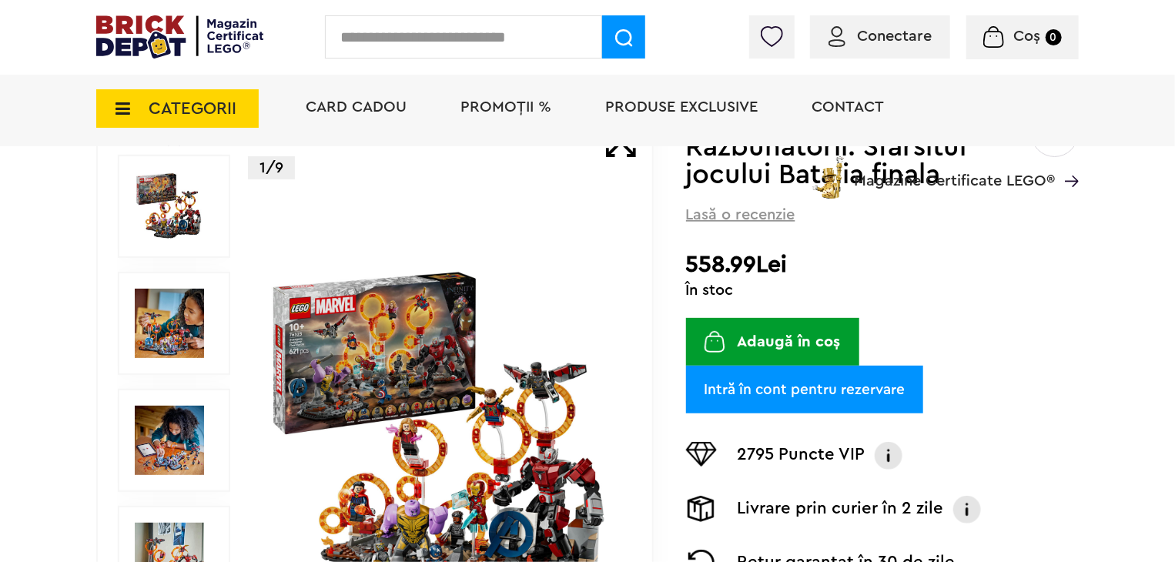
click at [464, 384] on img at bounding box center [441, 440] width 355 height 355
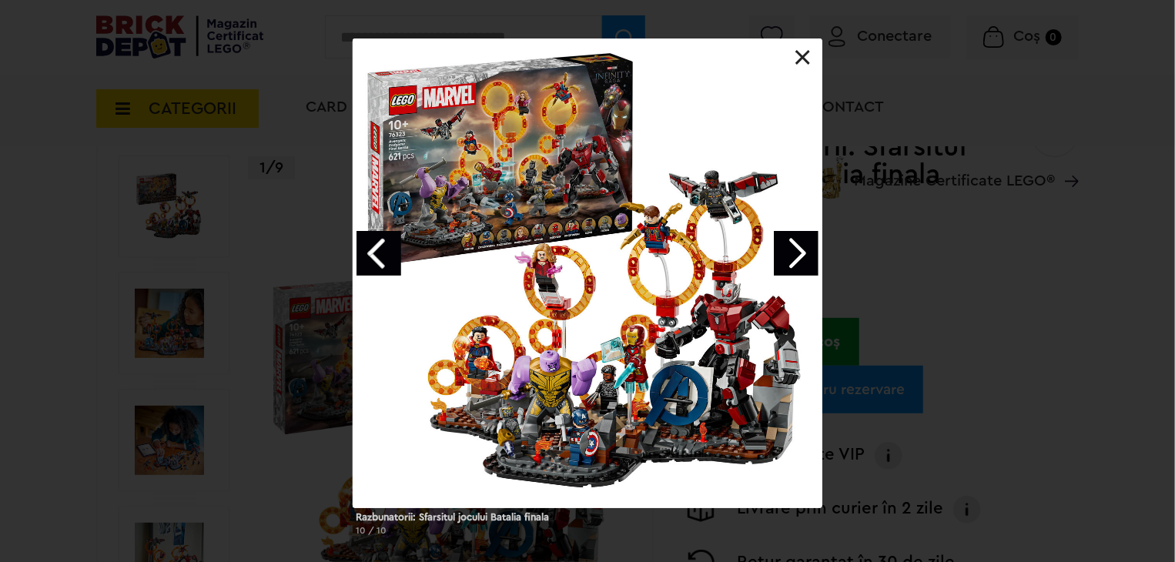
click at [391, 245] on link "Previous image" at bounding box center [379, 253] width 45 height 45
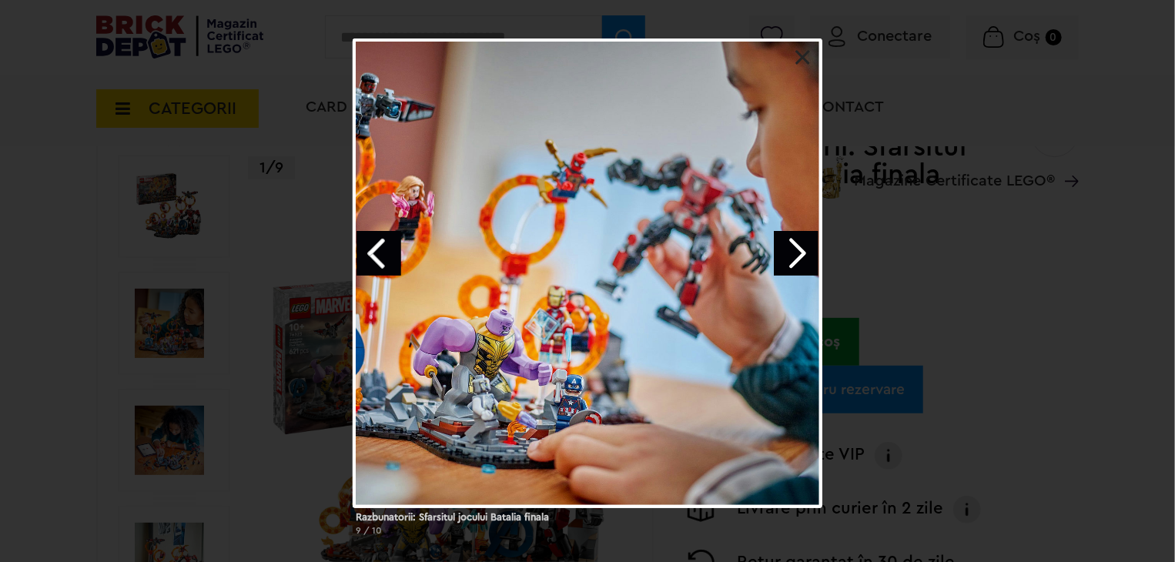
click at [385, 246] on link "Previous image" at bounding box center [379, 253] width 45 height 45
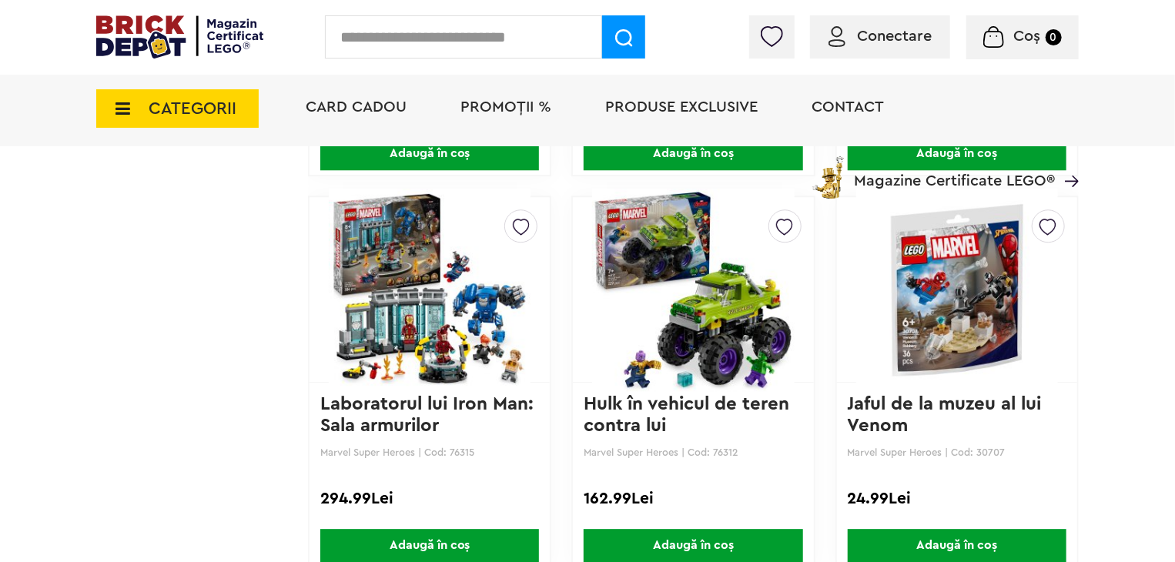
scroll to position [1967, 0]
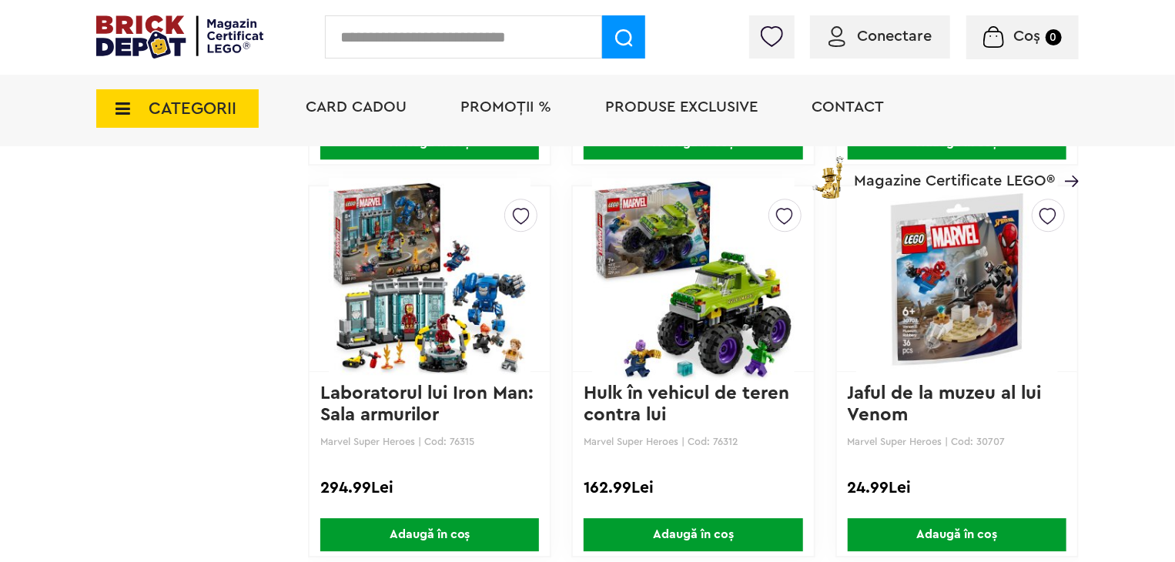
click at [767, 312] on img at bounding box center [693, 279] width 202 height 216
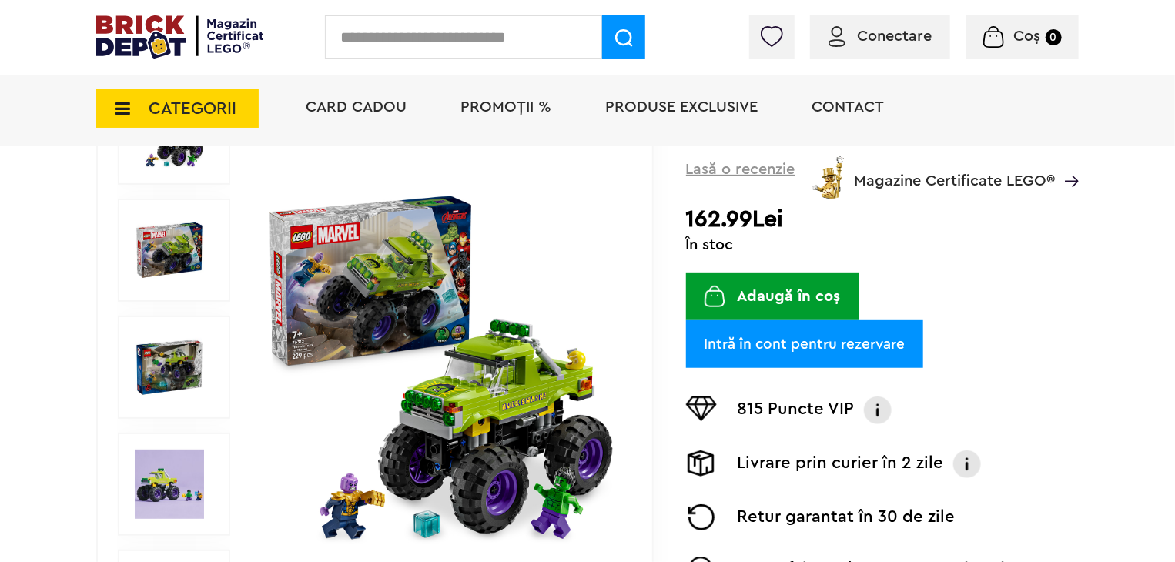
scroll to position [231, 0]
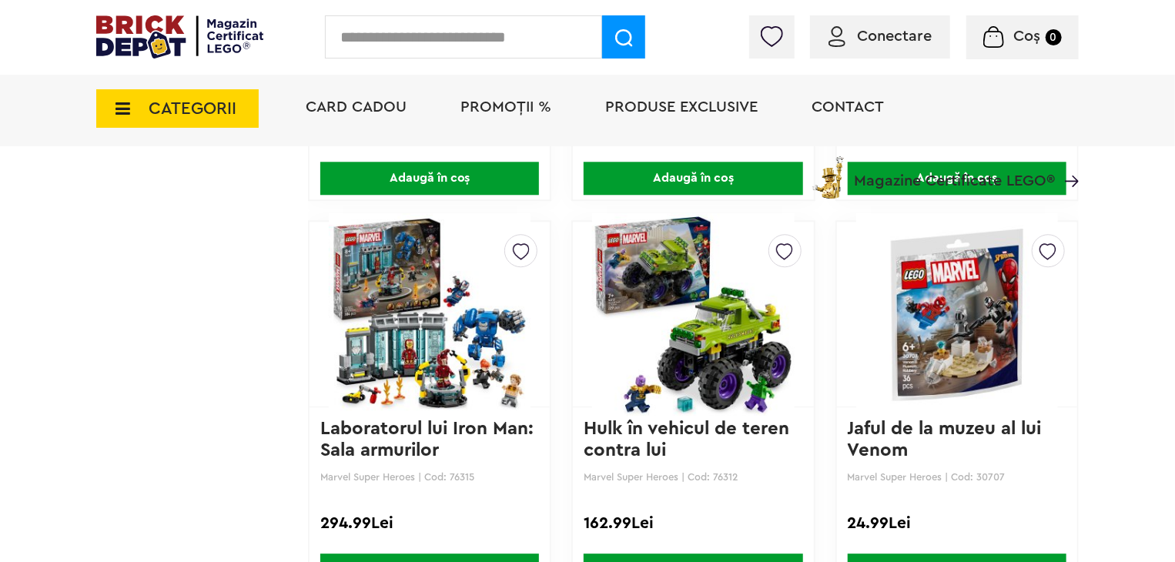
click at [949, 344] on img at bounding box center [958, 314] width 202 height 216
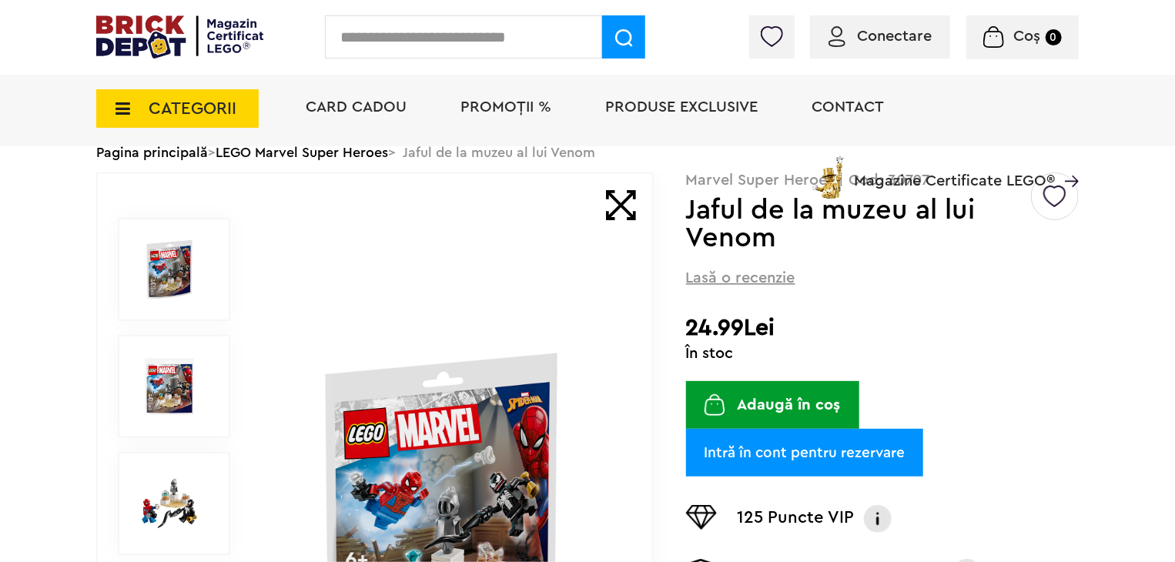
scroll to position [308, 0]
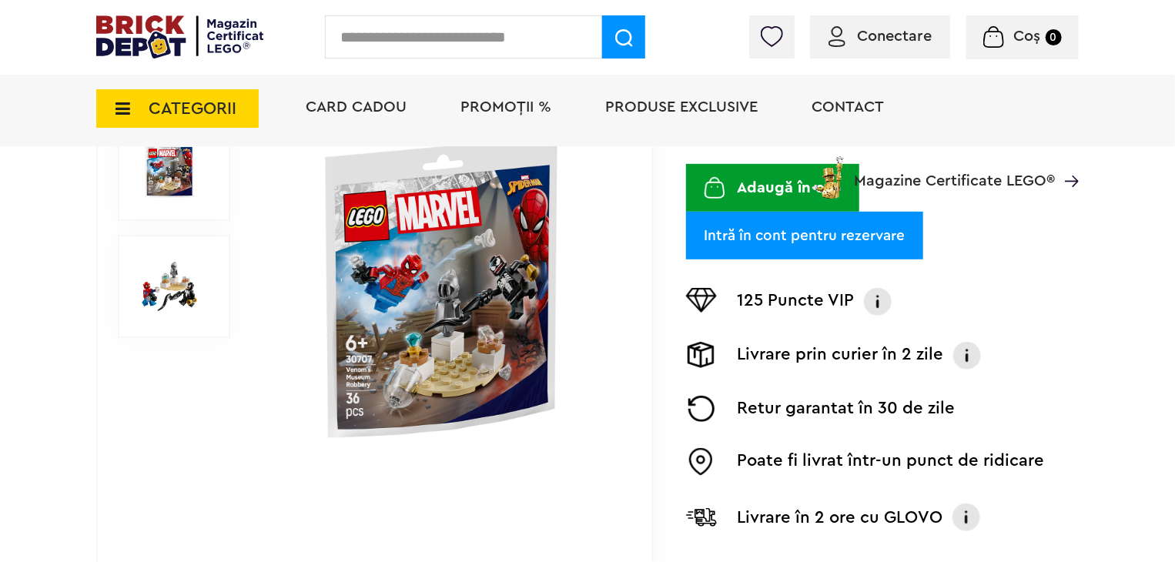
click at [440, 296] on img at bounding box center [441, 286] width 355 height 355
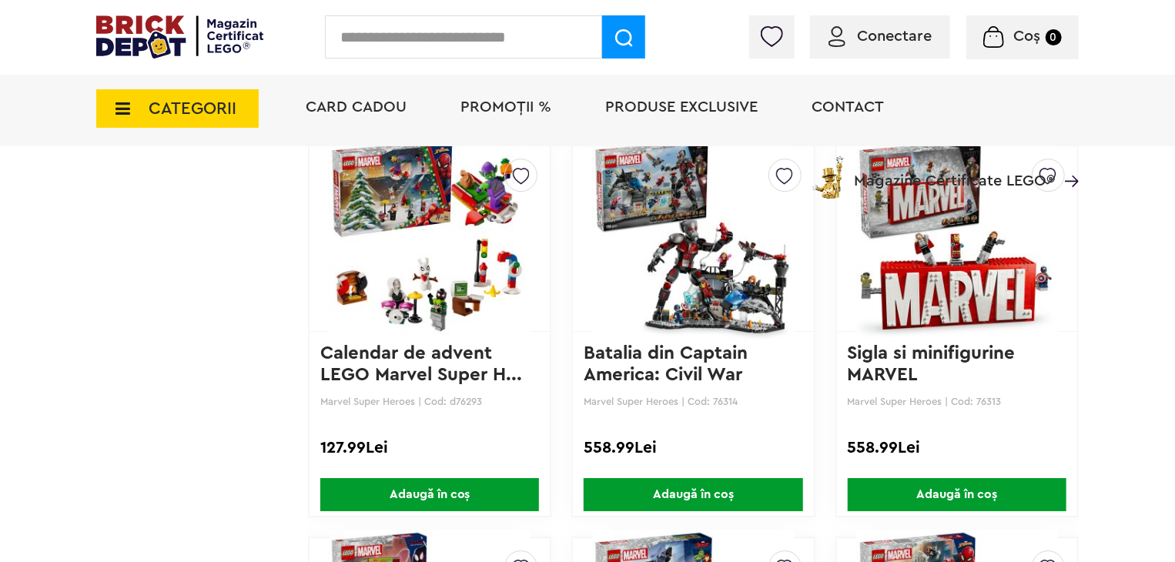
scroll to position [2317, 0]
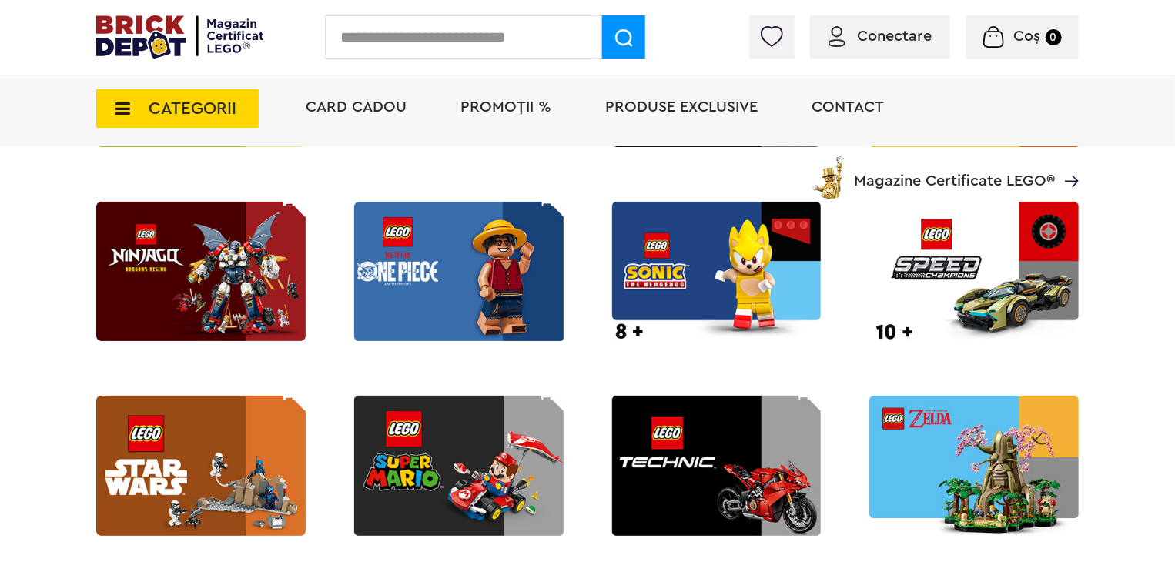
scroll to position [1849, 0]
click at [672, 446] on img at bounding box center [717, 465] width 210 height 139
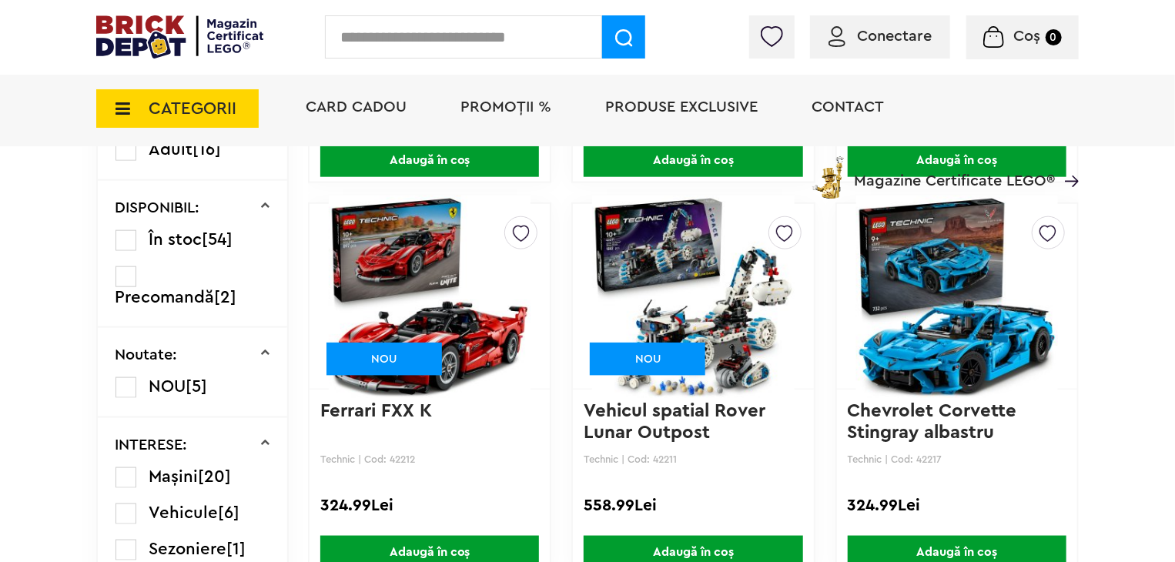
scroll to position [808, 0]
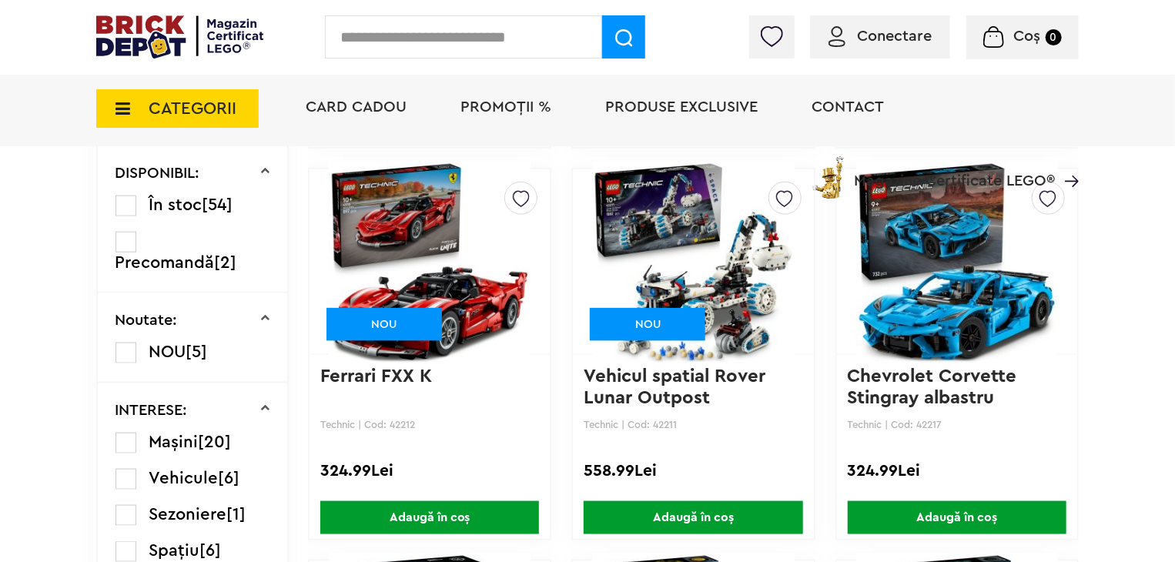
click at [658, 286] on img at bounding box center [693, 262] width 202 height 216
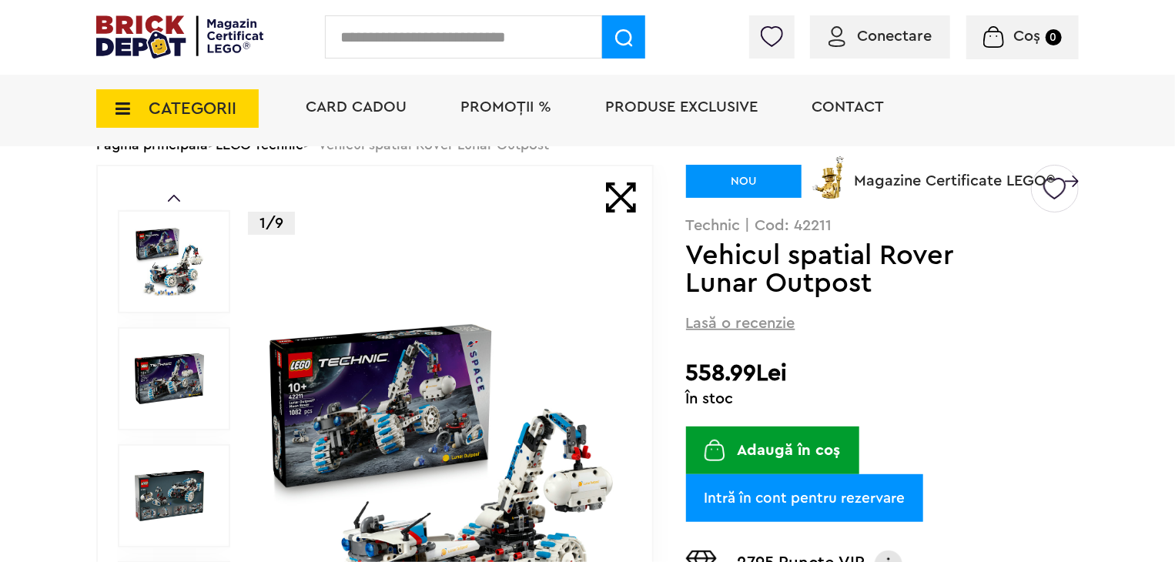
scroll to position [231, 0]
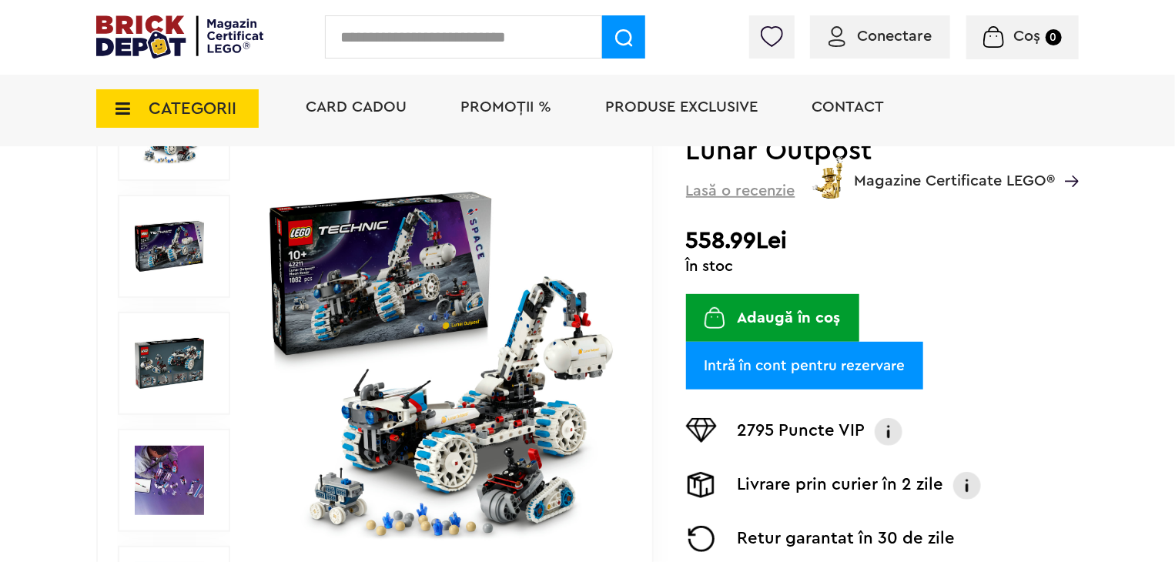
click at [478, 450] on img at bounding box center [441, 363] width 355 height 355
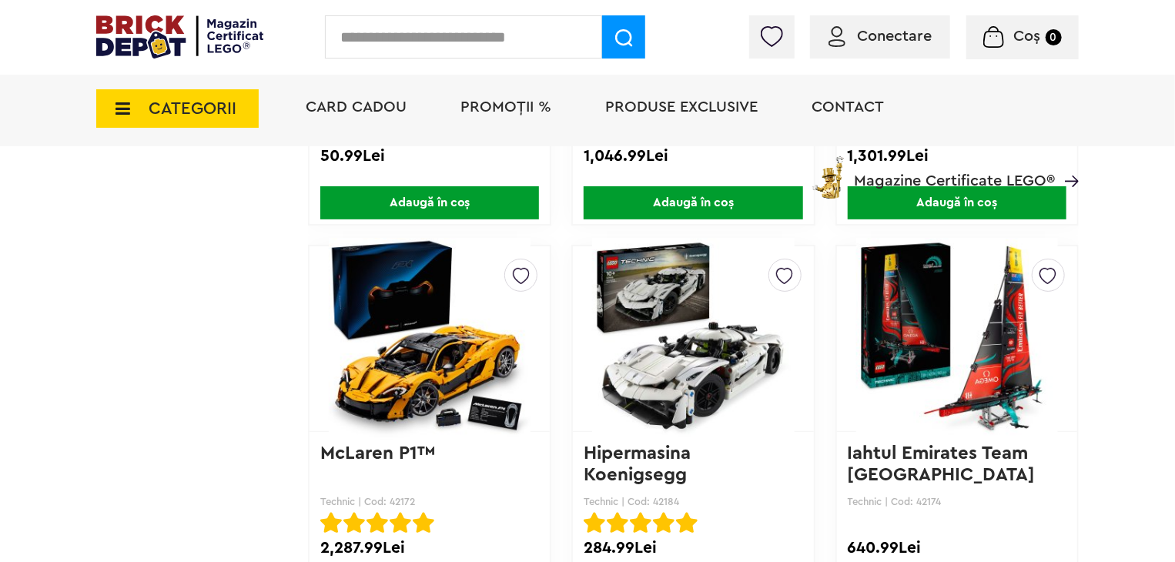
scroll to position [2698, 0]
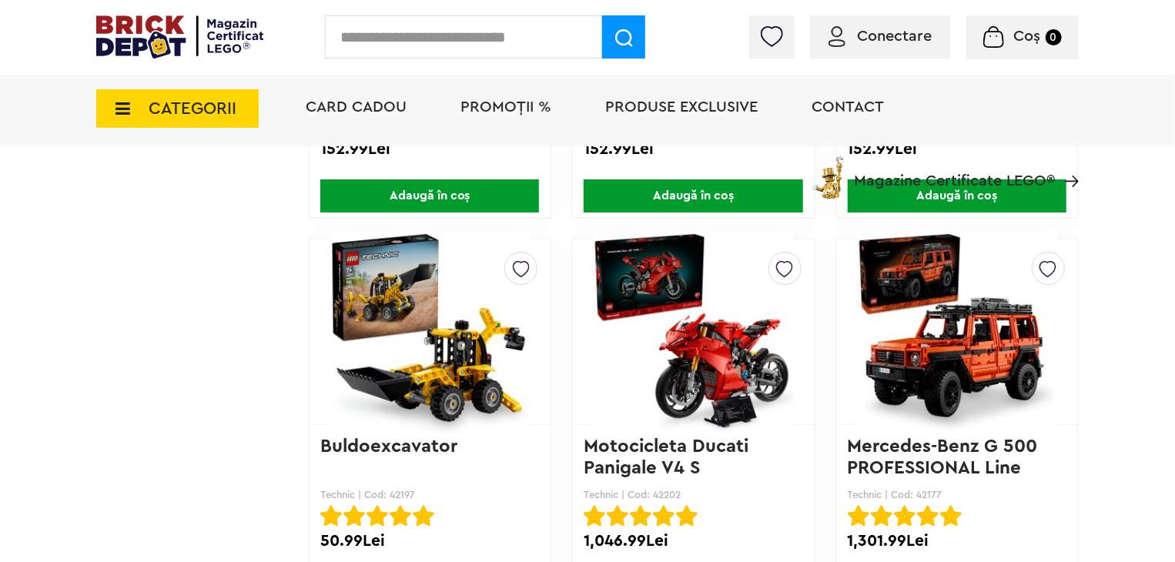
click at [481, 344] on img at bounding box center [430, 332] width 202 height 216
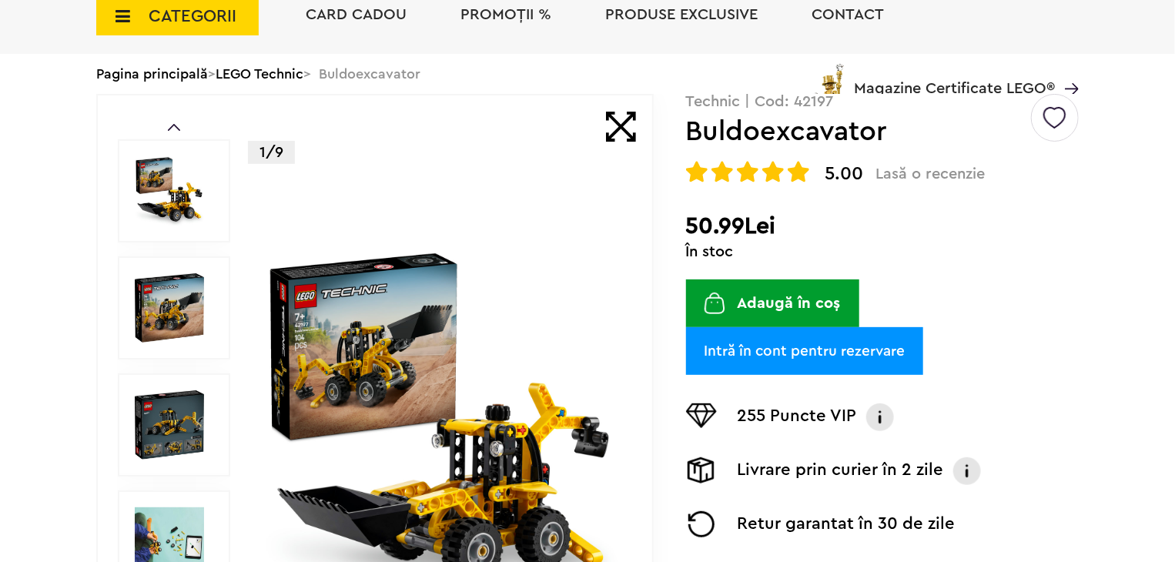
scroll to position [231, 0]
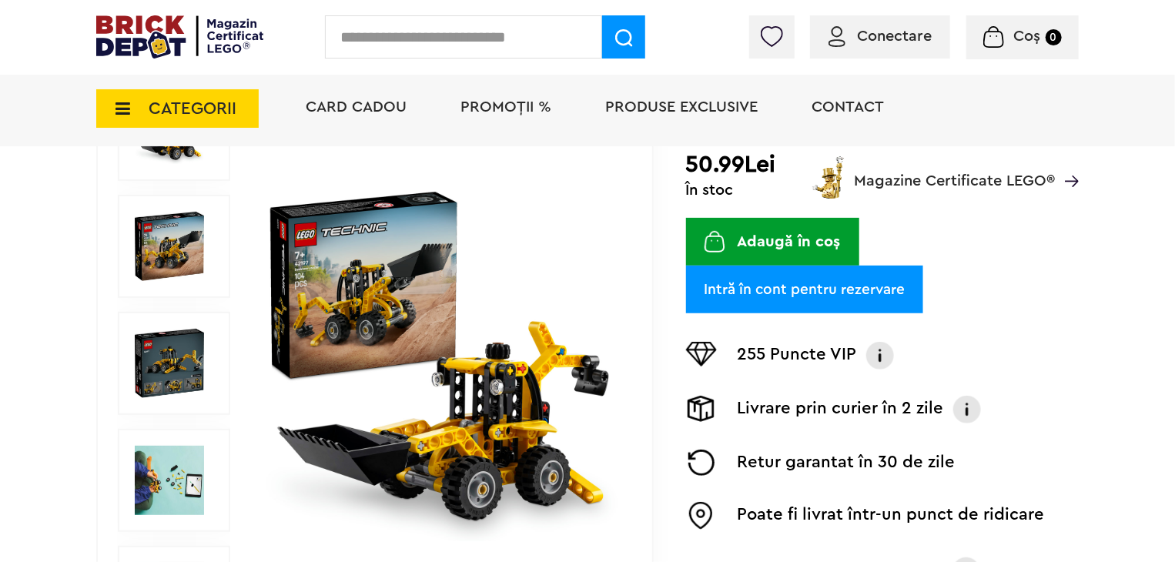
click at [499, 386] on img at bounding box center [441, 363] width 355 height 355
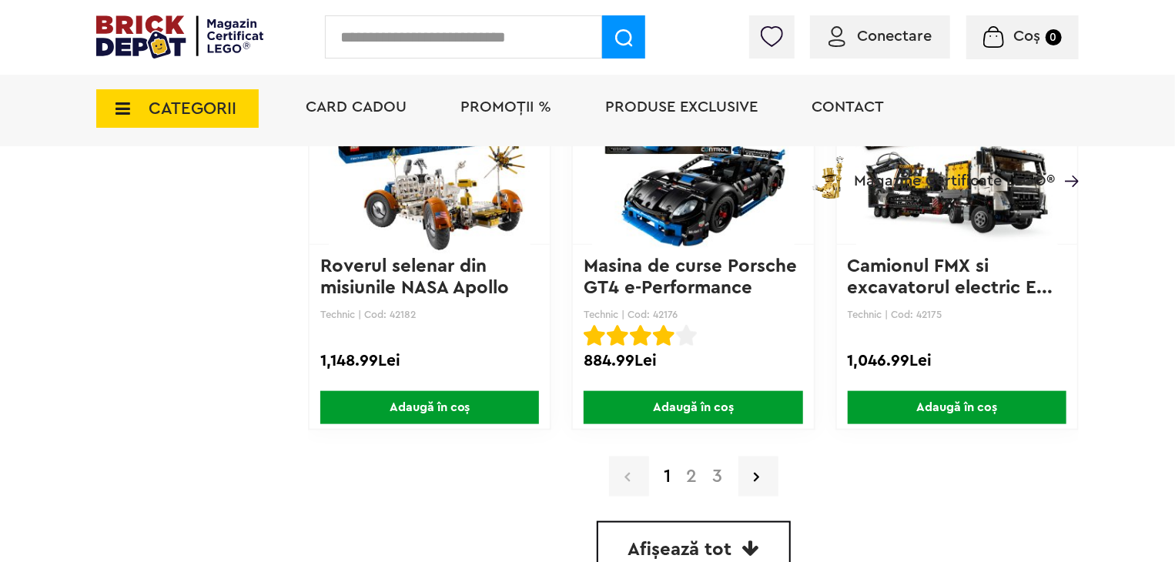
scroll to position [3700, 0]
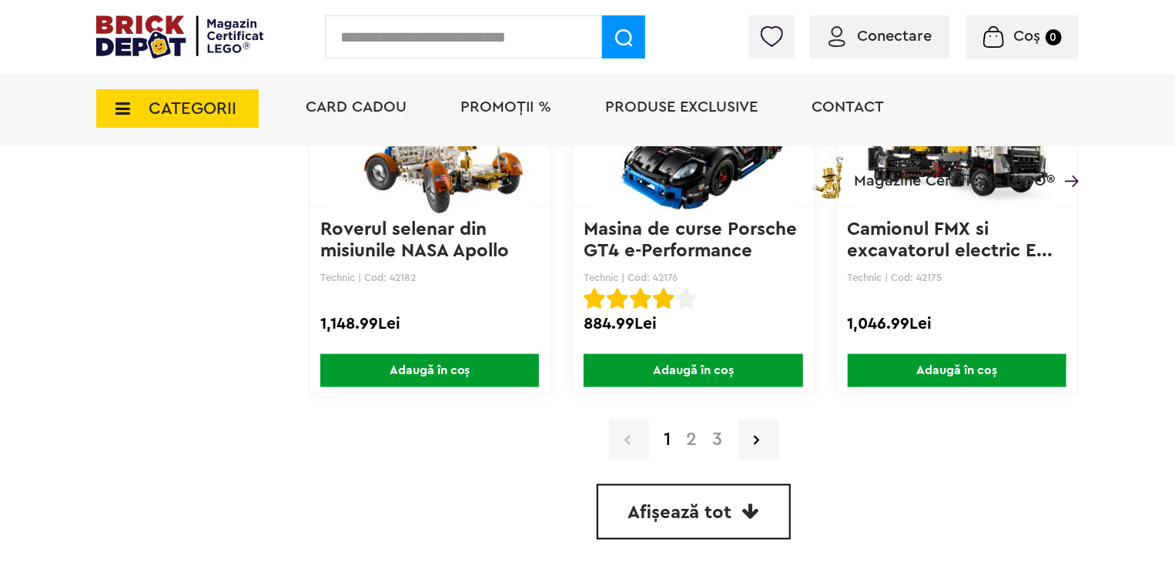
click at [683, 435] on link "2" at bounding box center [692, 440] width 26 height 18
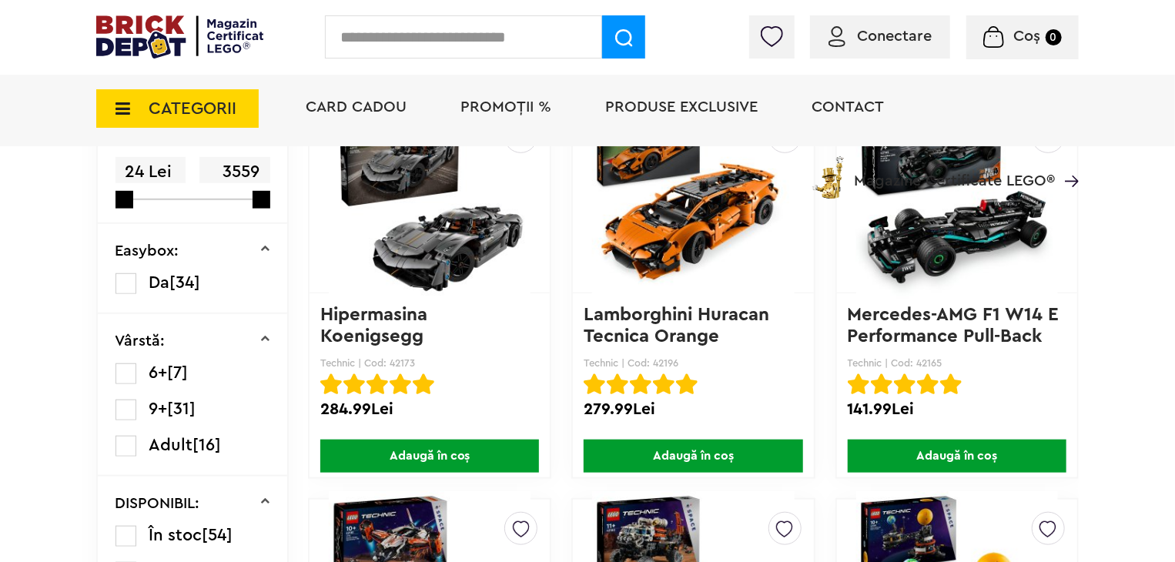
scroll to position [385, 0]
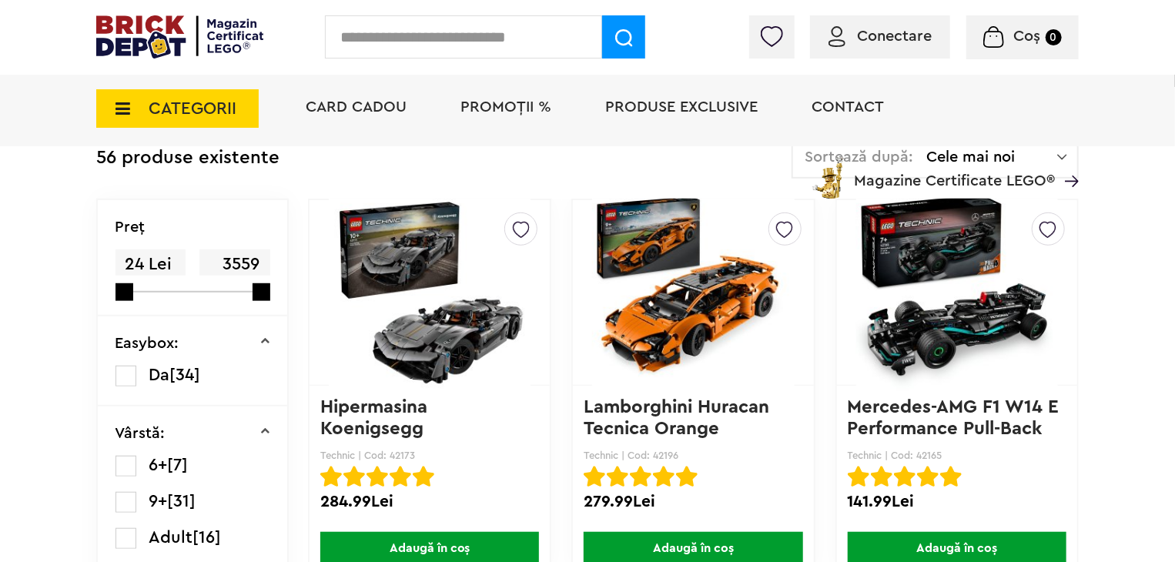
click at [647, 327] on img at bounding box center [693, 293] width 202 height 216
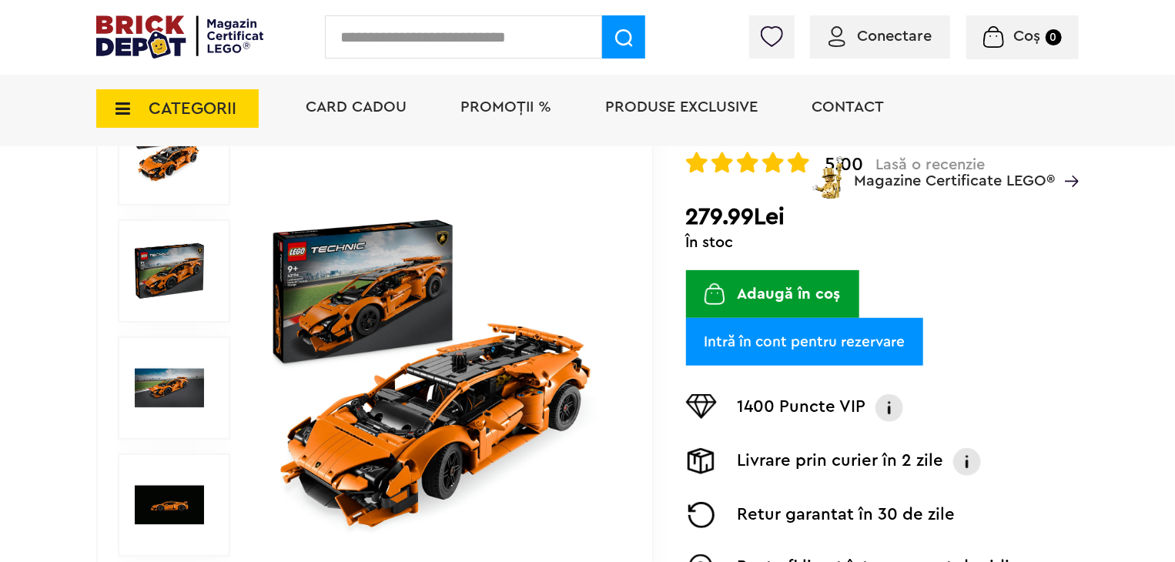
scroll to position [231, 0]
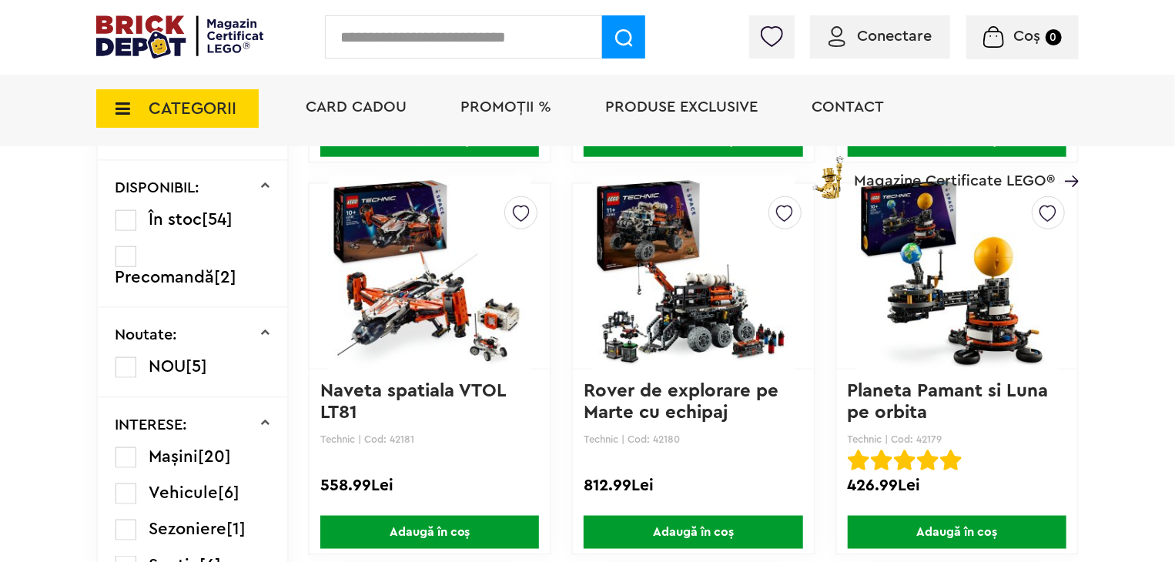
scroll to position [770, 0]
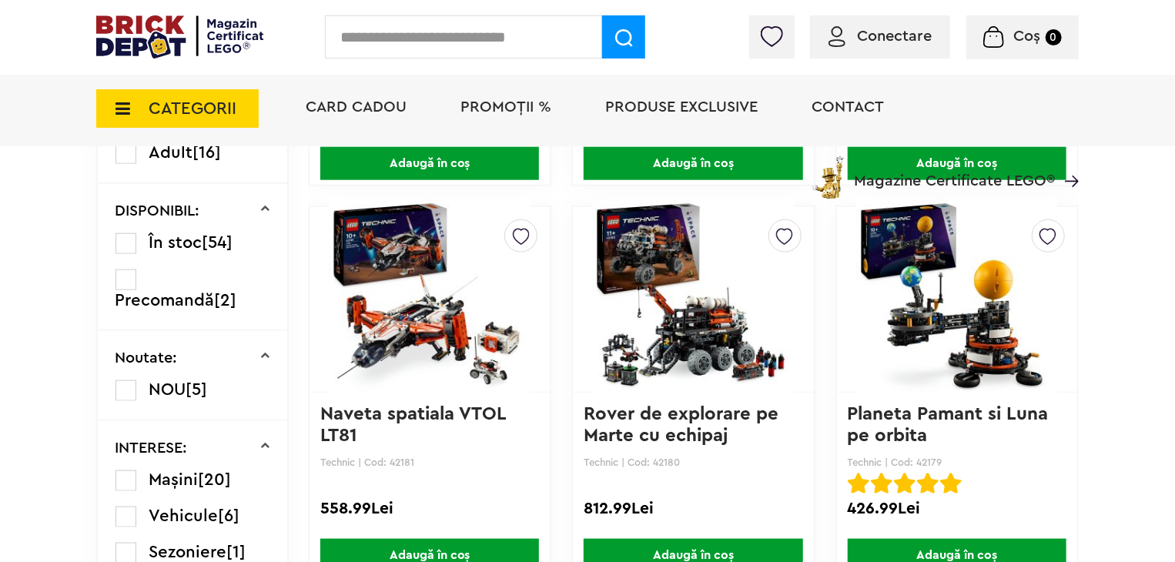
click at [984, 283] on img at bounding box center [958, 300] width 202 height 216
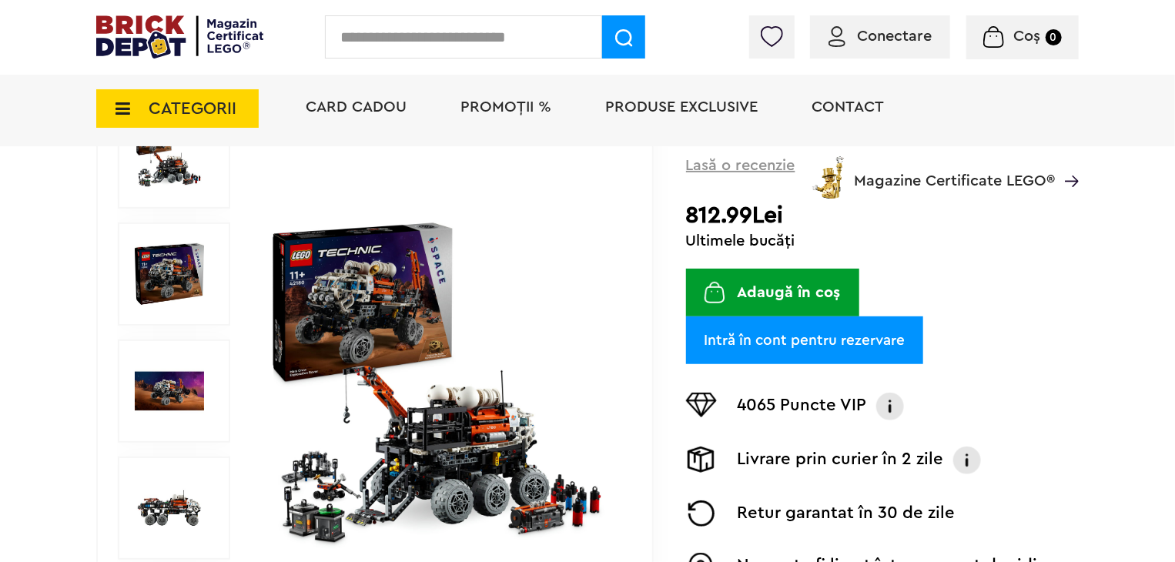
scroll to position [270, 0]
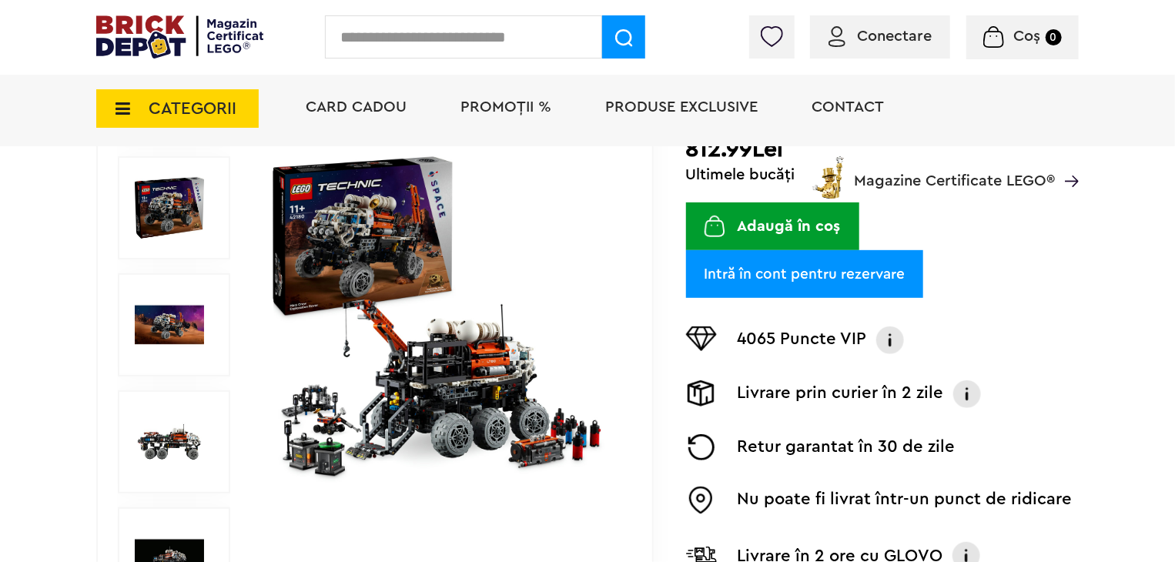
click at [434, 363] on img at bounding box center [441, 325] width 355 height 355
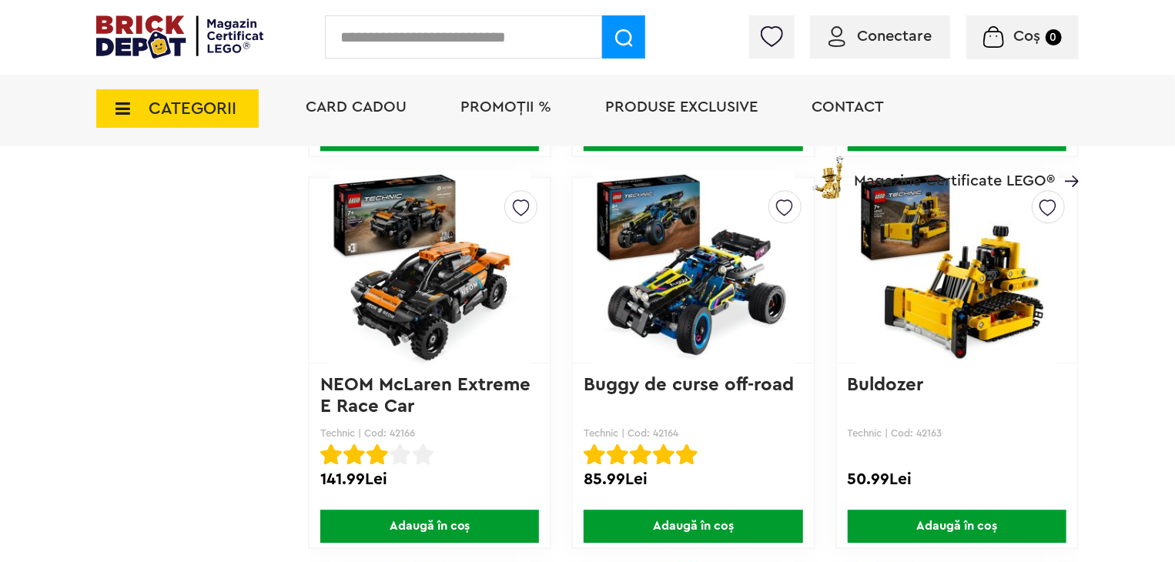
scroll to position [2003, 0]
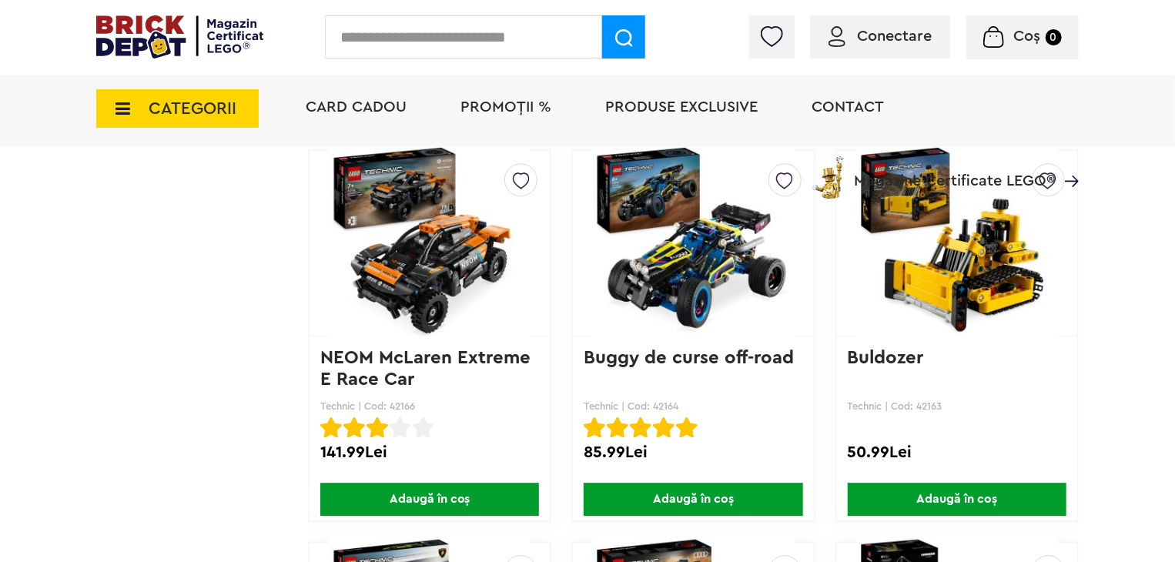
click at [972, 269] on img at bounding box center [958, 244] width 202 height 216
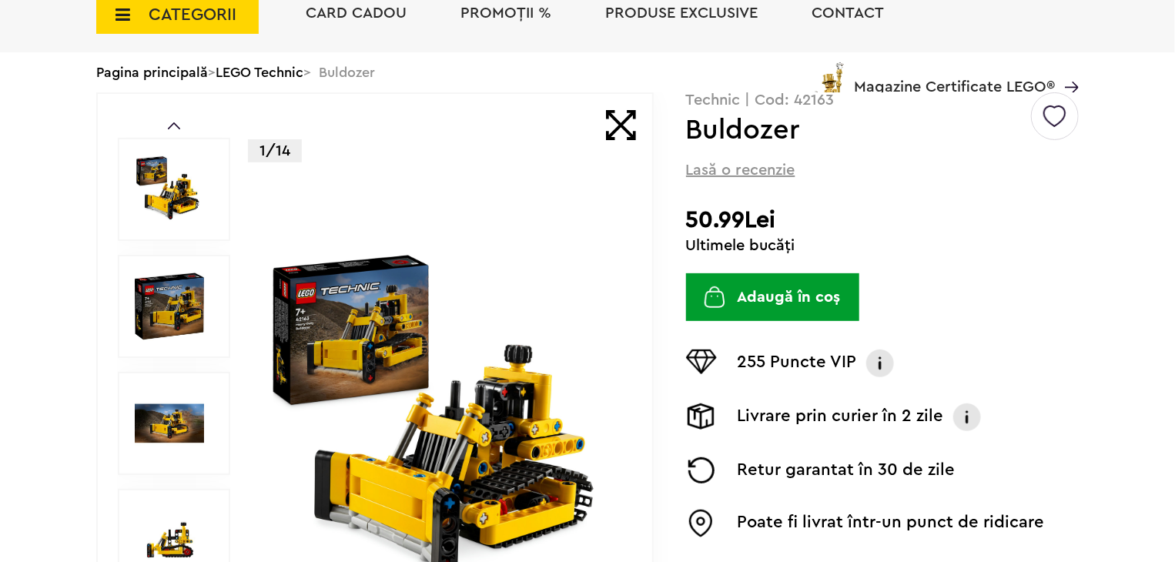
scroll to position [154, 0]
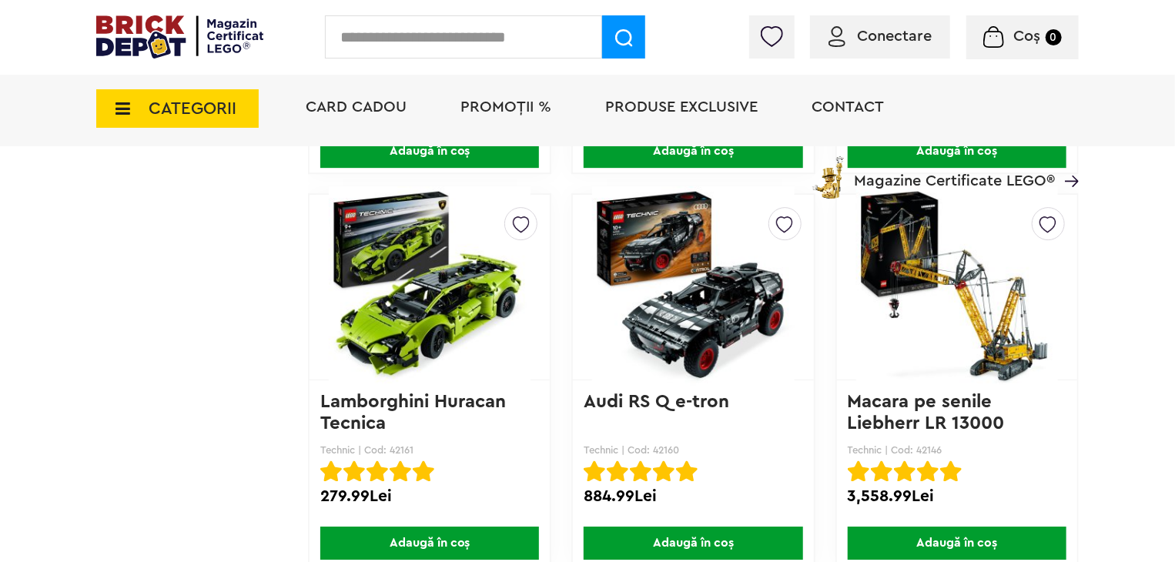
scroll to position [2388, 0]
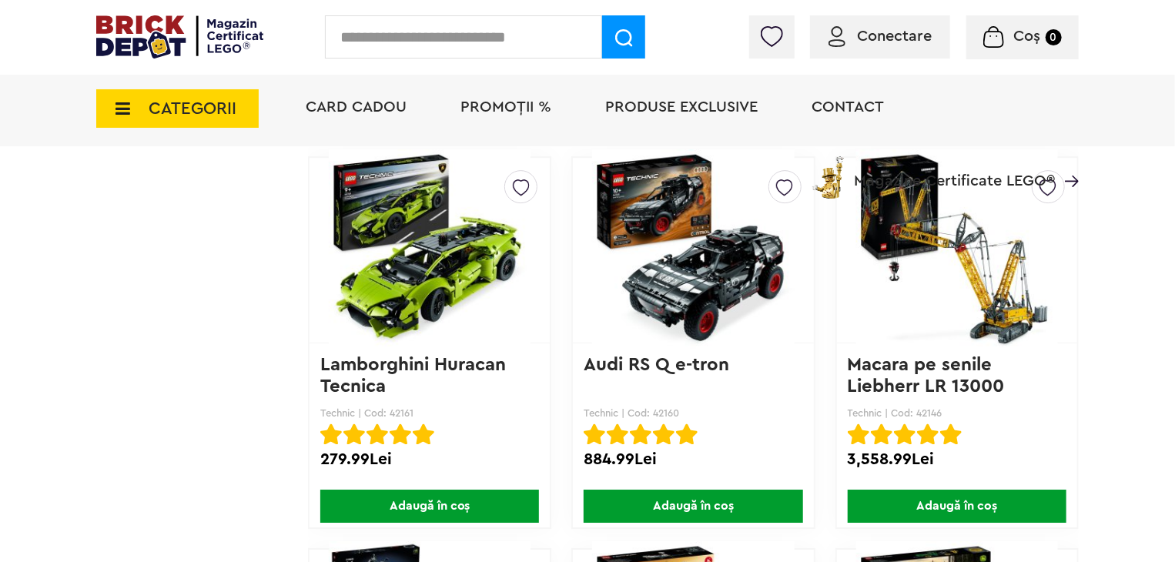
click at [998, 295] on img at bounding box center [958, 251] width 202 height 216
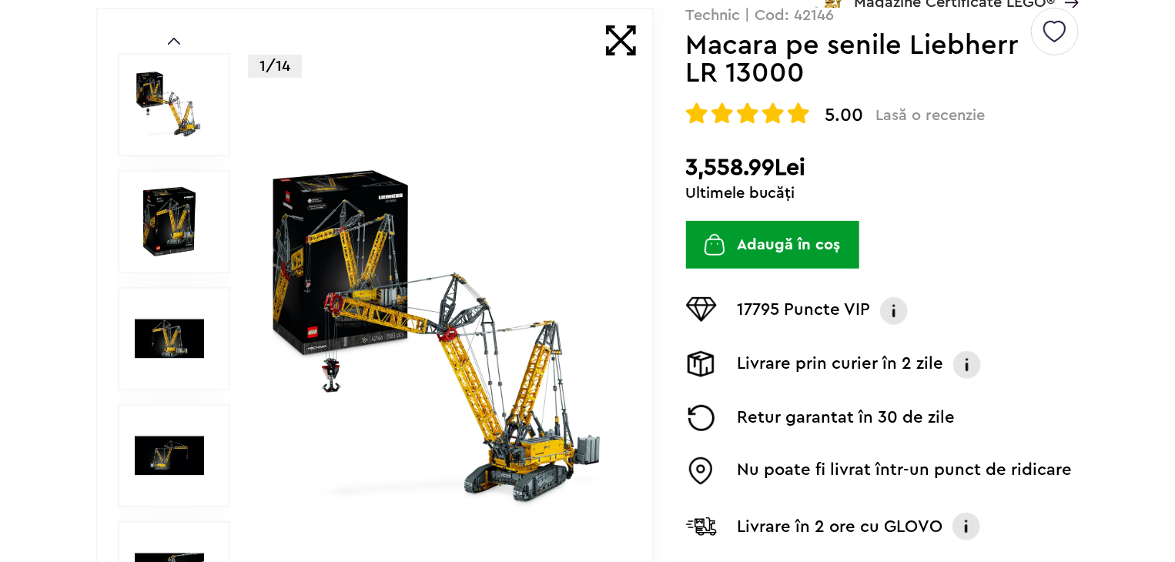
scroll to position [231, 0]
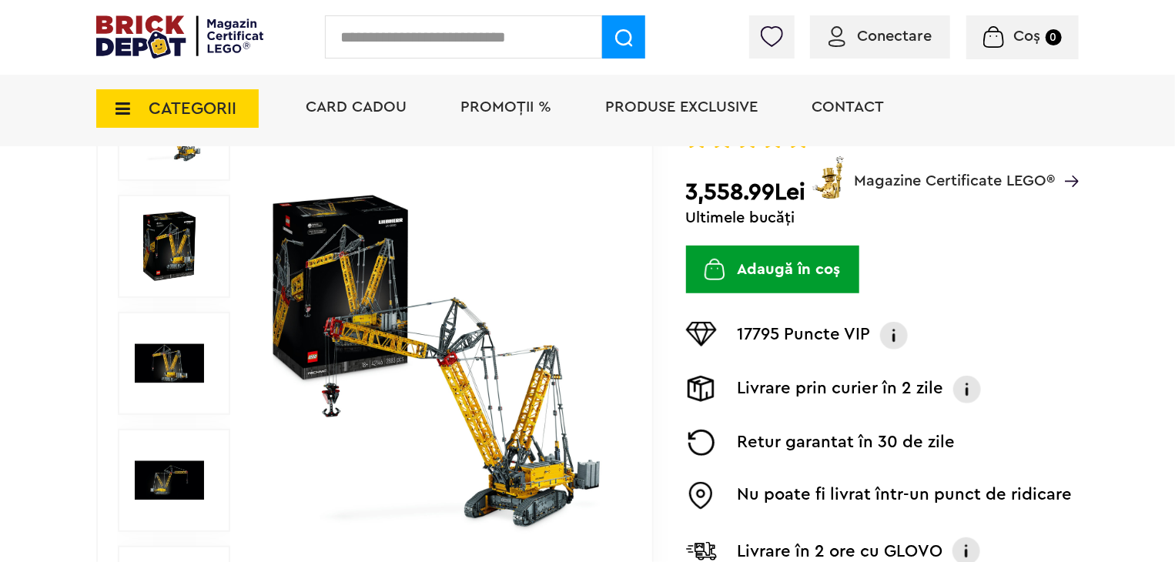
click at [413, 384] on img at bounding box center [441, 363] width 355 height 355
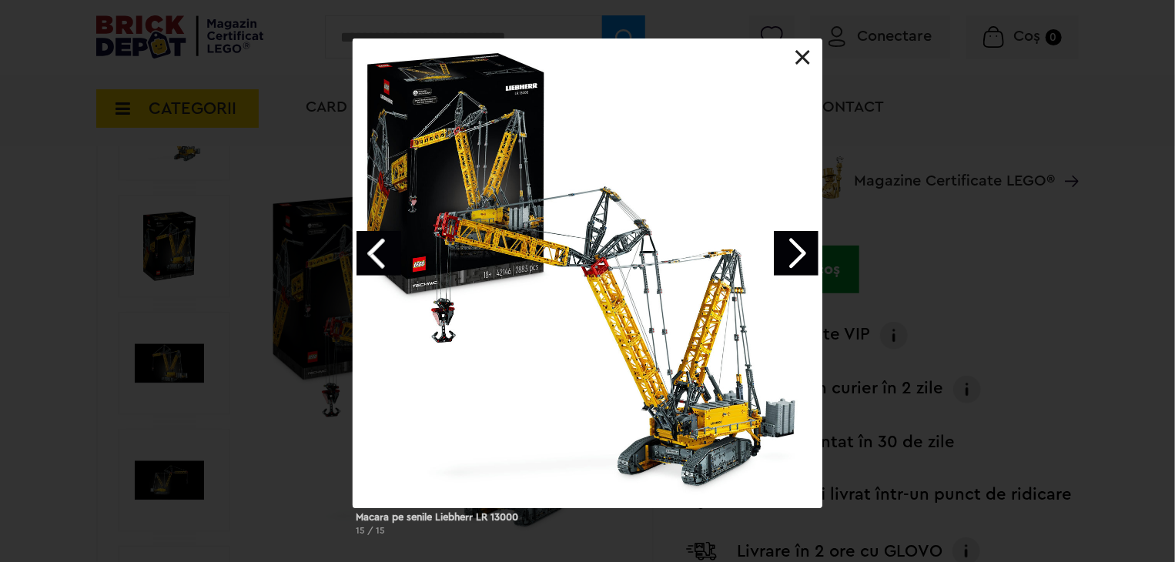
click at [778, 260] on link "Next image" at bounding box center [796, 253] width 45 height 45
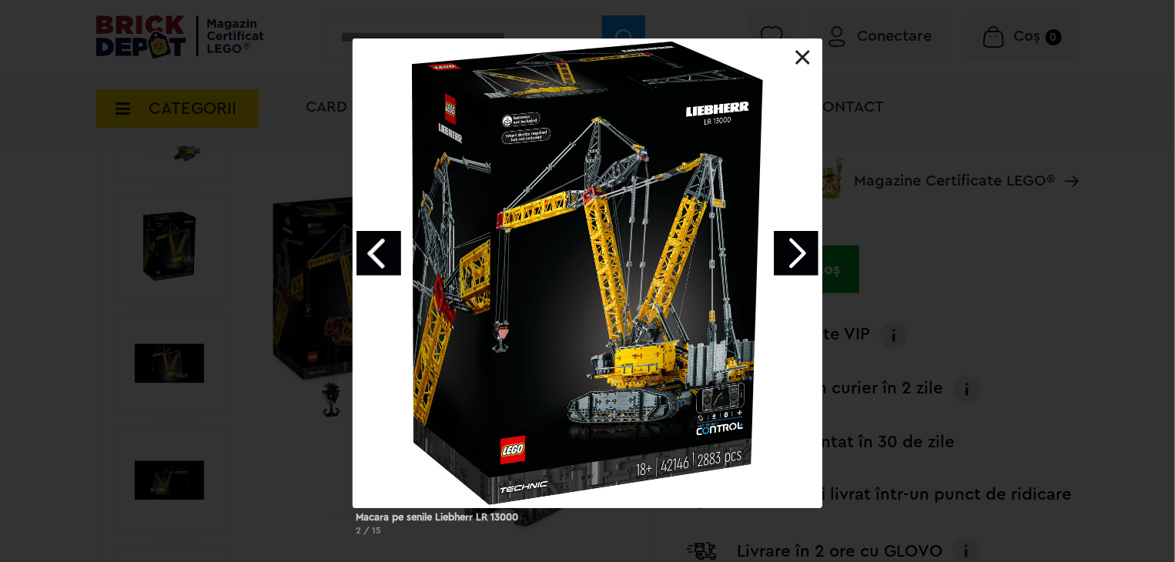
click at [778, 260] on link "Next image" at bounding box center [796, 253] width 45 height 45
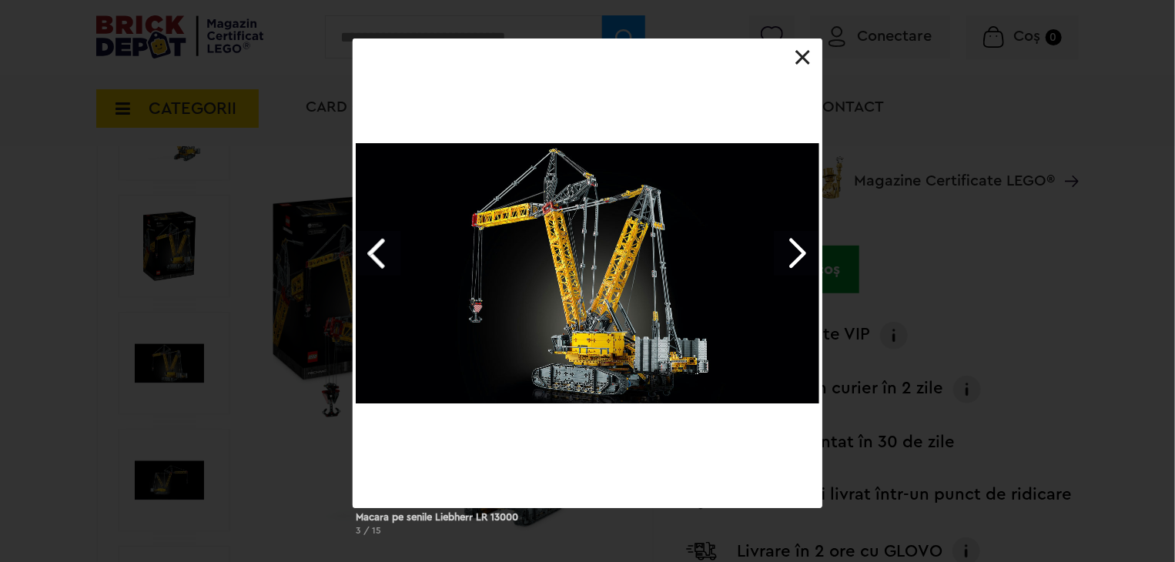
click at [786, 260] on link "Next image" at bounding box center [796, 253] width 45 height 45
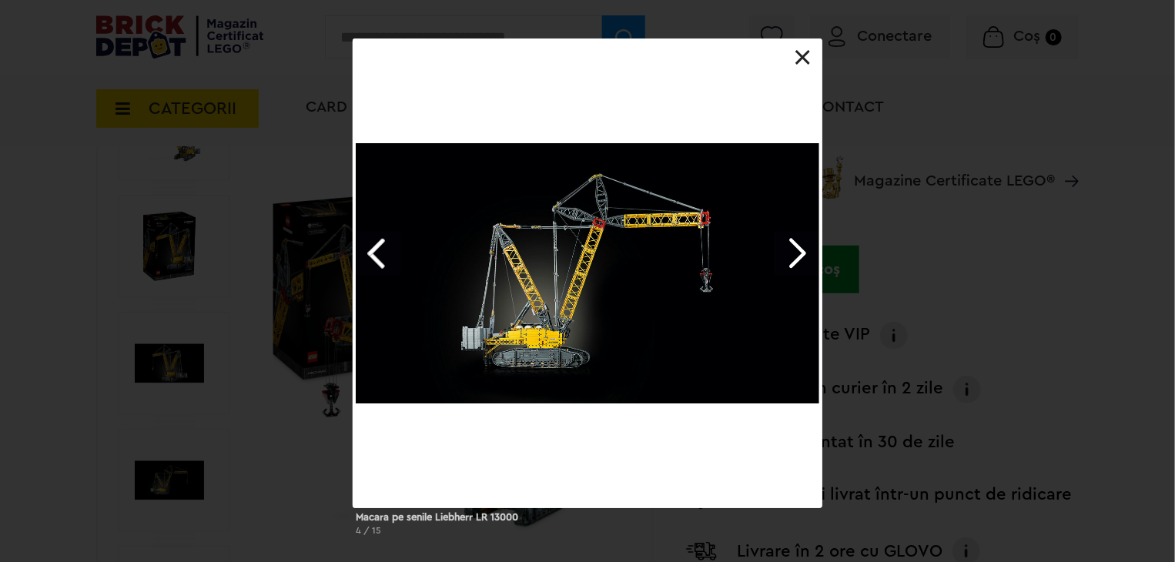
click at [792, 262] on link "Next image" at bounding box center [796, 253] width 45 height 45
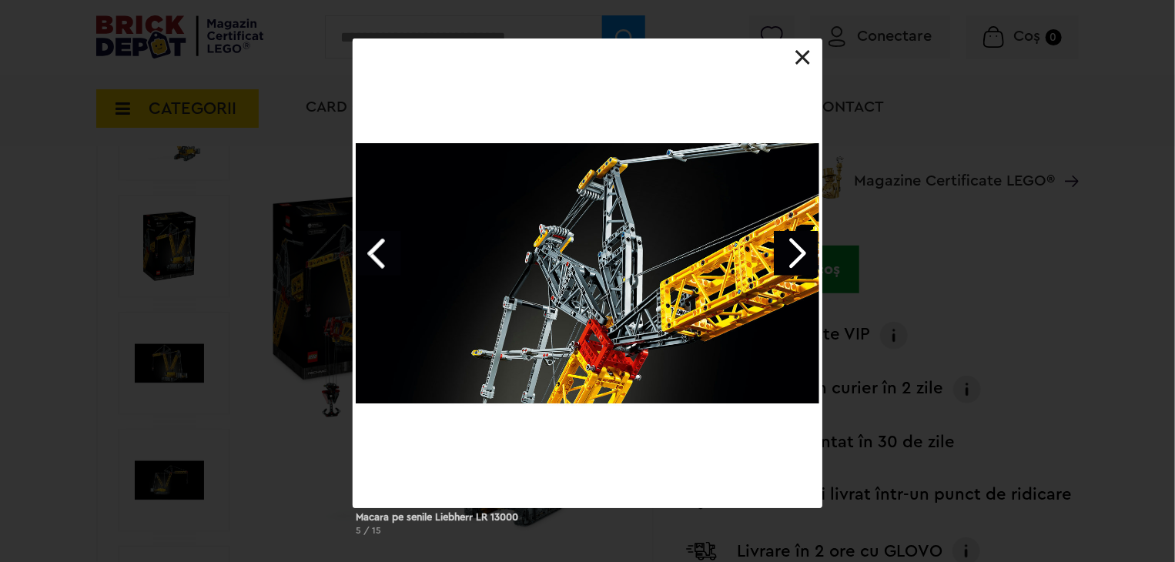
click at [793, 262] on link "Next image" at bounding box center [796, 253] width 45 height 45
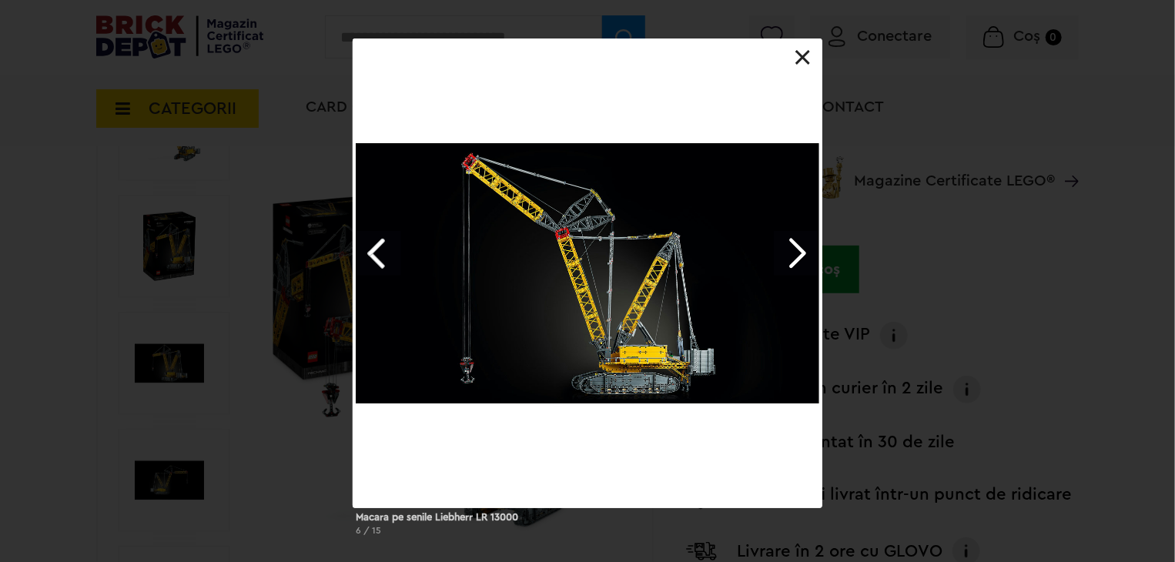
click link "Next image"
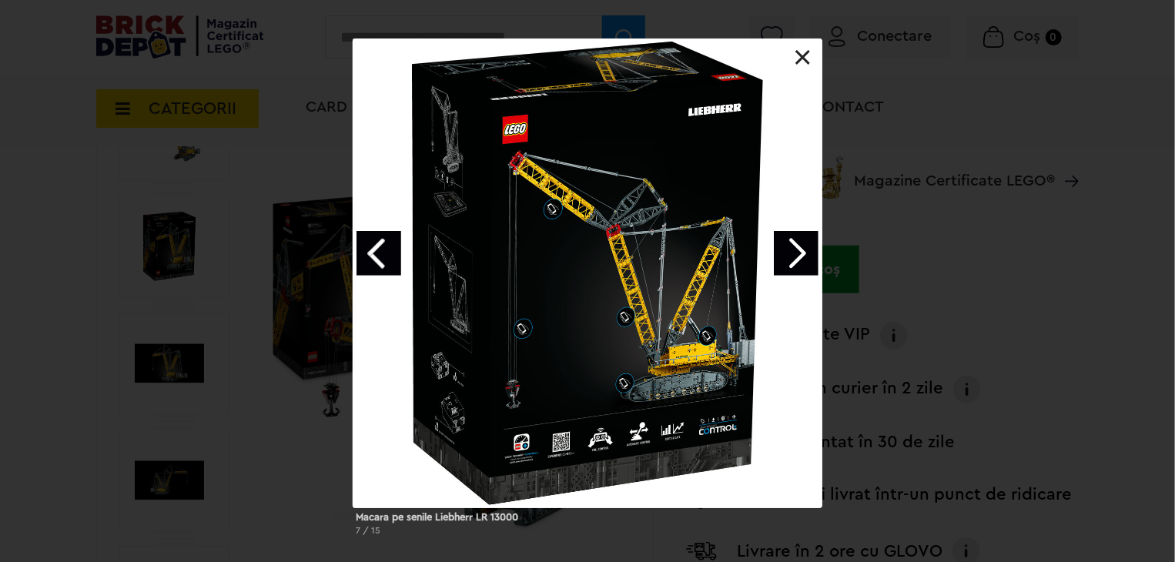
click link "Next image"
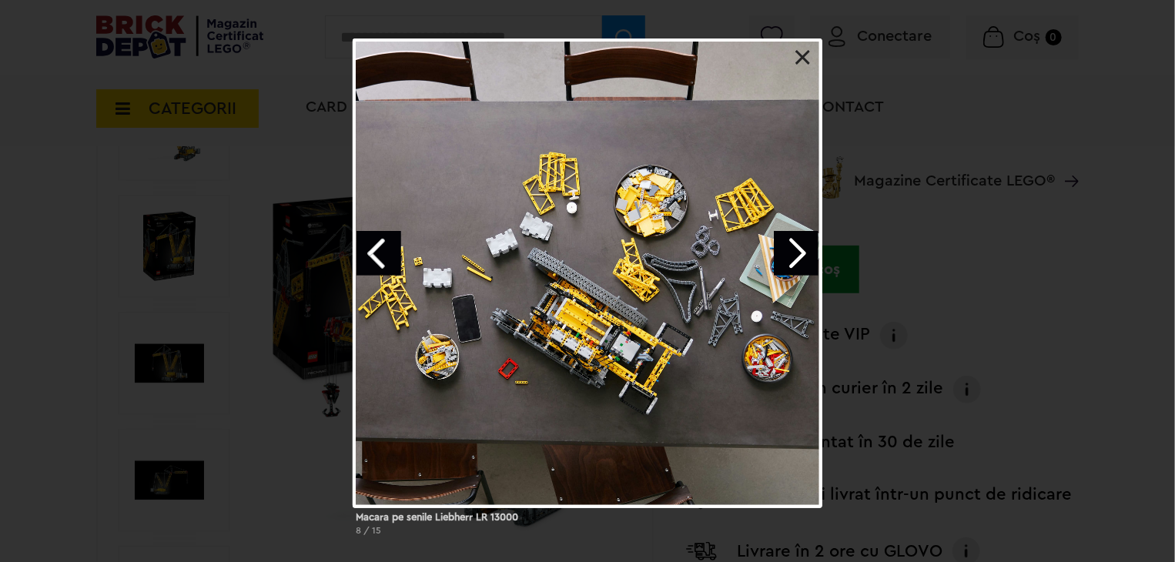
click link "Next image"
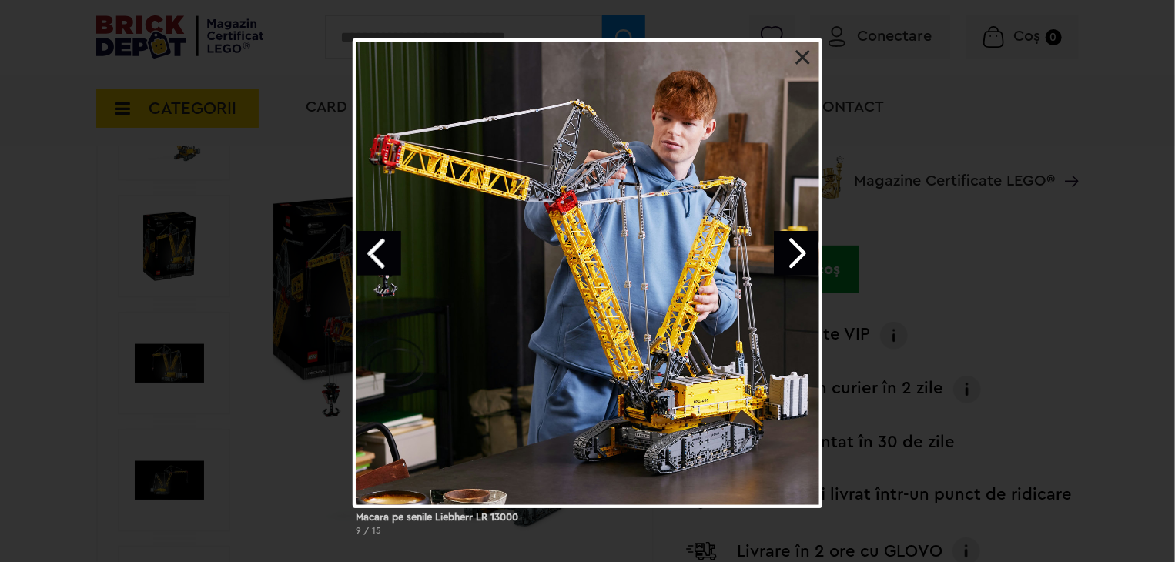
click link "Previous image"
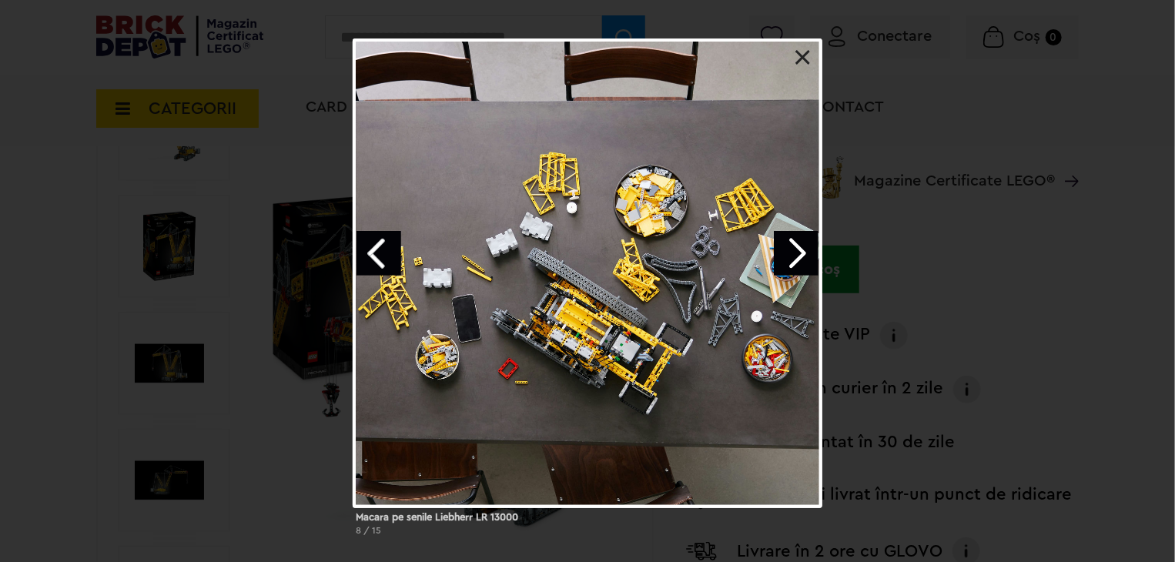
click link "Next image"
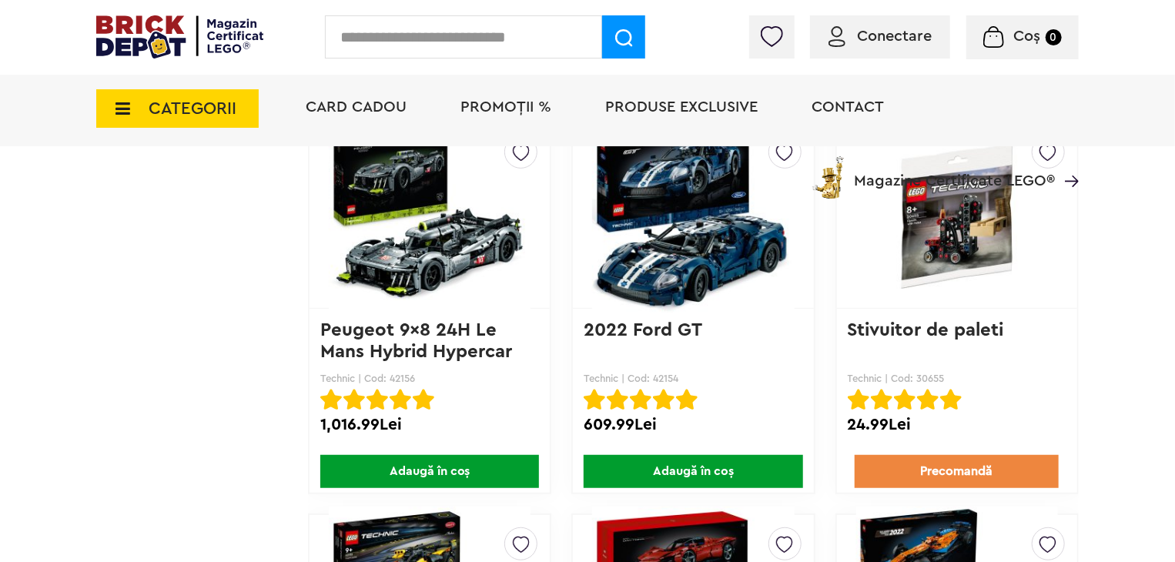
scroll to position [3123, 0]
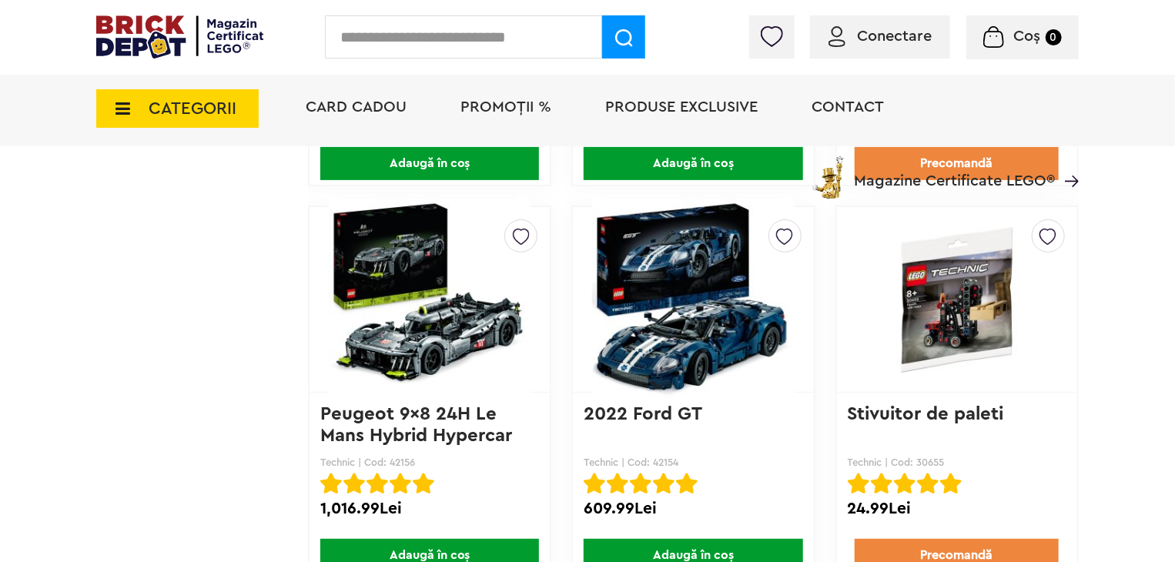
click at [961, 320] on img at bounding box center [958, 300] width 202 height 156
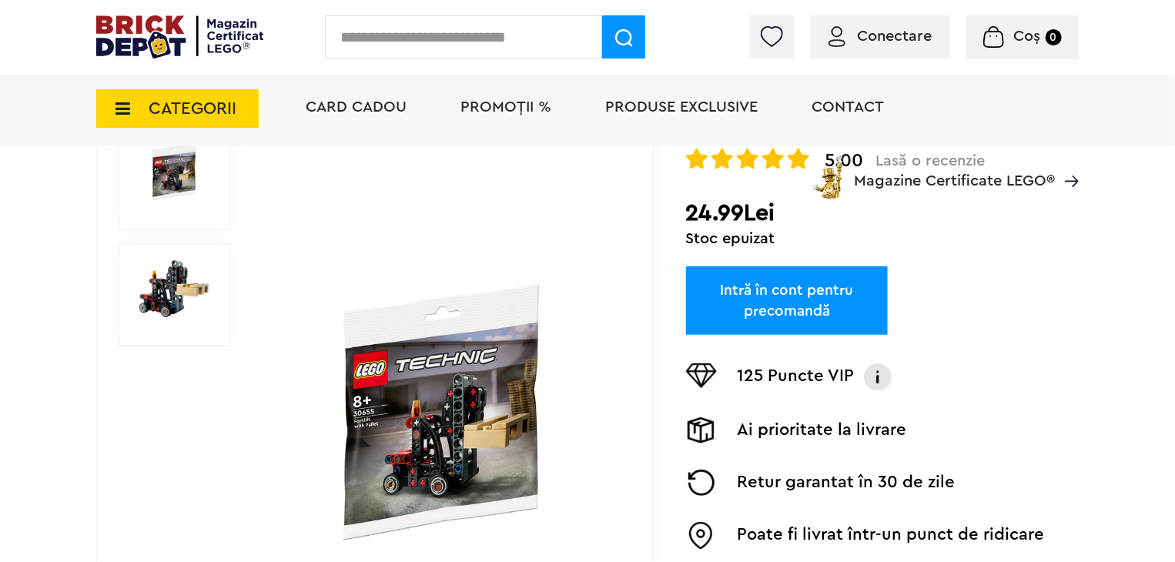
scroll to position [308, 0]
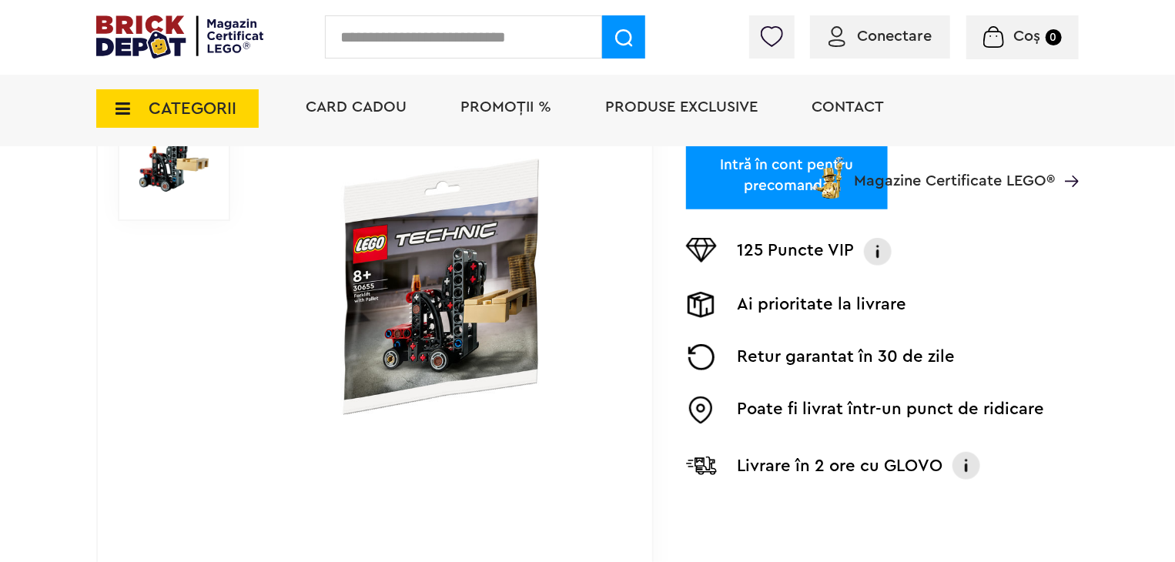
click at [422, 319] on img at bounding box center [441, 287] width 355 height 257
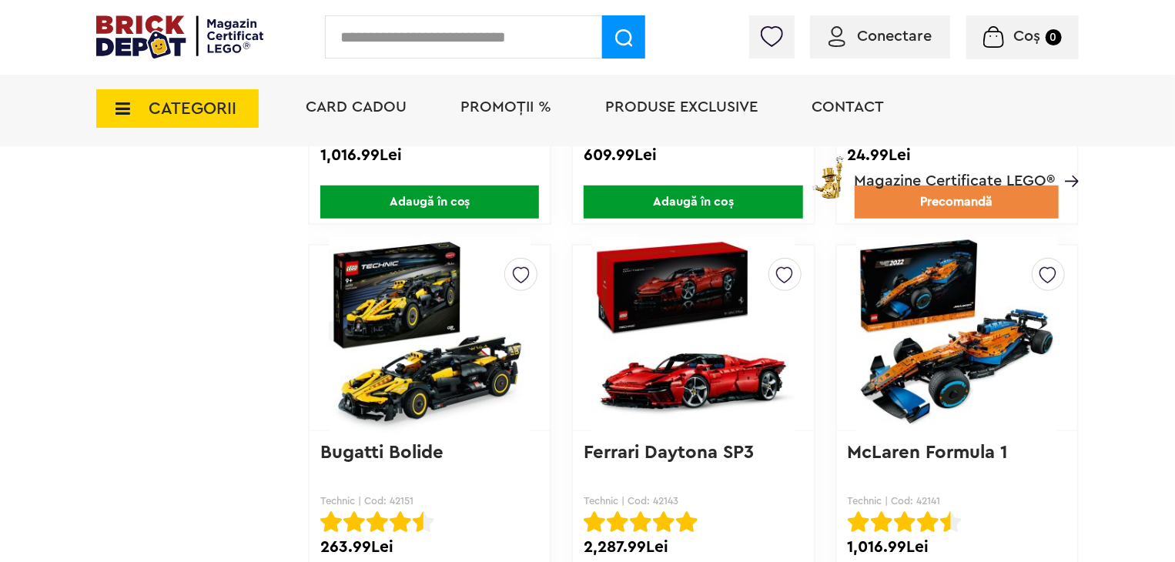
scroll to position [3473, 0]
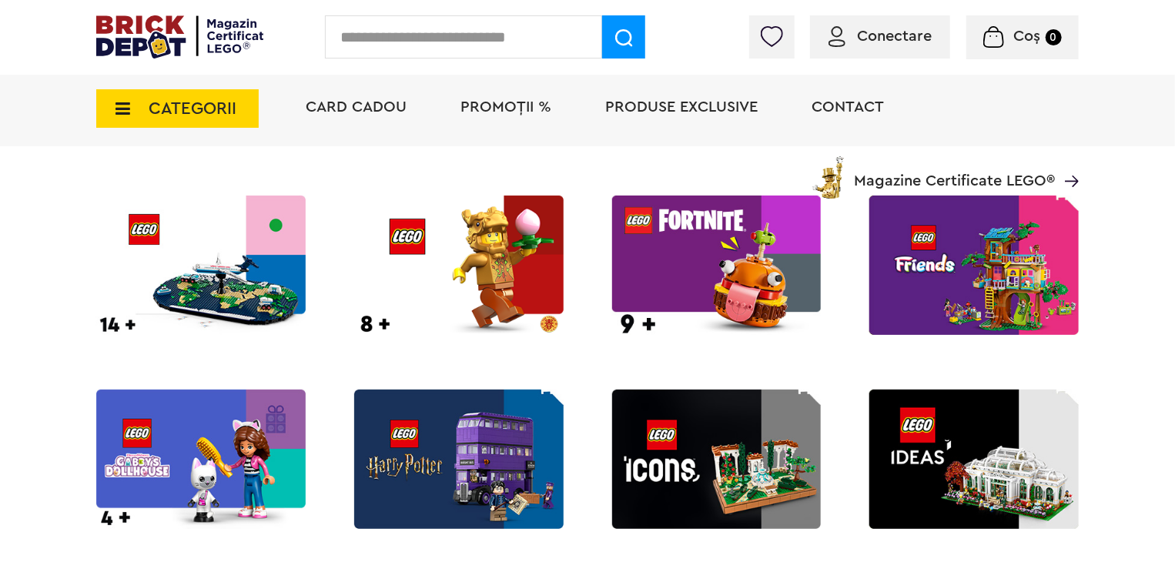
scroll to position [1001, 0]
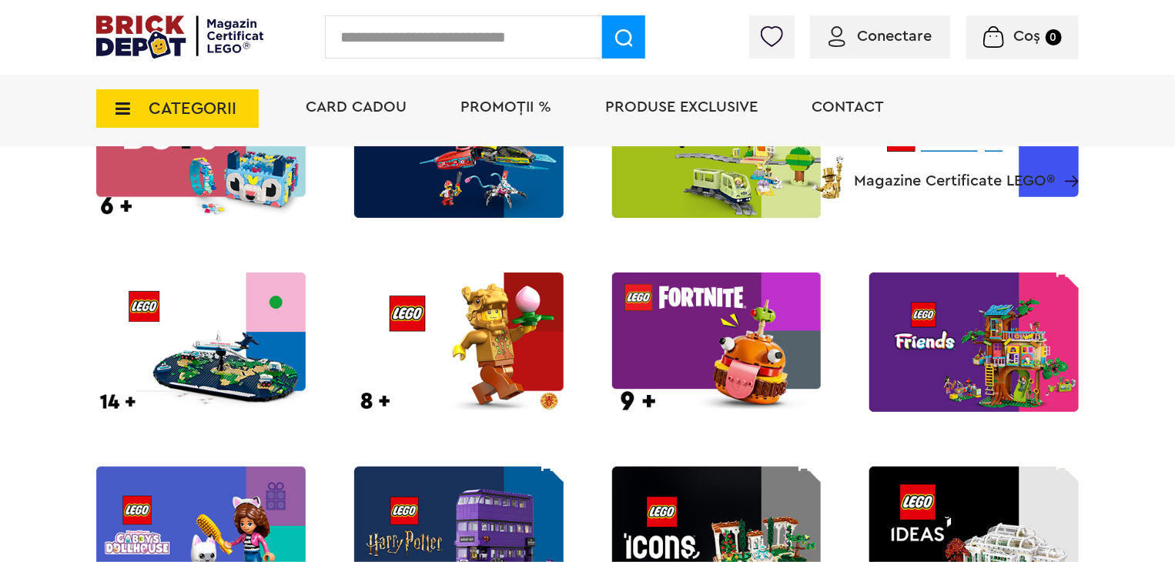
click at [988, 363] on img at bounding box center [975, 342] width 210 height 139
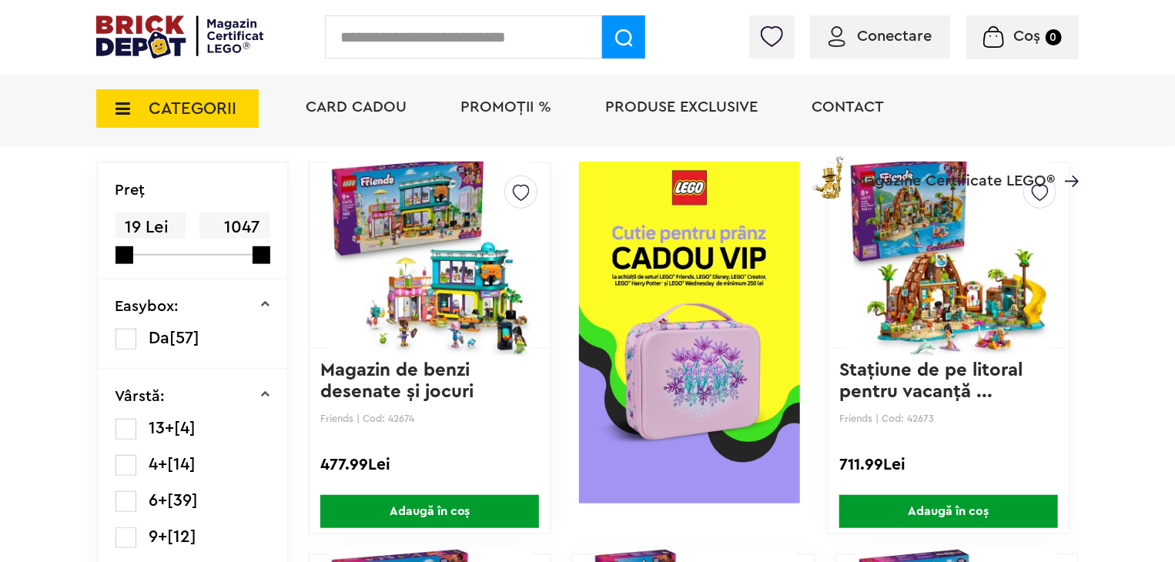
scroll to position [423, 0]
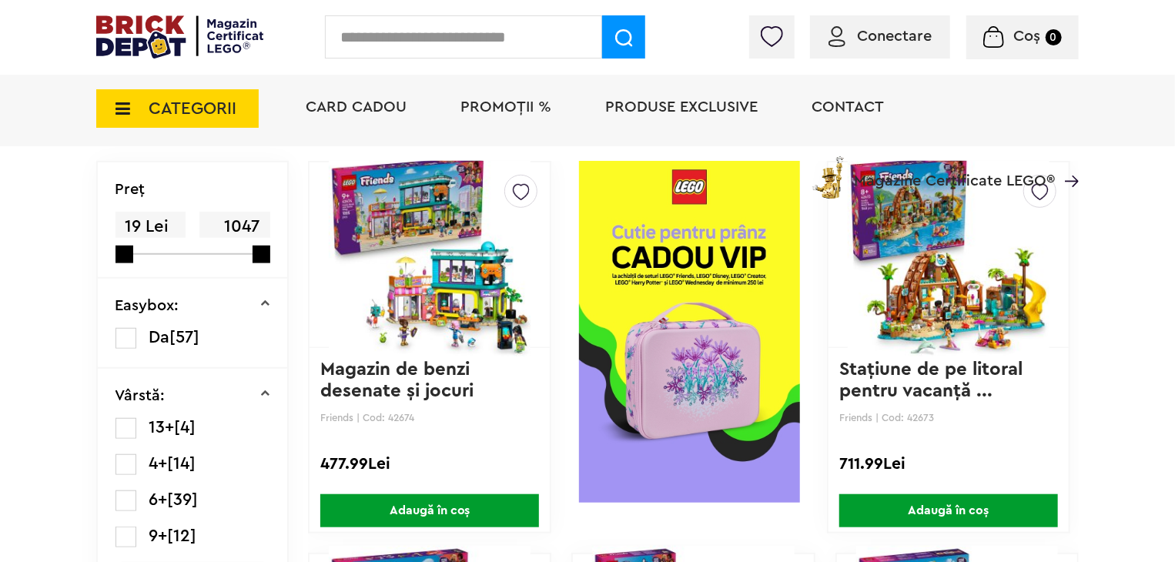
click at [425, 321] on img at bounding box center [430, 255] width 202 height 216
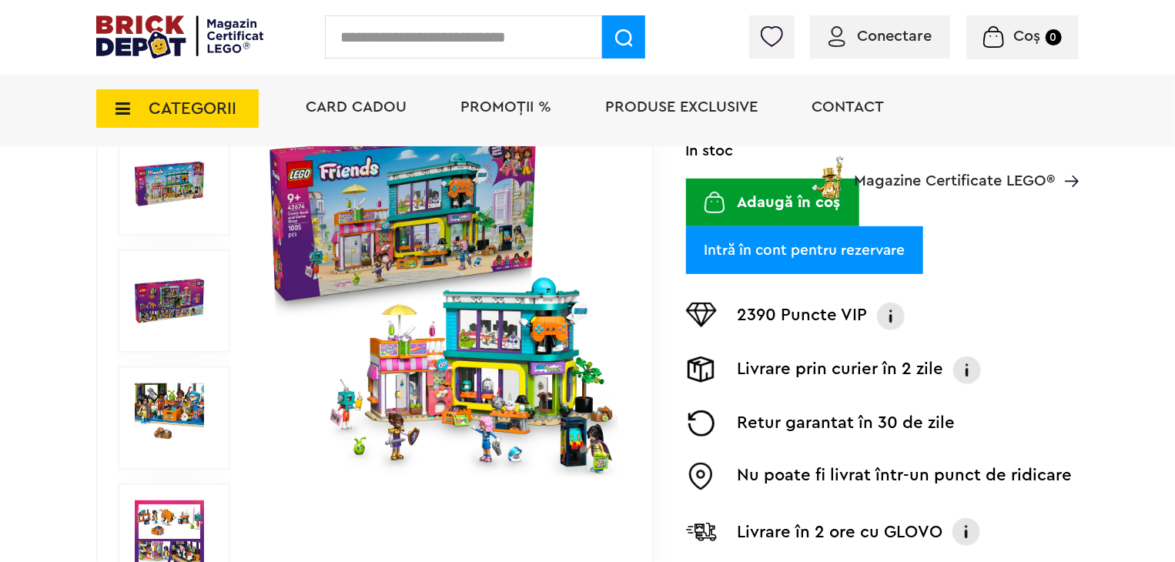
scroll to position [308, 0]
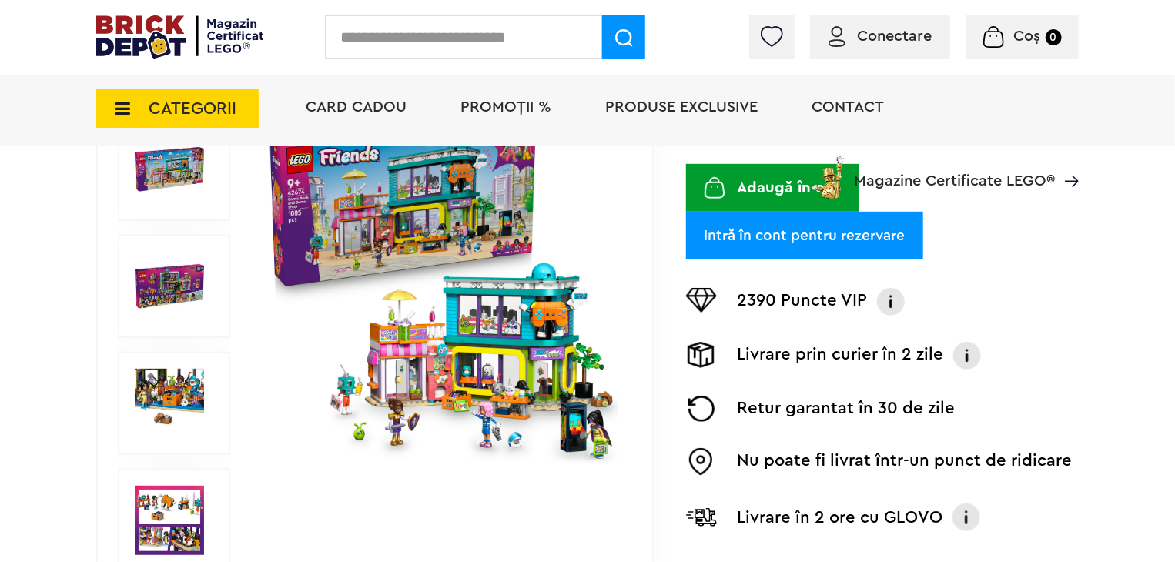
click at [487, 355] on img at bounding box center [441, 286] width 355 height 355
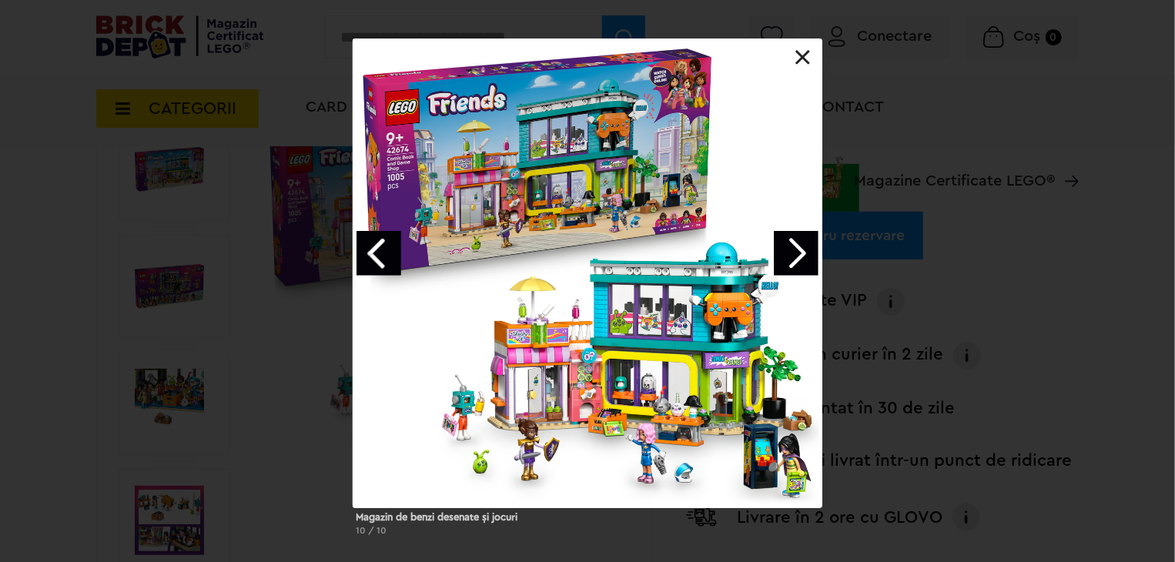
click at [789, 254] on link "Next image" at bounding box center [796, 253] width 45 height 45
click at [792, 252] on link "Next image" at bounding box center [796, 253] width 45 height 45
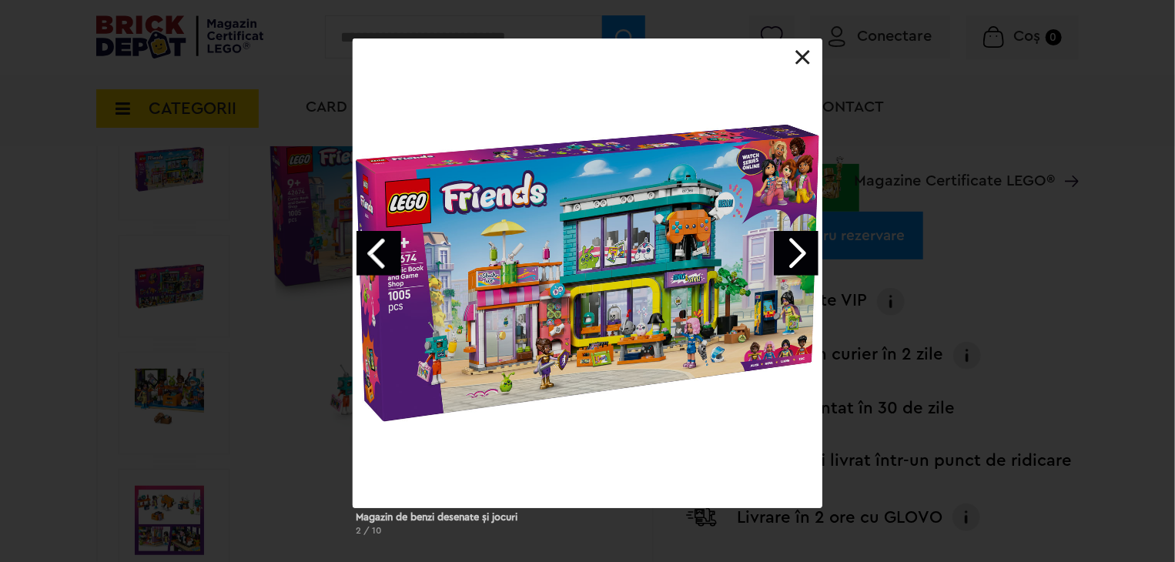
click at [792, 252] on link "Next image" at bounding box center [796, 253] width 45 height 45
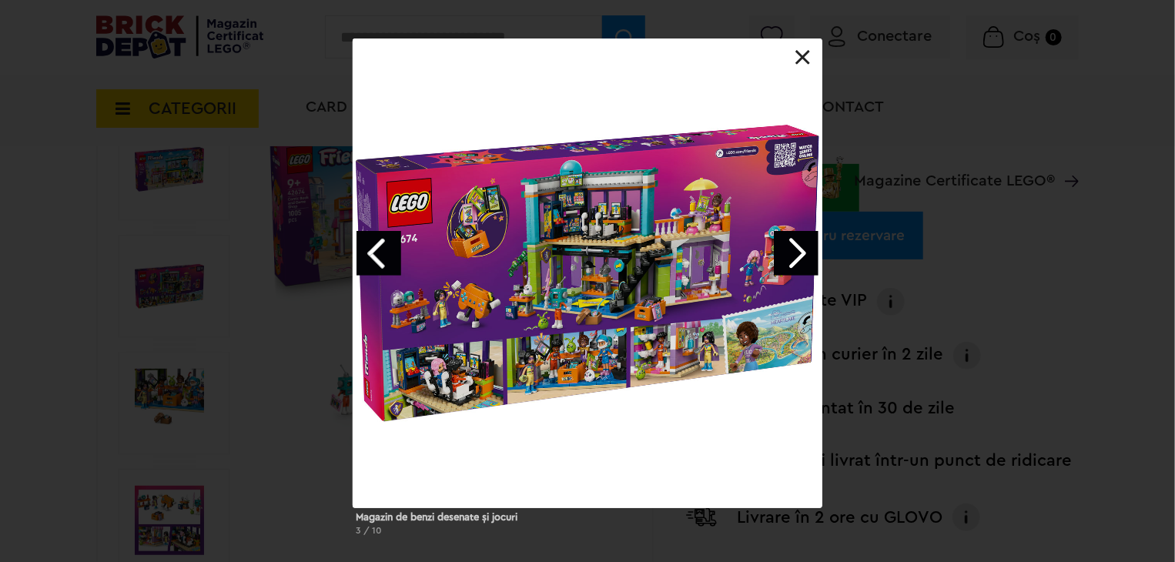
click at [792, 252] on link "Next image" at bounding box center [796, 253] width 45 height 45
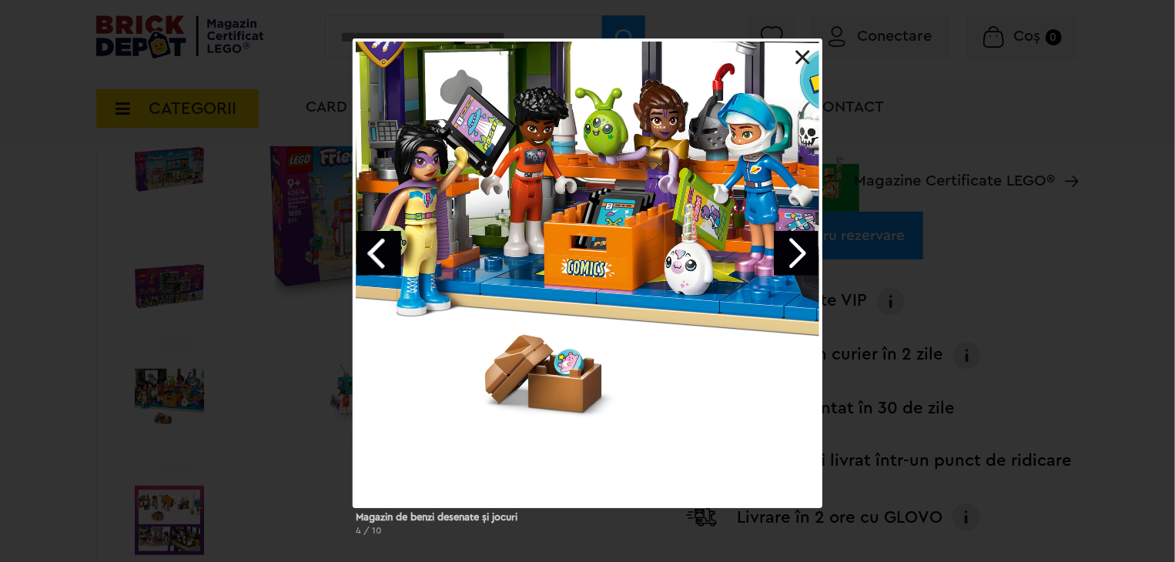
click at [802, 246] on link "Next image" at bounding box center [796, 253] width 45 height 45
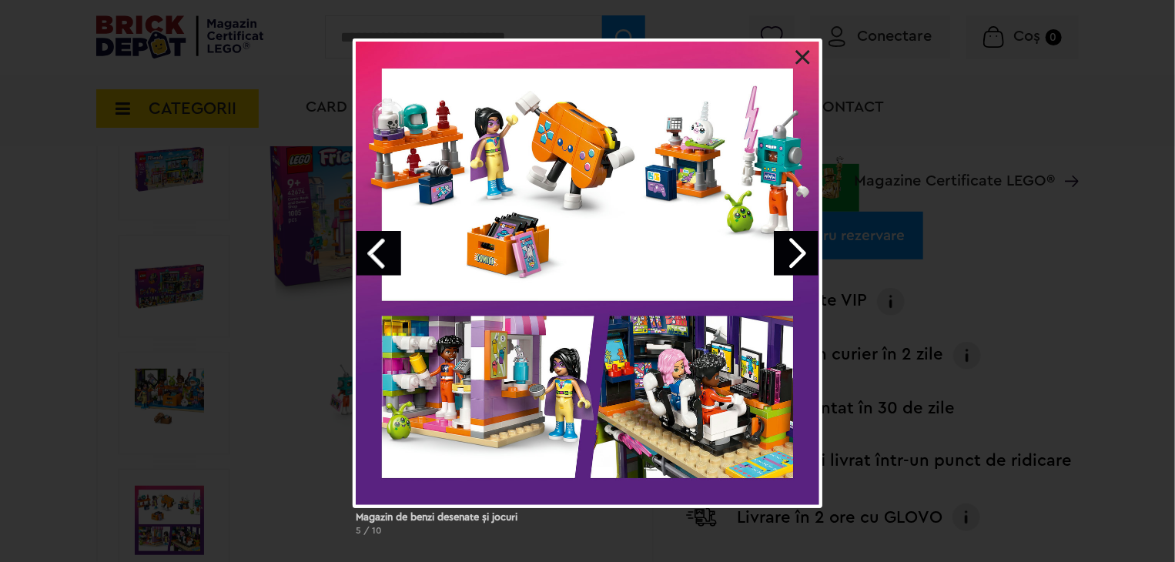
click at [365, 246] on link "Previous image" at bounding box center [379, 253] width 45 height 45
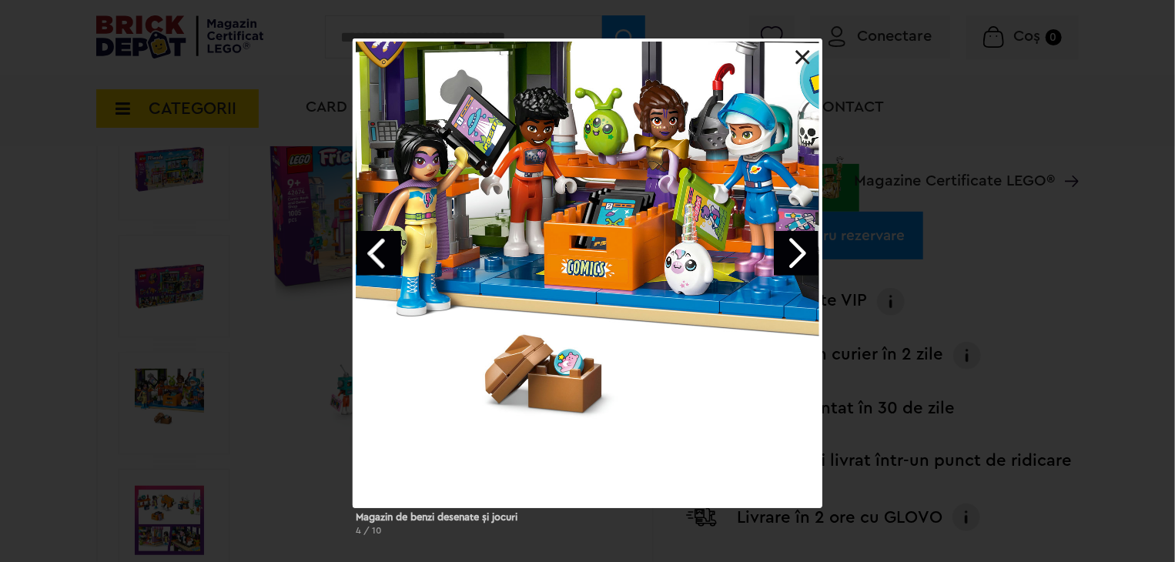
click at [796, 257] on link "Next image" at bounding box center [796, 253] width 45 height 45
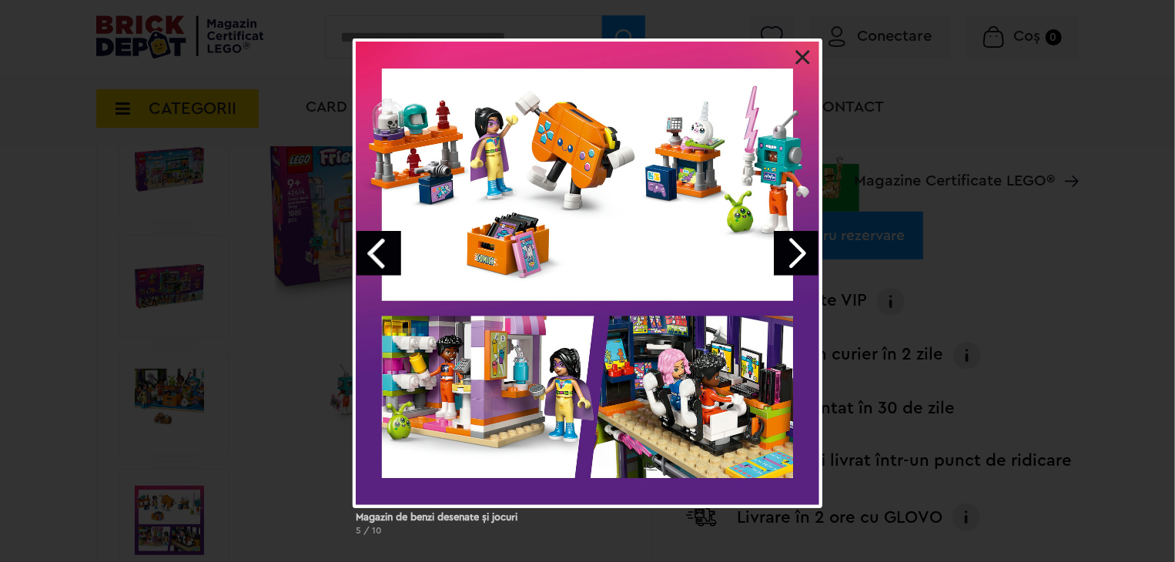
click at [794, 262] on link "Next image" at bounding box center [796, 253] width 45 height 45
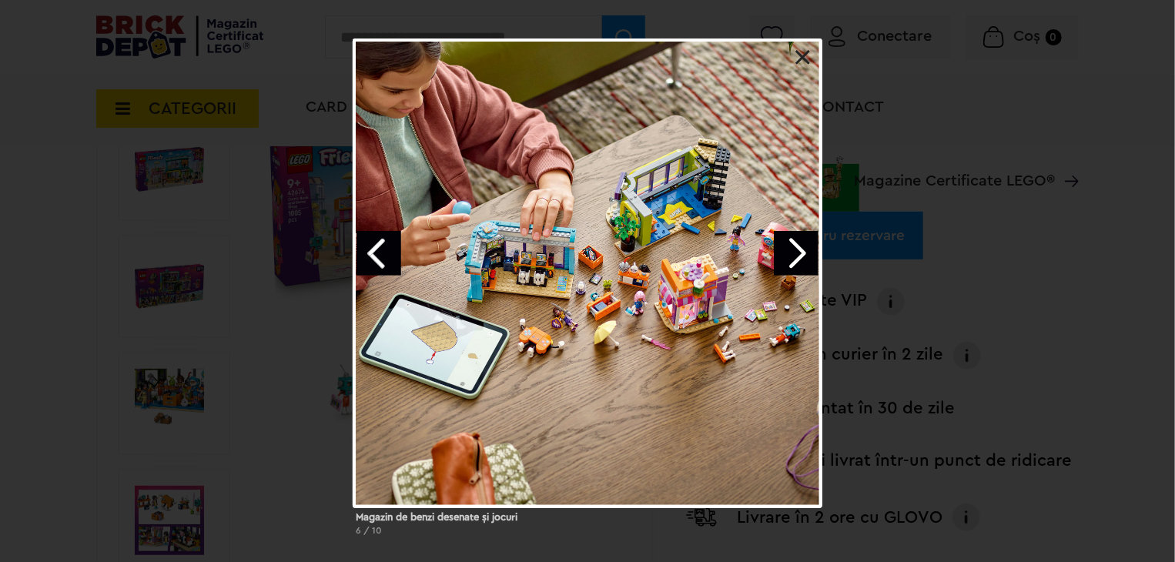
click at [361, 258] on link "Previous image" at bounding box center [379, 253] width 45 height 45
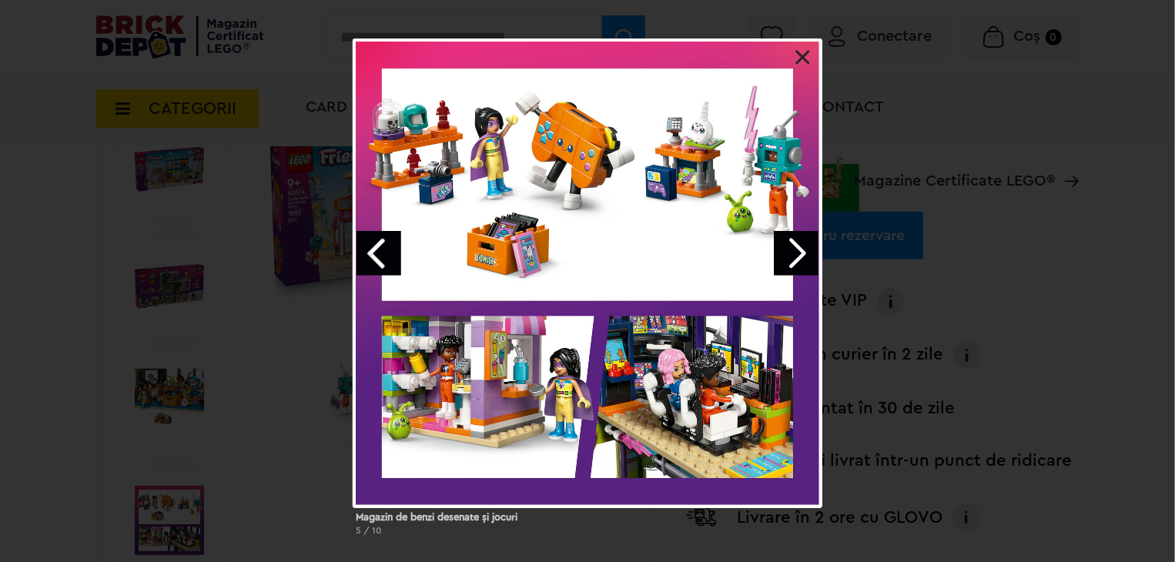
click at [807, 255] on link "Next image" at bounding box center [796, 253] width 45 height 45
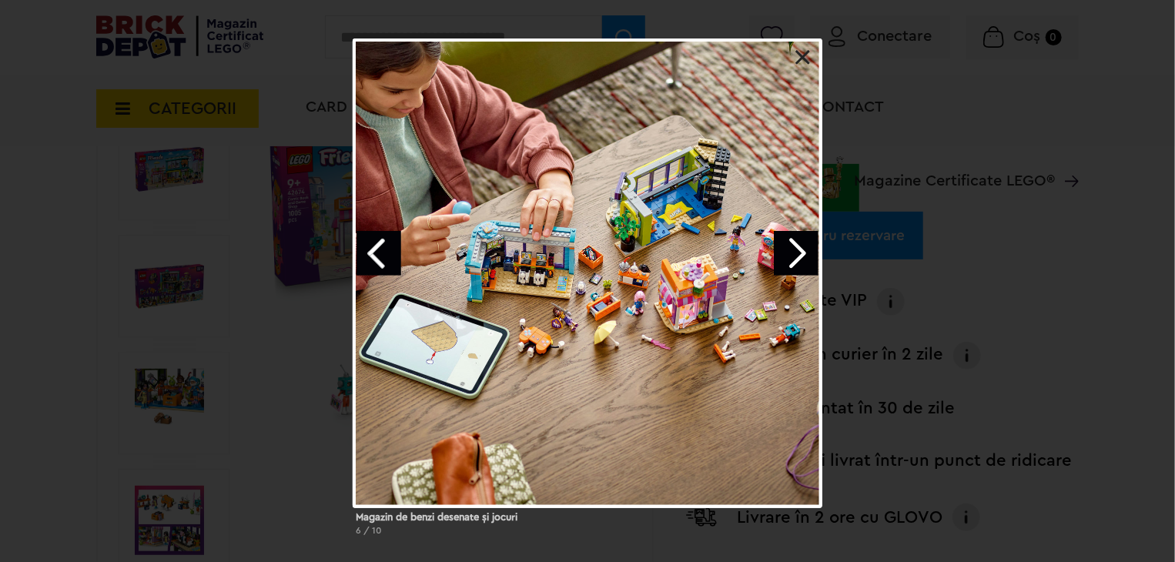
click at [806, 246] on link "Next image" at bounding box center [796, 253] width 45 height 45
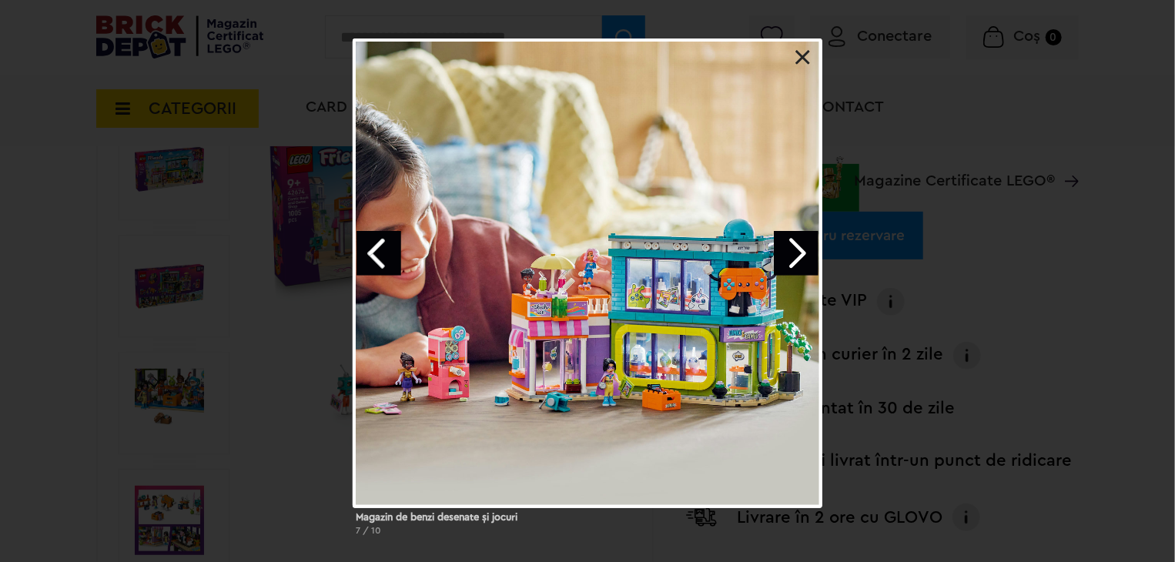
click at [806, 246] on link "Next image" at bounding box center [796, 253] width 45 height 45
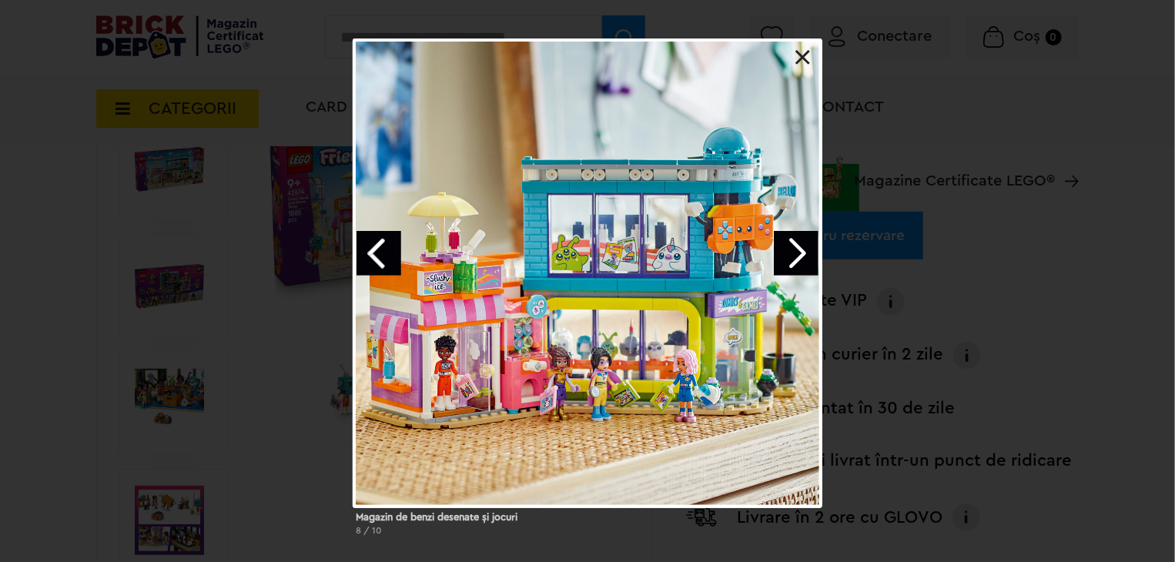
click at [988, 275] on div "Magazin de benzi desenate şi jocuri 8 / 10" at bounding box center [587, 294] width 1175 height 510
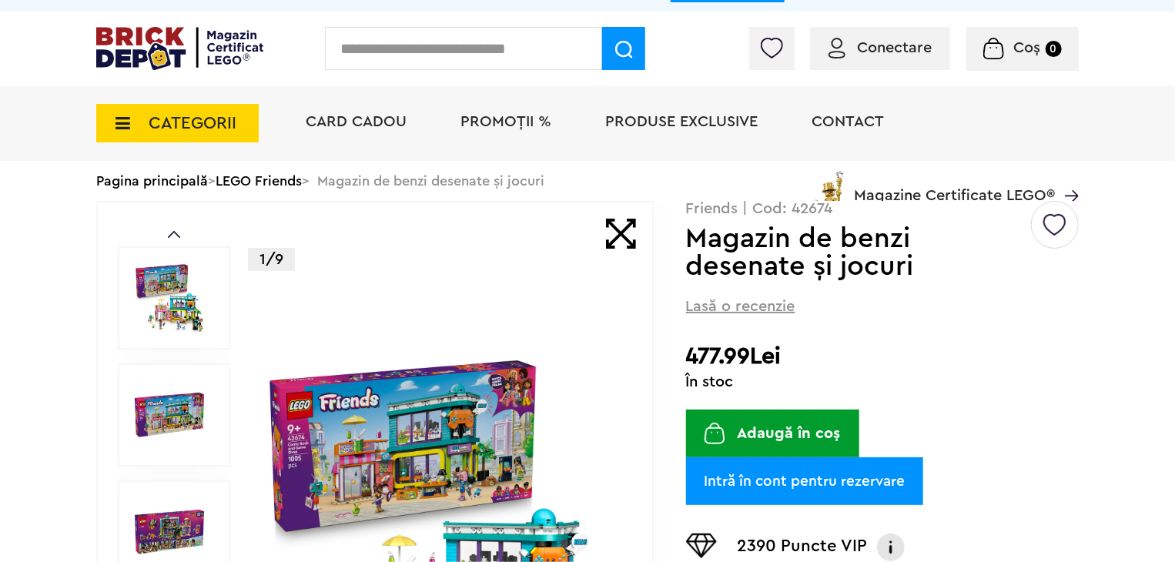
scroll to position [0, 0]
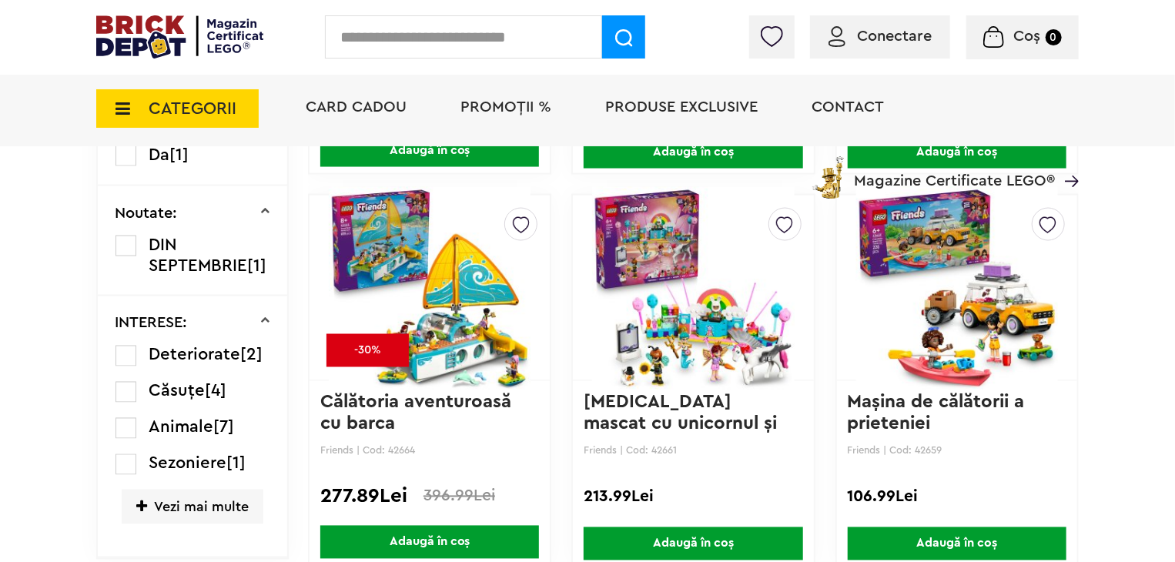
scroll to position [1193, 0]
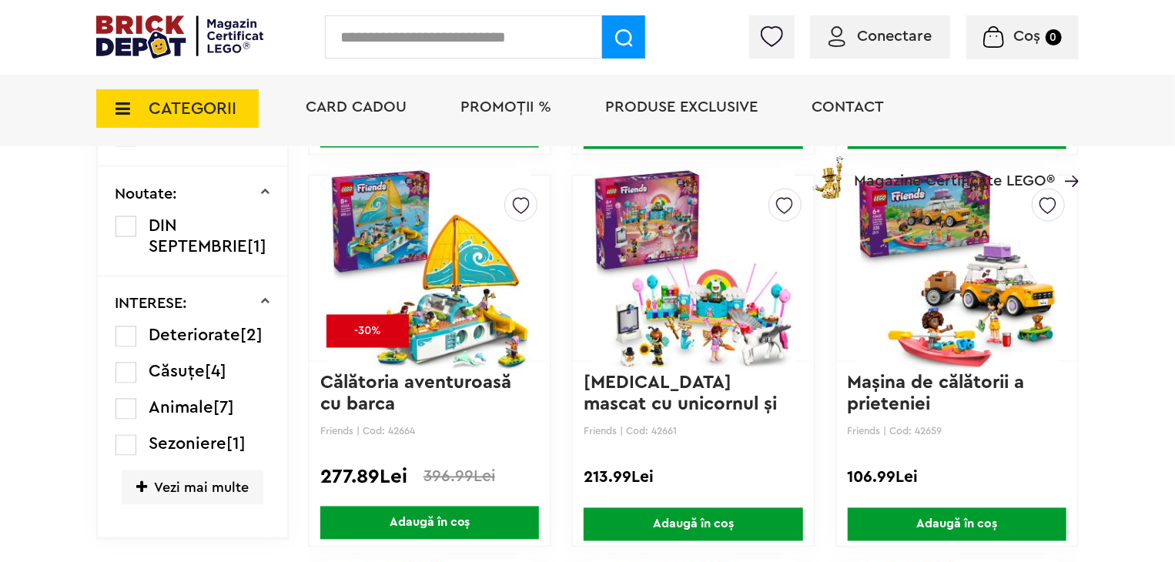
click at [458, 312] on img at bounding box center [430, 269] width 202 height 216
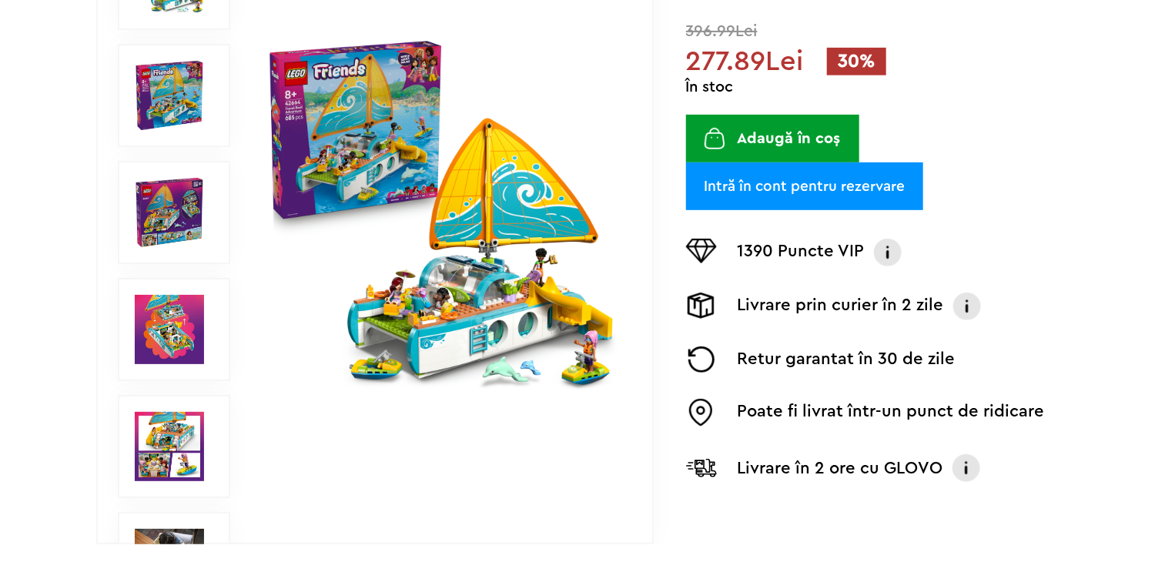
scroll to position [347, 0]
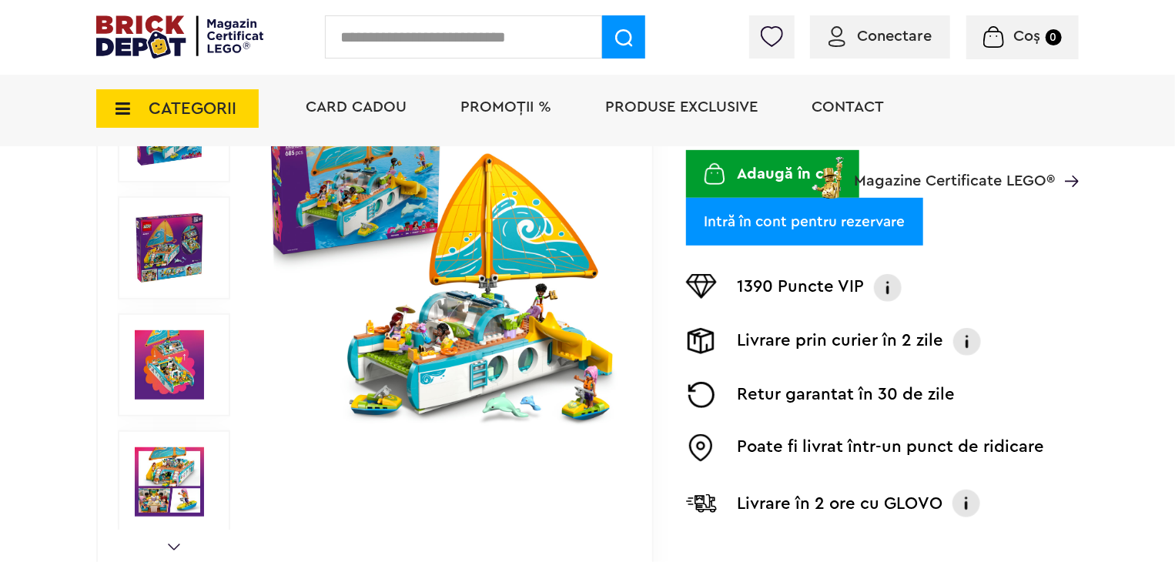
click at [457, 290] on img at bounding box center [441, 248] width 355 height 355
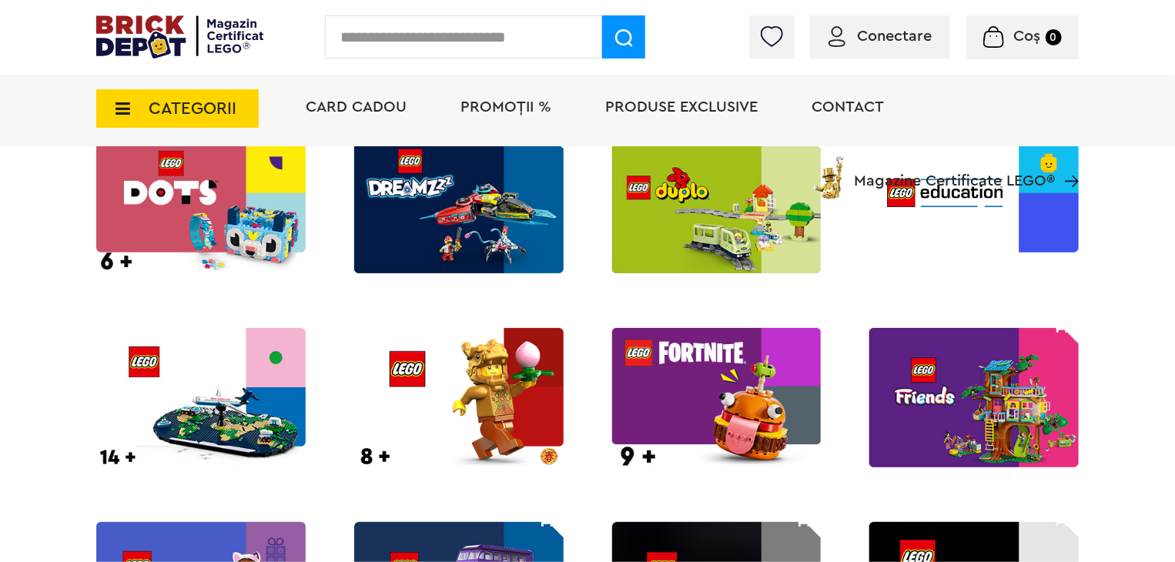
scroll to position [924, 0]
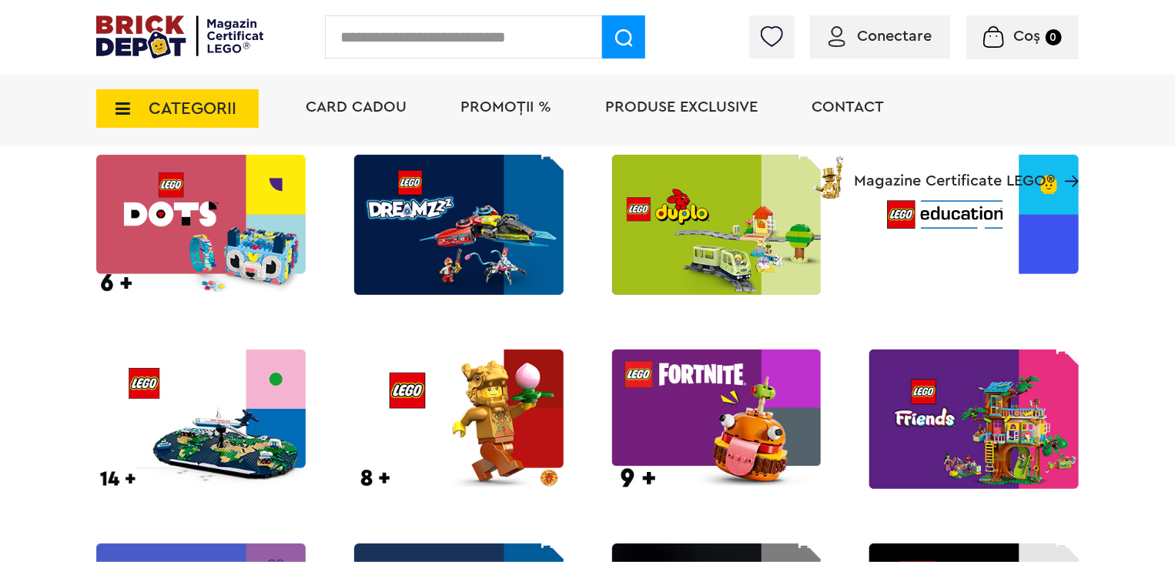
click at [427, 440] on img at bounding box center [459, 419] width 210 height 139
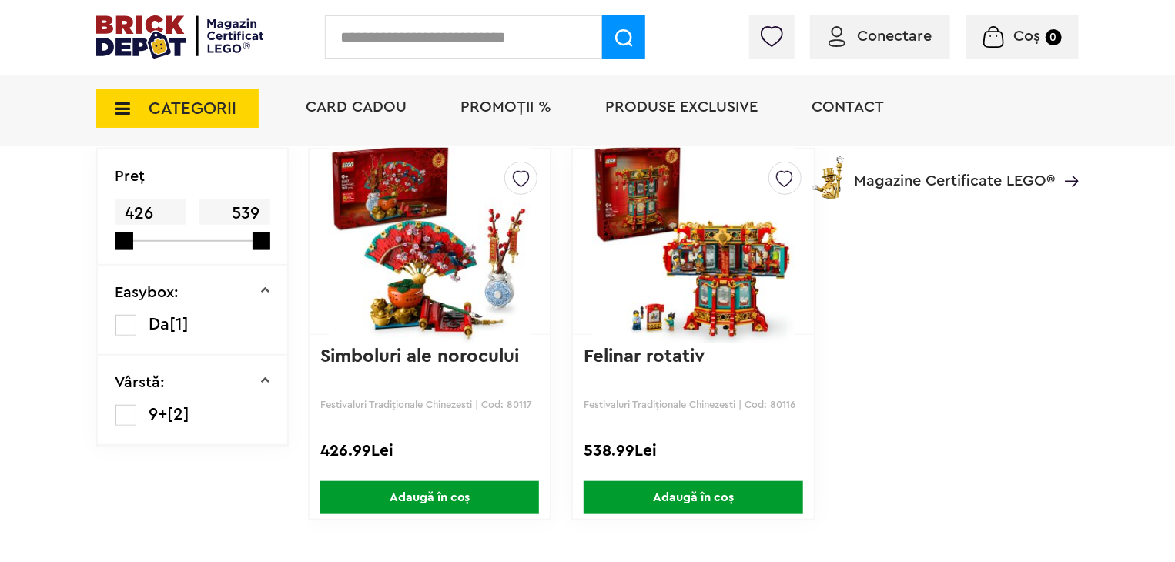
scroll to position [462, 0]
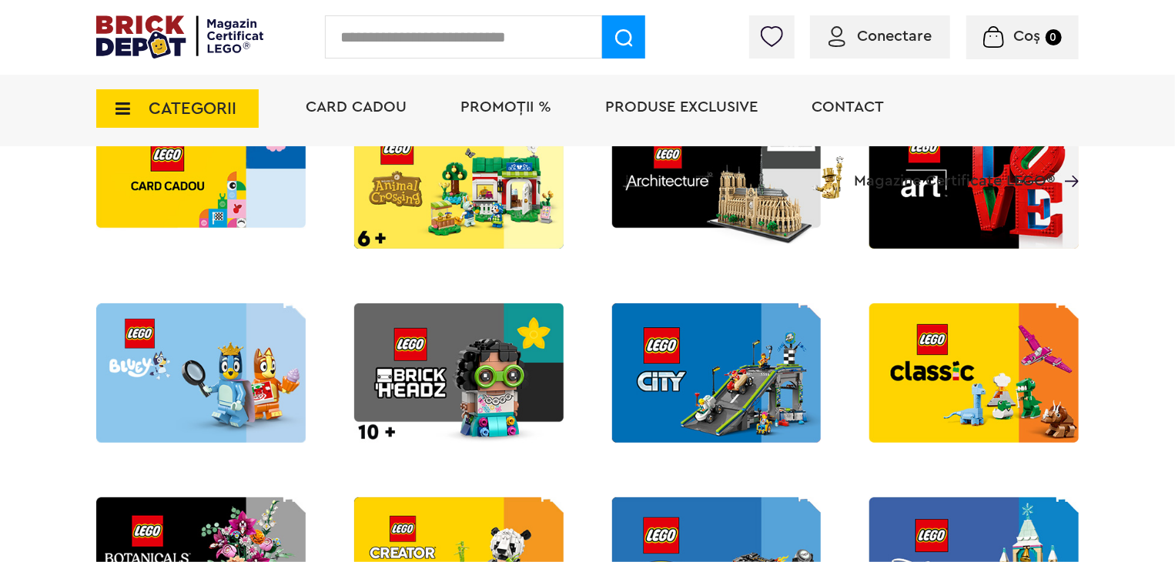
scroll to position [308, 0]
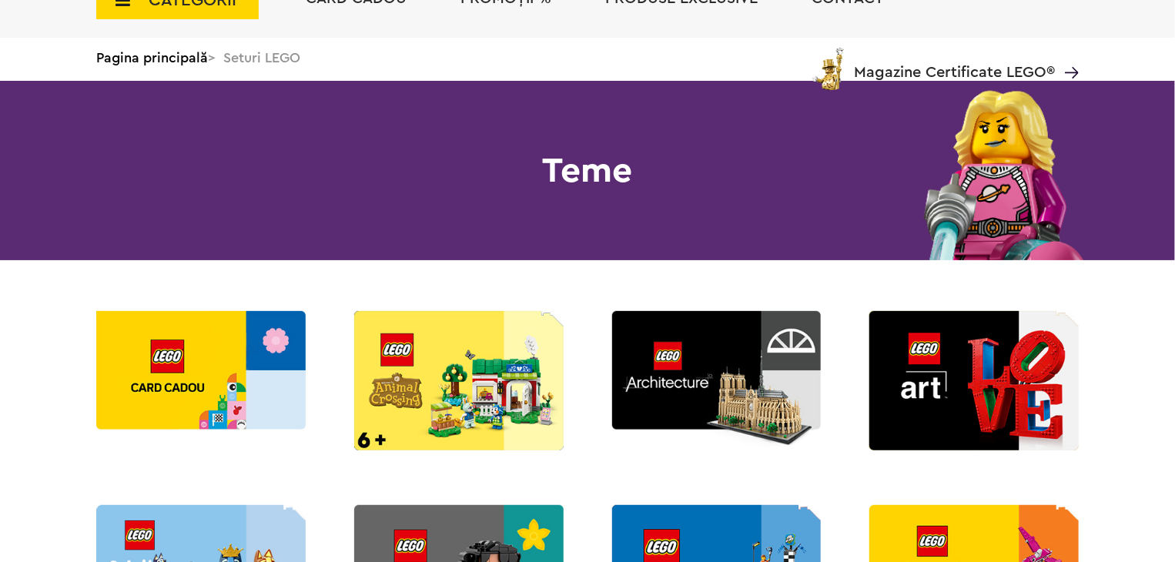
scroll to position [154, 0]
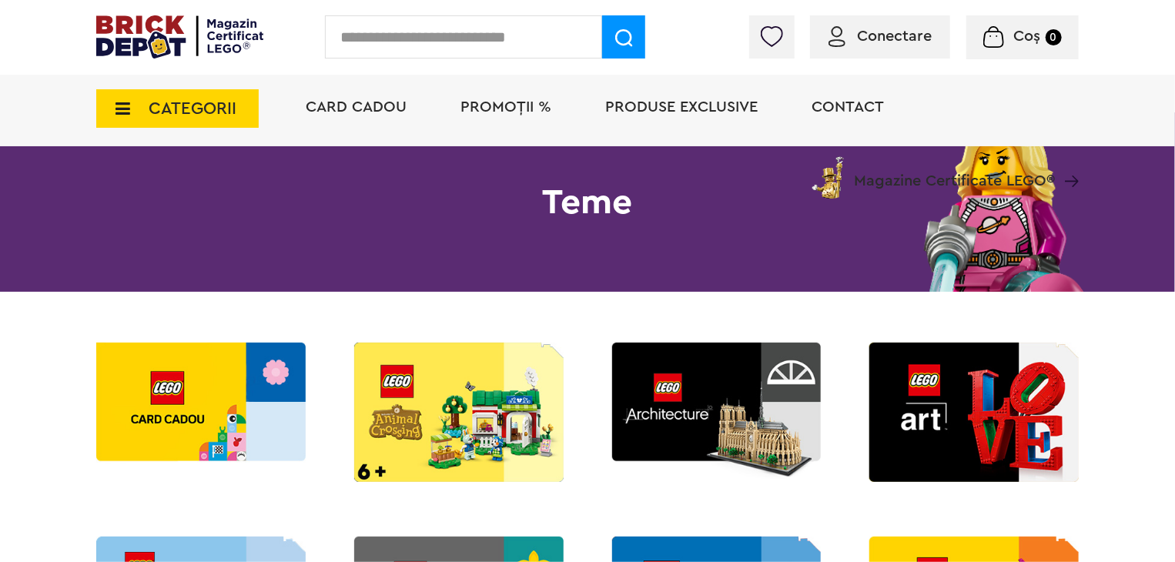
click at [674, 397] on img at bounding box center [717, 412] width 210 height 139
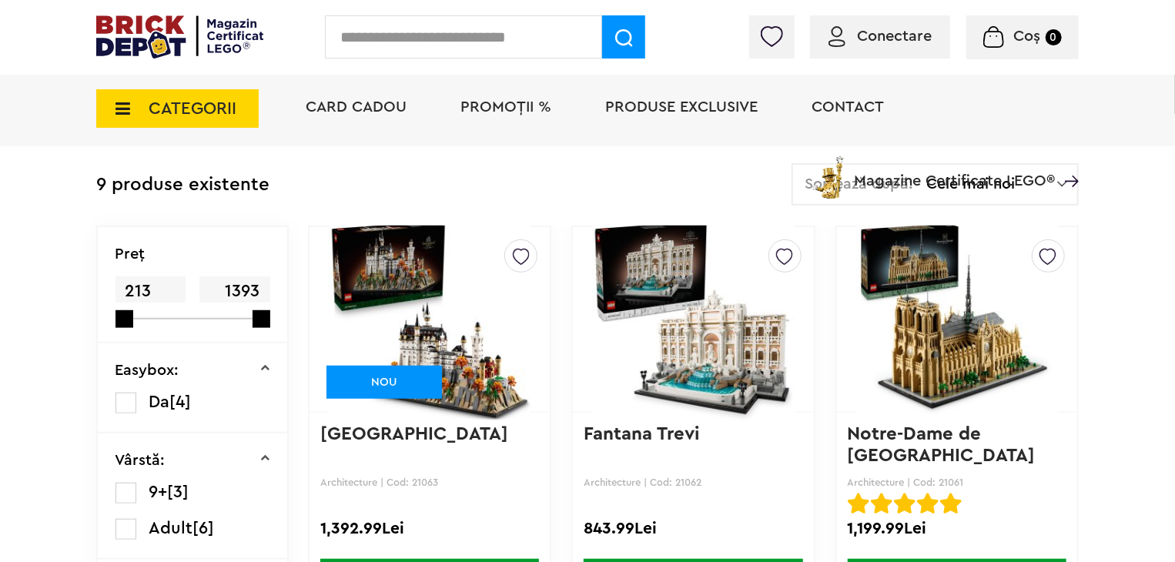
scroll to position [385, 0]
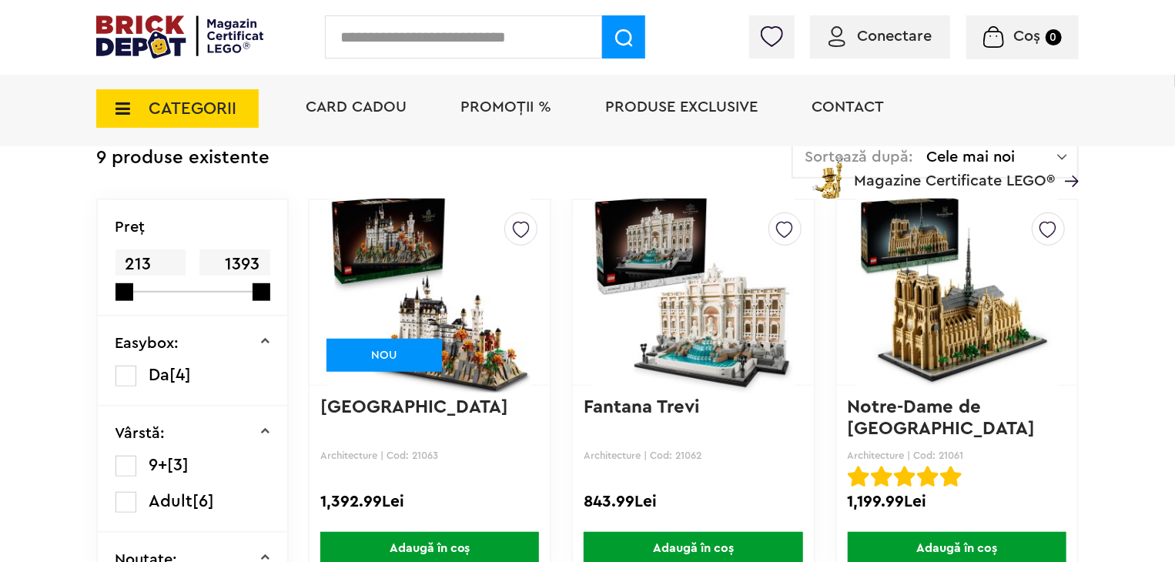
click at [454, 302] on img at bounding box center [430, 293] width 202 height 216
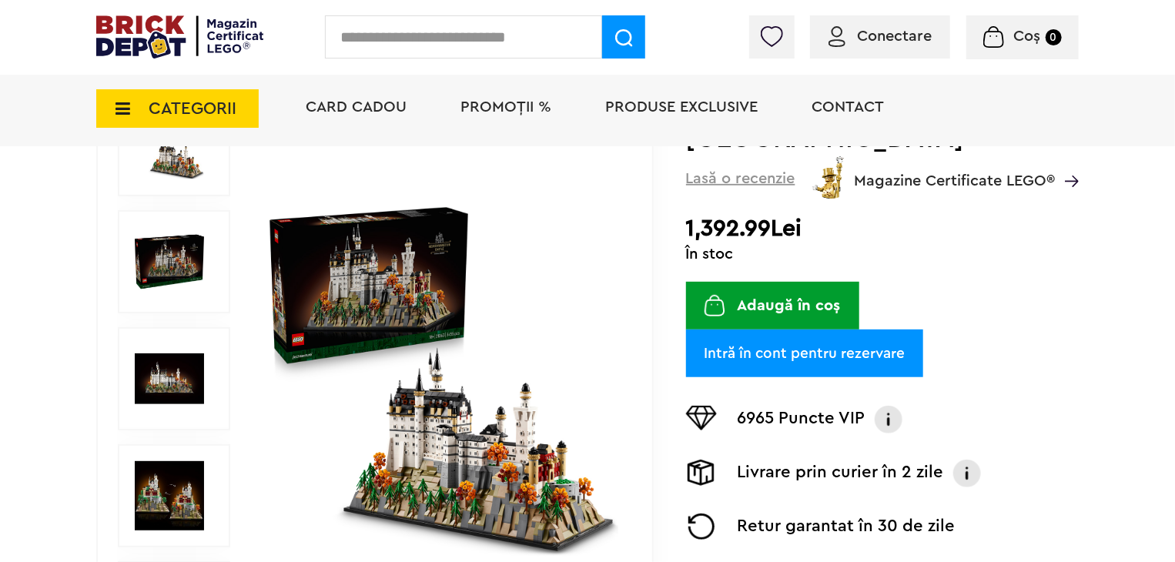
scroll to position [231, 0]
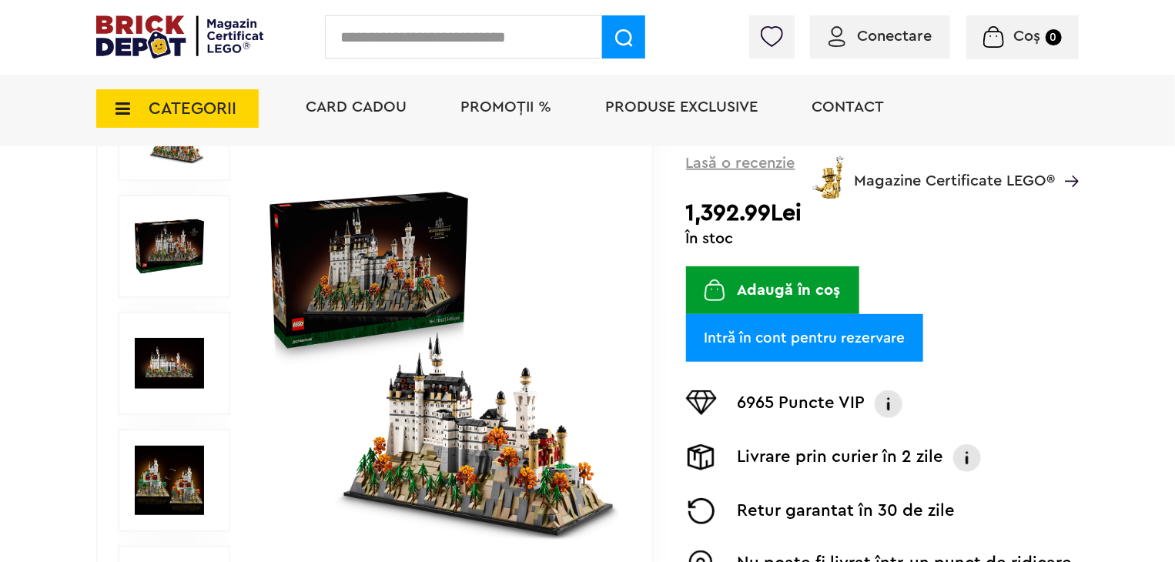
click at [460, 383] on img at bounding box center [441, 363] width 355 height 355
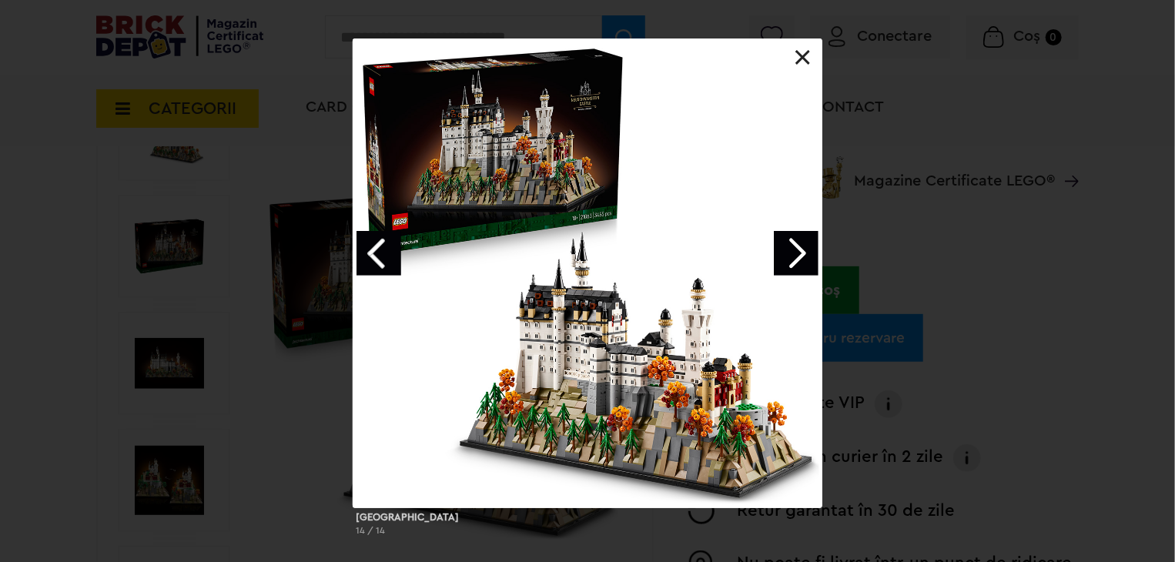
click at [377, 253] on link "Previous image" at bounding box center [379, 253] width 45 height 45
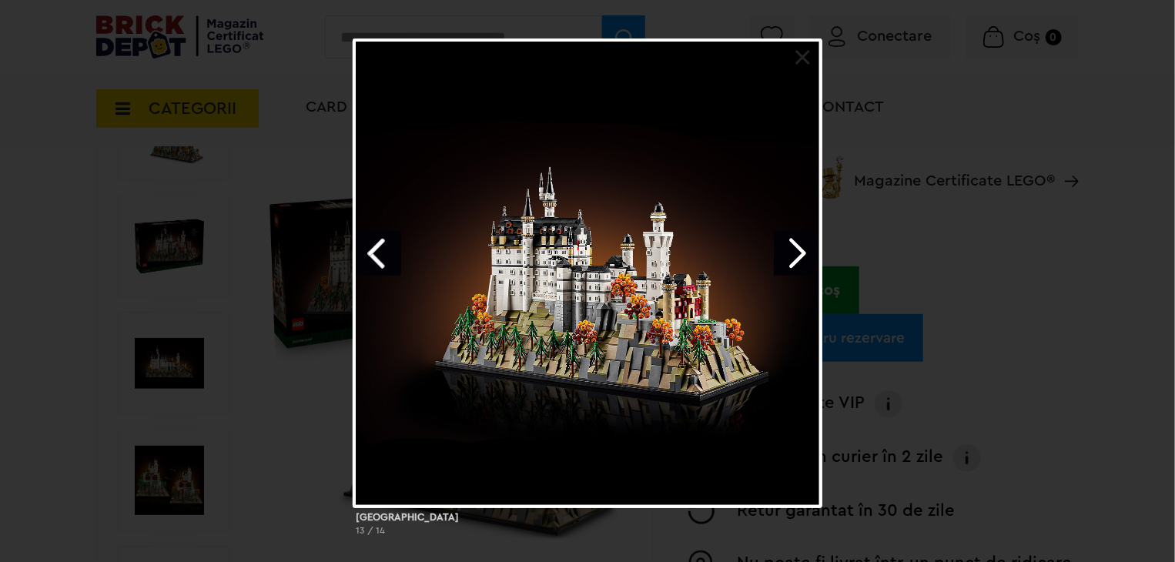
click at [377, 253] on link "Previous image" at bounding box center [379, 253] width 45 height 45
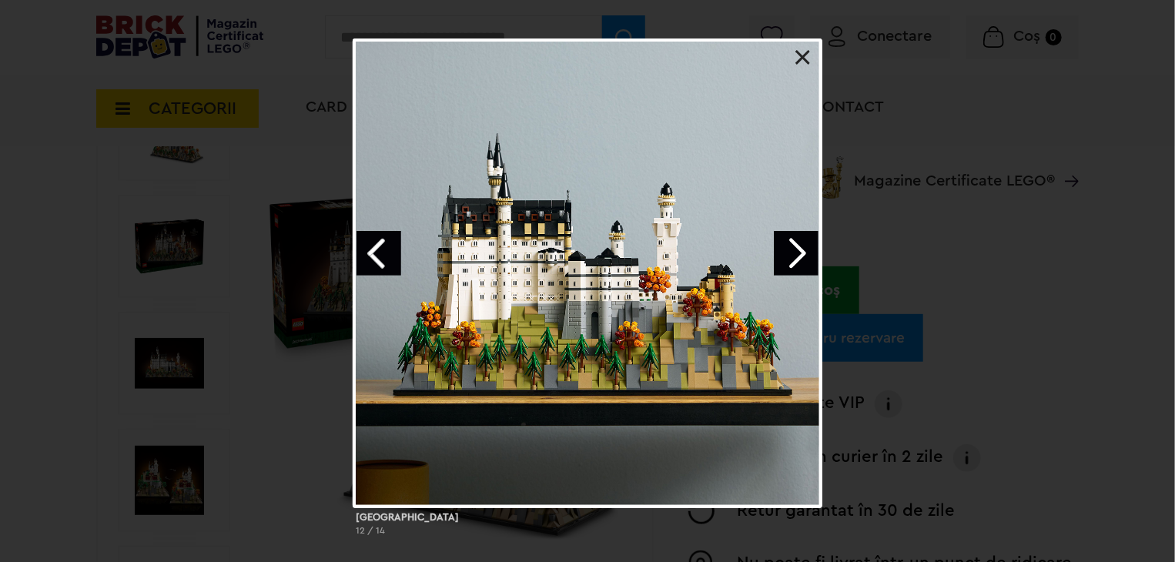
click at [803, 253] on link "Next image" at bounding box center [796, 253] width 45 height 45
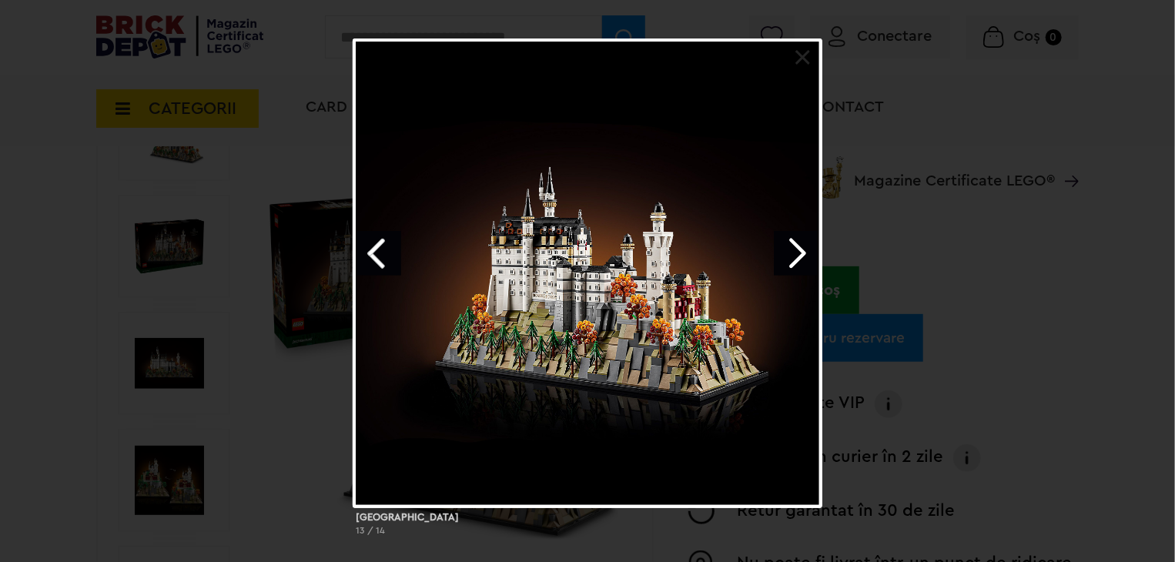
click at [380, 247] on link "Previous image" at bounding box center [379, 253] width 45 height 45
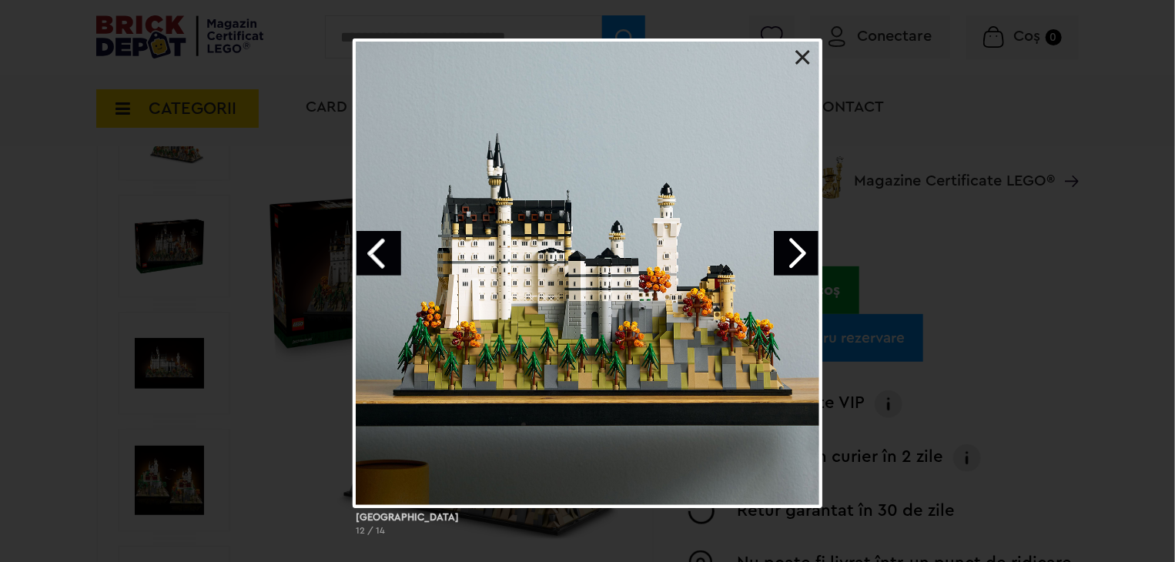
click at [379, 244] on link "Previous image" at bounding box center [379, 253] width 45 height 45
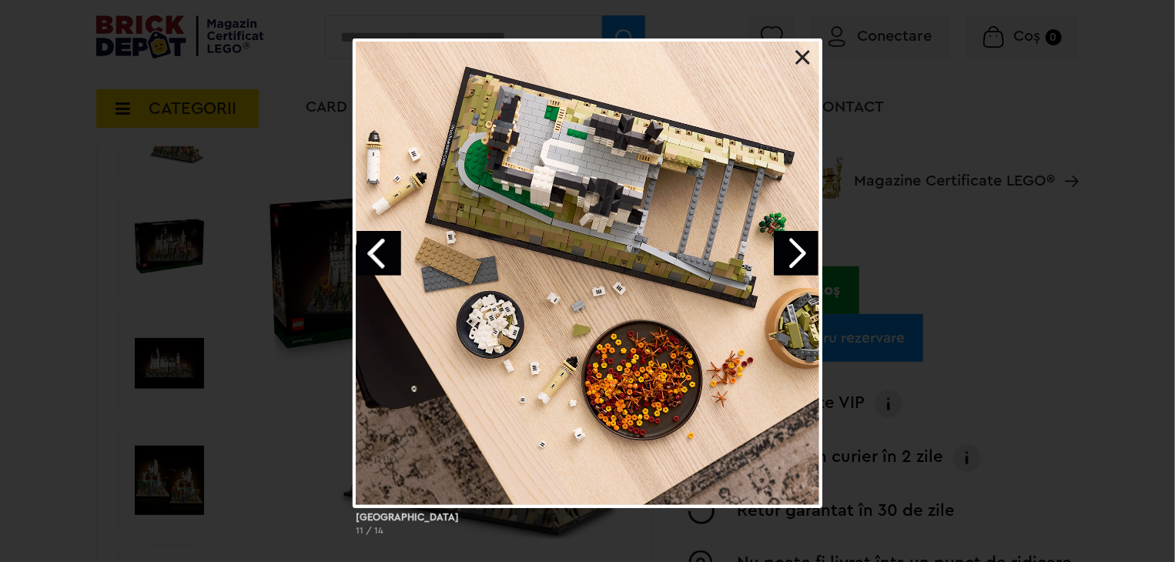
click at [387, 250] on link "Previous image" at bounding box center [379, 253] width 45 height 45
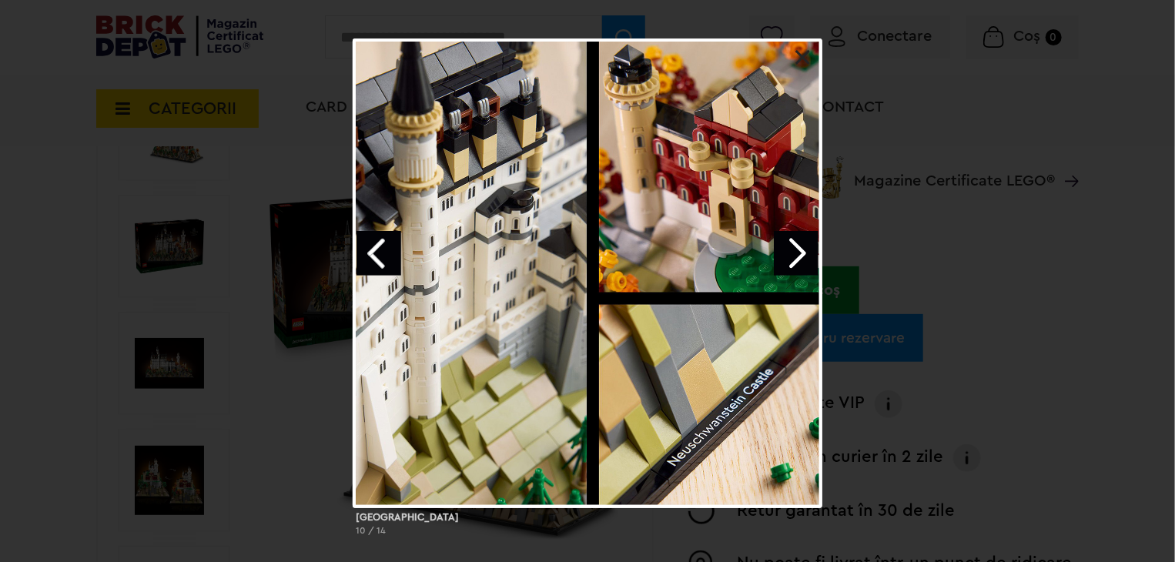
click at [387, 246] on link "Previous image" at bounding box center [379, 253] width 45 height 45
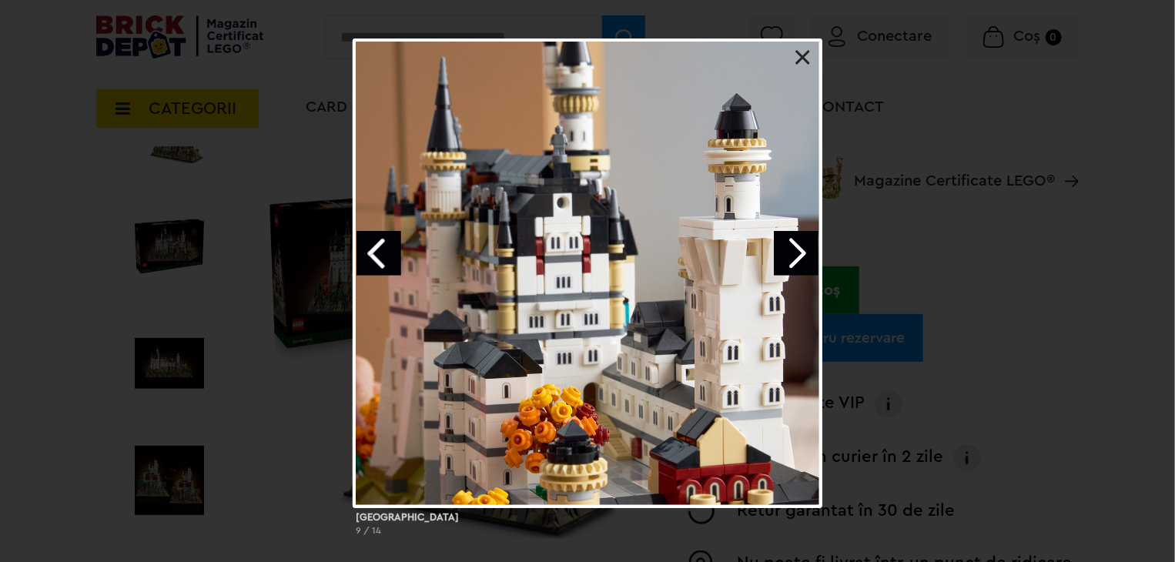
click at [387, 246] on link "Previous image" at bounding box center [379, 253] width 45 height 45
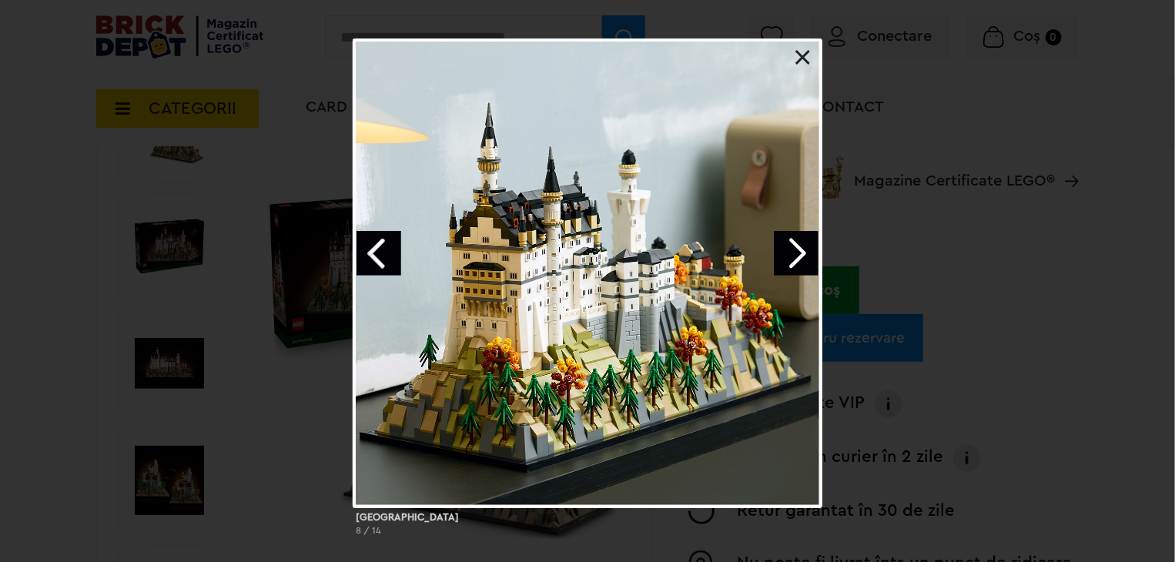
click at [381, 253] on link "Previous image" at bounding box center [379, 253] width 45 height 45
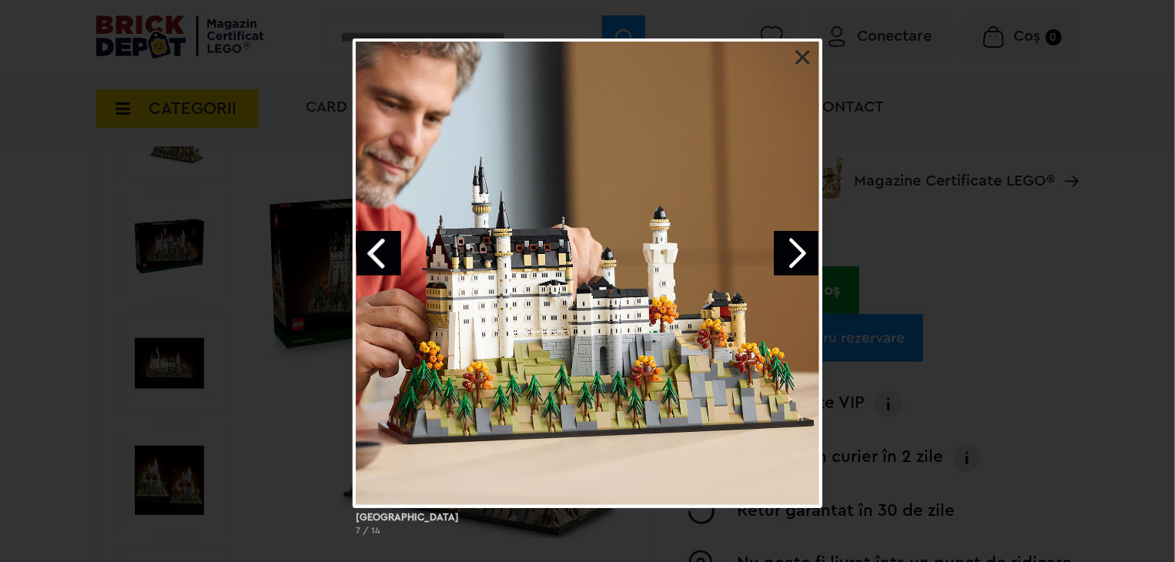
click at [58, 109] on div "Castelul Neuschwanstein 7 / 14" at bounding box center [587, 294] width 1175 height 510
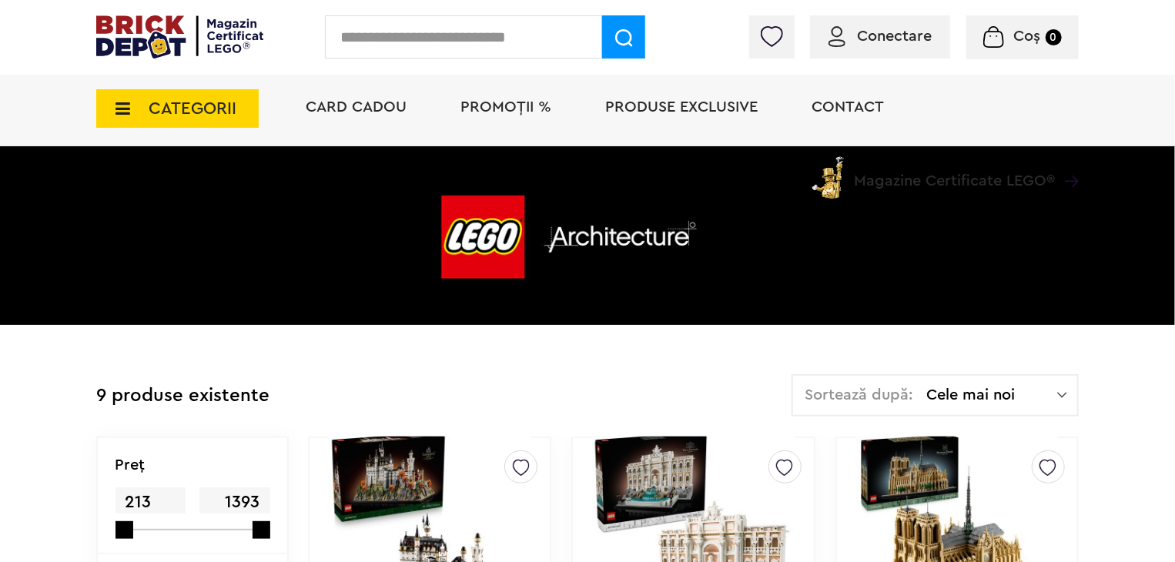
scroll to position [77, 0]
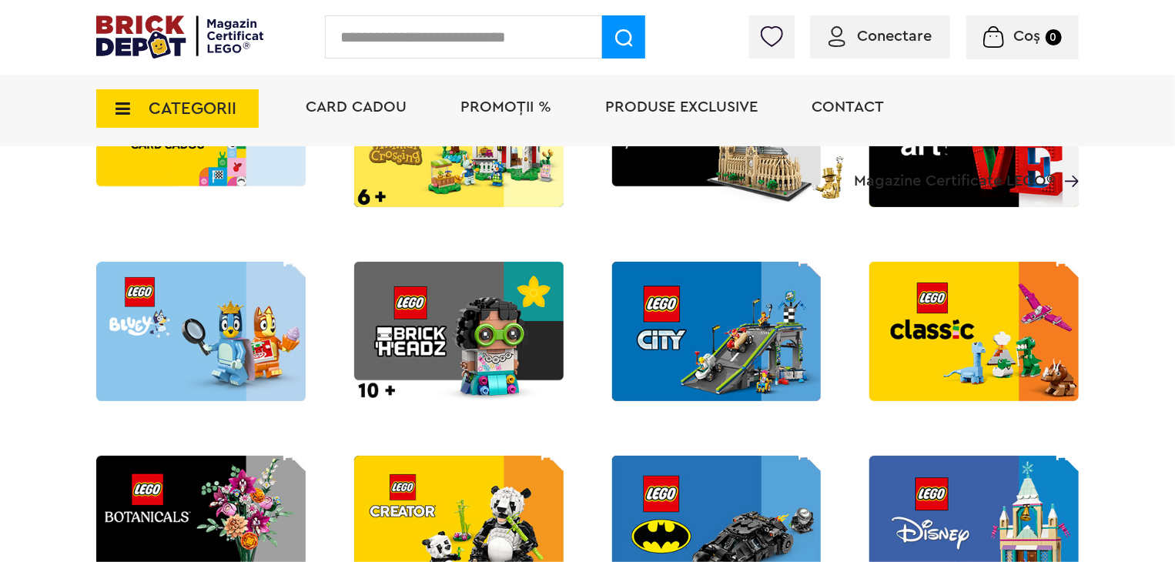
scroll to position [462, 0]
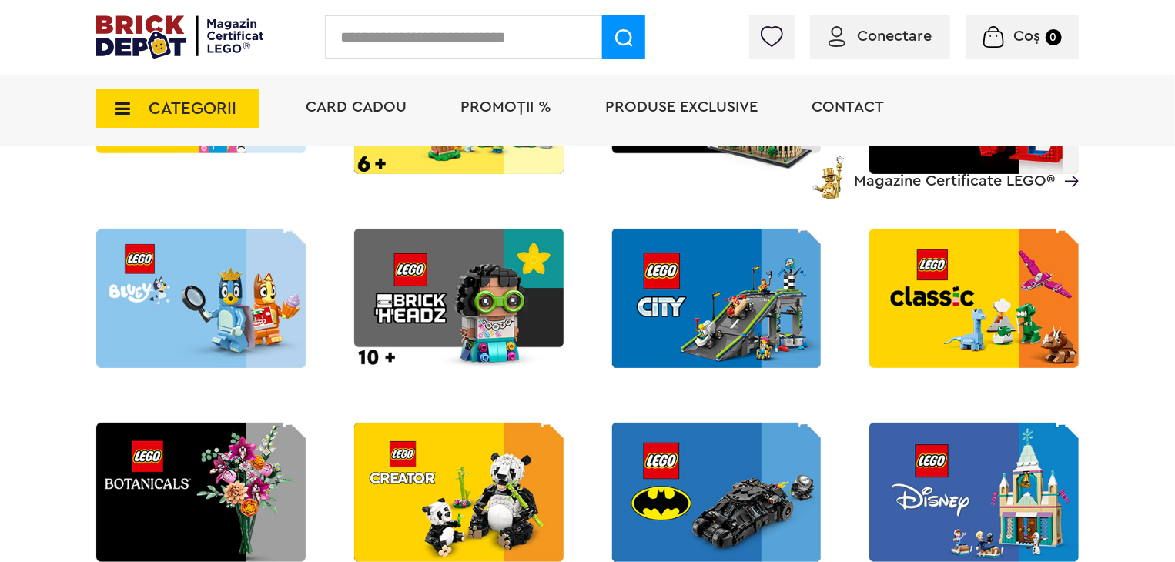
click at [694, 335] on img at bounding box center [717, 298] width 210 height 139
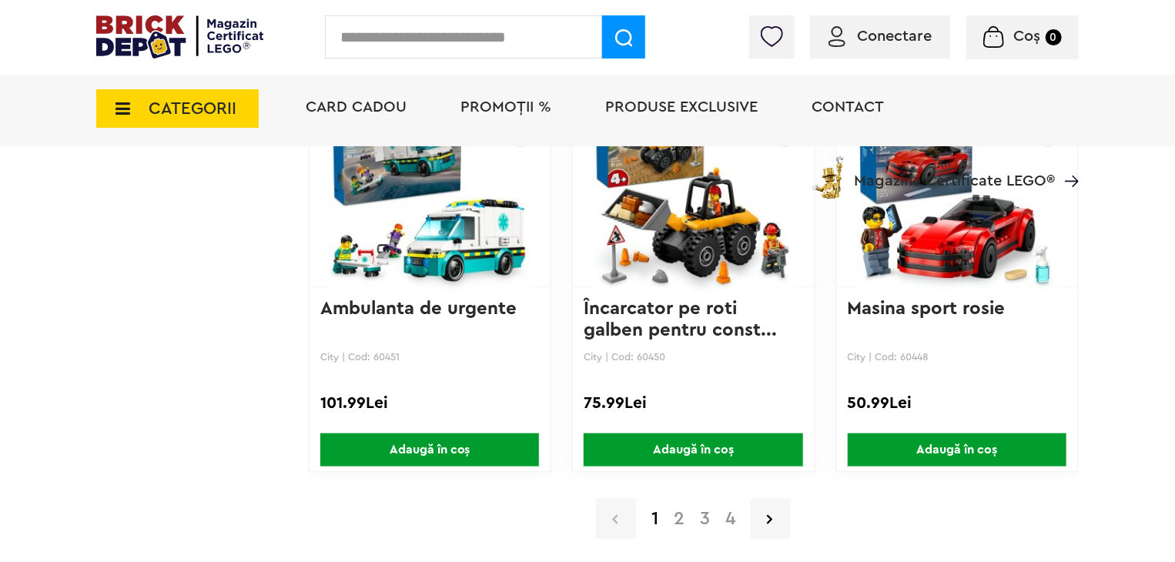
scroll to position [3852, 0]
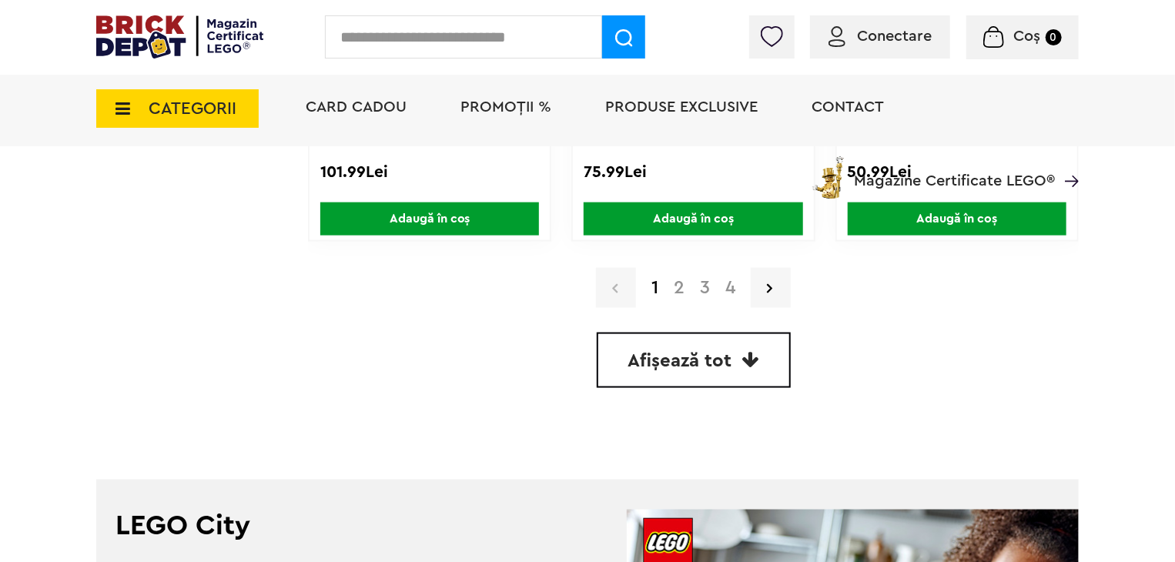
click at [679, 284] on link "2" at bounding box center [679, 288] width 26 height 18
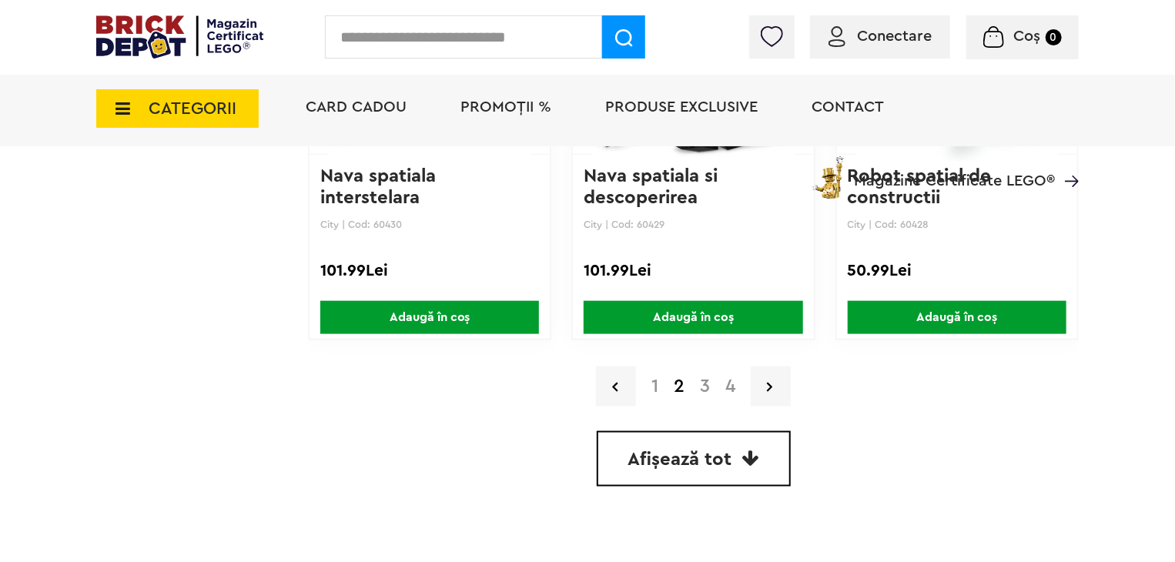
scroll to position [3812, 0]
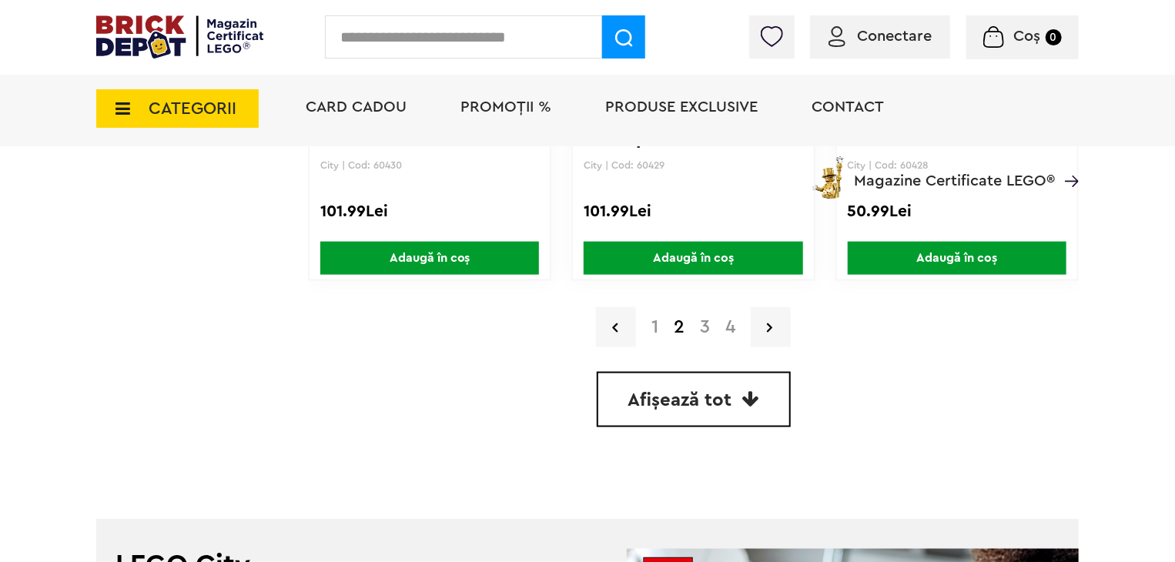
click at [708, 327] on link "3" at bounding box center [705, 327] width 25 height 18
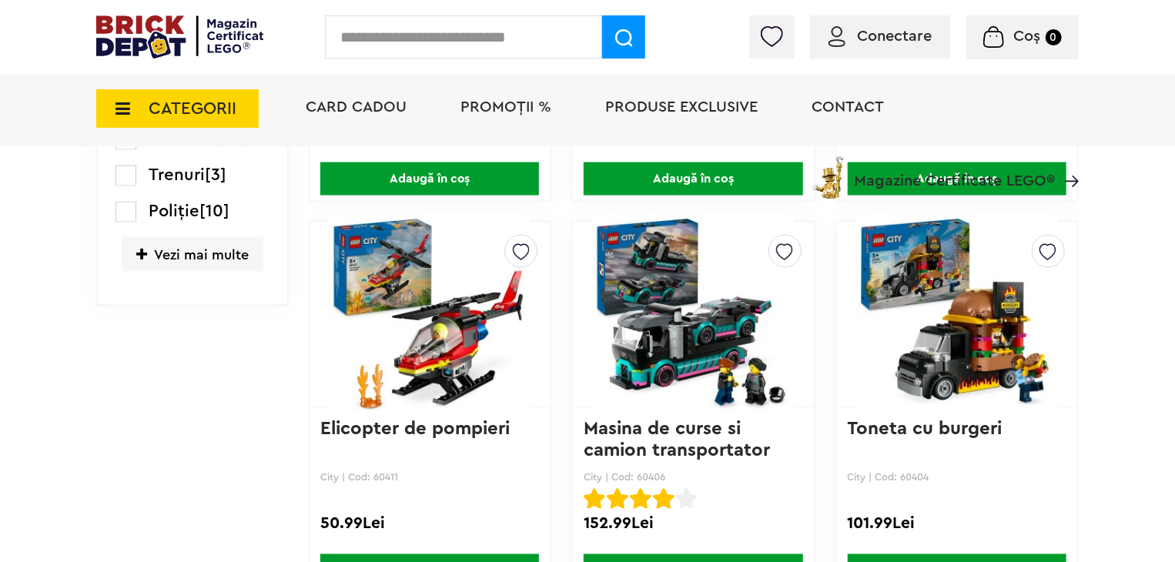
scroll to position [1155, 0]
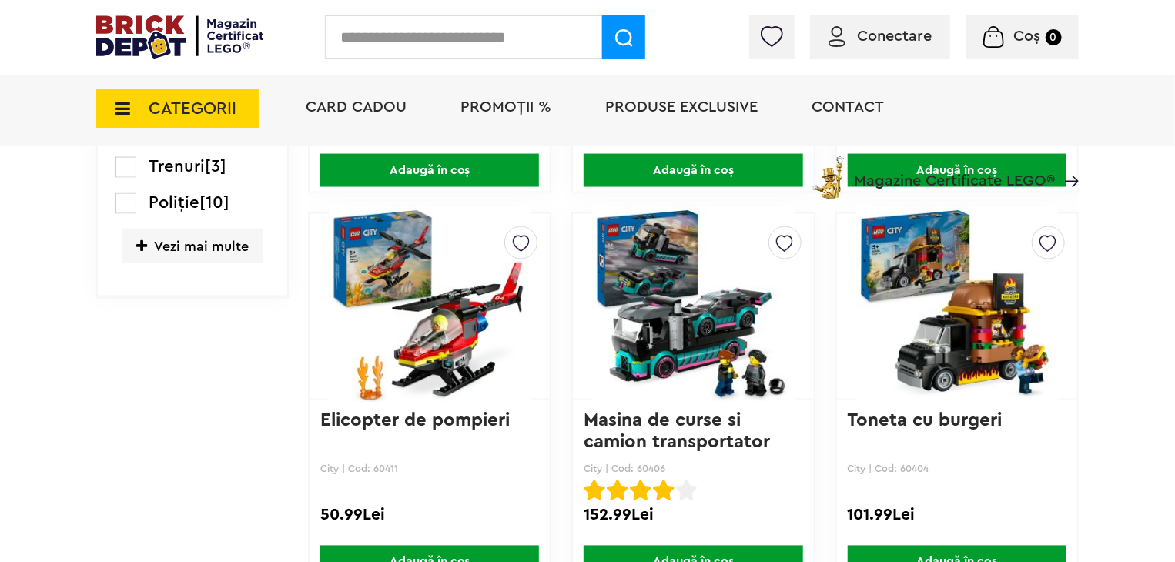
click at [723, 337] on img at bounding box center [693, 307] width 202 height 216
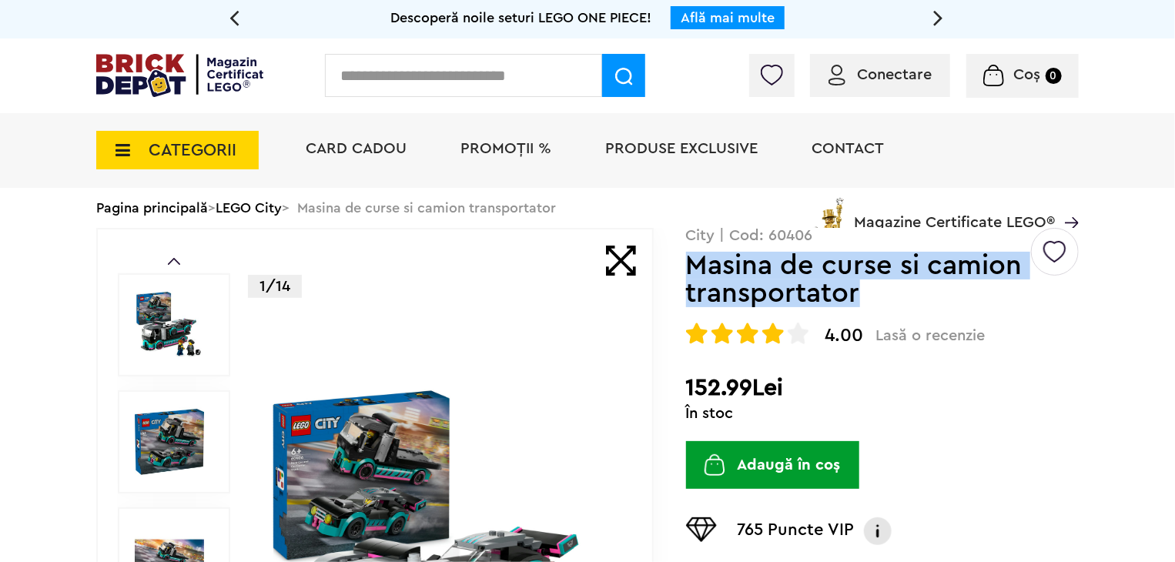
drag, startPoint x: 864, startPoint y: 294, endPoint x: 696, endPoint y: 277, distance: 168.8
click at [696, 277] on h1 "Masina de curse si camion transportator" at bounding box center [857, 279] width 343 height 55
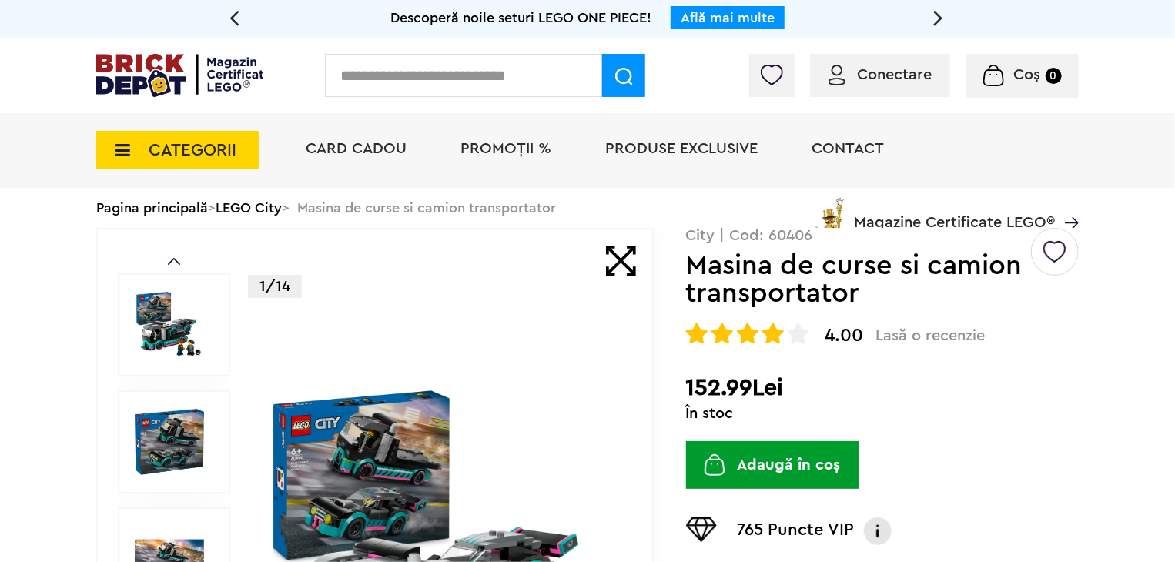
click at [803, 237] on p "City | Cod: 60406" at bounding box center [882, 235] width 393 height 15
drag, startPoint x: 814, startPoint y: 233, endPoint x: 773, endPoint y: 235, distance: 41.6
click at [773, 235] on p "City | Cod: 60406" at bounding box center [882, 235] width 393 height 15
copy p "60406"
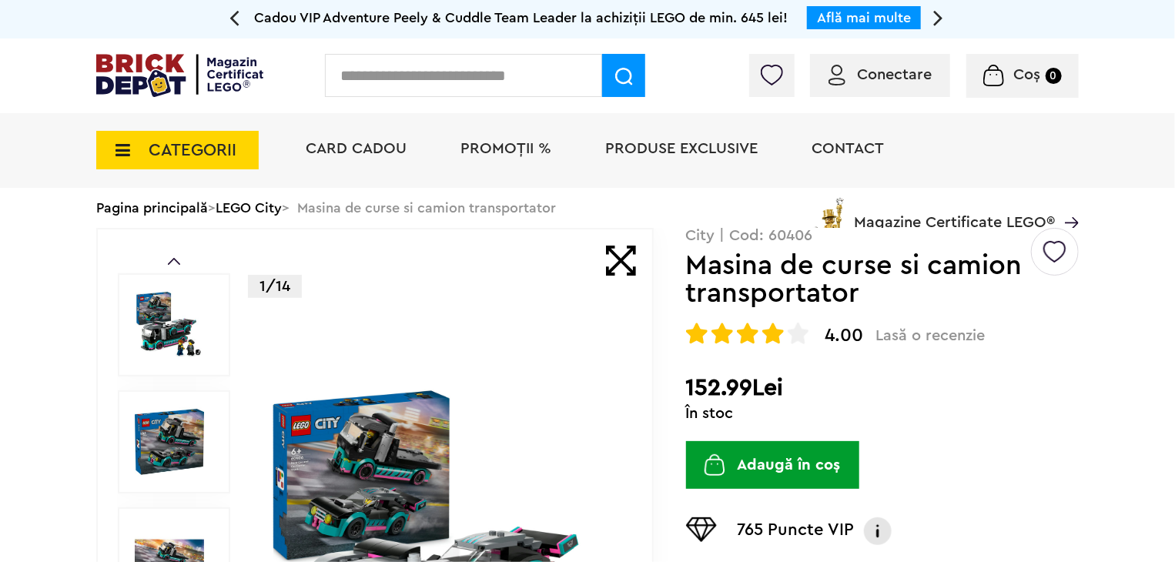
click at [698, 279] on h1 "Masina de curse si camion transportator" at bounding box center [857, 279] width 343 height 55
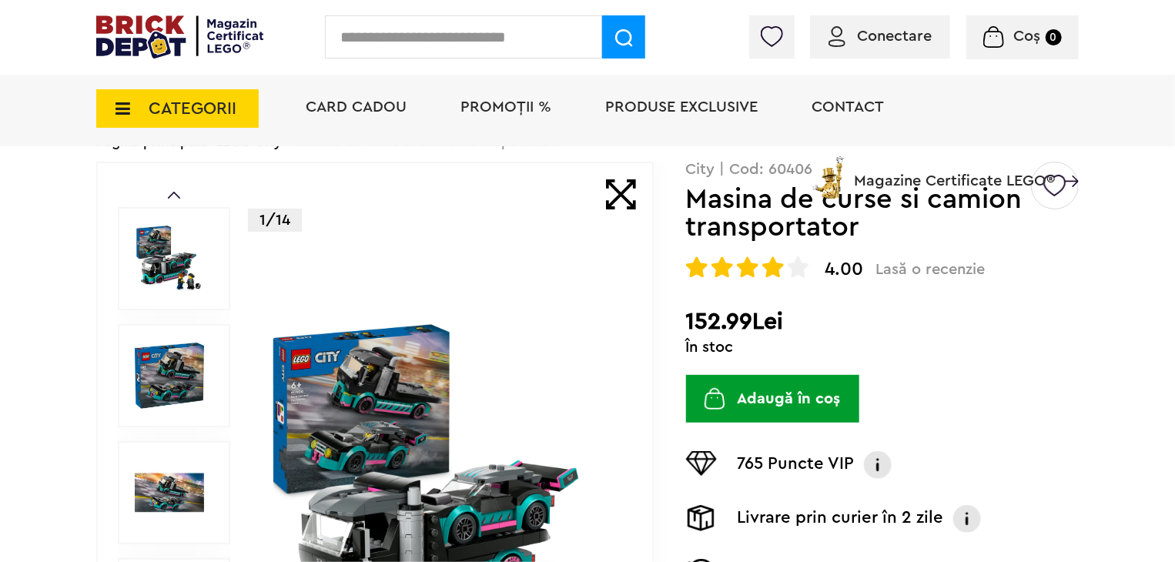
scroll to position [77, 0]
